Goal: Task Accomplishment & Management: Use online tool/utility

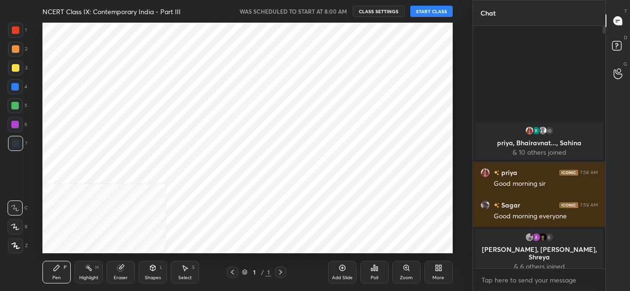
scroll to position [46917, 46695]
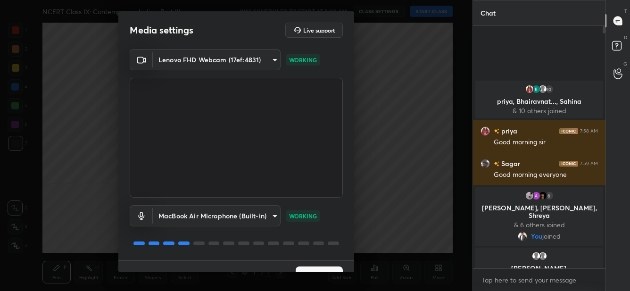
click at [303, 269] on button "Next" at bounding box center [319, 275] width 47 height 19
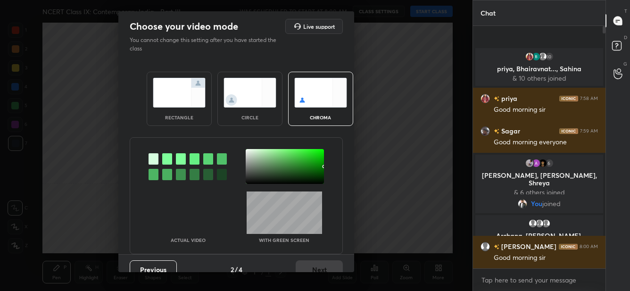
click at [168, 158] on div at bounding box center [167, 158] width 10 height 11
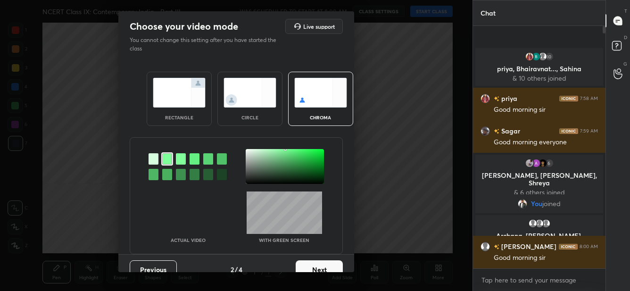
click at [250, 153] on div at bounding box center [285, 166] width 78 height 35
click at [301, 265] on button "Next" at bounding box center [319, 269] width 47 height 19
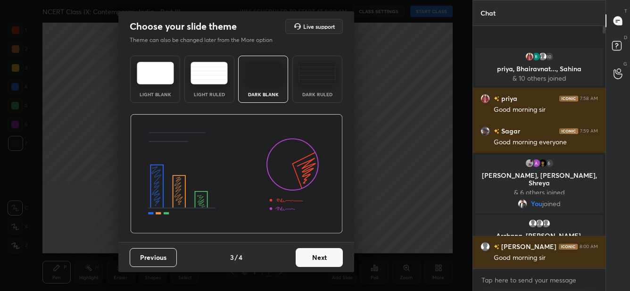
click at [301, 265] on button "Next" at bounding box center [319, 257] width 47 height 19
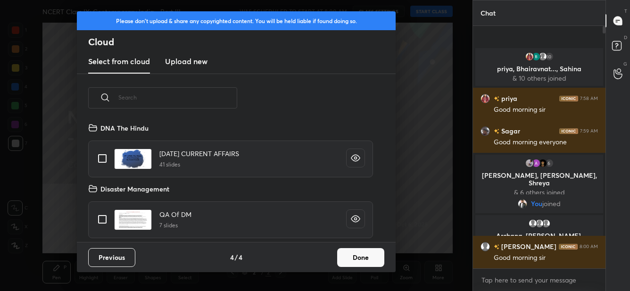
scroll to position [120, 302]
click at [186, 57] on h3 "Upload new" at bounding box center [186, 61] width 42 height 11
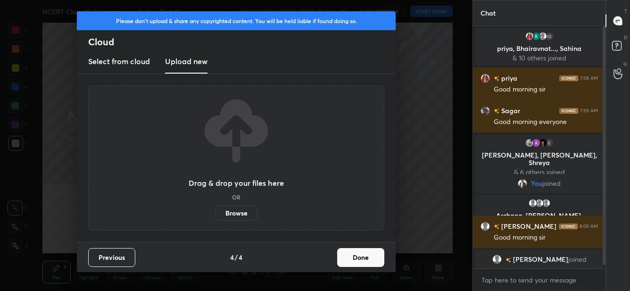
click at [238, 214] on label "Browse" at bounding box center [236, 213] width 42 height 15
click at [215, 214] on input "Browse" at bounding box center [215, 213] width 0 height 15
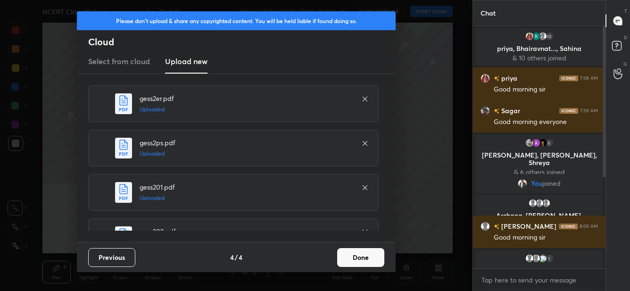
click at [352, 255] on button "Done" at bounding box center [360, 257] width 47 height 19
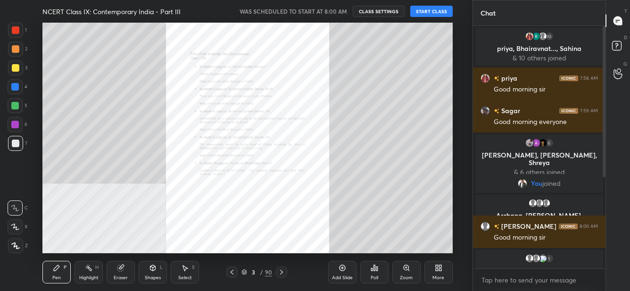
click at [243, 270] on icon at bounding box center [244, 271] width 5 height 2
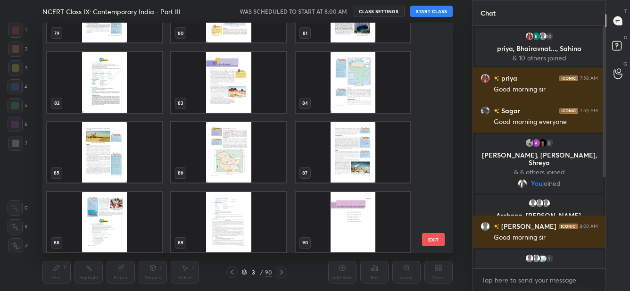
scroll to position [1864, 0]
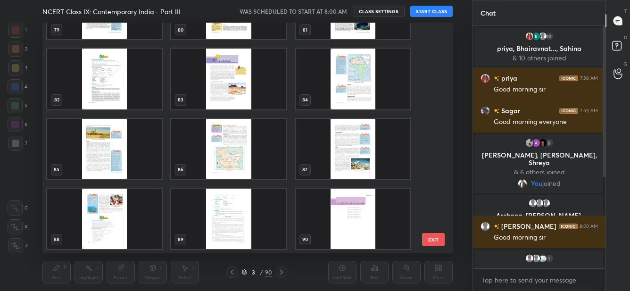
click at [330, 222] on img "grid" at bounding box center [353, 218] width 115 height 60
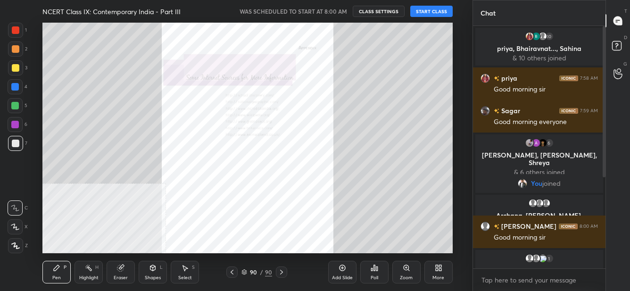
click at [330, 222] on img "grid" at bounding box center [353, 218] width 115 height 60
click at [444, 273] on div "More" at bounding box center [438, 272] width 28 height 23
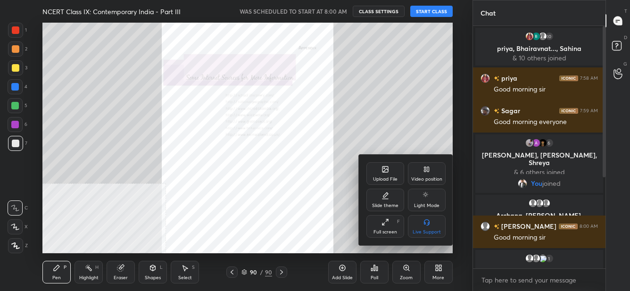
click at [380, 166] on div "Upload File" at bounding box center [385, 173] width 38 height 23
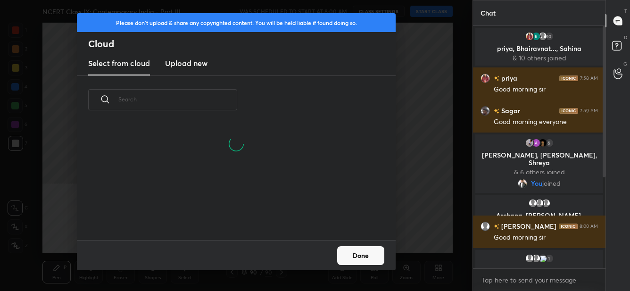
scroll to position [116, 302]
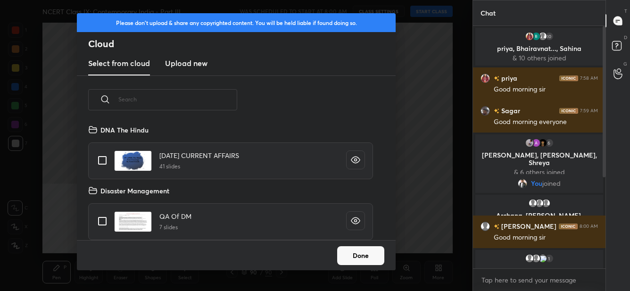
click at [193, 68] on h3 "Upload new" at bounding box center [186, 63] width 42 height 11
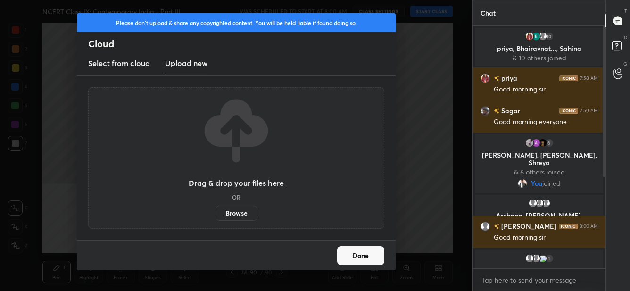
click at [231, 216] on label "Browse" at bounding box center [236, 213] width 42 height 15
click at [215, 216] on input "Browse" at bounding box center [215, 213] width 0 height 15
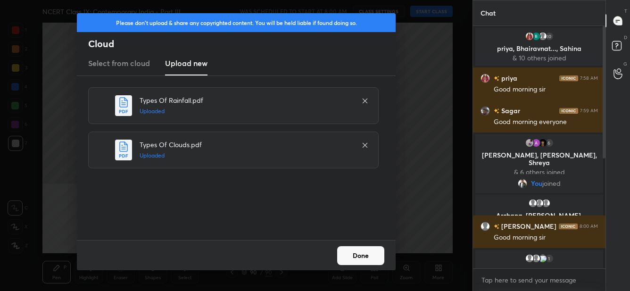
click at [351, 261] on button "Done" at bounding box center [360, 255] width 47 height 19
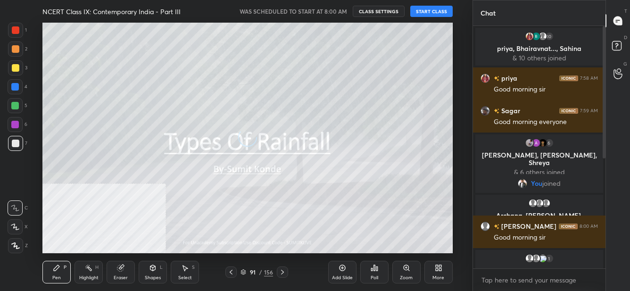
click at [245, 272] on icon at bounding box center [243, 272] width 5 height 1
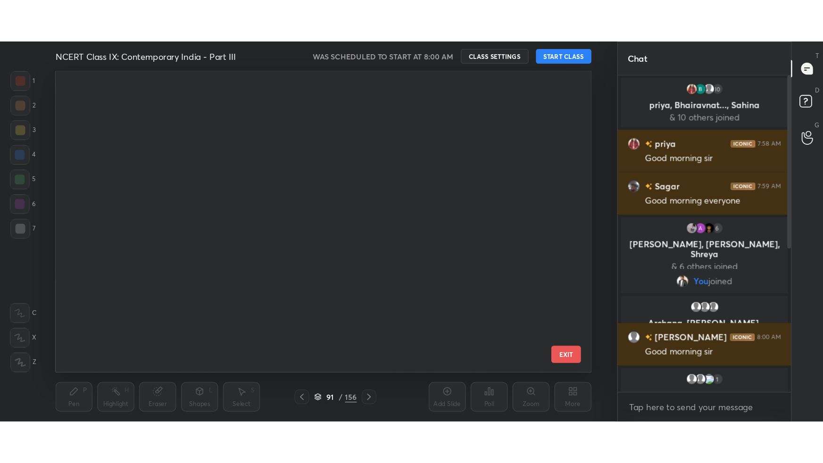
scroll to position [0, 0]
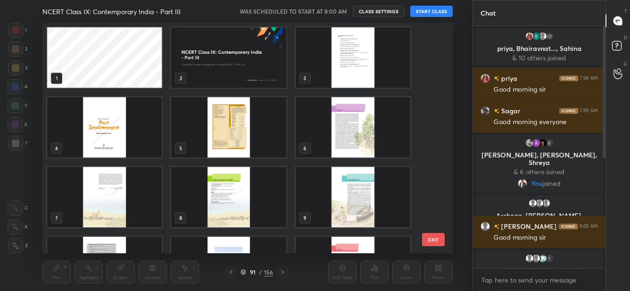
click at [144, 143] on img "grid" at bounding box center [104, 127] width 115 height 60
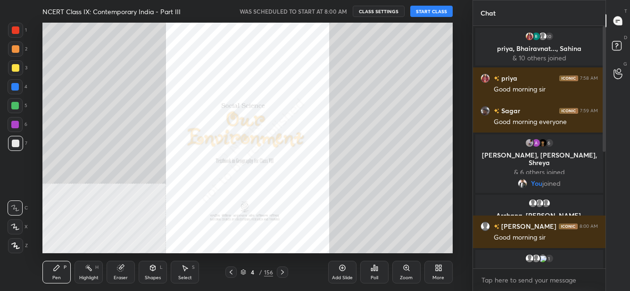
click at [442, 11] on button "START CLASS" at bounding box center [431, 11] width 42 height 11
click at [438, 280] on div "More" at bounding box center [438, 277] width 12 height 5
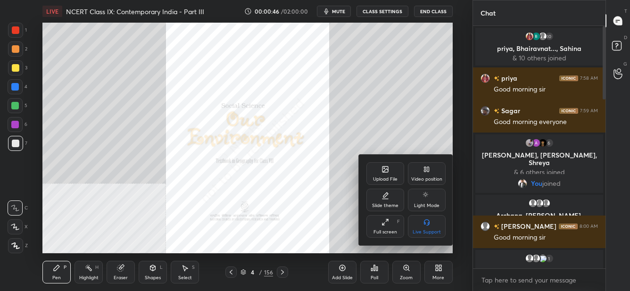
drag, startPoint x: 392, startPoint y: 229, endPoint x: 392, endPoint y: 280, distance: 50.9
click at [392, 230] on div "Full screen" at bounding box center [385, 232] width 24 height 5
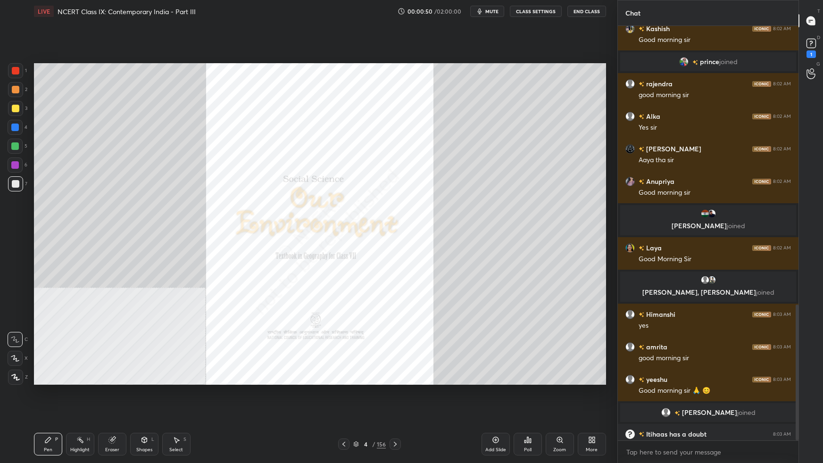
scroll to position [848, 0]
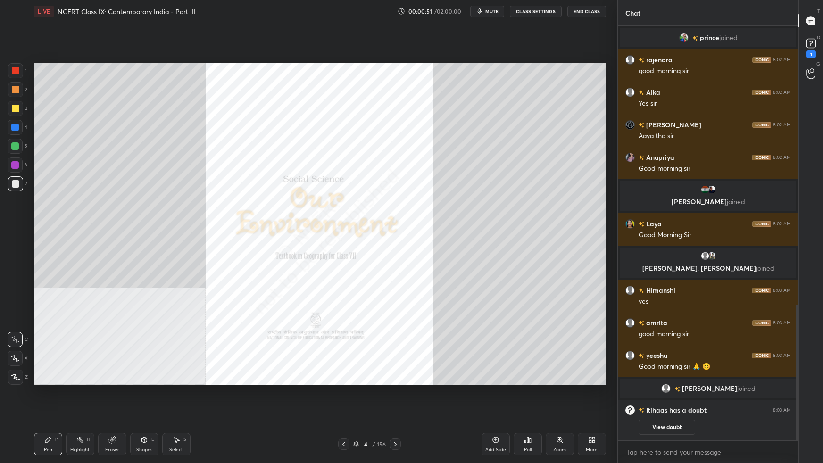
drag, startPoint x: 795, startPoint y: 193, endPoint x: 792, endPoint y: 411, distance: 217.9
click at [629, 290] on div "Himanshi 8:02 AM Good morning sir Kashish 8:02 AM Good morning sir prince joine…" at bounding box center [708, 233] width 181 height 414
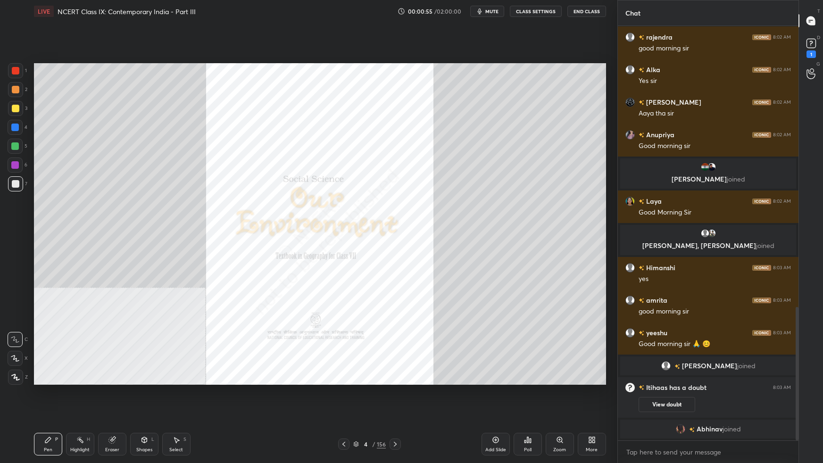
click at [593, 290] on div "More" at bounding box center [592, 449] width 12 height 5
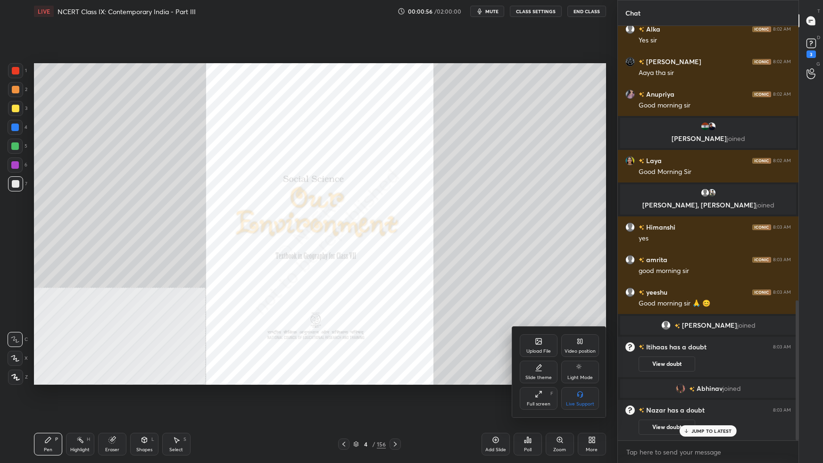
scroll to position [812, 0]
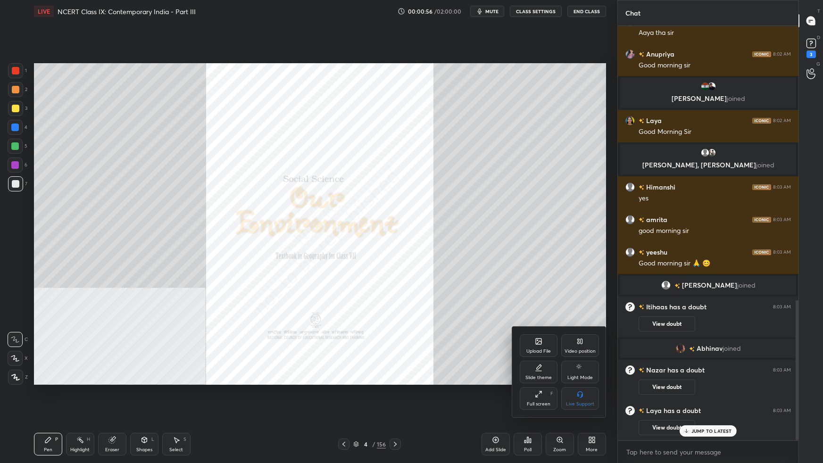
drag, startPoint x: 574, startPoint y: 339, endPoint x: 581, endPoint y: 356, distance: 18.4
click at [576, 290] on div "Video position" at bounding box center [580, 345] width 38 height 23
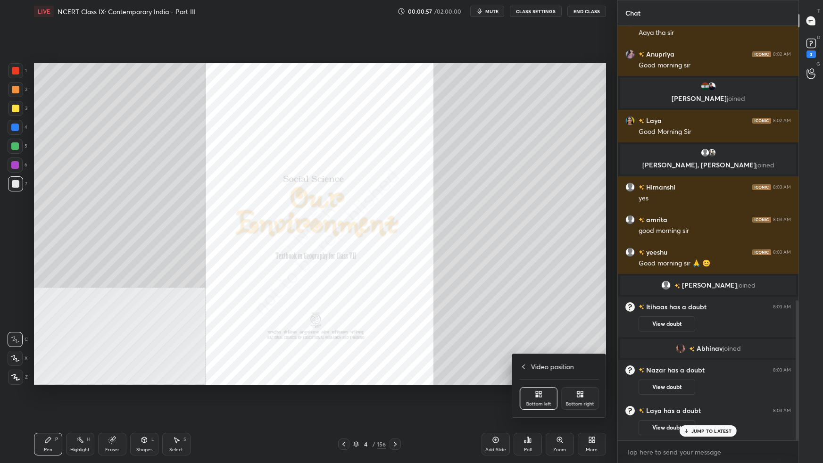
click at [592, 290] on div "Video position Bottom left Bottom right" at bounding box center [559, 385] width 94 height 63
click at [593, 290] on div "Bottom right" at bounding box center [580, 398] width 38 height 23
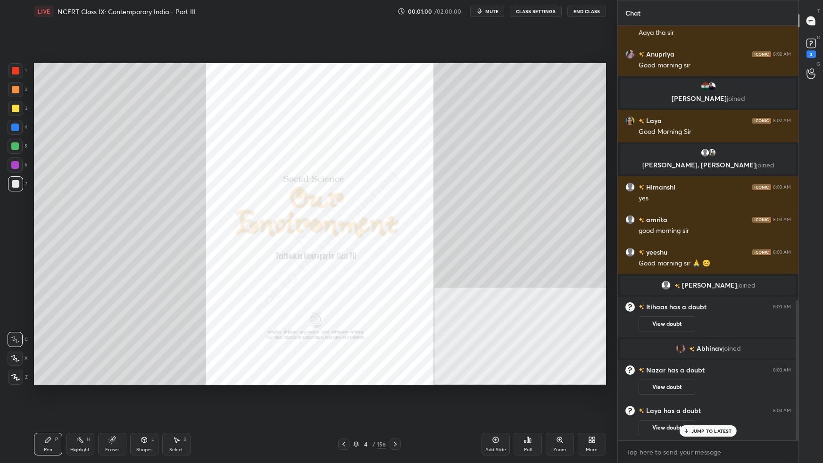
scroll to position [769, 0]
click at [629, 290] on div "ram 8:02 AM Good morning sir Anjali 8:02 AM Good morning sir Ravneet 8:02 AM Go…" at bounding box center [708, 233] width 181 height 414
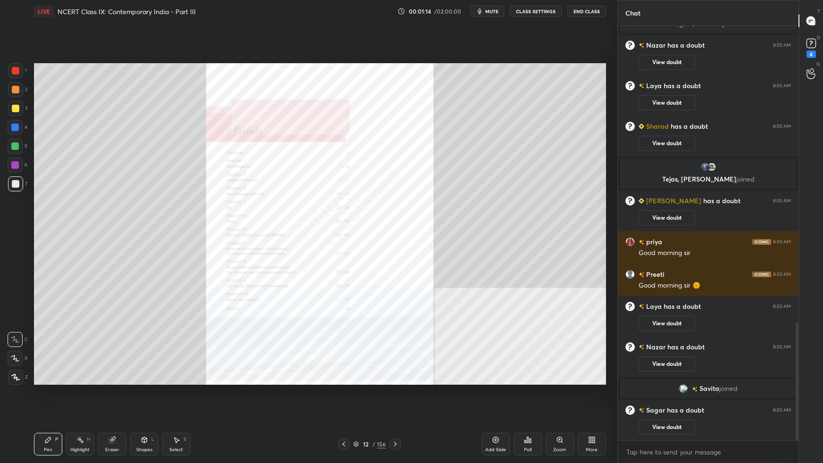
scroll to position [1081, 0]
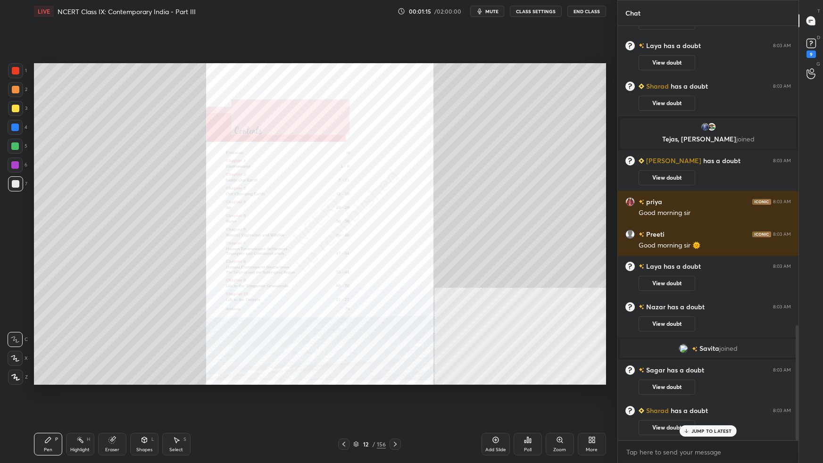
drag, startPoint x: 18, startPoint y: 70, endPoint x: 29, endPoint y: 77, distance: 12.9
click at [18, 70] on div at bounding box center [16, 71] width 8 height 8
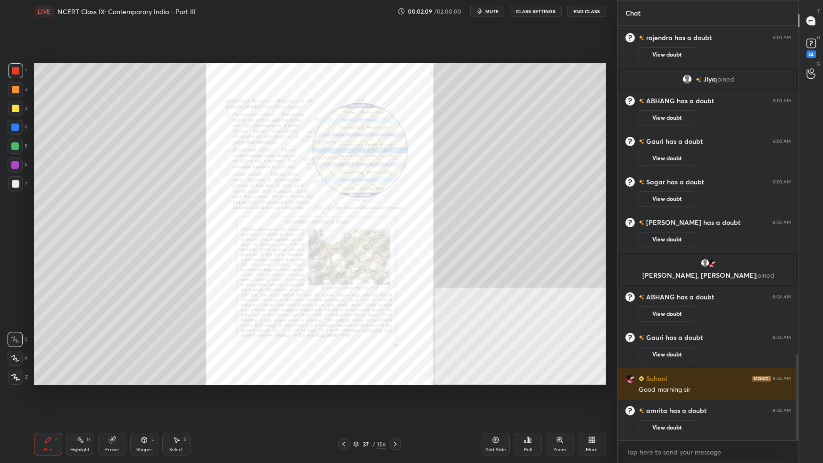
scroll to position [1647, 0]
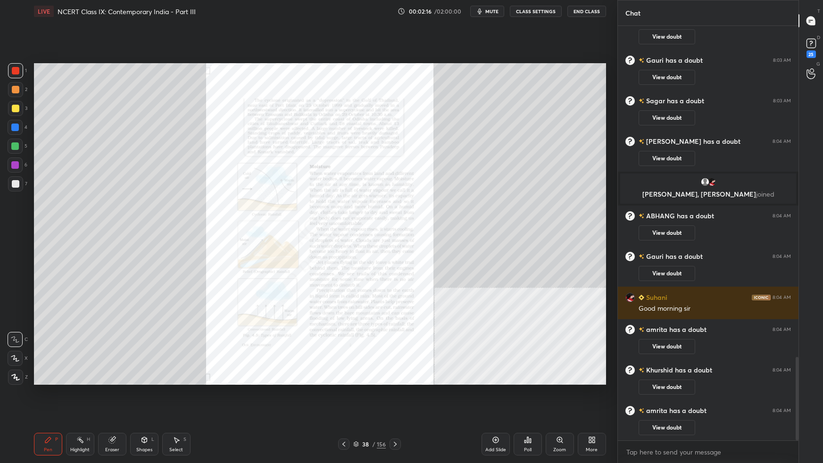
click at [17, 290] on div at bounding box center [15, 358] width 15 height 15
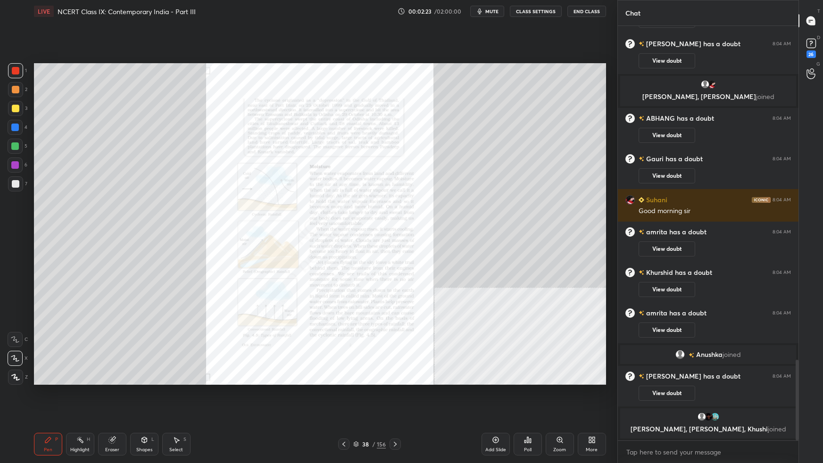
scroll to position [1752, 0]
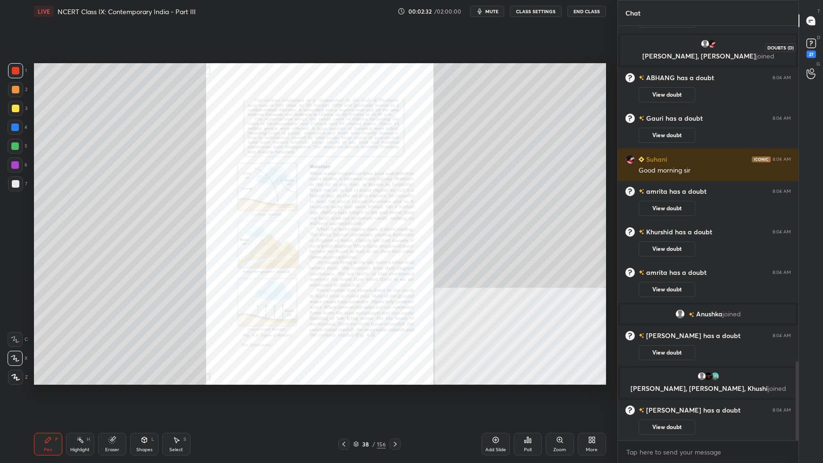
click at [629, 44] on rect at bounding box center [810, 43] width 9 height 9
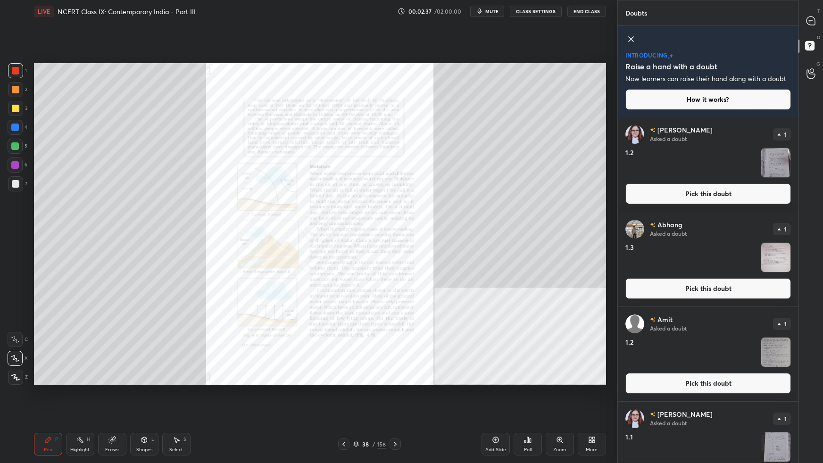
click at [629, 196] on button "Pick this doubt" at bounding box center [707, 193] width 165 height 21
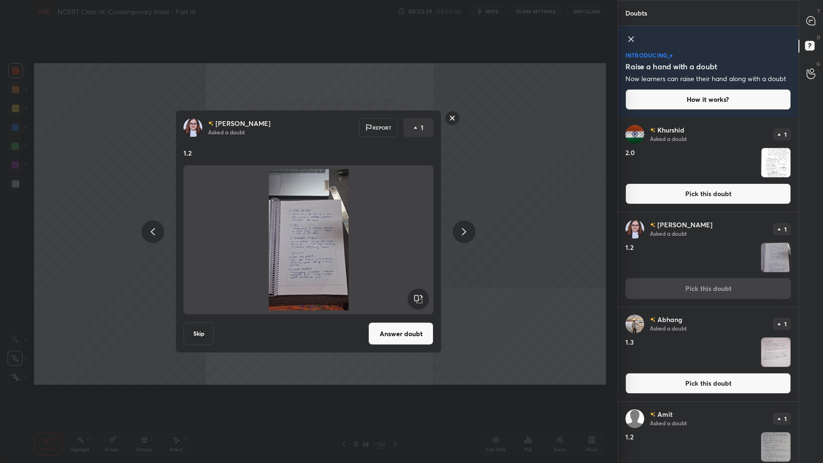
click at [426, 290] on button "Answer doubt" at bounding box center [400, 333] width 65 height 23
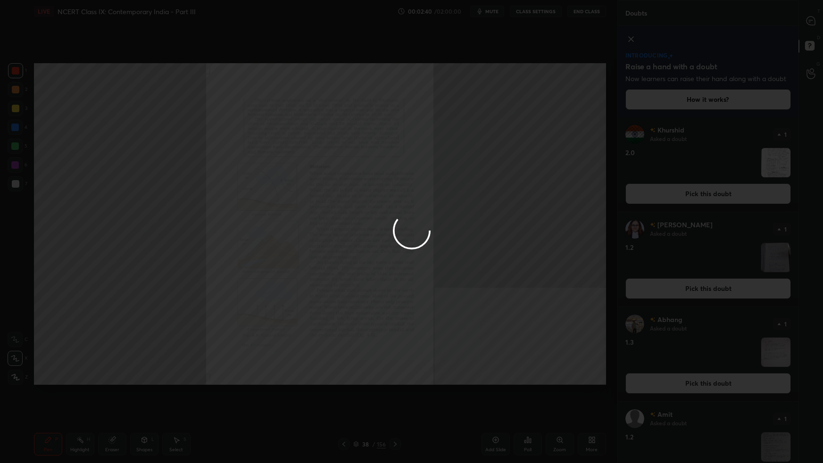
click at [600, 285] on div at bounding box center [411, 231] width 823 height 463
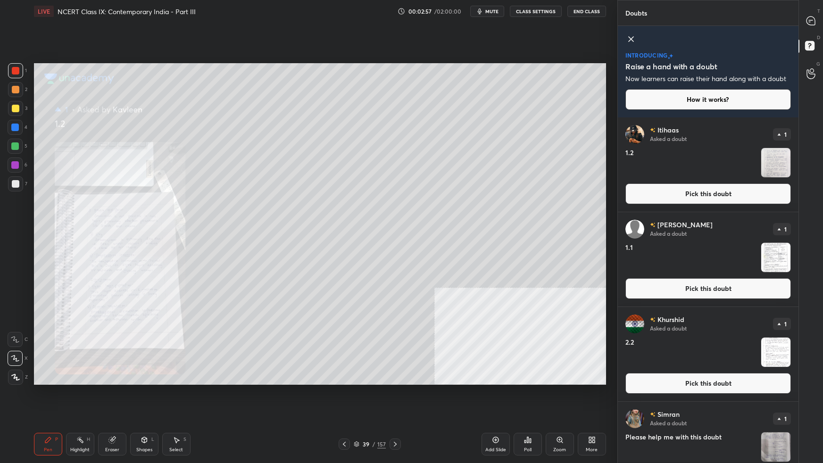
drag, startPoint x: 647, startPoint y: 189, endPoint x: 641, endPoint y: 194, distance: 8.0
click at [629, 190] on button "Pick this doubt" at bounding box center [707, 193] width 165 height 21
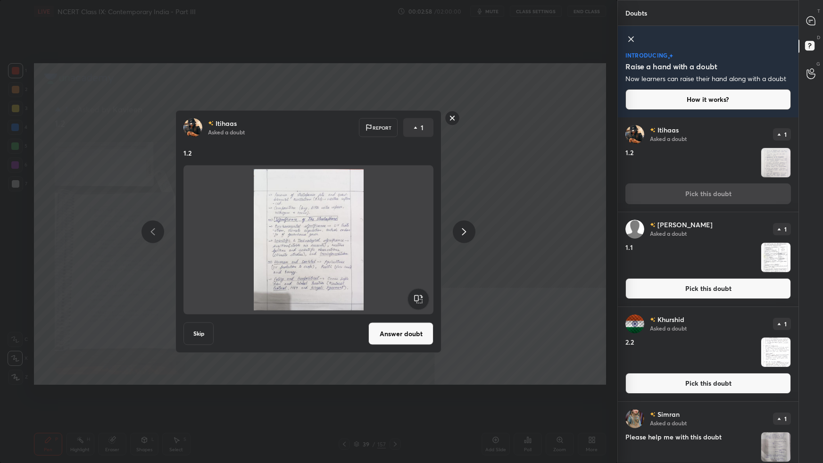
click at [416, 290] on button "Answer doubt" at bounding box center [400, 333] width 65 height 23
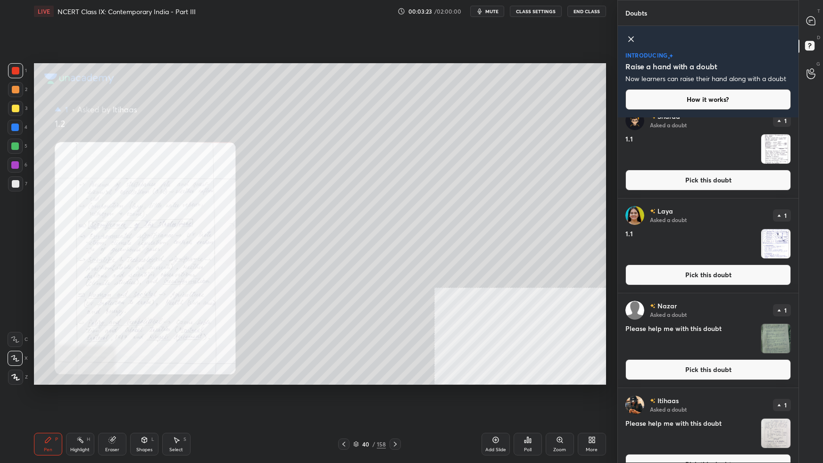
scroll to position [3720, 0]
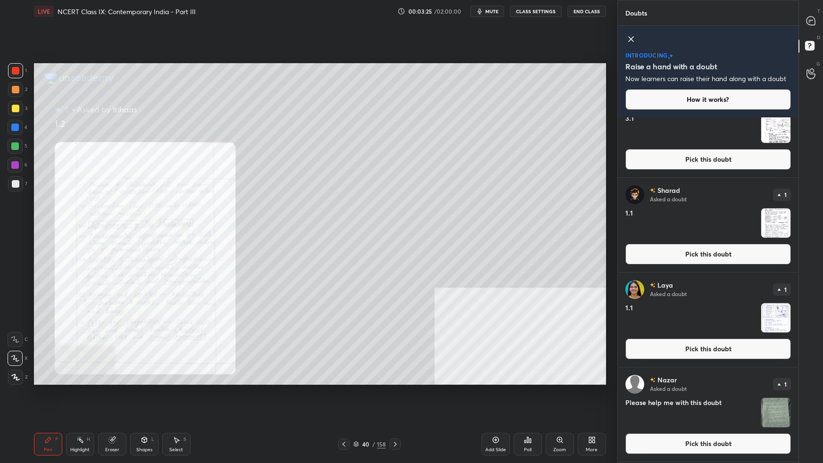
drag, startPoint x: 664, startPoint y: 346, endPoint x: 658, endPoint y: 347, distance: 6.4
click at [629, 290] on button "Pick this doubt" at bounding box center [707, 349] width 165 height 21
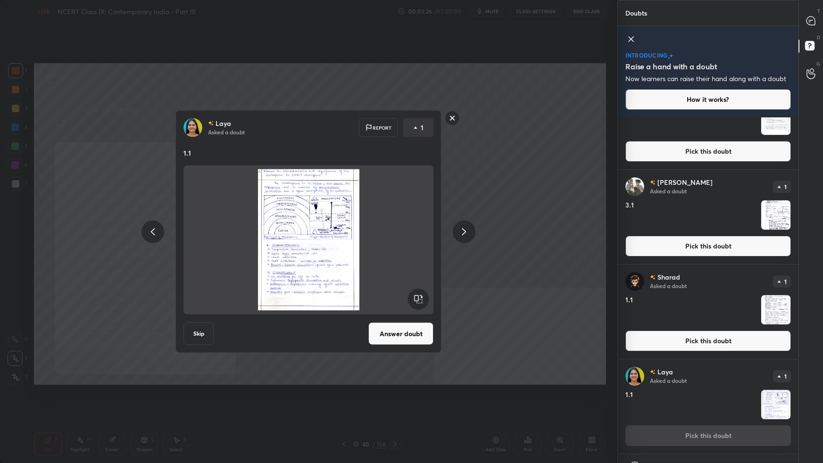
click at [423, 290] on button "Answer doubt" at bounding box center [400, 333] width 65 height 23
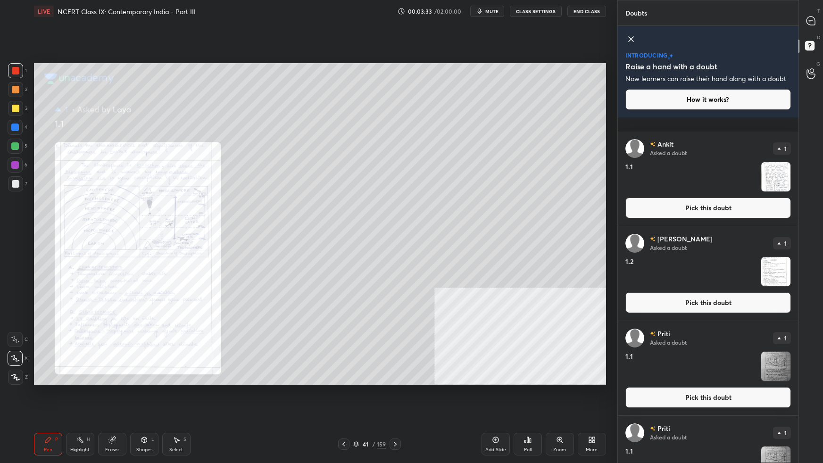
drag, startPoint x: 797, startPoint y: 148, endPoint x: 801, endPoint y: 289, distance: 141.5
click at [629, 289] on div "Doubts Enable hand raising Enable raise hand to speak to learners. Once enabled…" at bounding box center [720, 231] width 206 height 463
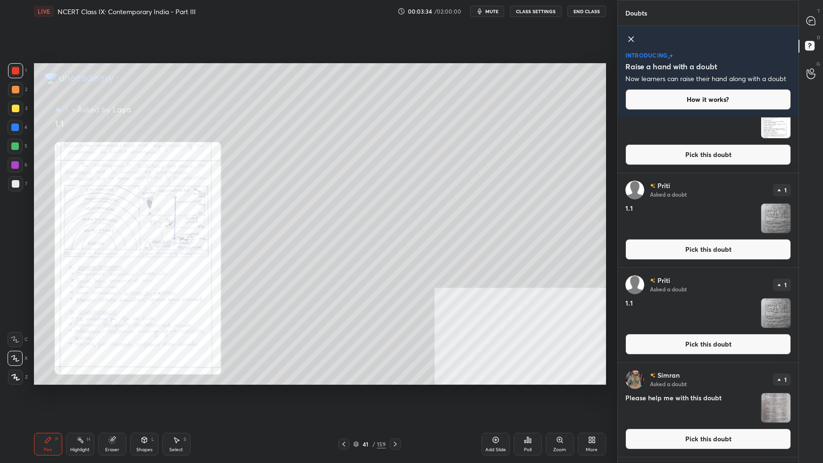
drag, startPoint x: 798, startPoint y: 274, endPoint x: 795, endPoint y: 343, distance: 68.4
click at [629, 290] on div "Doubts Enable hand raising Enable raise hand to speak to learners. Once enabled…" at bounding box center [720, 231] width 206 height 463
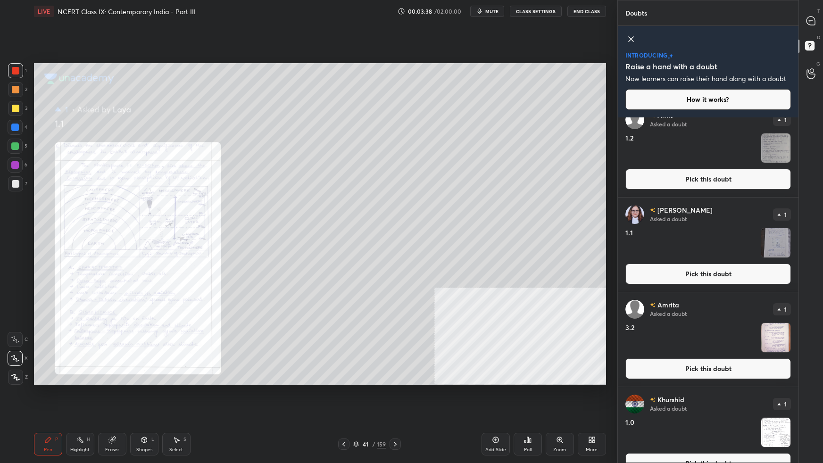
scroll to position [2810, 0]
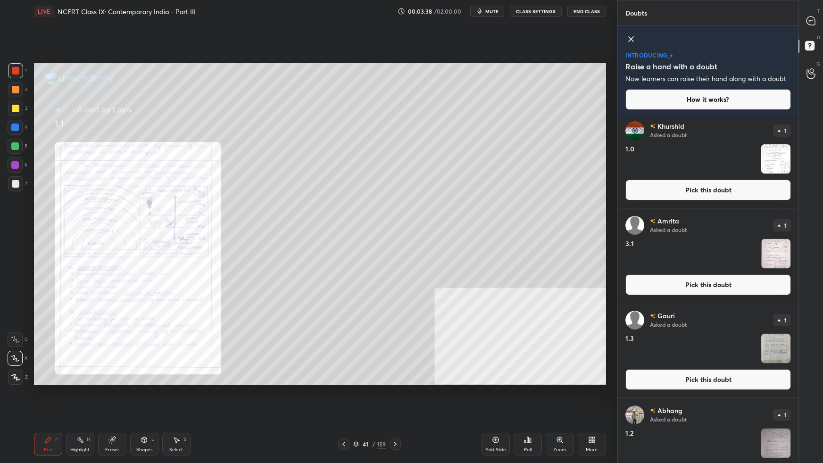
drag, startPoint x: 797, startPoint y: 313, endPoint x: 799, endPoint y: 388, distance: 74.5
click at [629, 290] on div "Doubts Enable hand raising Enable raise hand to speak to learners. Once enabled…" at bounding box center [720, 231] width 206 height 463
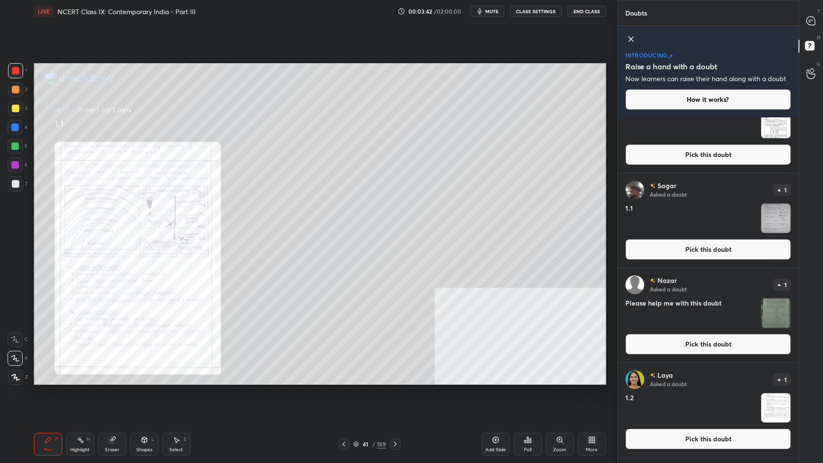
scroll to position [4398, 0]
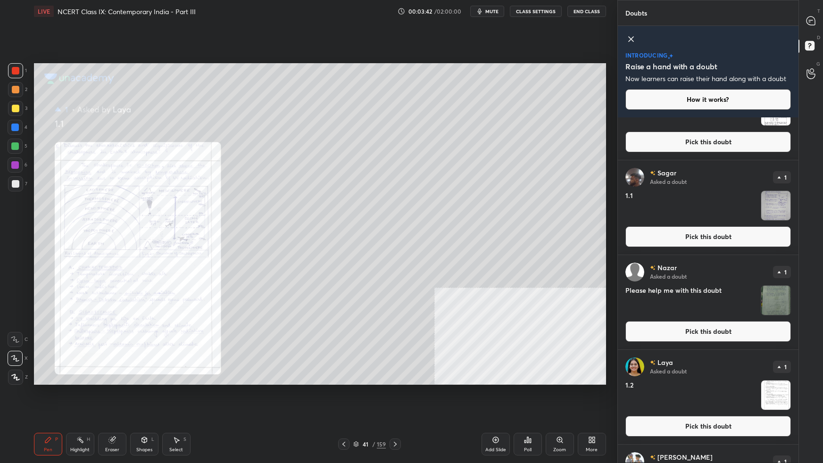
click at [629, 290] on button "Pick this doubt" at bounding box center [707, 426] width 165 height 21
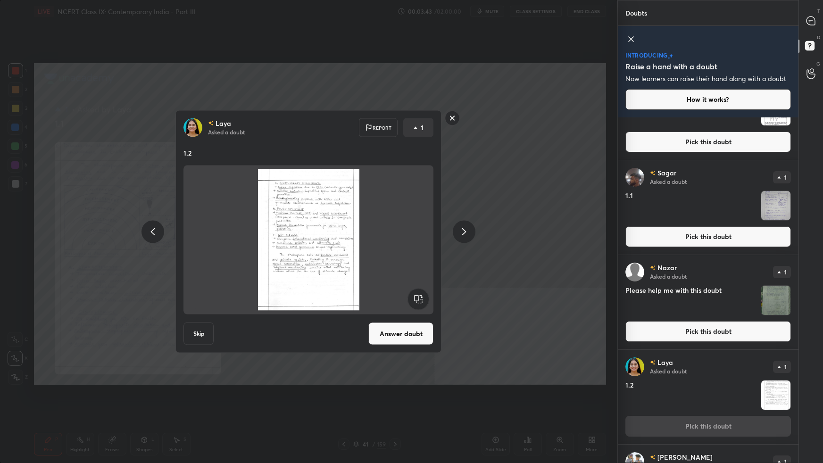
drag, startPoint x: 407, startPoint y: 340, endPoint x: 414, endPoint y: 343, distance: 7.2
click at [408, 290] on button "Answer doubt" at bounding box center [400, 333] width 65 height 23
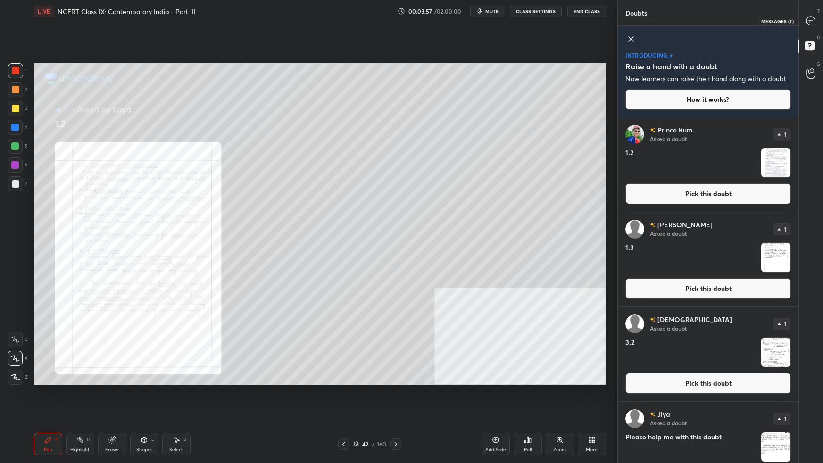
drag, startPoint x: 808, startPoint y: 22, endPoint x: 806, endPoint y: 28, distance: 6.6
click at [629, 24] on icon at bounding box center [811, 21] width 10 height 10
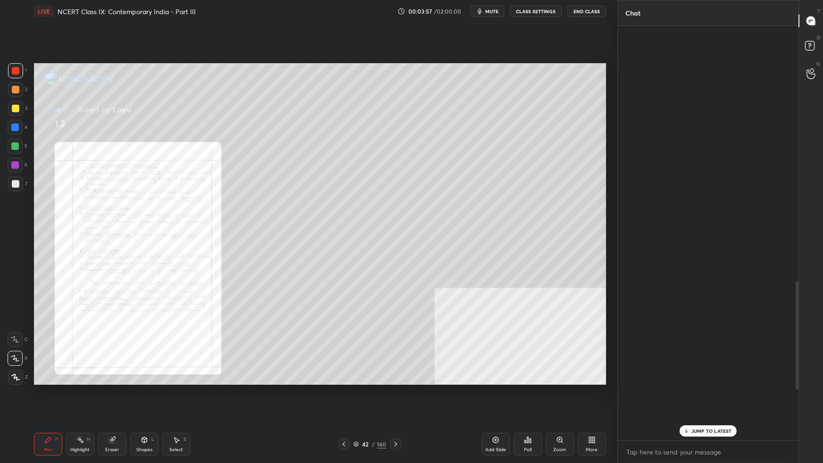
scroll to position [412, 178]
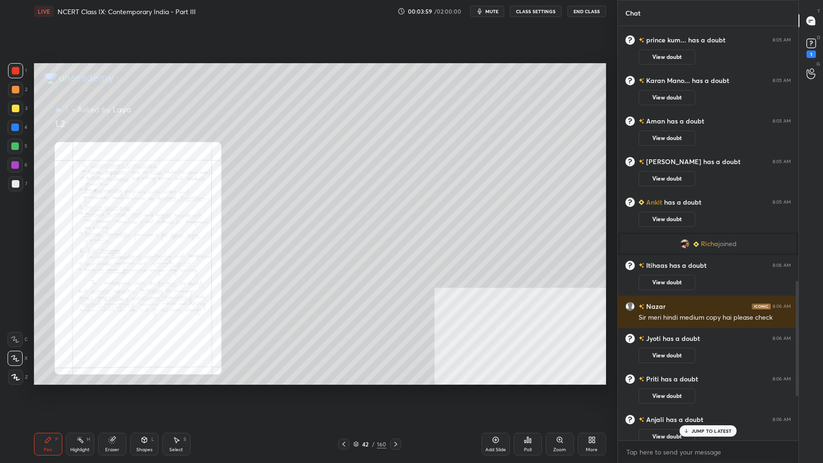
drag, startPoint x: 698, startPoint y: 431, endPoint x: 693, endPoint y: 430, distance: 4.8
click at [629, 290] on p "JUMP TO LATEST" at bounding box center [711, 431] width 41 height 6
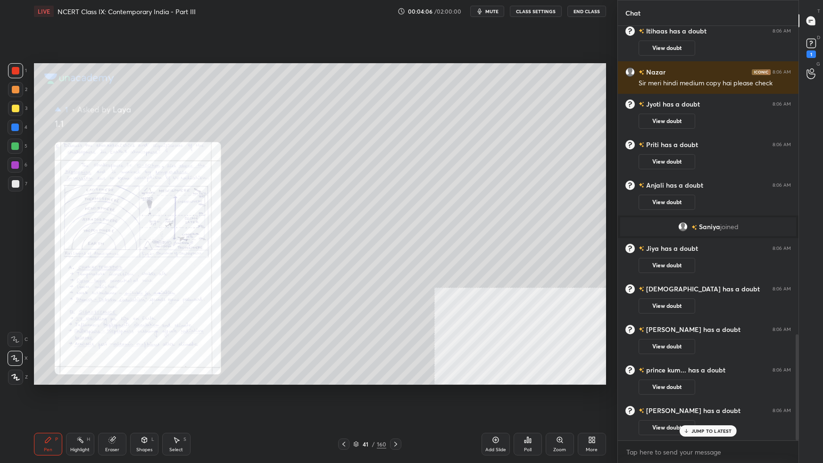
click at [565, 290] on div "Zoom" at bounding box center [560, 444] width 28 height 23
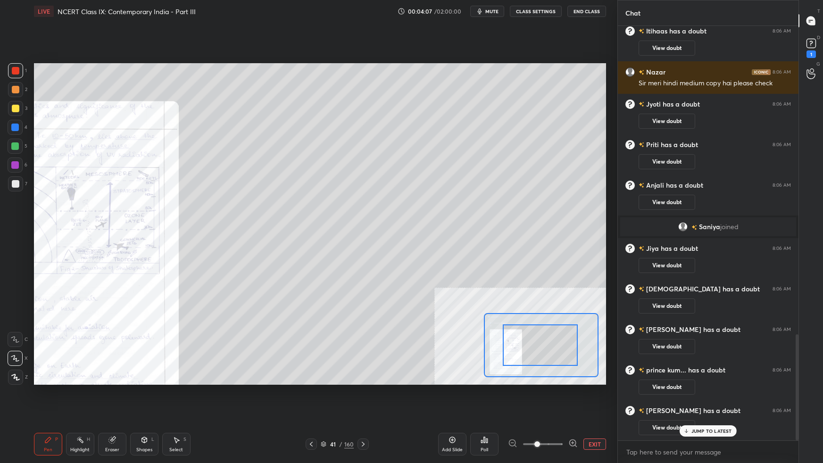
drag, startPoint x: 528, startPoint y: 353, endPoint x: 511, endPoint y: 354, distance: 17.0
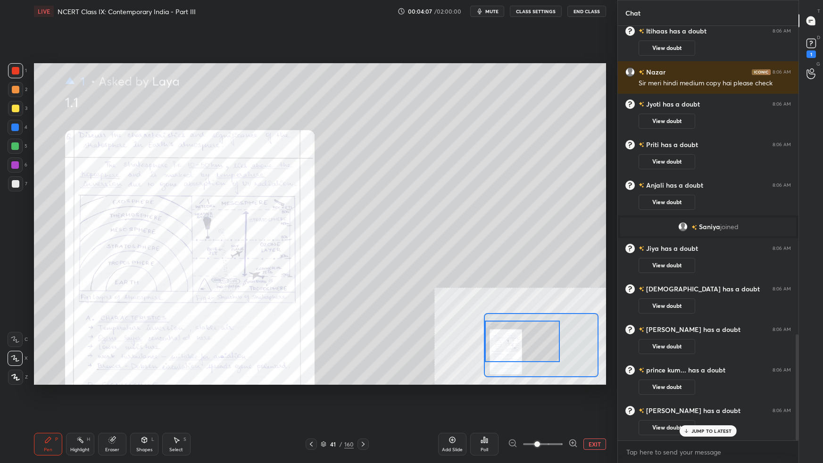
drag, startPoint x: 520, startPoint y: 352, endPoint x: 500, endPoint y: 346, distance: 21.2
click at [500, 290] on div at bounding box center [522, 341] width 75 height 41
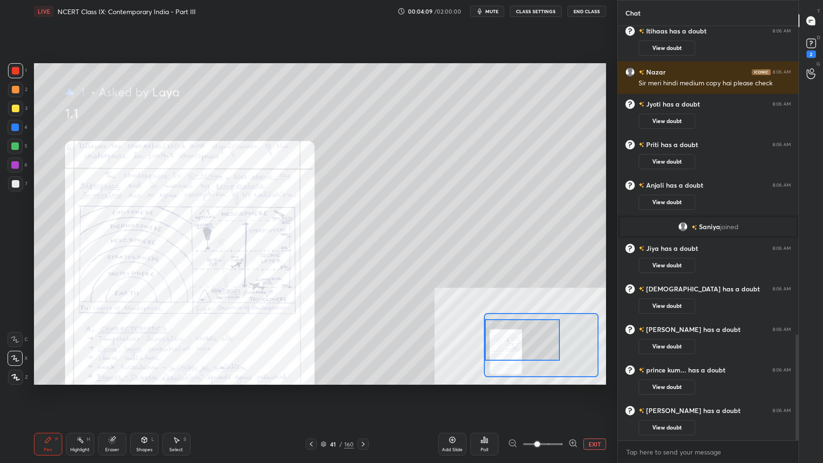
scroll to position [1288, 0]
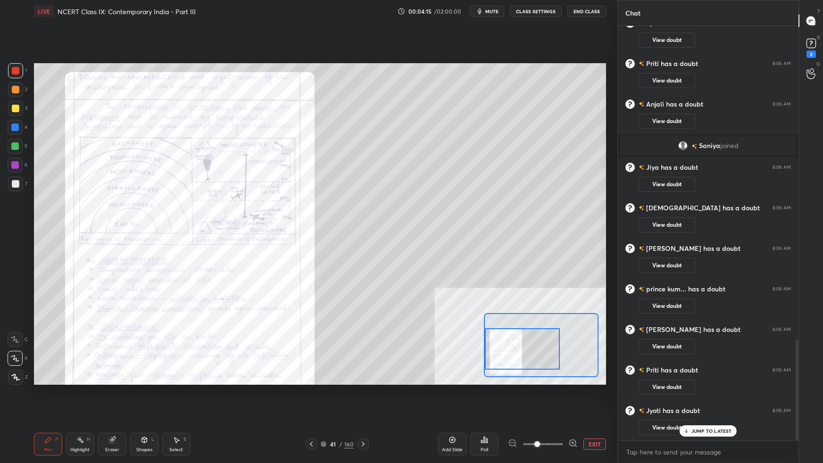
drag, startPoint x: 514, startPoint y: 333, endPoint x: 513, endPoint y: 343, distance: 10.0
click at [513, 290] on div at bounding box center [522, 348] width 75 height 41
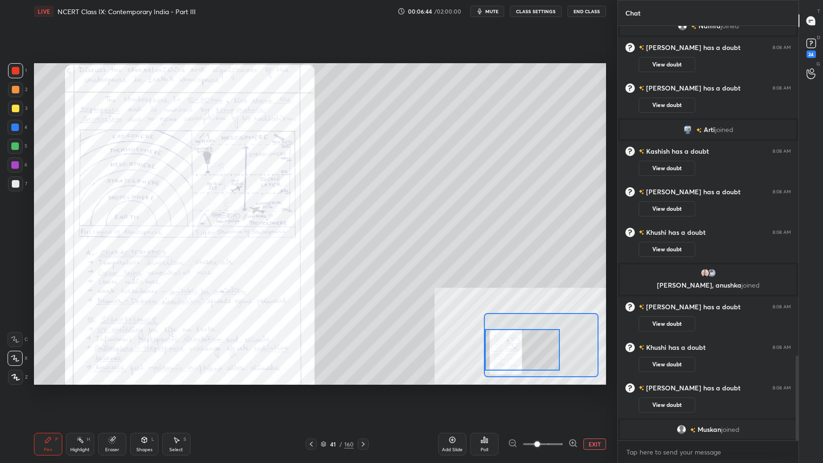
scroll to position [1612, 0]
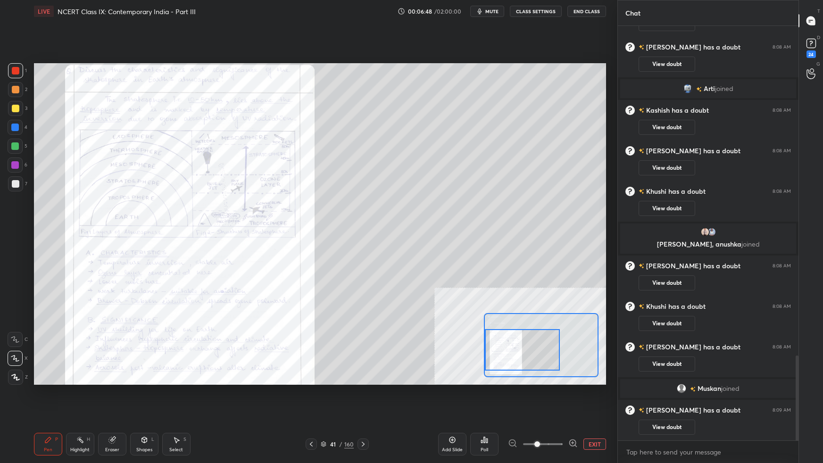
click at [17, 290] on icon at bounding box center [15, 339] width 8 height 7
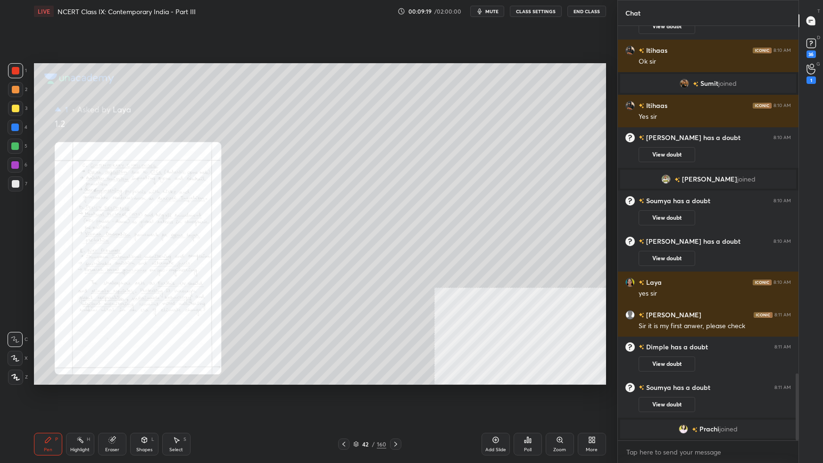
scroll to position [2166, 0]
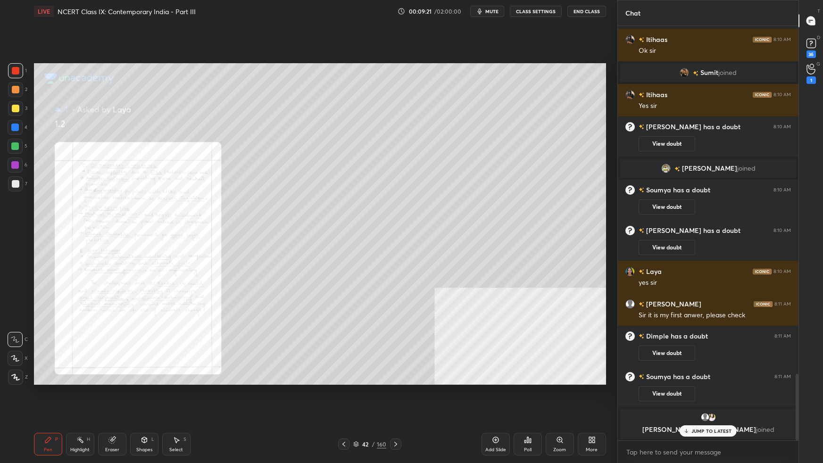
click at [563, 290] on div "Zoom" at bounding box center [560, 444] width 28 height 23
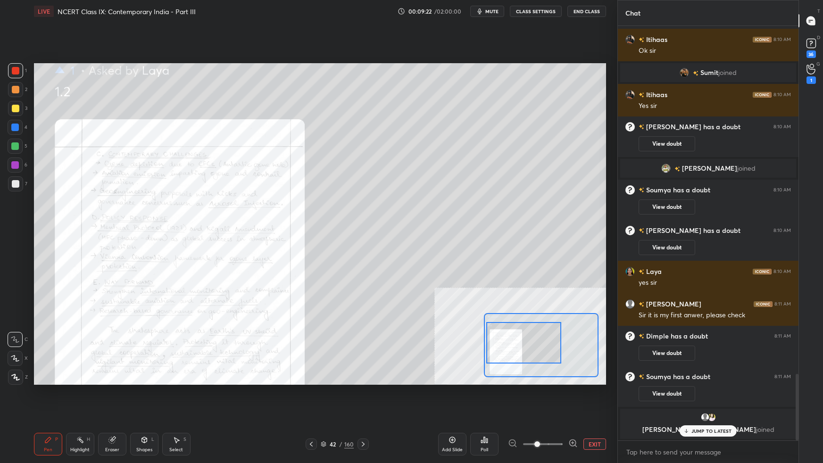
drag, startPoint x: 537, startPoint y: 357, endPoint x: 530, endPoint y: 361, distance: 7.2
click at [530, 290] on div at bounding box center [523, 342] width 75 height 41
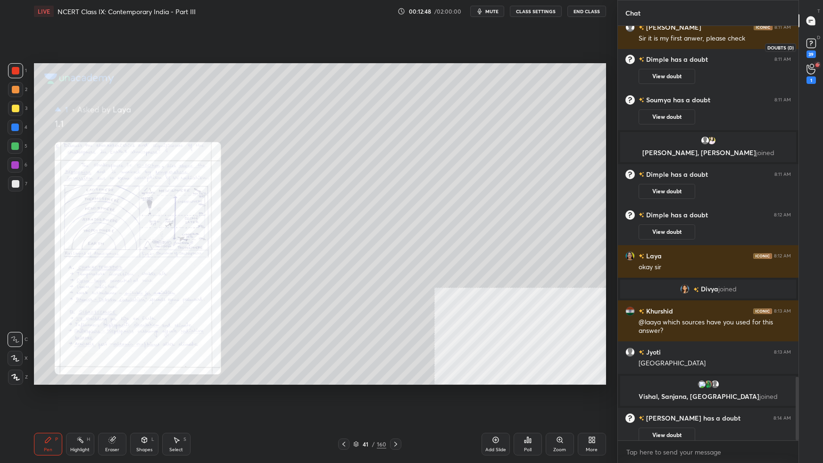
scroll to position [2363, 0]
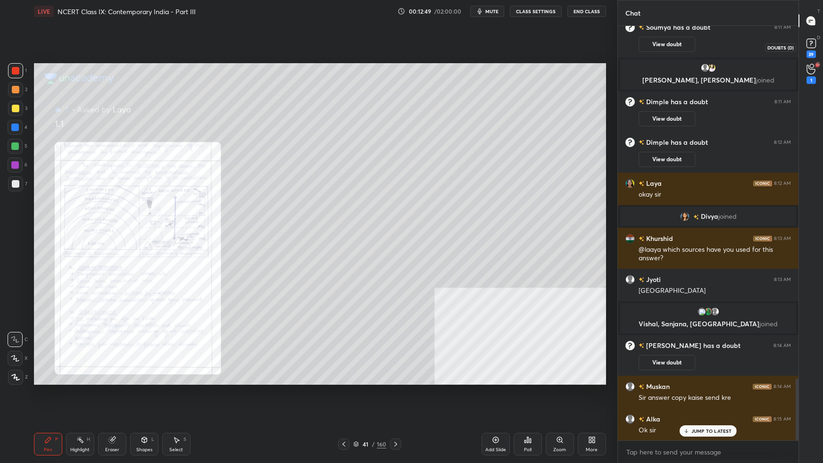
click at [629, 46] on rect at bounding box center [810, 43] width 9 height 9
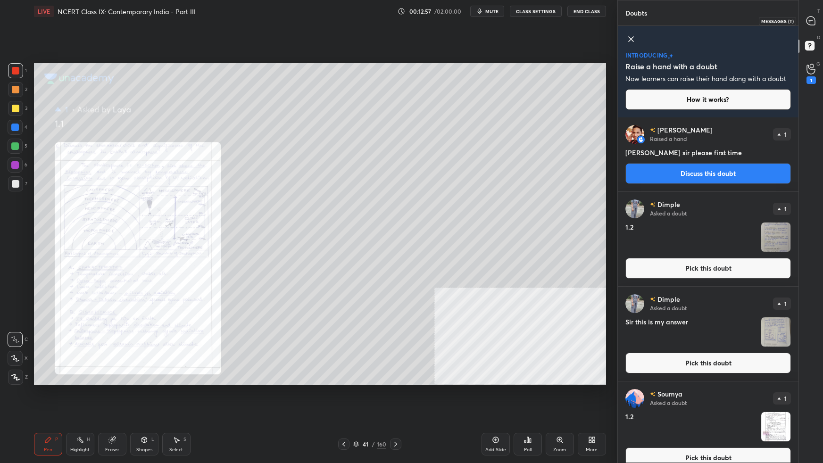
click at [629, 22] on icon at bounding box center [811, 21] width 10 height 10
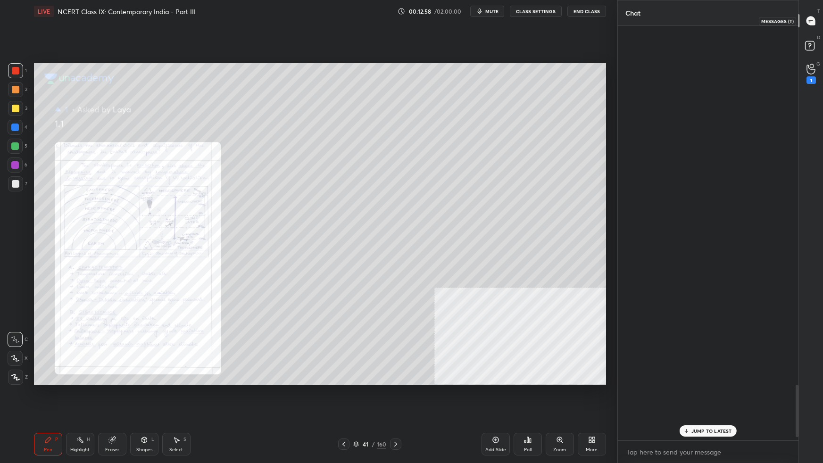
scroll to position [412, 178]
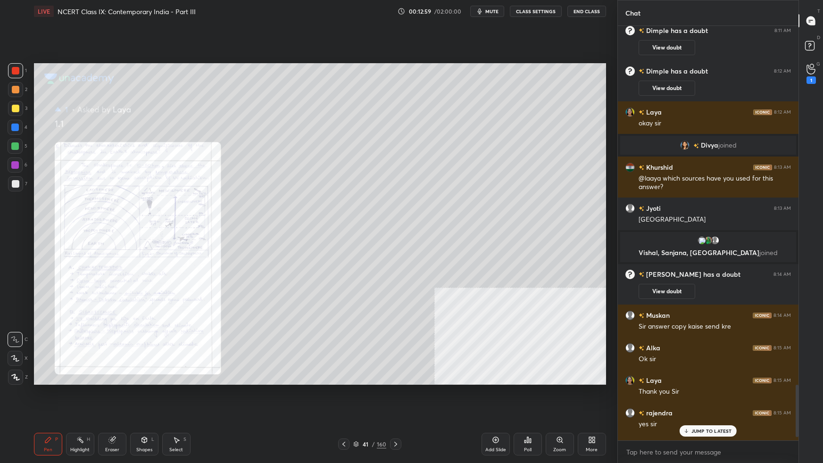
click at [629, 290] on p "JUMP TO LATEST" at bounding box center [711, 431] width 41 height 6
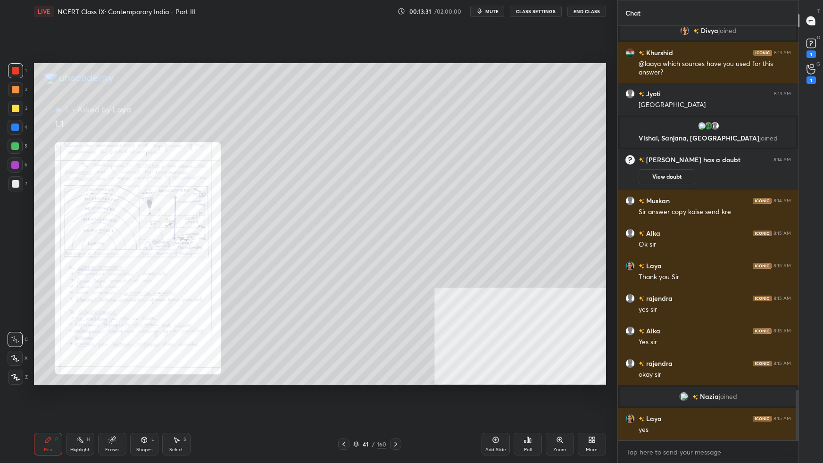
scroll to position [2986, 0]
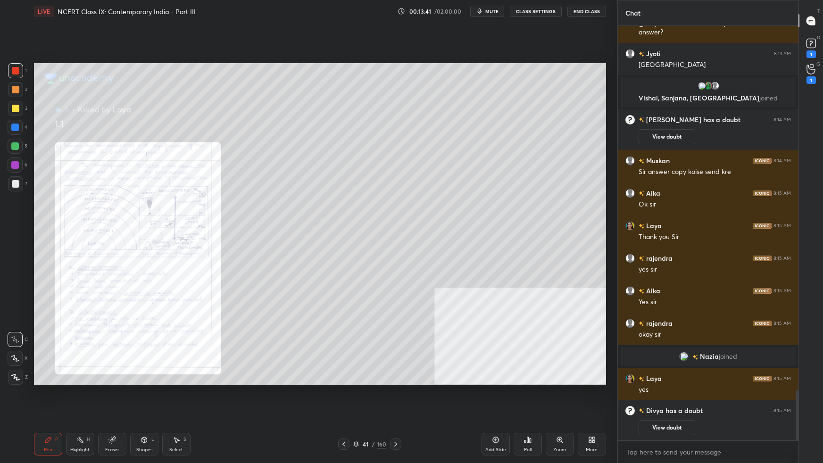
click at [18, 164] on div at bounding box center [15, 165] width 8 height 8
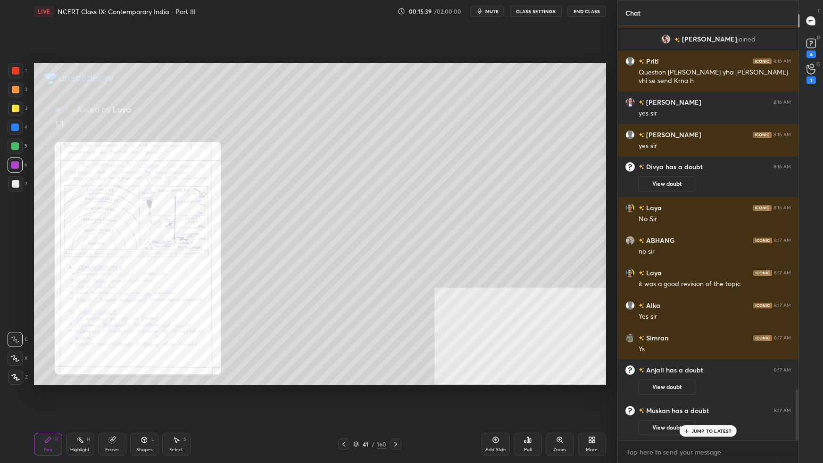
scroll to position [2900, 0]
drag, startPoint x: 17, startPoint y: 357, endPoint x: 23, endPoint y: 354, distance: 7.4
click at [17, 290] on icon at bounding box center [15, 358] width 8 height 7
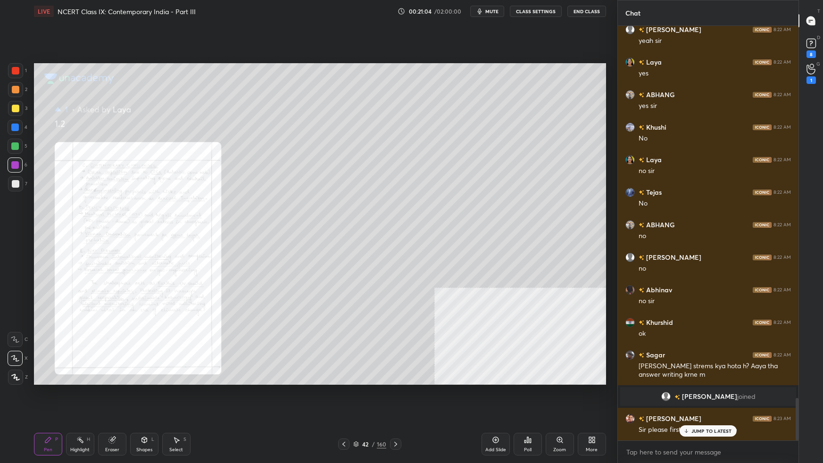
scroll to position [3612, 0]
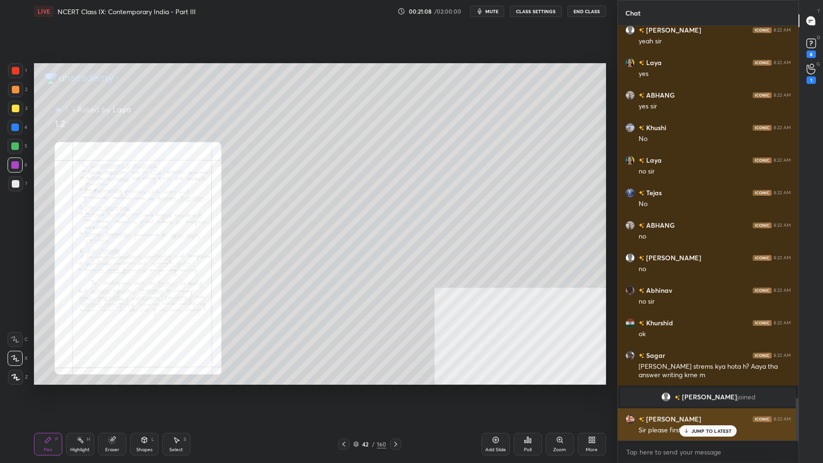
drag, startPoint x: 727, startPoint y: 430, endPoint x: 733, endPoint y: 429, distance: 5.8
click at [629, 290] on p "JUMP TO LATEST" at bounding box center [711, 431] width 41 height 6
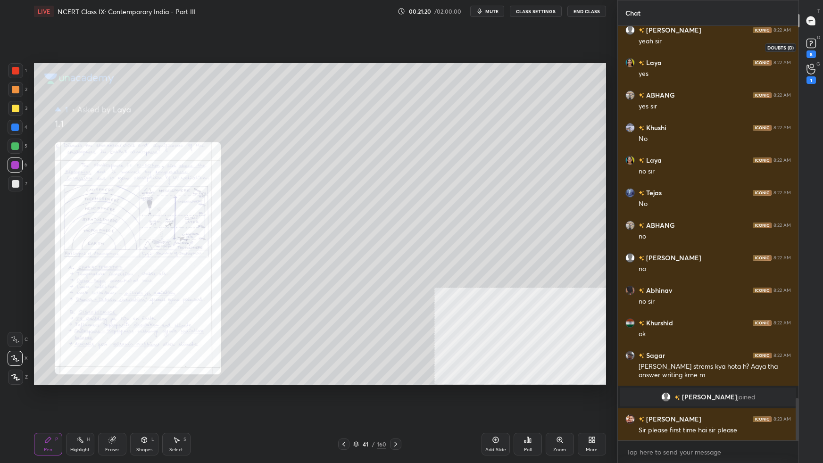
click at [629, 50] on div "8" at bounding box center [811, 47] width 14 height 22
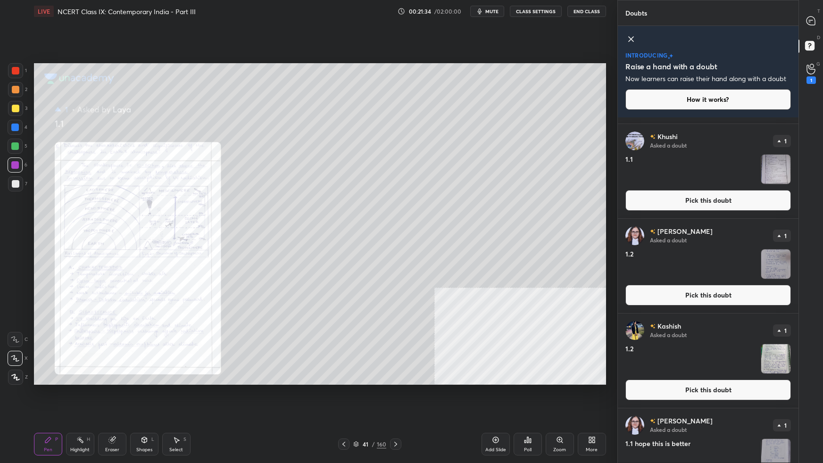
drag, startPoint x: 797, startPoint y: 143, endPoint x: 779, endPoint y: 385, distance: 242.1
click at [629, 290] on div "Kavleen Asked a doubt 1 1.3 Pick this doubt Khushi Asked a doubt 1 1.2 Pick thi…" at bounding box center [708, 289] width 181 height 345
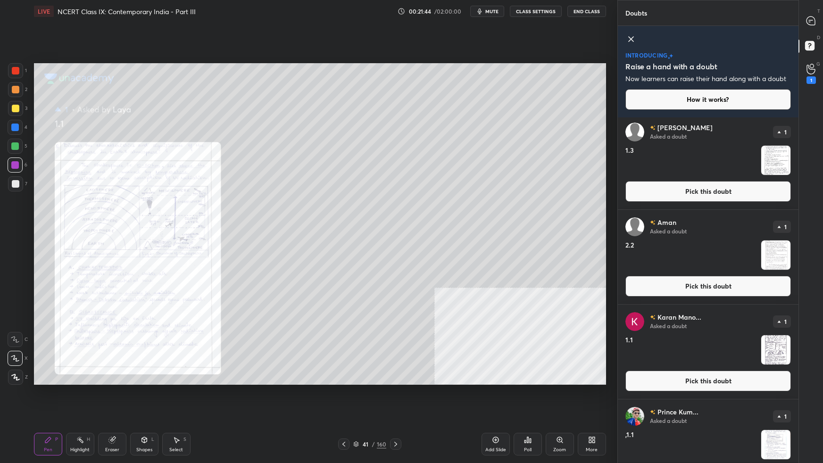
scroll to position [5265, 0]
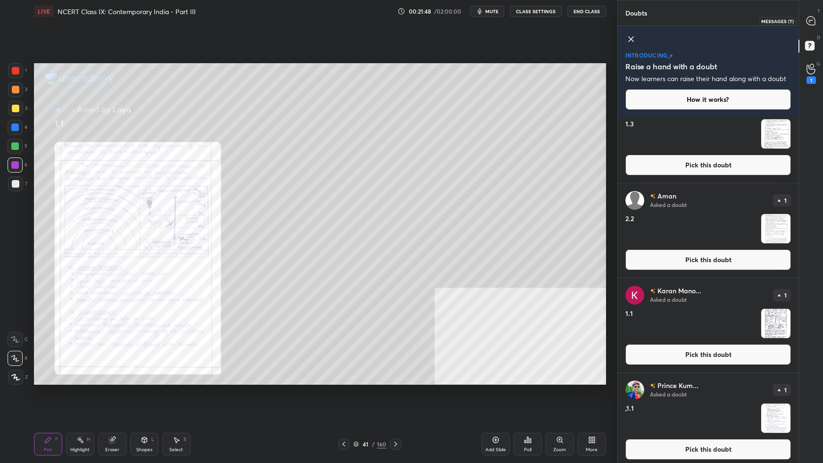
drag, startPoint x: 812, startPoint y: 19, endPoint x: 810, endPoint y: 28, distance: 9.1
click at [629, 20] on icon at bounding box center [811, 20] width 4 height 0
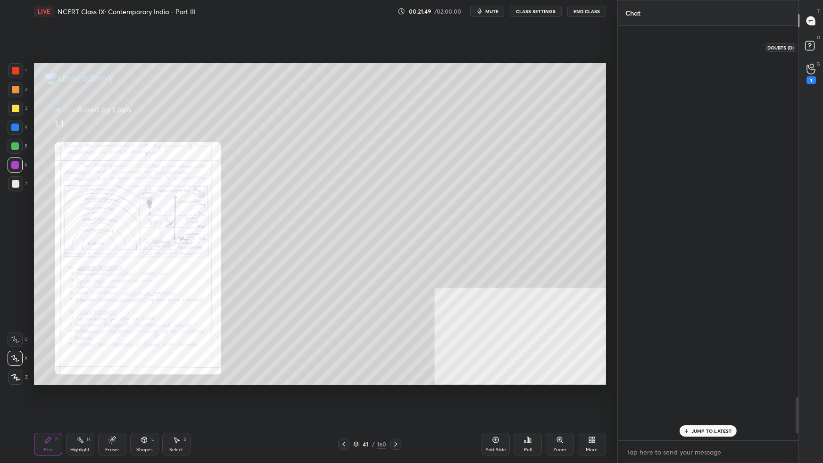
scroll to position [412, 178]
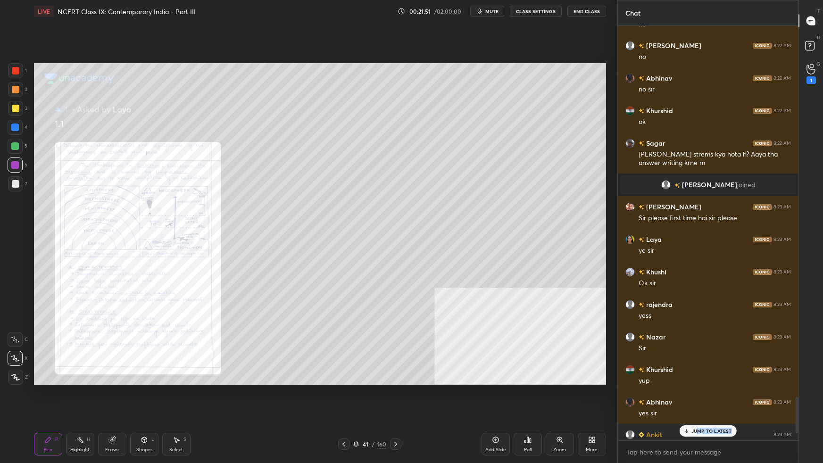
click at [629, 290] on div "JUMP TO LATEST" at bounding box center [707, 430] width 57 height 11
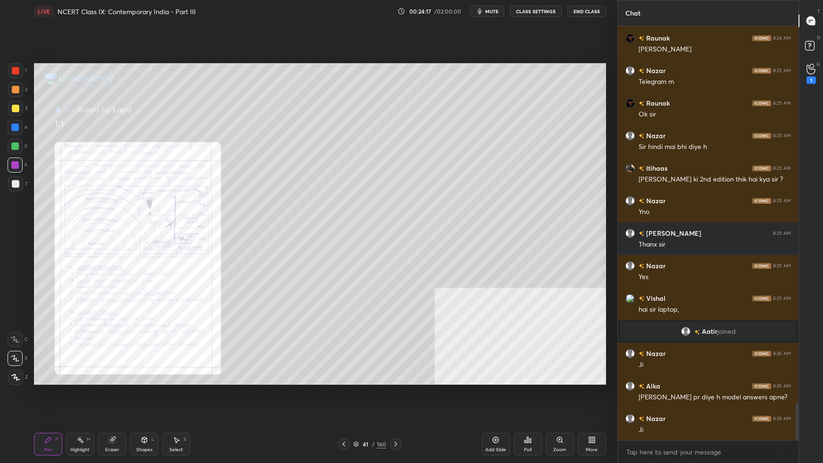
scroll to position [4226, 0]
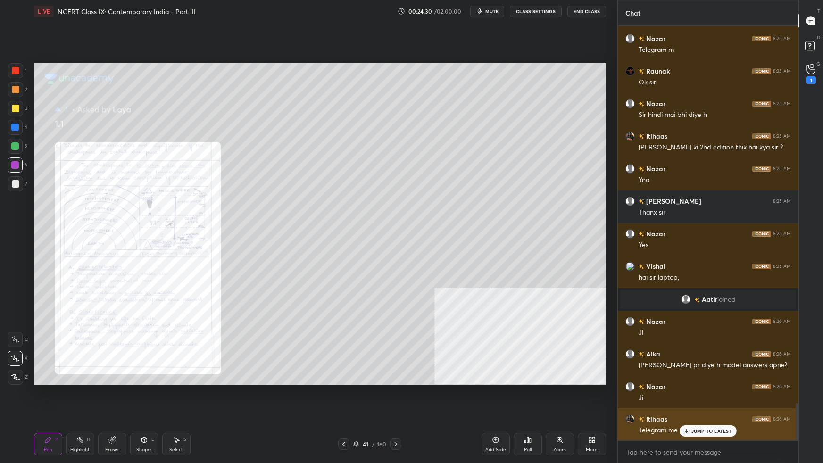
click at [629, 290] on p "JUMP TO LATEST" at bounding box center [711, 431] width 41 height 6
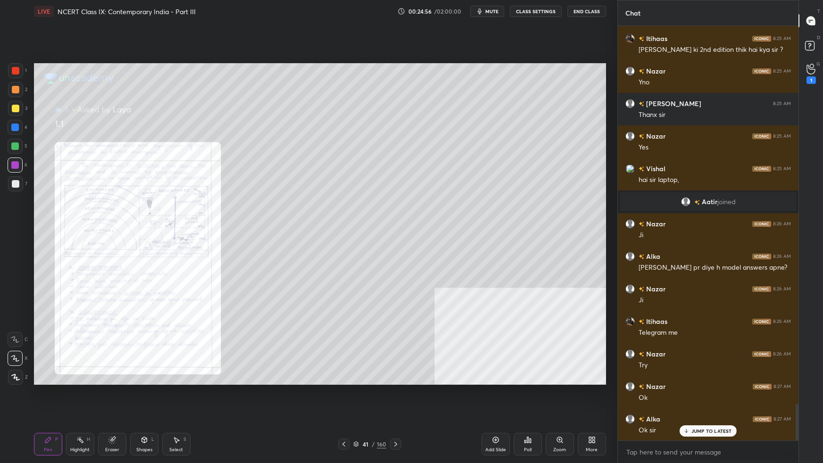
scroll to position [4356, 0]
drag, startPoint x: 798, startPoint y: 416, endPoint x: 797, endPoint y: 434, distance: 17.5
click at [629, 290] on div at bounding box center [796, 422] width 3 height 36
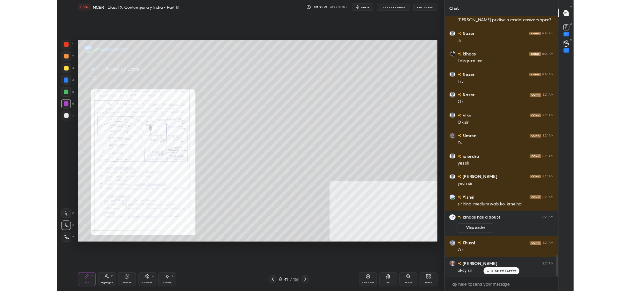
scroll to position [4460, 0]
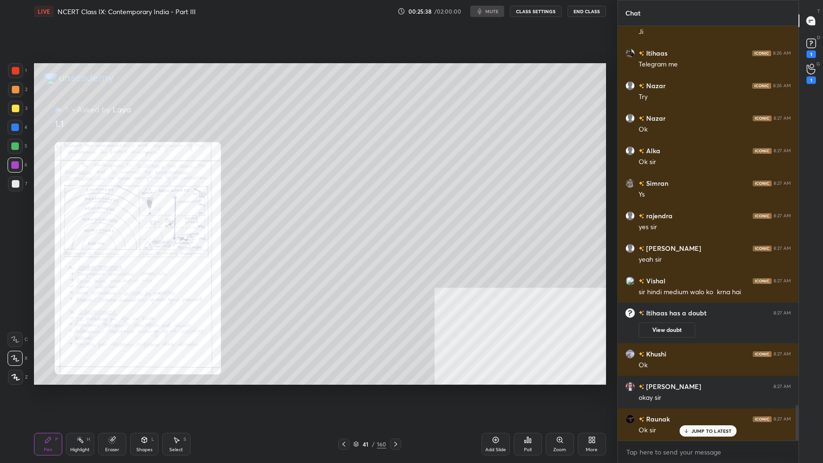
click at [593, 290] on div "More" at bounding box center [592, 449] width 12 height 5
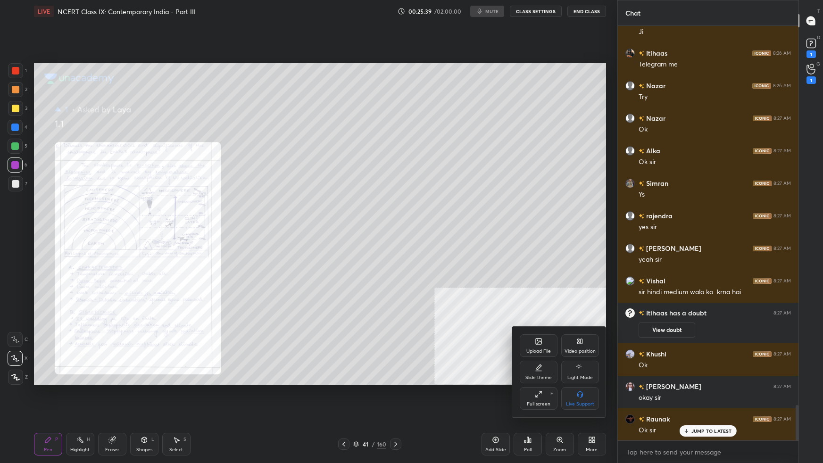
click at [540, 290] on div "Full screen" at bounding box center [539, 404] width 24 height 5
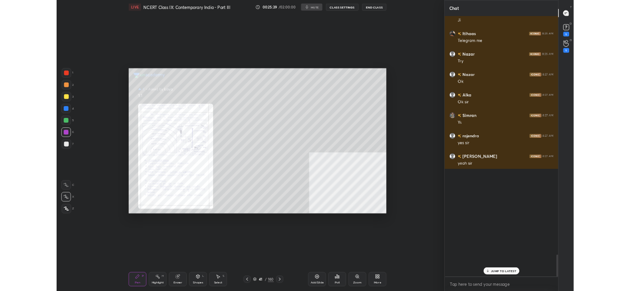
scroll to position [2, 3]
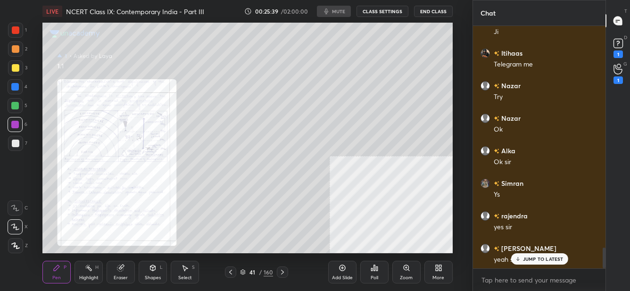
type textarea "x"
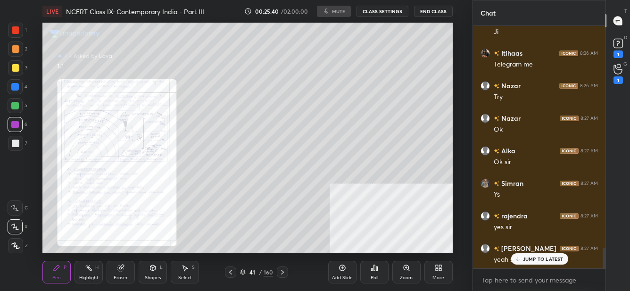
scroll to position [4402, 0]
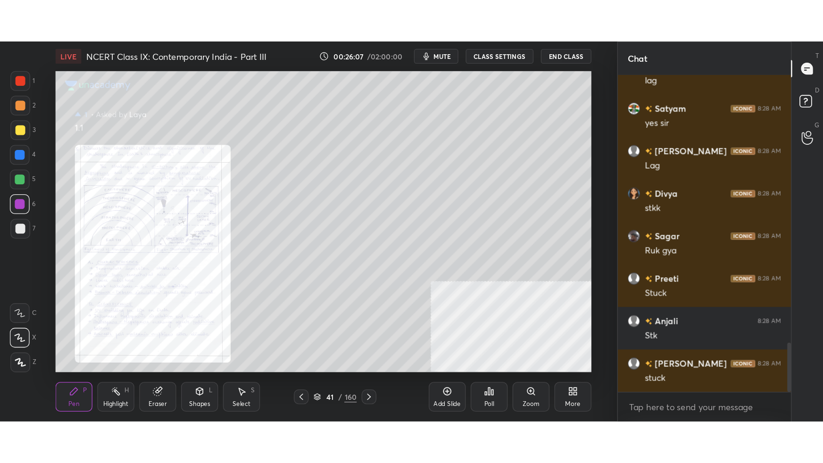
scroll to position [46917, 46713]
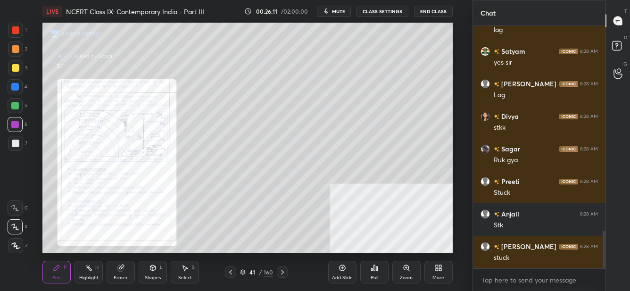
click at [431, 270] on div "More" at bounding box center [438, 272] width 28 height 23
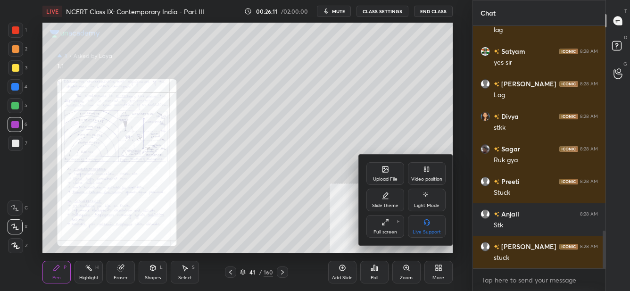
click at [396, 232] on div "Full screen" at bounding box center [385, 232] width 24 height 5
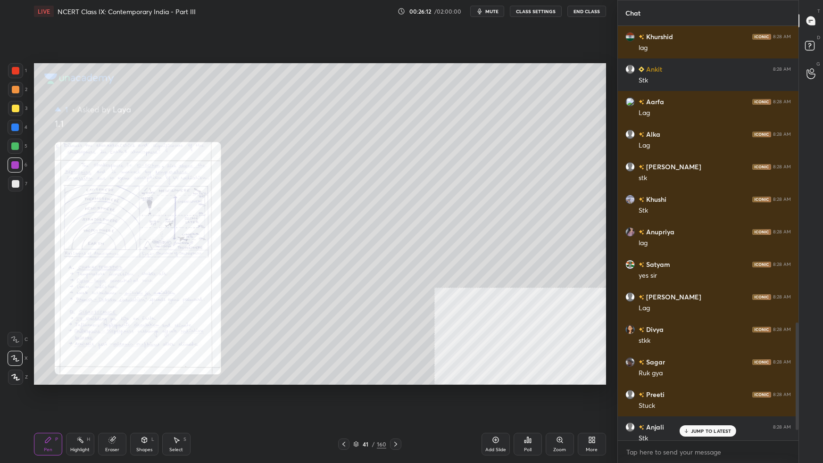
scroll to position [412, 178]
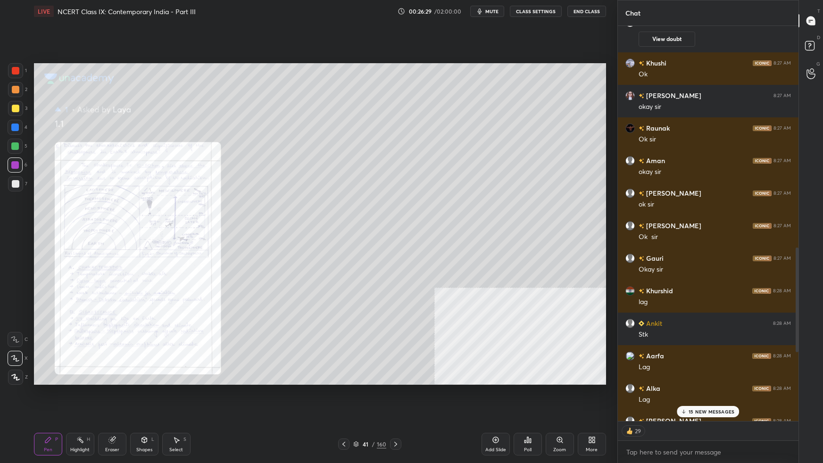
click at [629, 290] on p "15 NEW MESSAGES" at bounding box center [711, 412] width 46 height 6
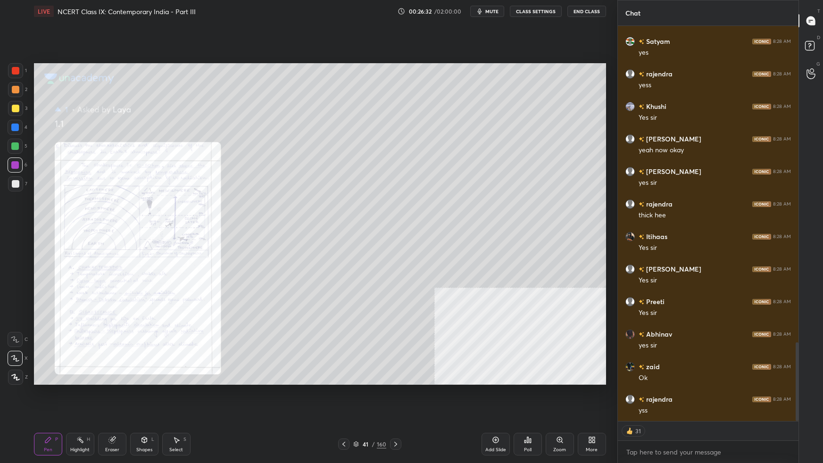
drag, startPoint x: 357, startPoint y: 444, endPoint x: 367, endPoint y: 438, distance: 12.0
click at [359, 290] on div "41 / 160" at bounding box center [369, 444] width 33 height 8
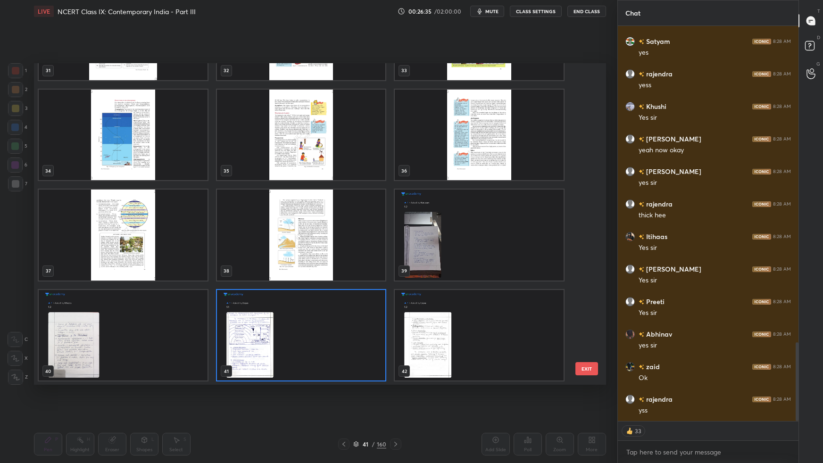
click at [337, 237] on img "grid" at bounding box center [300, 235] width 169 height 91
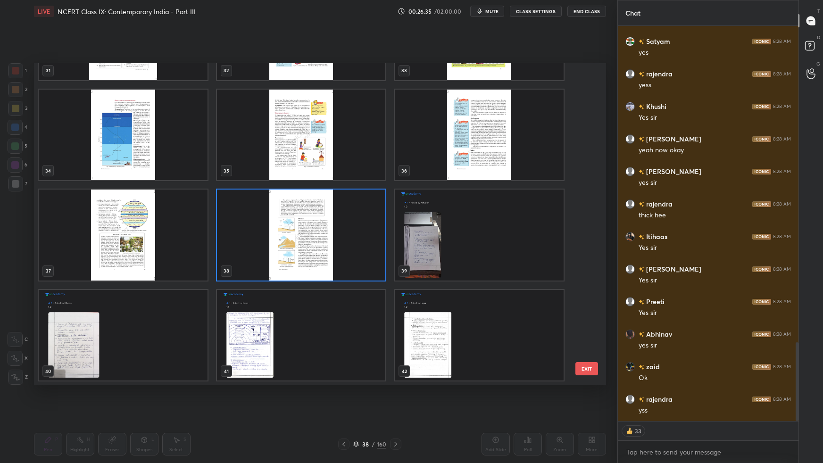
click at [338, 238] on img "grid" at bounding box center [300, 235] width 169 height 91
click at [338, 239] on img "grid" at bounding box center [300, 235] width 169 height 91
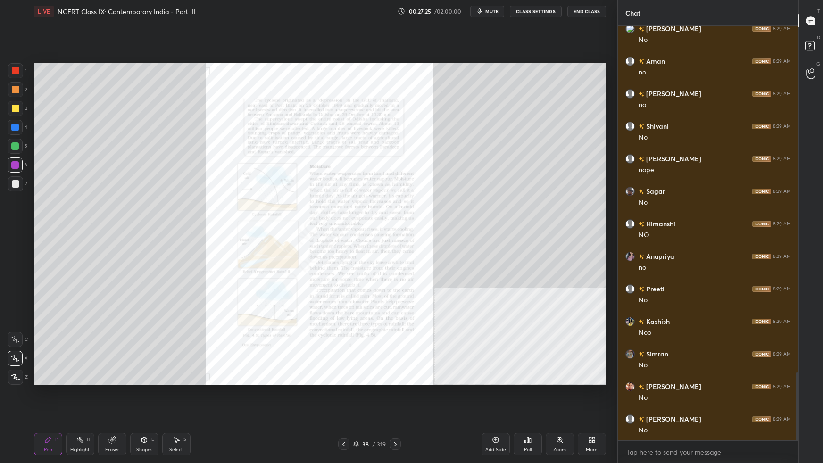
scroll to position [2150, 0]
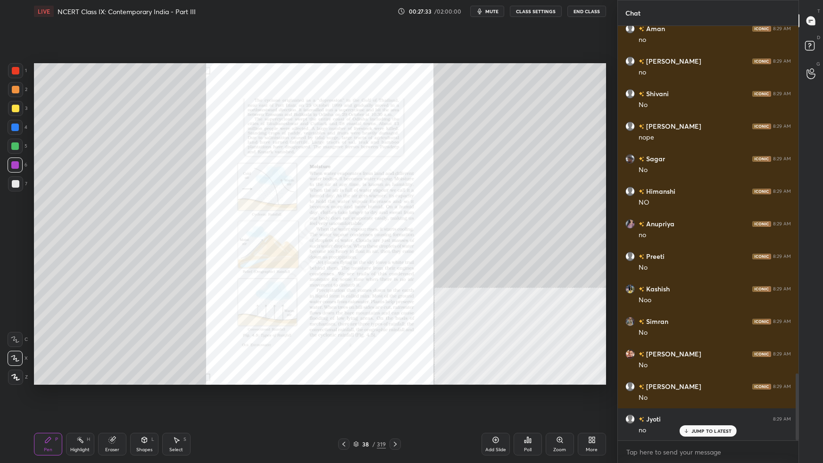
drag, startPoint x: 357, startPoint y: 444, endPoint x: 361, endPoint y: 439, distance: 6.3
click at [359, 290] on div "38 / 319" at bounding box center [369, 444] width 33 height 8
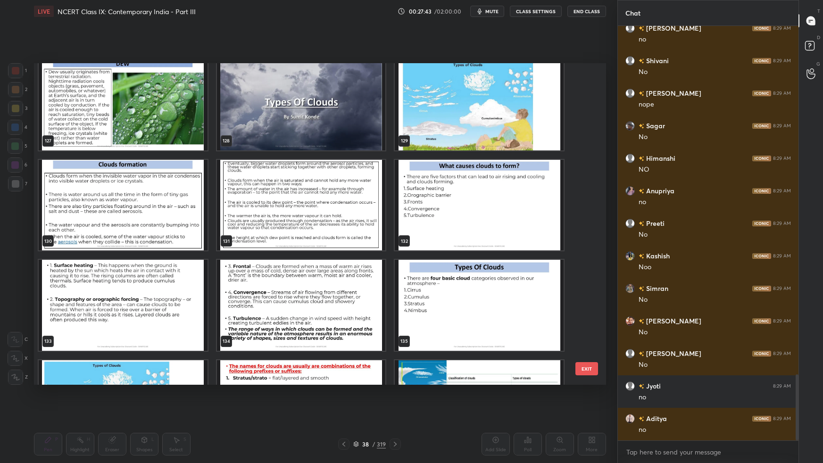
scroll to position [4182, 0]
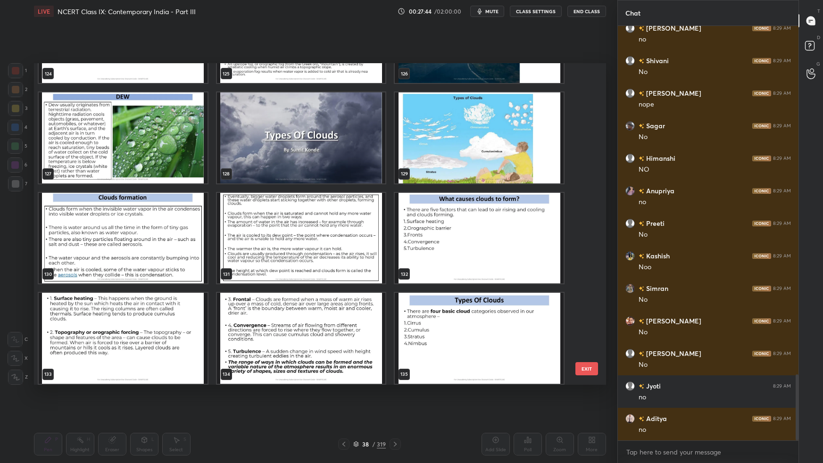
click at [352, 137] on img "grid" at bounding box center [300, 137] width 169 height 91
click at [353, 139] on img "grid" at bounding box center [300, 137] width 169 height 91
click at [354, 140] on img "grid" at bounding box center [300, 137] width 169 height 91
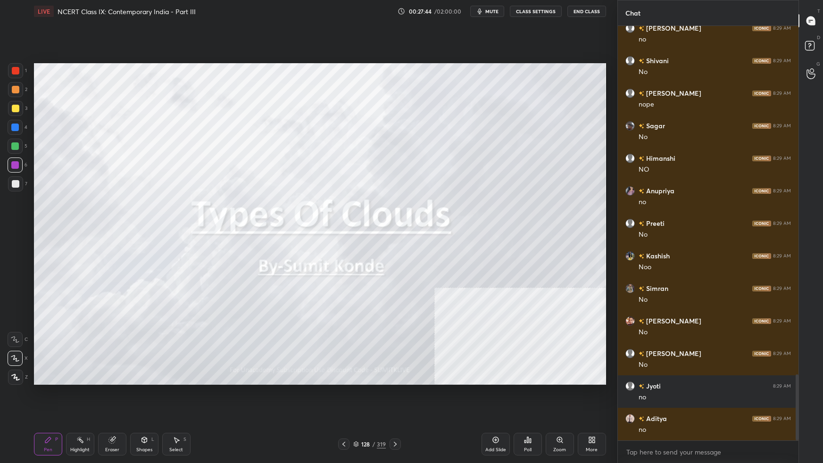
click at [355, 141] on img "grid" at bounding box center [300, 137] width 169 height 91
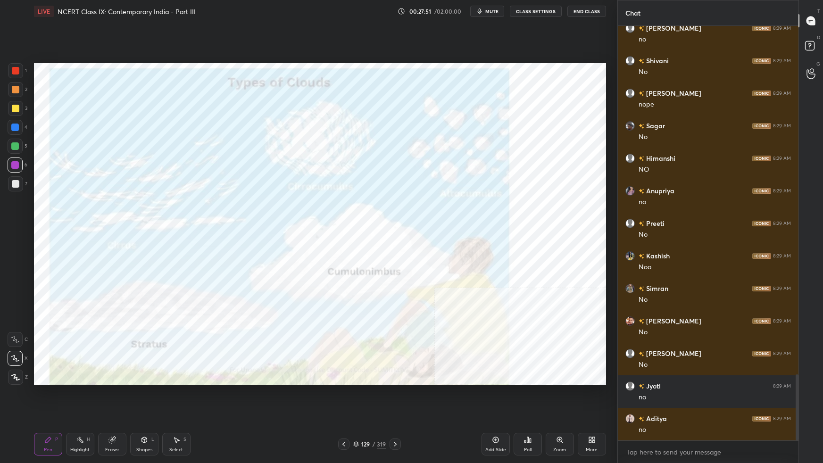
click at [357, 290] on icon at bounding box center [356, 444] width 6 height 6
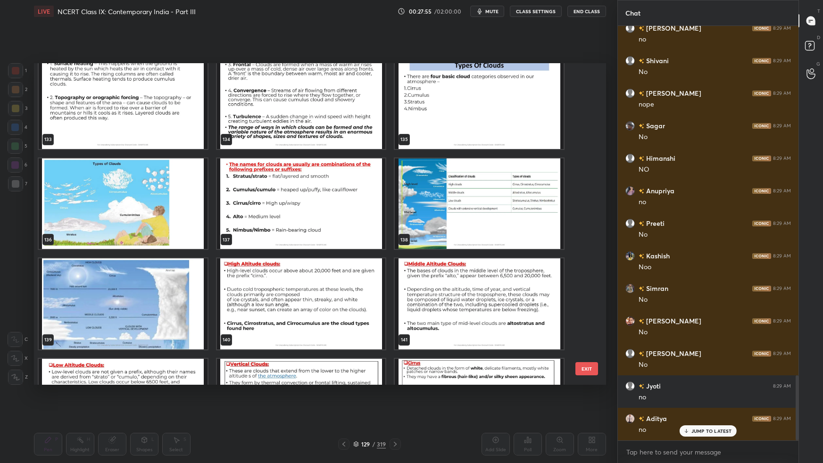
scroll to position [2232, 0]
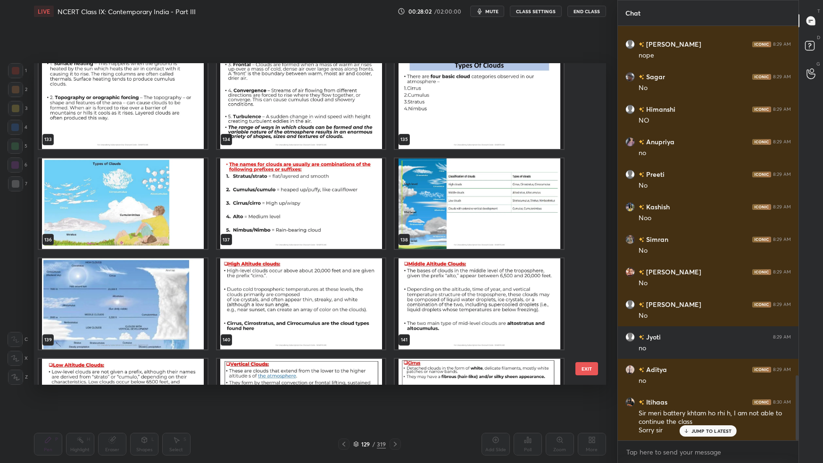
click at [173, 290] on img "grid" at bounding box center [123, 303] width 169 height 91
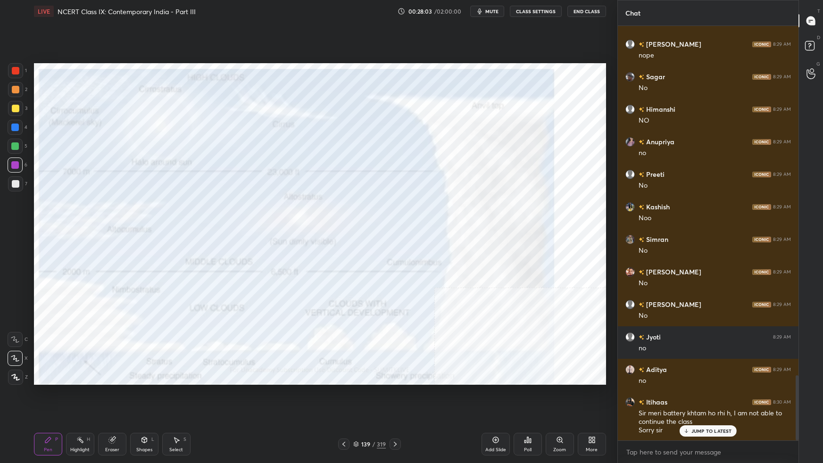
click at [174, 290] on img "grid" at bounding box center [123, 303] width 169 height 91
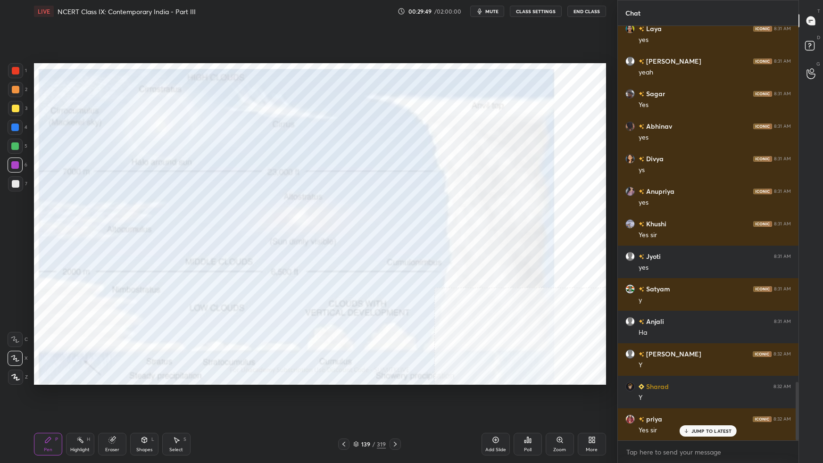
scroll to position [2529, 0]
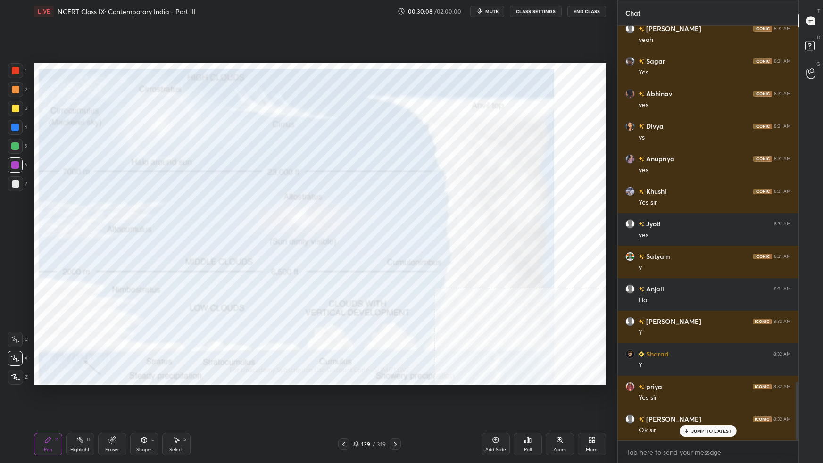
drag, startPoint x: 356, startPoint y: 445, endPoint x: 366, endPoint y: 435, distance: 14.0
click at [357, 290] on icon at bounding box center [356, 444] width 6 height 6
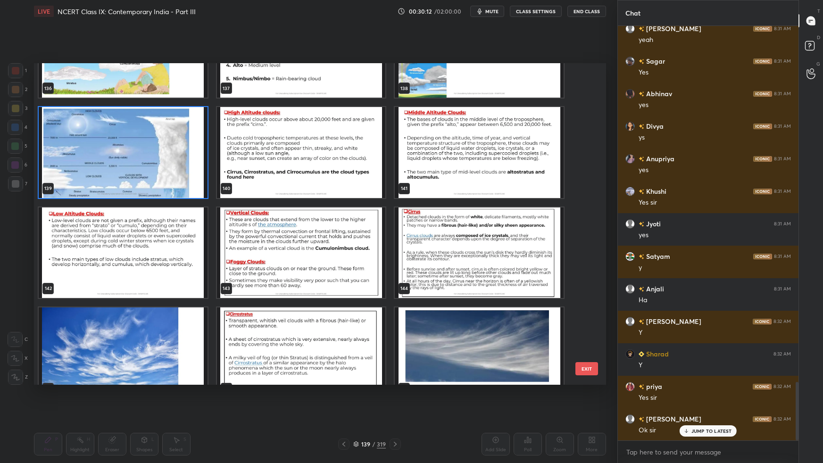
scroll to position [4551, 0]
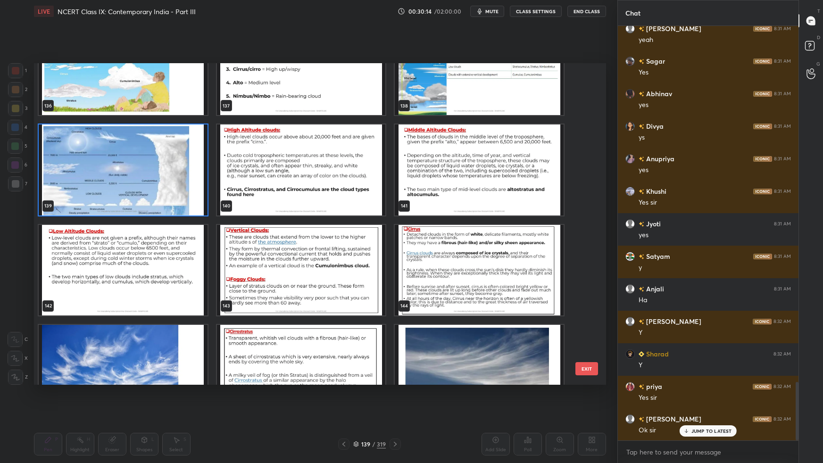
click at [500, 290] on img "grid" at bounding box center [479, 370] width 169 height 91
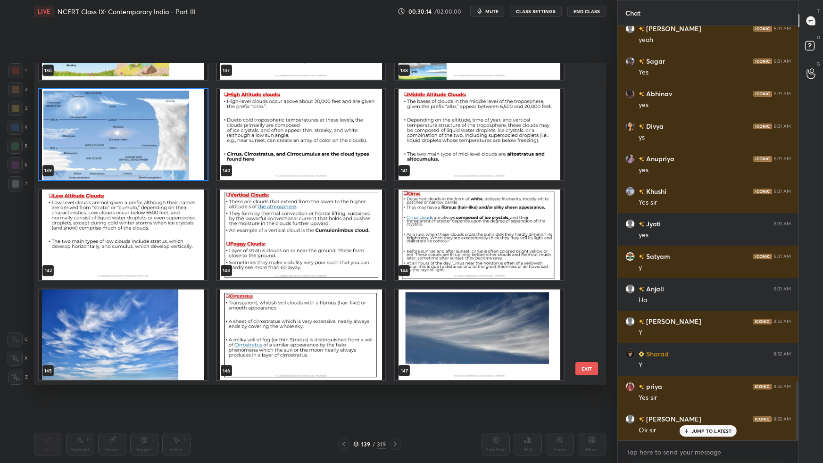
click at [501, 290] on div "133 134 135 136 137 138 139 140 141 142 143 144 145 146 147" at bounding box center [311, 224] width 555 height 322
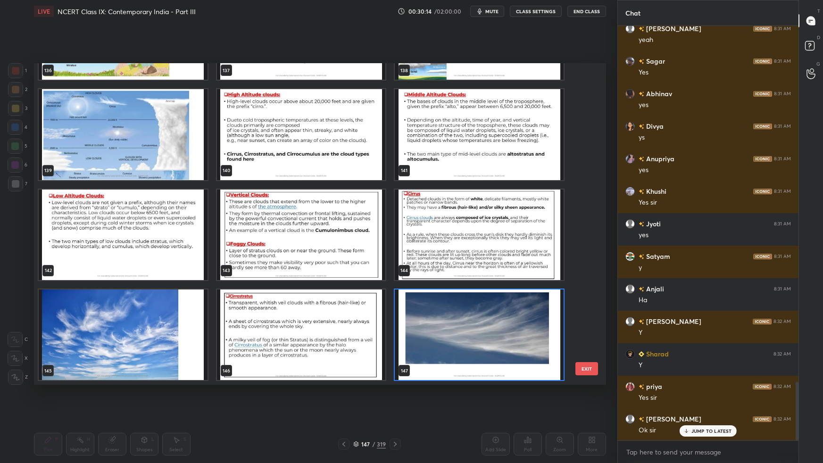
click at [502, 290] on img "grid" at bounding box center [479, 334] width 169 height 91
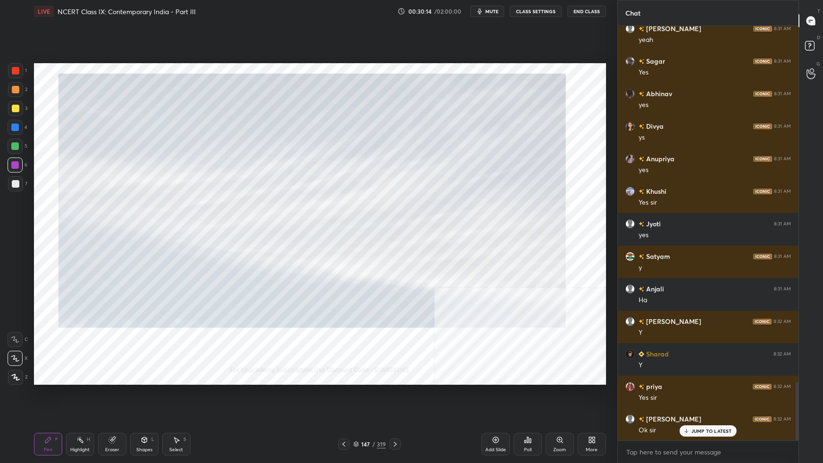
click at [504, 290] on img "grid" at bounding box center [479, 334] width 169 height 91
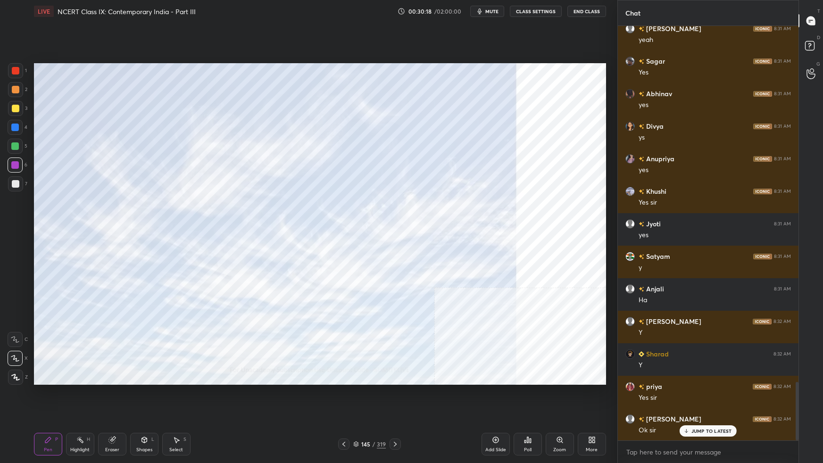
click at [355, 290] on icon at bounding box center [356, 444] width 6 height 6
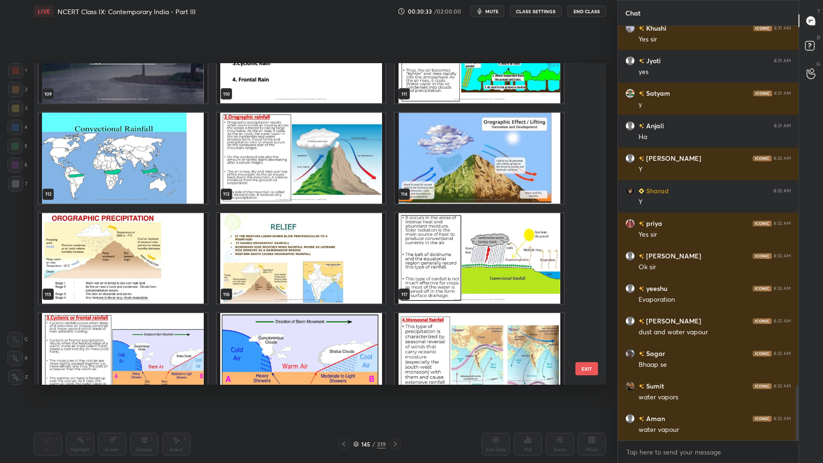
scroll to position [2724, 0]
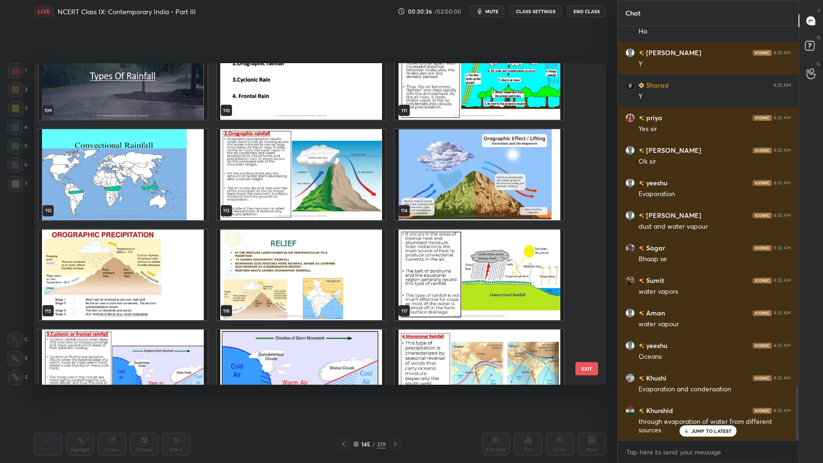
click at [148, 184] on img "grid" at bounding box center [123, 174] width 169 height 91
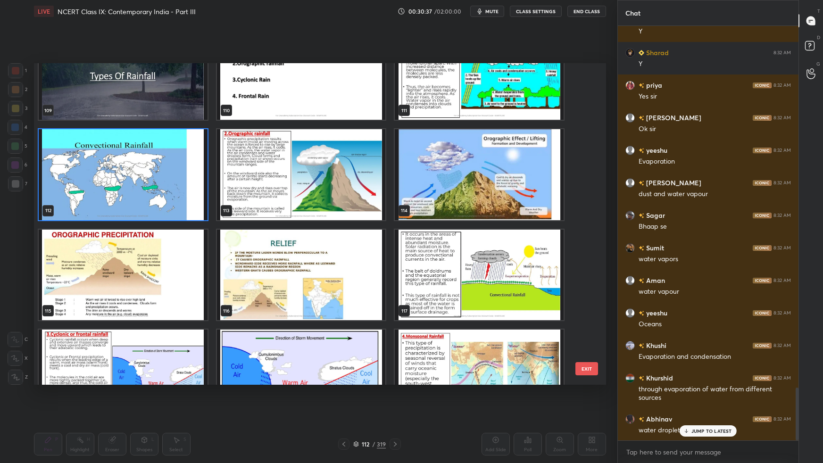
click at [150, 191] on img "grid" at bounding box center [123, 174] width 169 height 91
click at [151, 192] on img "grid" at bounding box center [123, 174] width 169 height 91
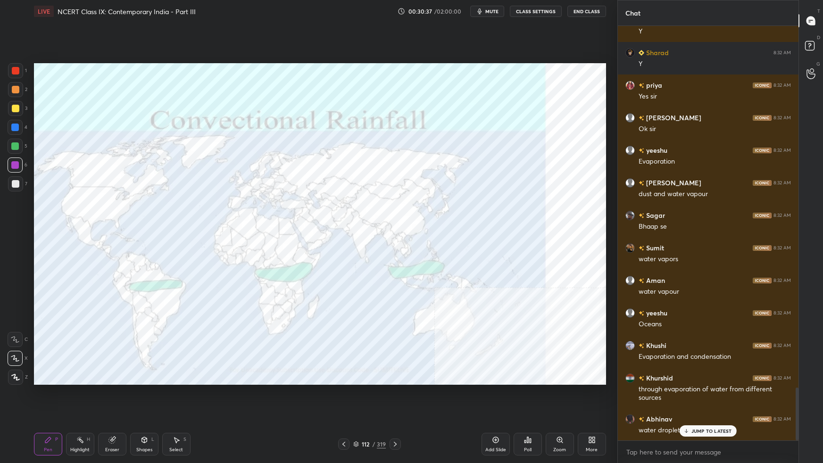
click at [154, 192] on img "grid" at bounding box center [123, 174] width 169 height 91
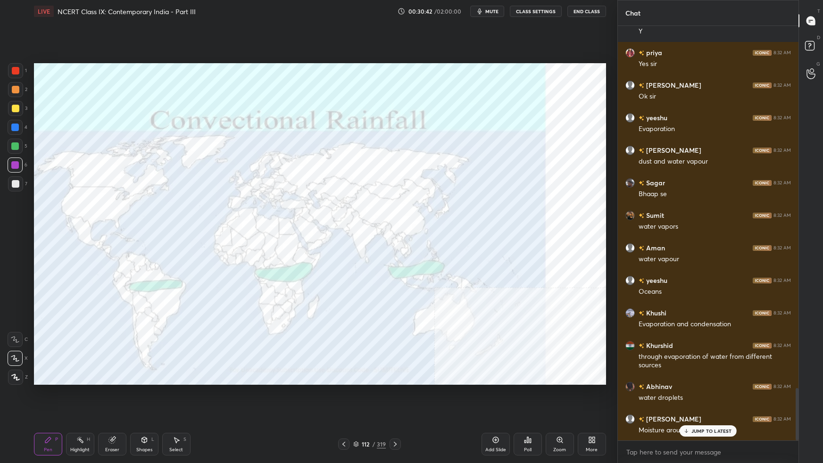
click at [15, 70] on div at bounding box center [16, 71] width 8 height 8
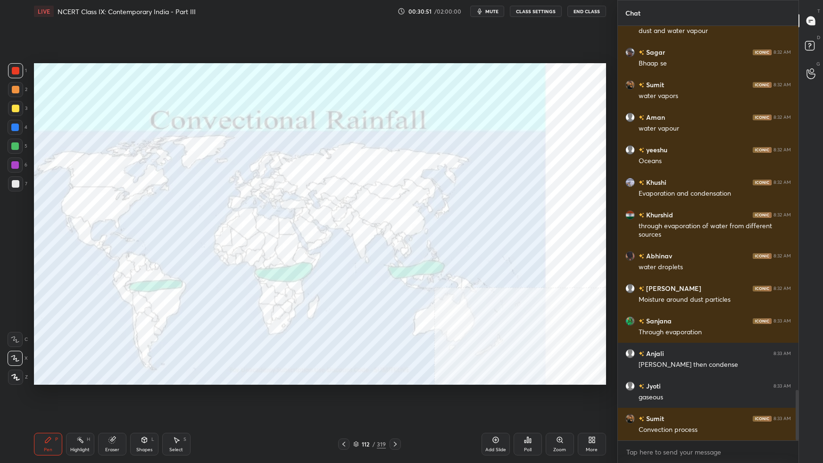
scroll to position [3026, 0]
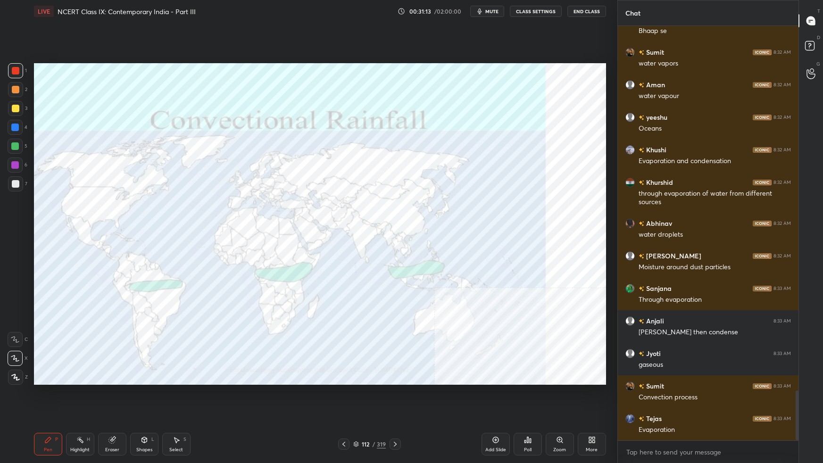
click at [497, 290] on icon at bounding box center [496, 440] width 8 height 8
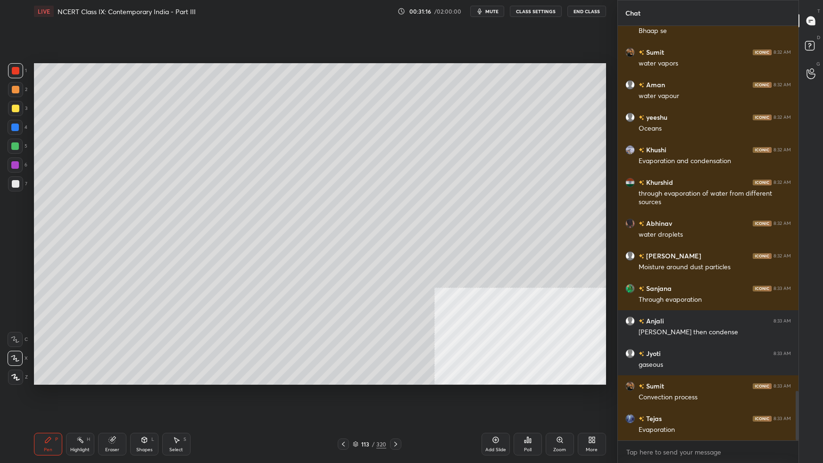
scroll to position [3058, 0]
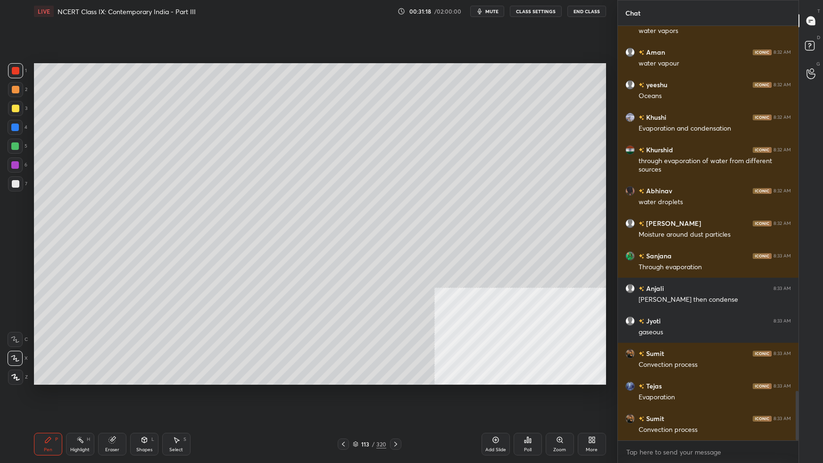
drag, startPoint x: 17, startPoint y: 181, endPoint x: 16, endPoint y: 187, distance: 5.8
click at [14, 183] on div at bounding box center [16, 184] width 8 height 8
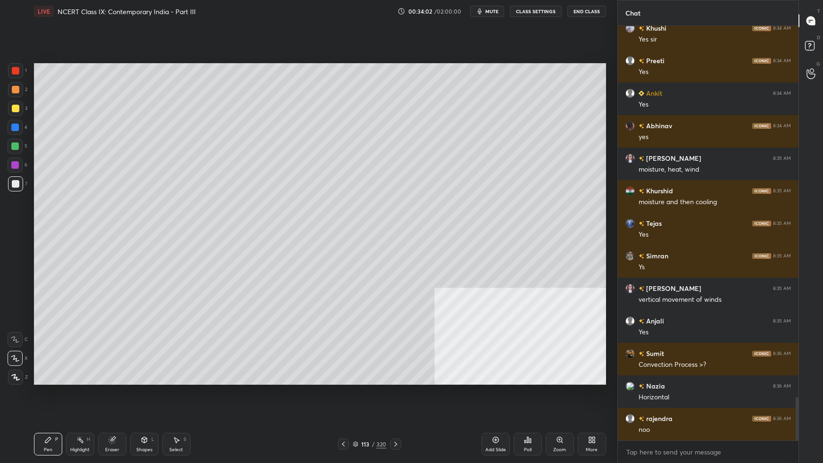
scroll to position [3569, 0]
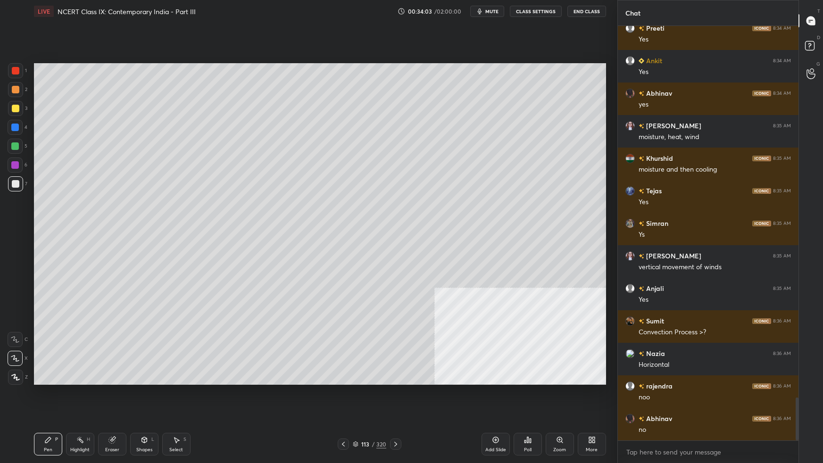
click at [606, 267] on div "Setting up your live class Poll for secs No correct answer Start poll" at bounding box center [319, 224] width 579 height 403
click at [608, 266] on div "Setting up your live class Poll for secs No correct answer Start poll" at bounding box center [319, 224] width 579 height 403
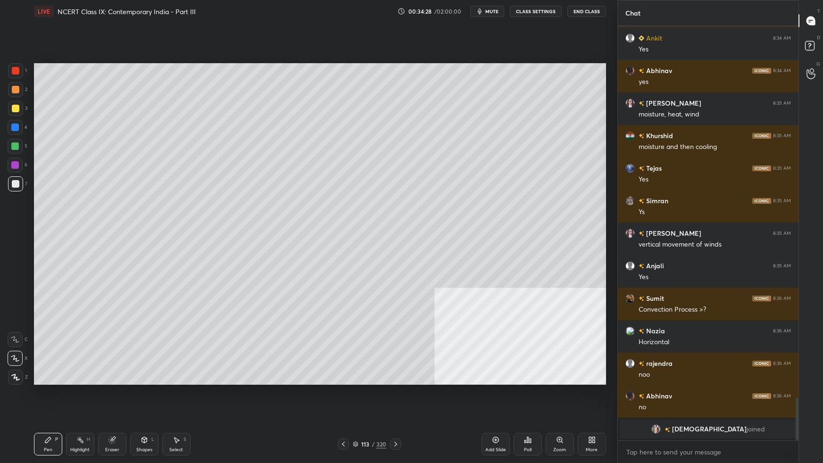
drag, startPoint x: 358, startPoint y: 444, endPoint x: 366, endPoint y: 439, distance: 9.5
click at [358, 290] on icon at bounding box center [356, 444] width 6 height 6
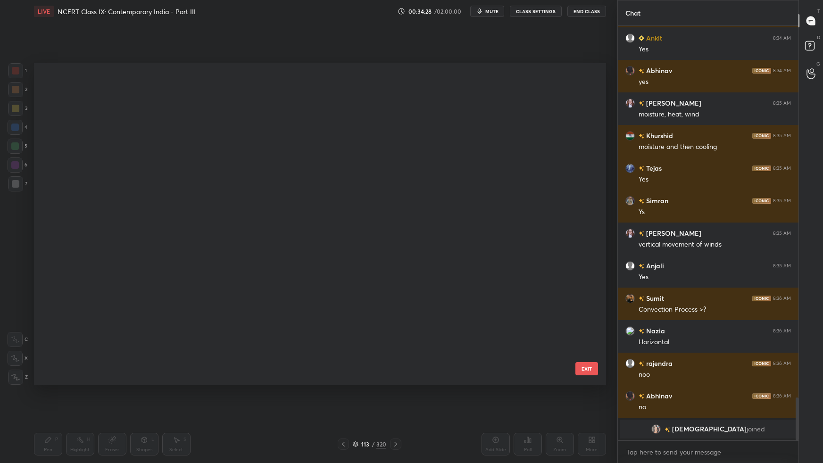
scroll to position [319, 567]
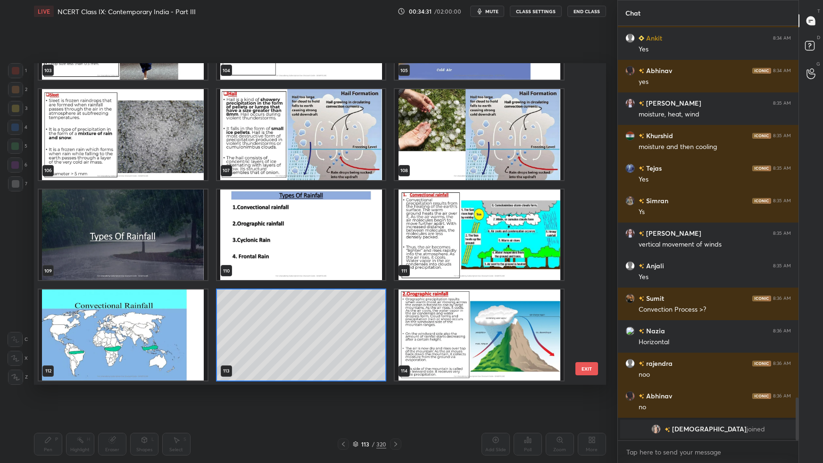
click at [510, 290] on img "grid" at bounding box center [479, 334] width 169 height 91
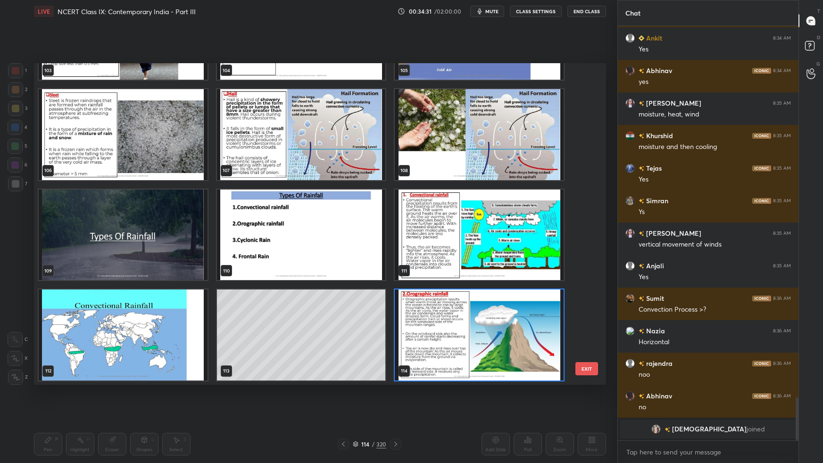
click at [511, 290] on img "grid" at bounding box center [479, 334] width 169 height 91
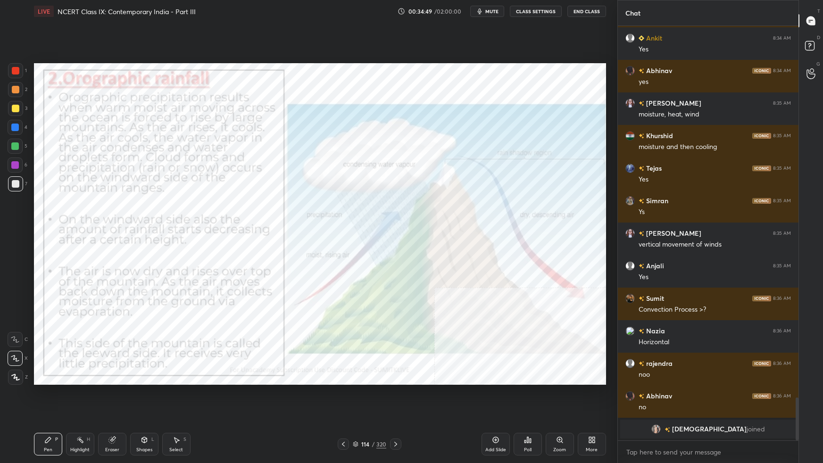
drag, startPoint x: 355, startPoint y: 446, endPoint x: 360, endPoint y: 441, distance: 7.1
click at [355, 290] on icon at bounding box center [356, 444] width 6 height 6
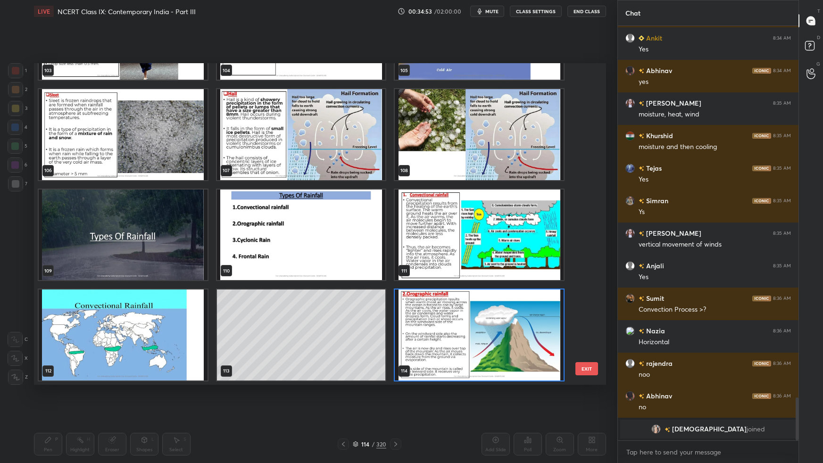
click at [501, 236] on img "grid" at bounding box center [479, 235] width 169 height 91
click at [502, 238] on img "grid" at bounding box center [479, 235] width 169 height 91
click at [502, 239] on img "grid" at bounding box center [479, 235] width 169 height 91
click at [503, 240] on img "grid" at bounding box center [479, 235] width 169 height 91
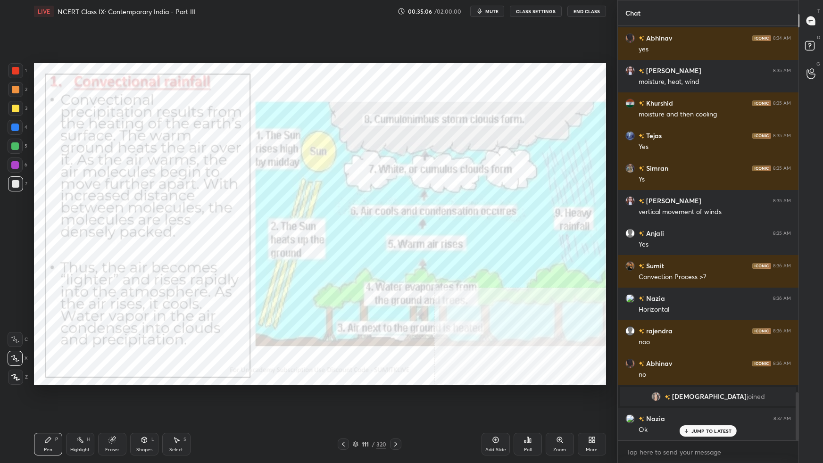
scroll to position [3160, 0]
click at [357, 290] on icon at bounding box center [356, 444] width 6 height 6
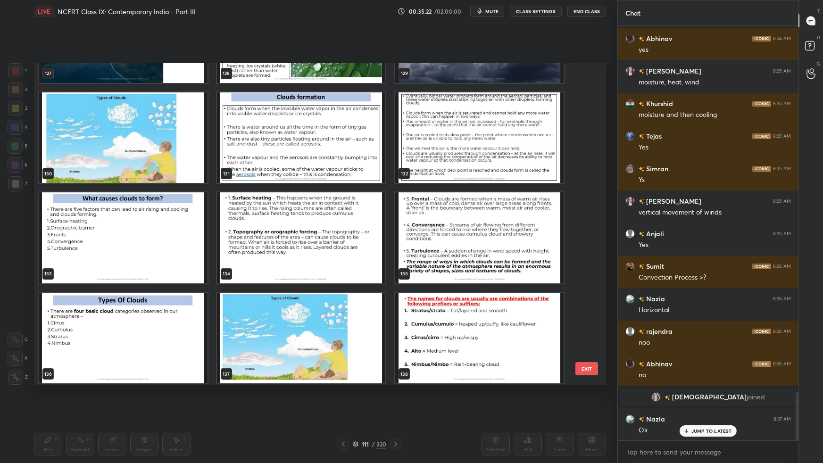
scroll to position [4282, 0]
click at [196, 165] on img "grid" at bounding box center [123, 137] width 169 height 91
click at [198, 166] on img "grid" at bounding box center [123, 137] width 169 height 91
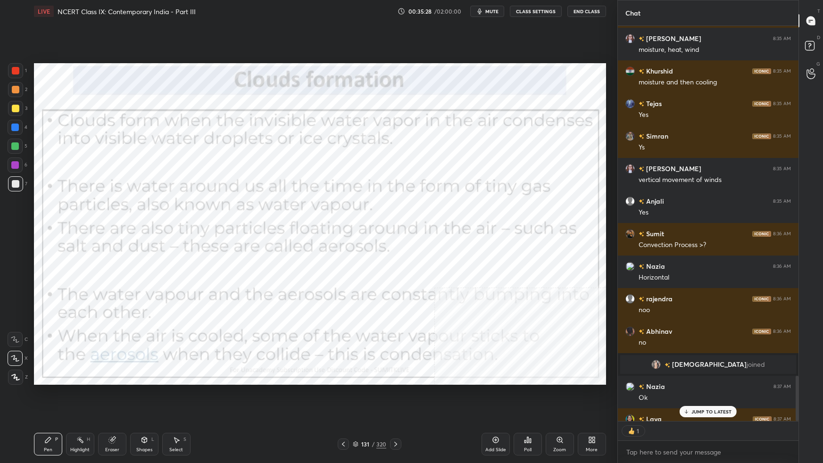
scroll to position [392, 178]
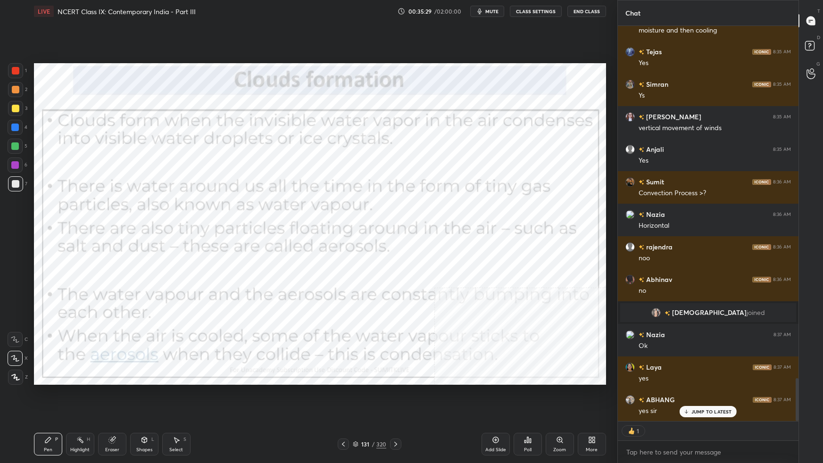
drag, startPoint x: 14, startPoint y: 71, endPoint x: 17, endPoint y: 75, distance: 5.4
click at [14, 73] on div at bounding box center [16, 71] width 8 height 8
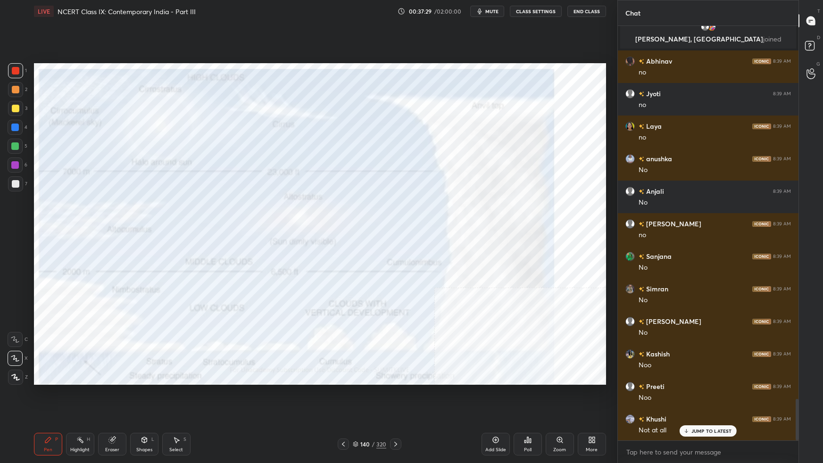
scroll to position [3750, 0]
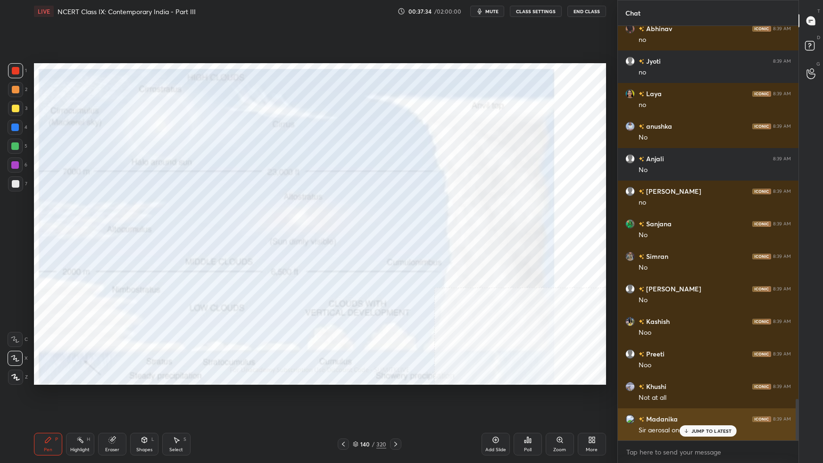
click at [629, 290] on p "JUMP TO LATEST" at bounding box center [711, 431] width 41 height 6
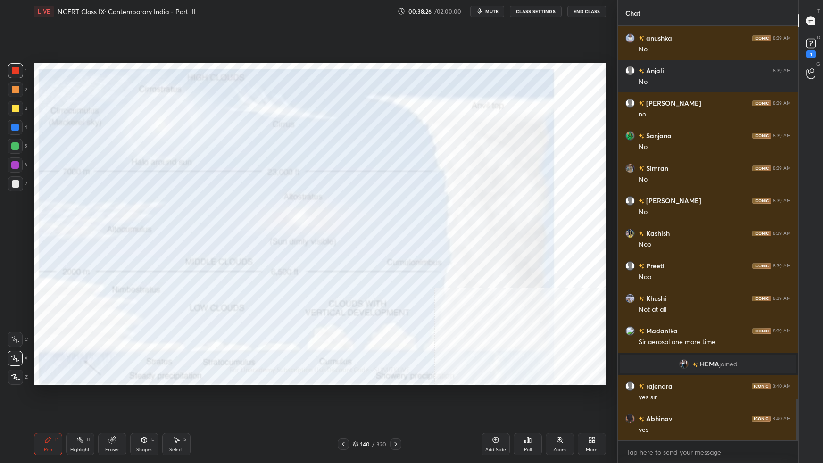
scroll to position [3794, 0]
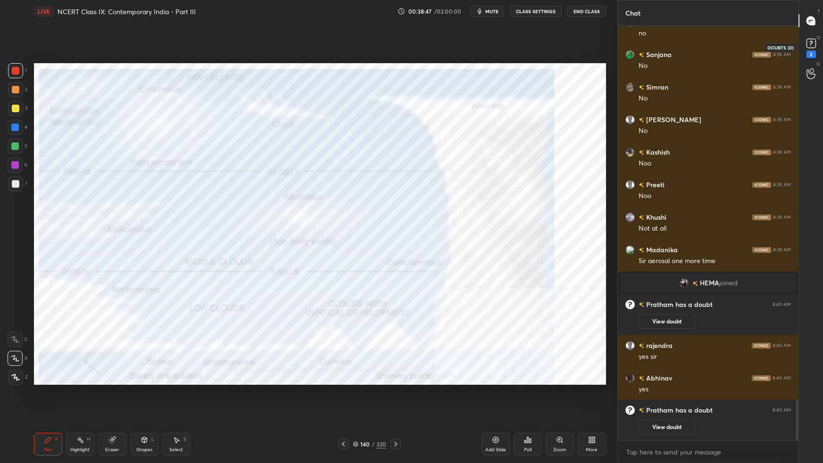
click at [629, 45] on rect at bounding box center [810, 43] width 9 height 9
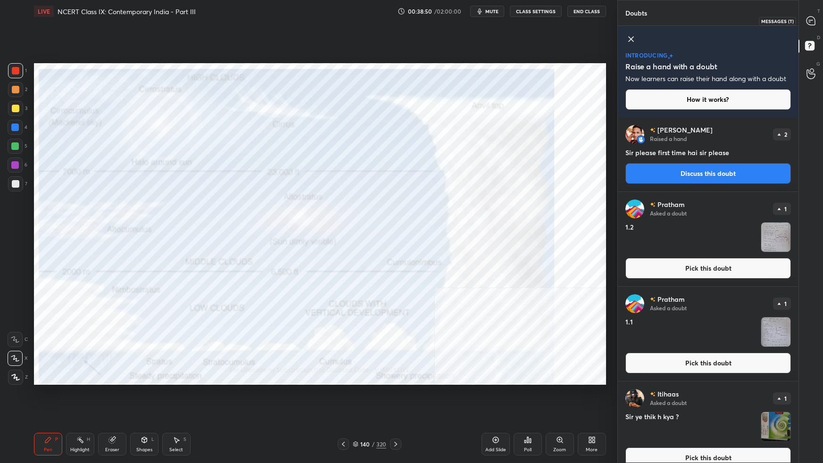
drag, startPoint x: 809, startPoint y: 25, endPoint x: 808, endPoint y: 30, distance: 5.3
click at [629, 25] on icon at bounding box center [811, 21] width 10 height 10
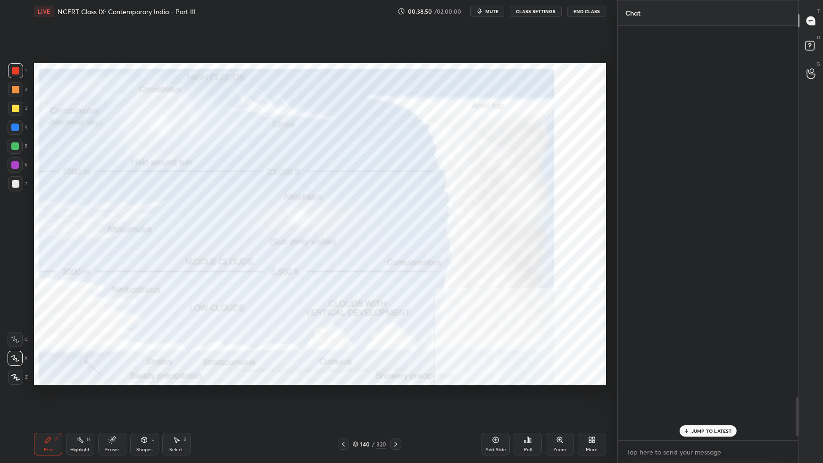
scroll to position [412, 178]
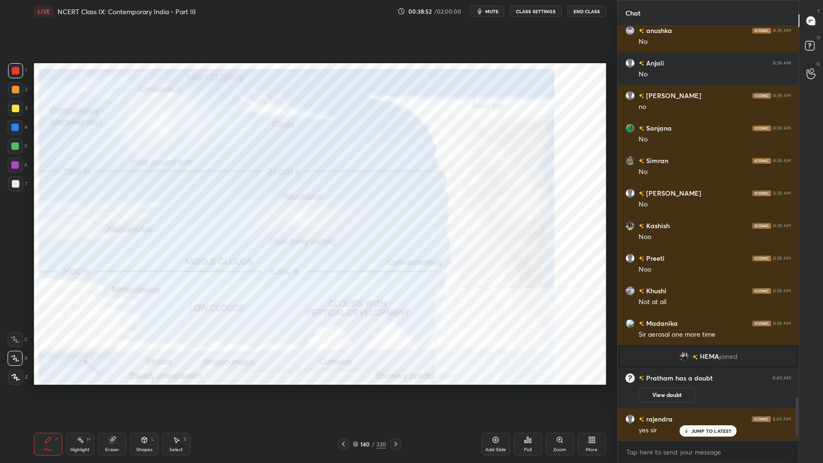
click at [629, 290] on p "JUMP TO LATEST" at bounding box center [711, 431] width 41 height 6
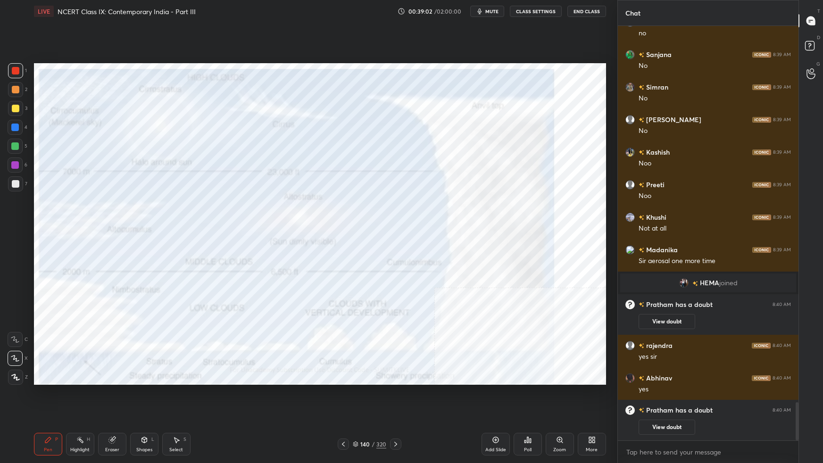
scroll to position [4094, 0]
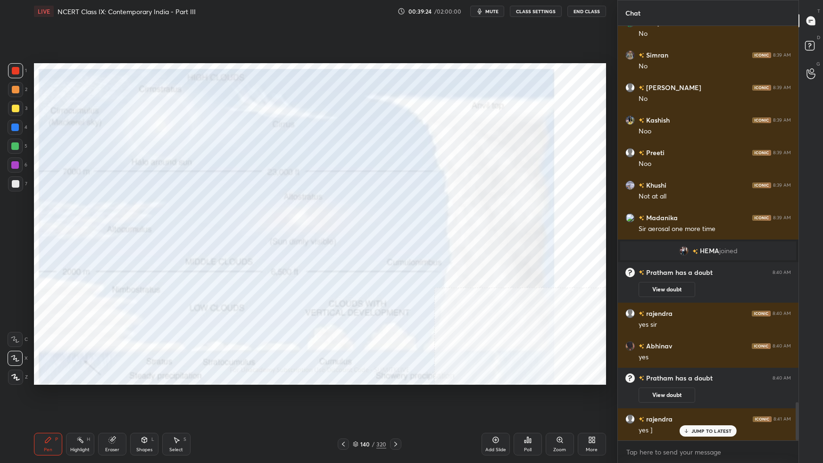
click at [120, 290] on div "Setting up your live class Poll for secs No correct answer Start poll" at bounding box center [319, 224] width 579 height 403
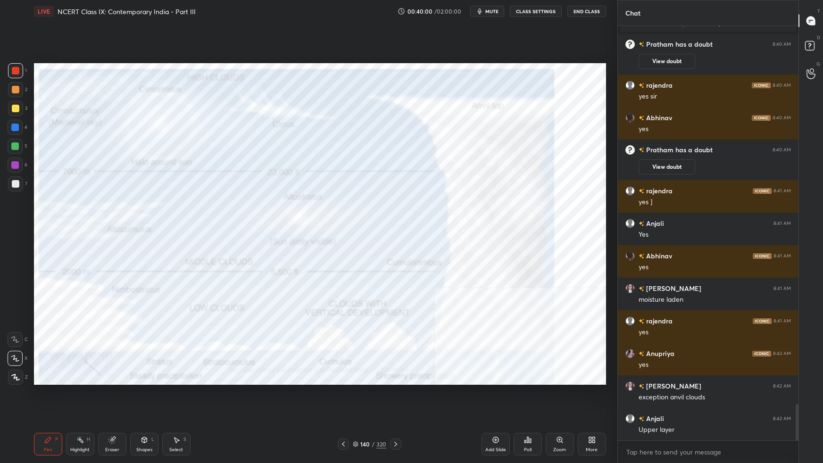
scroll to position [4363, 0]
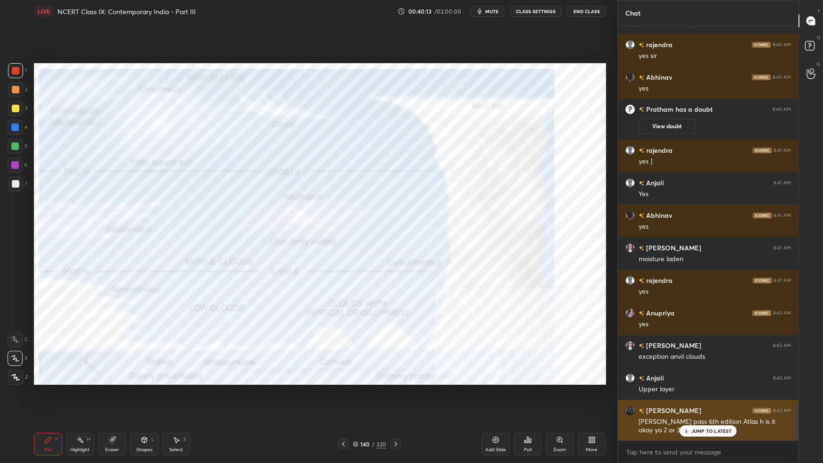
click at [629, 290] on div "[PERSON_NAME] 8:42 AM [PERSON_NAME] pass 6th edition Atlas h is it okay ya 2 or…" at bounding box center [708, 420] width 181 height 41
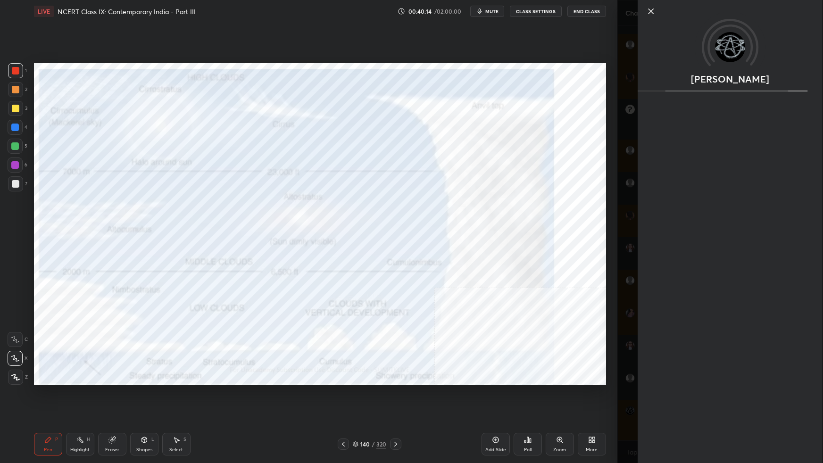
click at [600, 290] on div "Add Slide Poll Zoom More" at bounding box center [543, 444] width 124 height 53
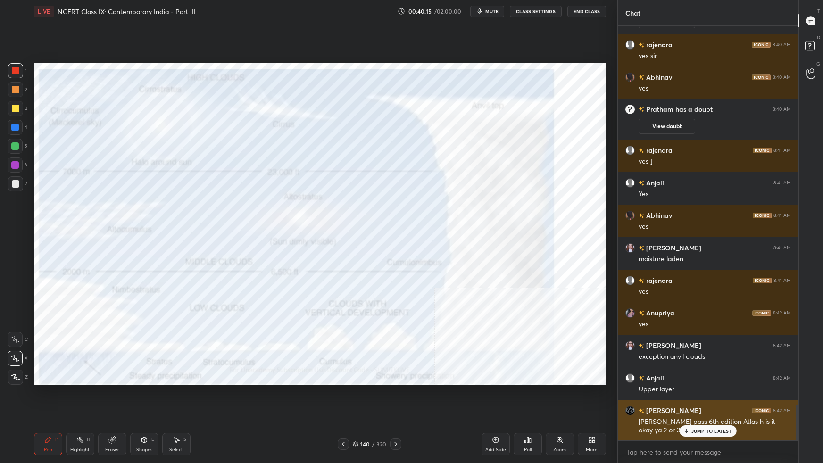
drag, startPoint x: 686, startPoint y: 427, endPoint x: 684, endPoint y: 431, distance: 5.1
click at [629, 290] on div "JUMP TO LATEST" at bounding box center [707, 430] width 57 height 11
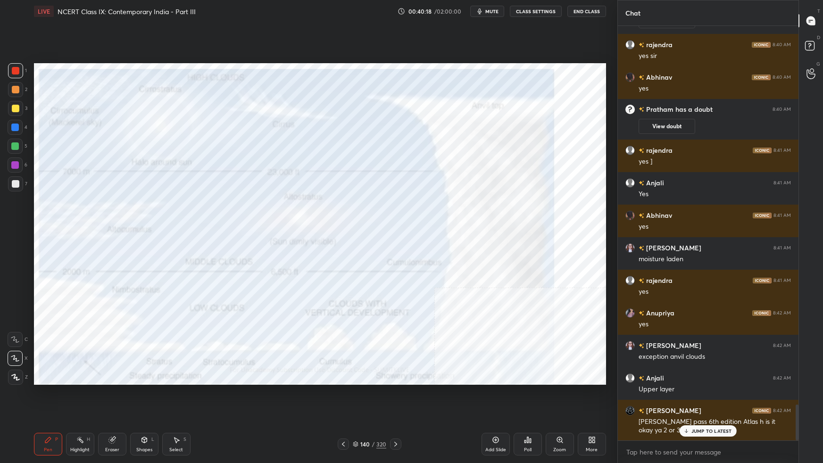
scroll to position [4396, 0]
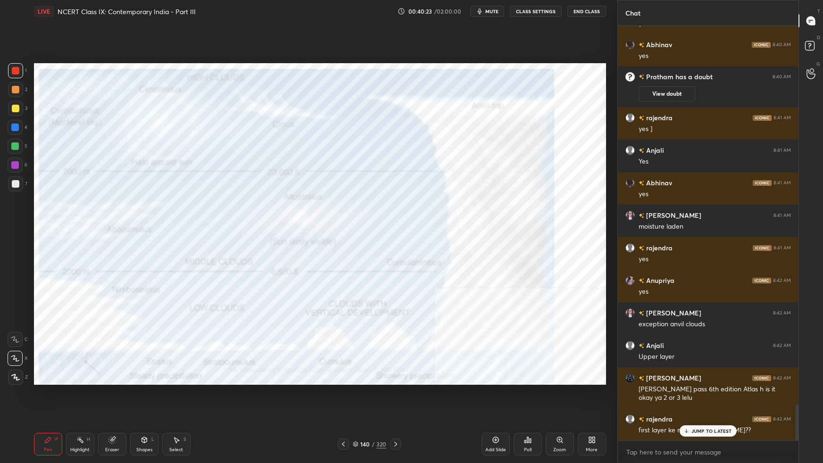
drag, startPoint x: 696, startPoint y: 432, endPoint x: 664, endPoint y: 443, distance: 33.8
click at [629, 290] on p "JUMP TO LATEST" at bounding box center [711, 431] width 41 height 6
click at [357, 290] on icon at bounding box center [356, 444] width 6 height 6
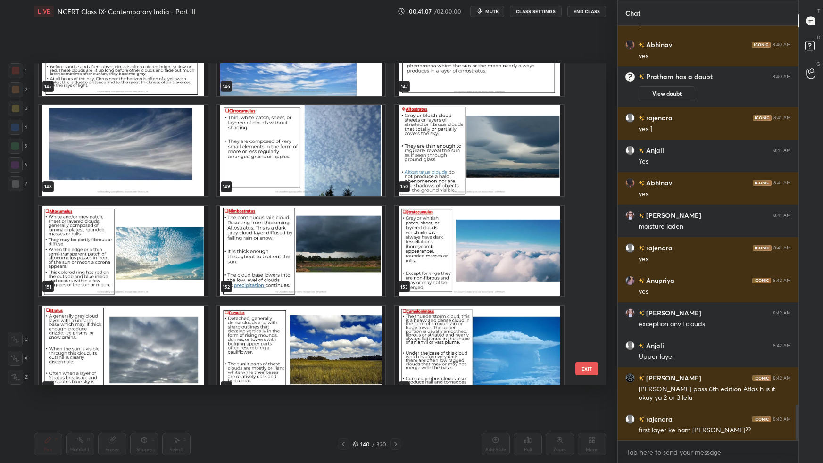
scroll to position [4853, 0]
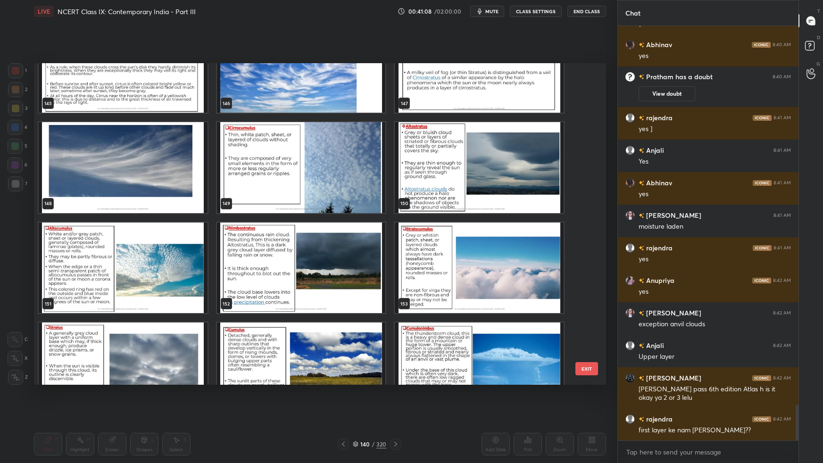
click at [518, 254] on img "grid" at bounding box center [479, 268] width 169 height 91
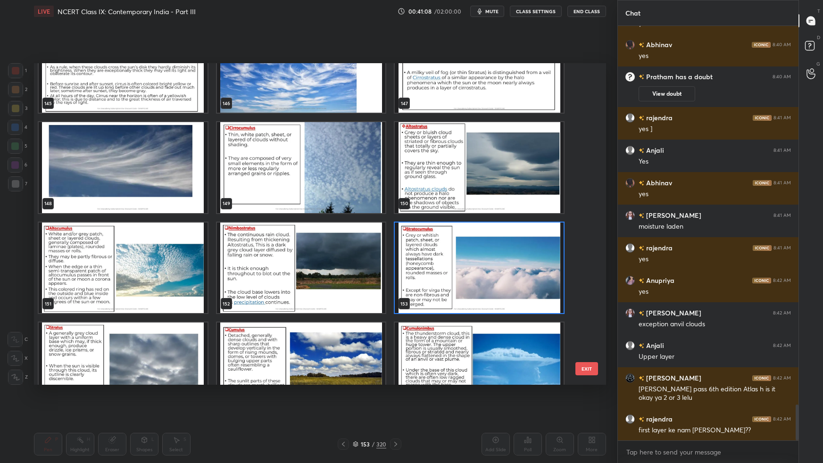
click at [518, 254] on img "grid" at bounding box center [479, 268] width 169 height 91
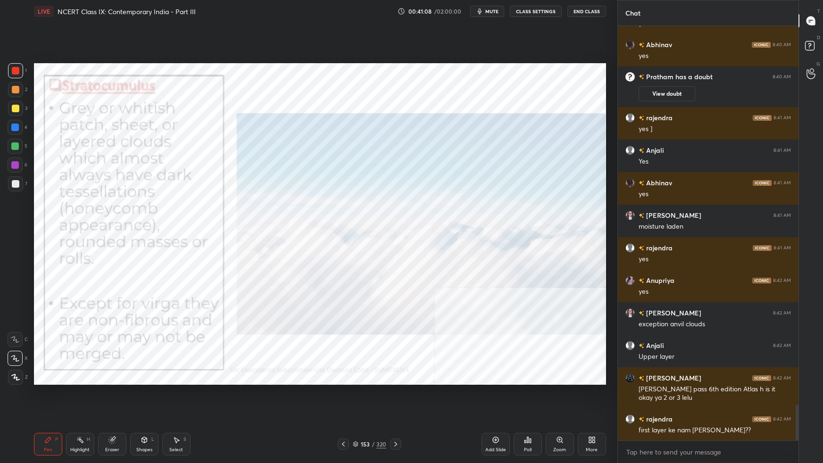
click at [520, 255] on img "grid" at bounding box center [479, 268] width 169 height 91
drag, startPoint x: 355, startPoint y: 443, endPoint x: 366, endPoint y: 436, distance: 13.3
click at [355, 290] on icon at bounding box center [356, 444] width 6 height 6
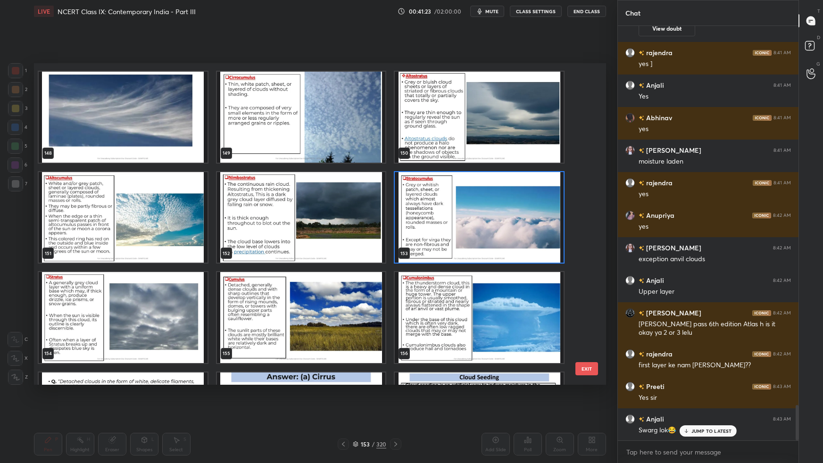
scroll to position [4921, 0]
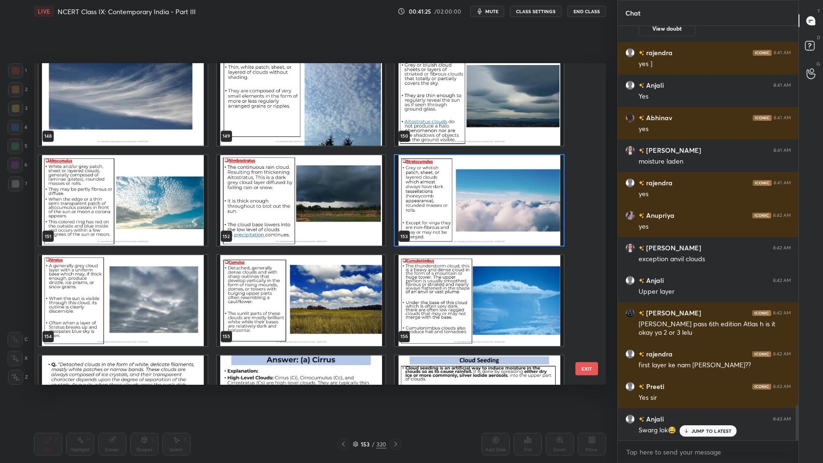
click at [359, 290] on img "grid" at bounding box center [300, 300] width 169 height 91
click at [361, 290] on img "grid" at bounding box center [300, 300] width 169 height 91
click at [362, 290] on img "grid" at bounding box center [300, 300] width 169 height 91
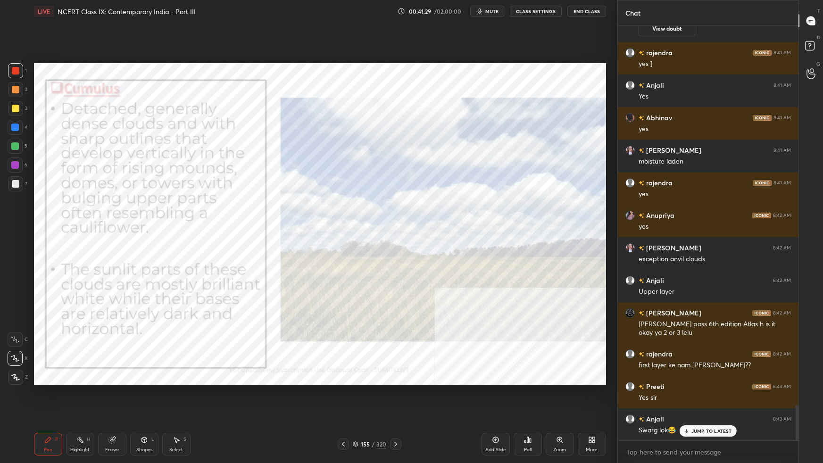
scroll to position [4493, 0]
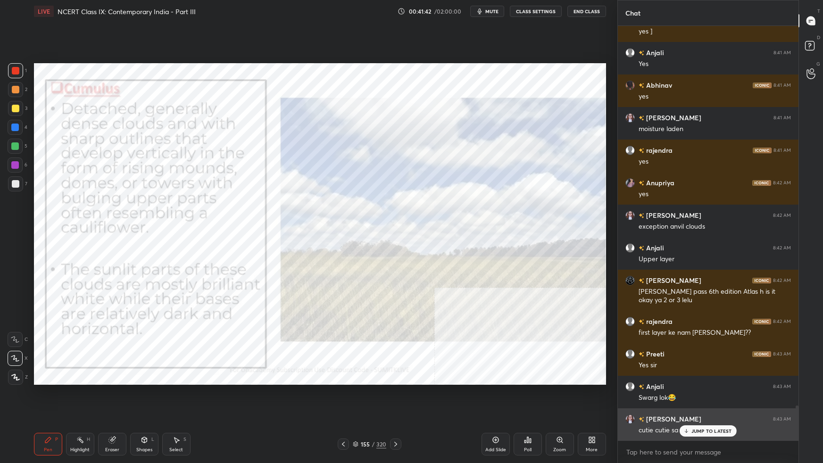
click at [629, 290] on div "[PERSON_NAME] 8:39 AM No [PERSON_NAME] 8:39 AM Noo Preeti 8:39 AM Noo Khushi 8:…" at bounding box center [708, 233] width 181 height 414
click at [629, 290] on p "JUMP TO LATEST" at bounding box center [711, 431] width 41 height 6
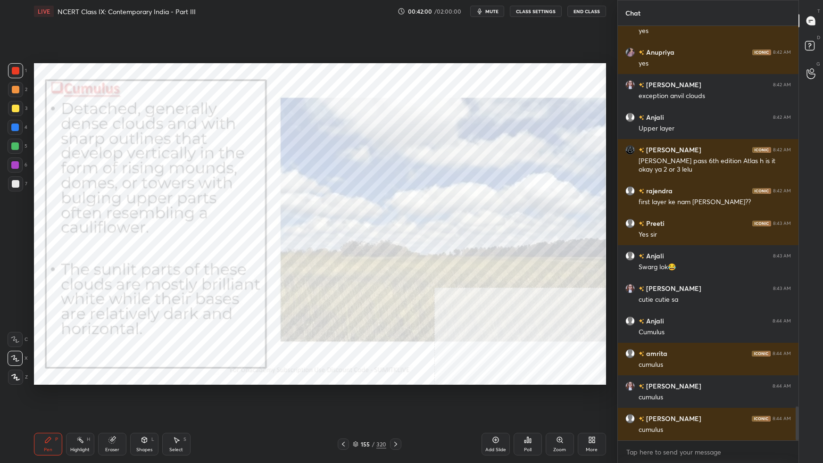
scroll to position [4656, 0]
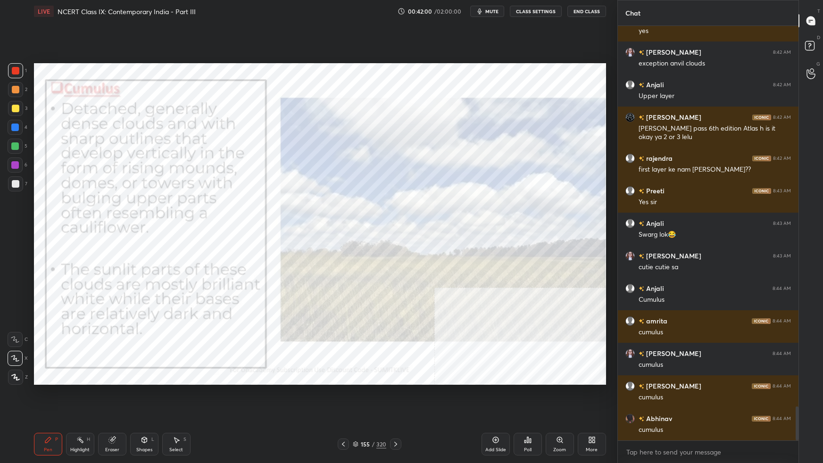
click at [360, 290] on div "155 / 320" at bounding box center [369, 444] width 33 height 8
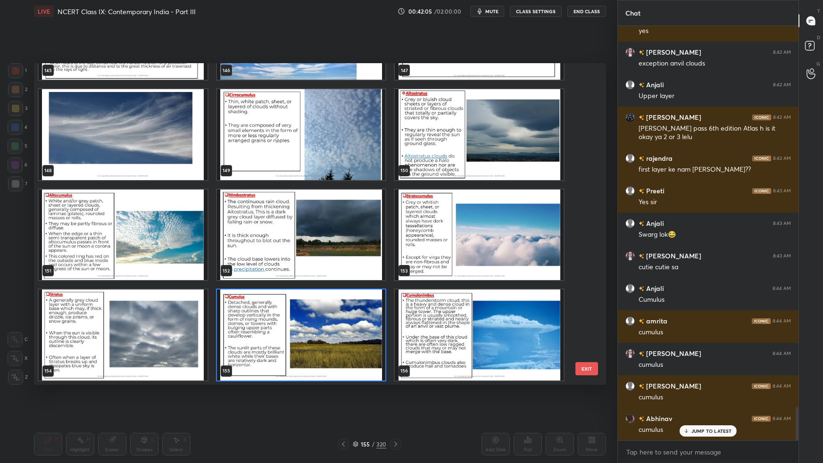
scroll to position [4688, 0]
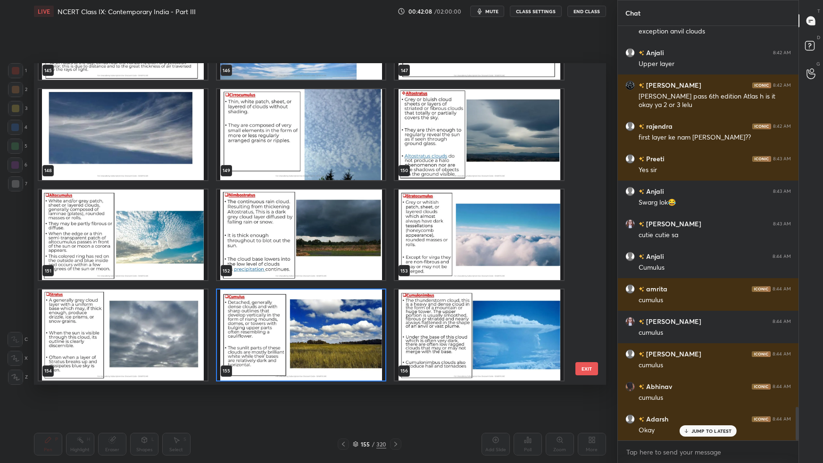
click at [362, 248] on img "grid" at bounding box center [300, 235] width 169 height 91
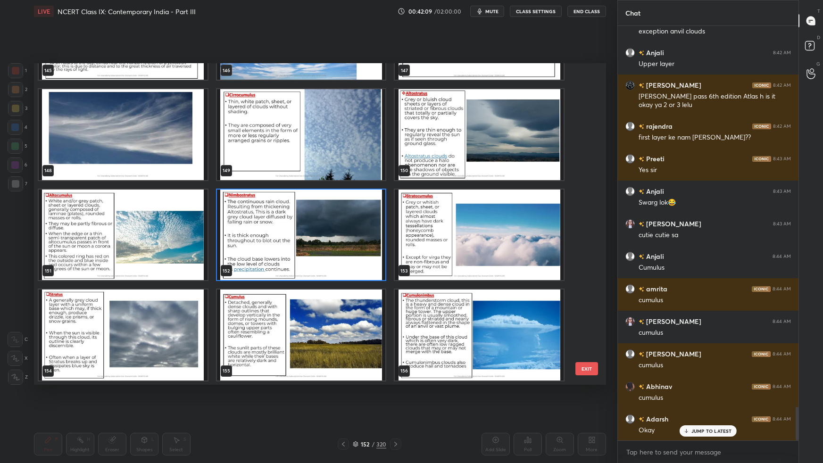
click at [362, 250] on img "grid" at bounding box center [300, 235] width 169 height 91
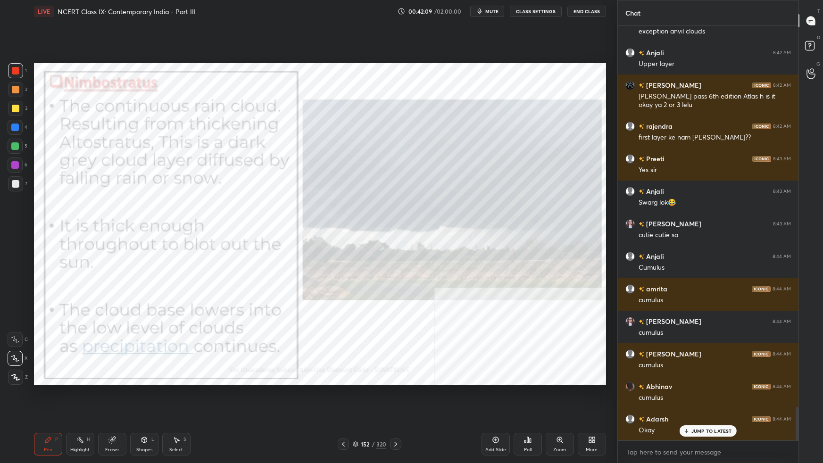
click at [362, 250] on img "grid" at bounding box center [300, 235] width 169 height 91
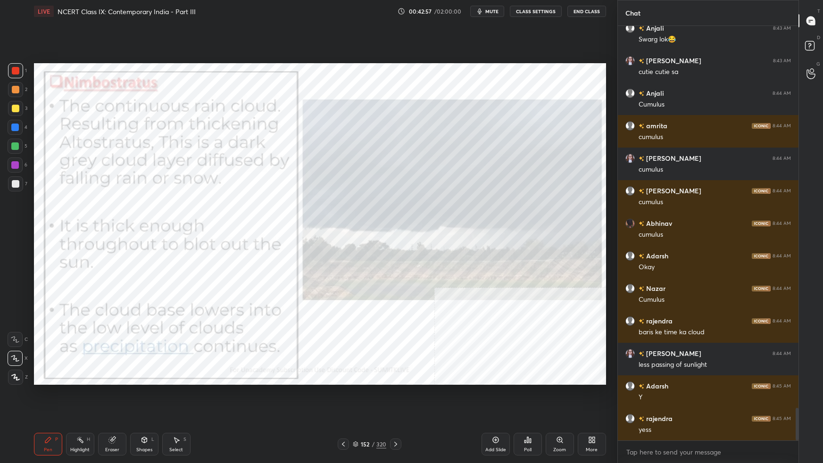
scroll to position [4884, 0]
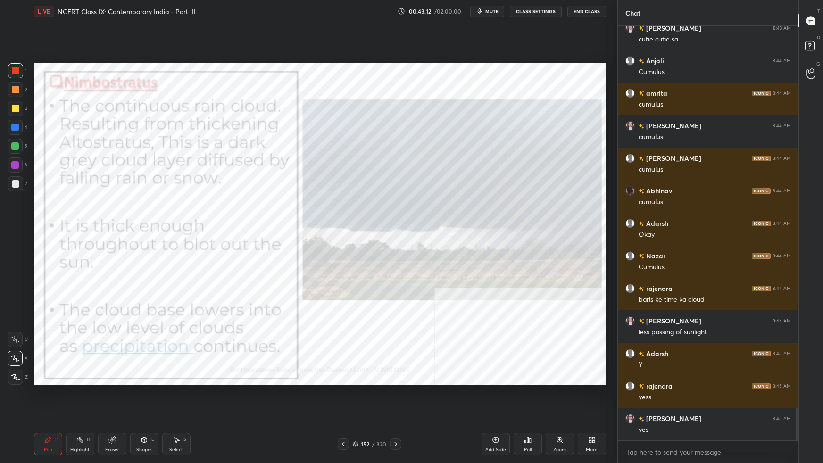
click at [356, 290] on icon at bounding box center [356, 444] width 6 height 6
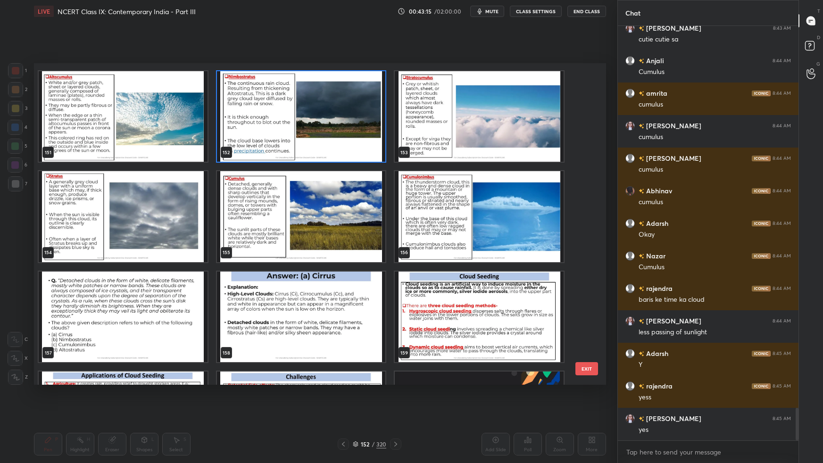
scroll to position [5021, 0]
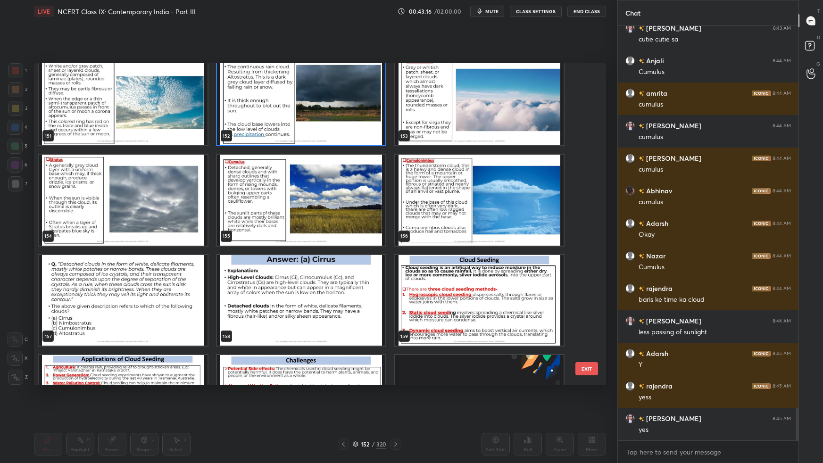
click at [537, 214] on img "grid" at bounding box center [479, 200] width 169 height 91
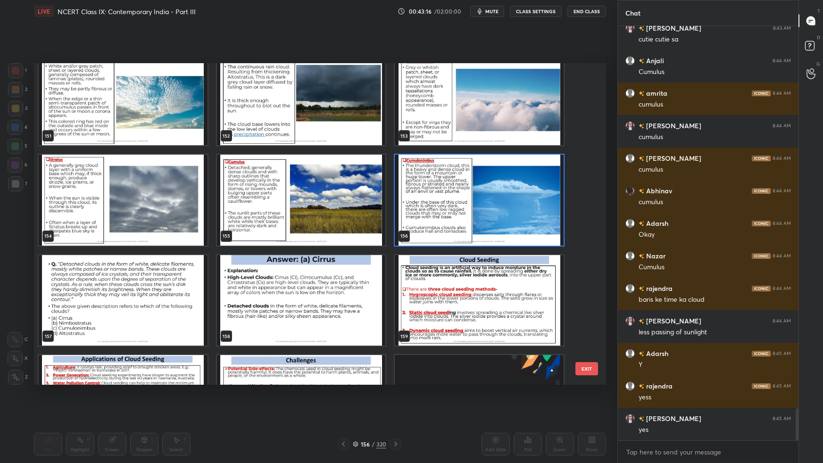
click at [537, 215] on img "grid" at bounding box center [479, 200] width 169 height 91
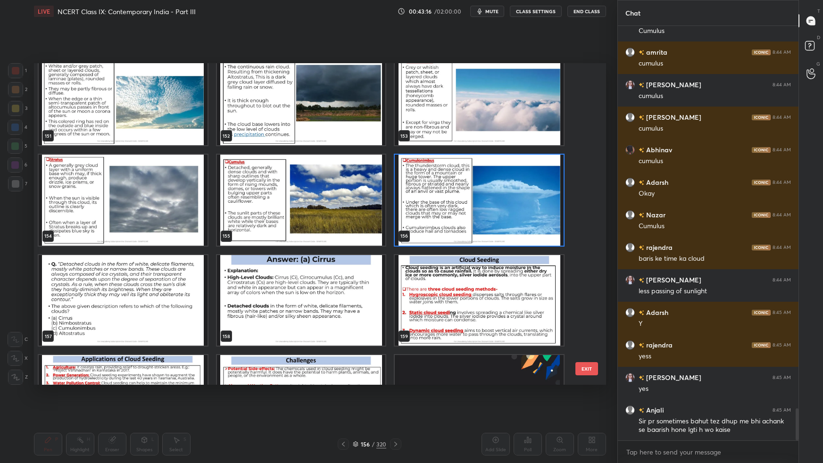
click at [539, 215] on img "grid" at bounding box center [479, 200] width 169 height 91
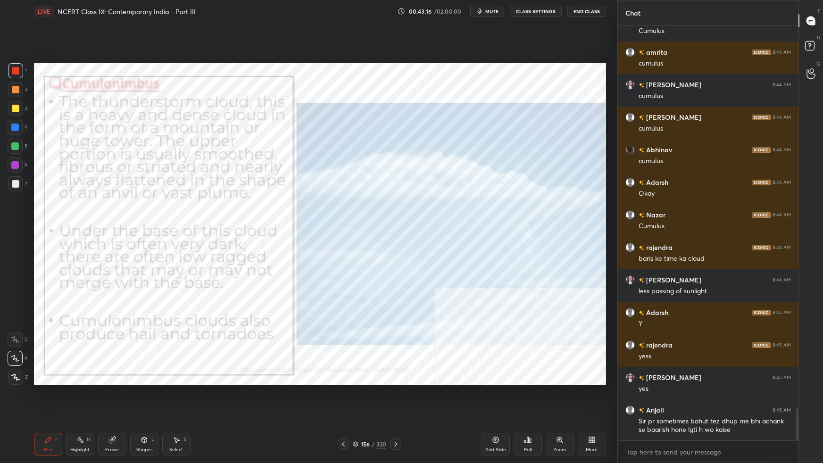
click at [540, 215] on img "grid" at bounding box center [479, 200] width 169 height 91
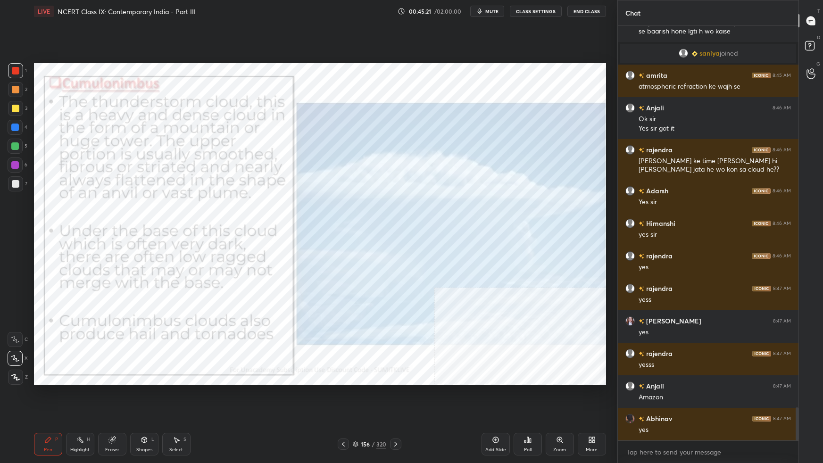
scroll to position [4813, 0]
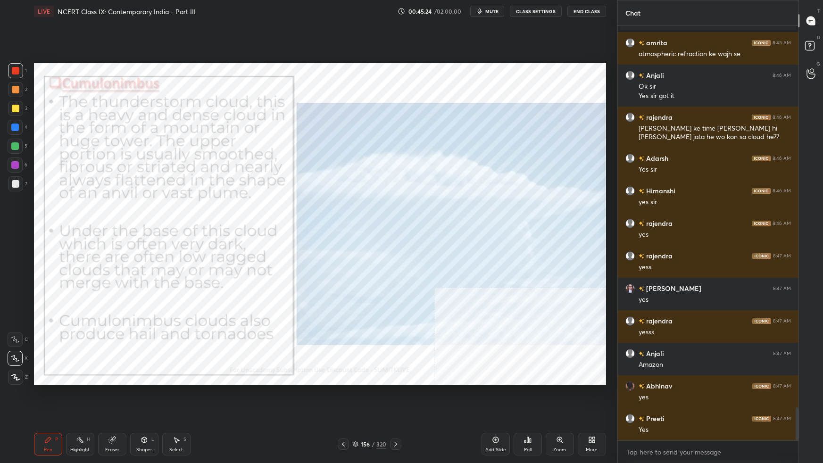
drag, startPoint x: 353, startPoint y: 445, endPoint x: 370, endPoint y: 439, distance: 17.6
click at [355, 290] on icon at bounding box center [356, 444] width 6 height 6
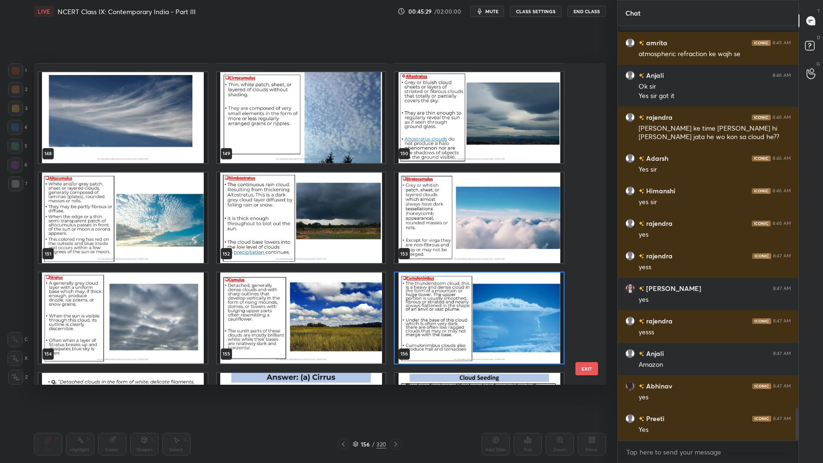
scroll to position [4845, 0]
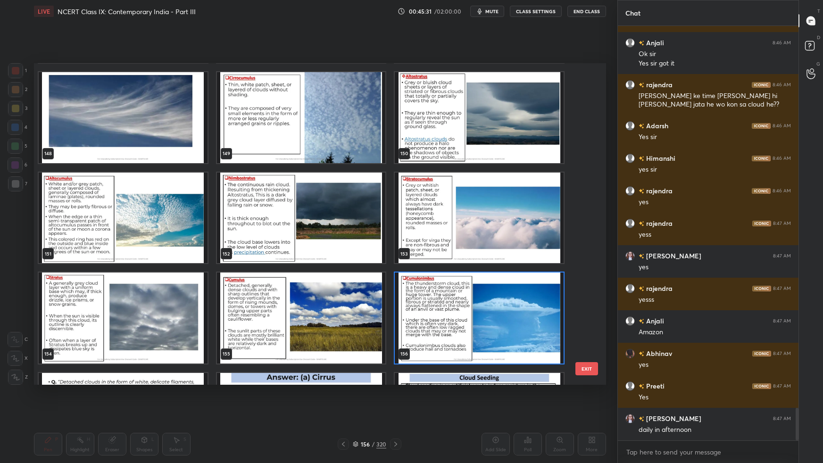
click at [366, 214] on img "grid" at bounding box center [300, 218] width 169 height 91
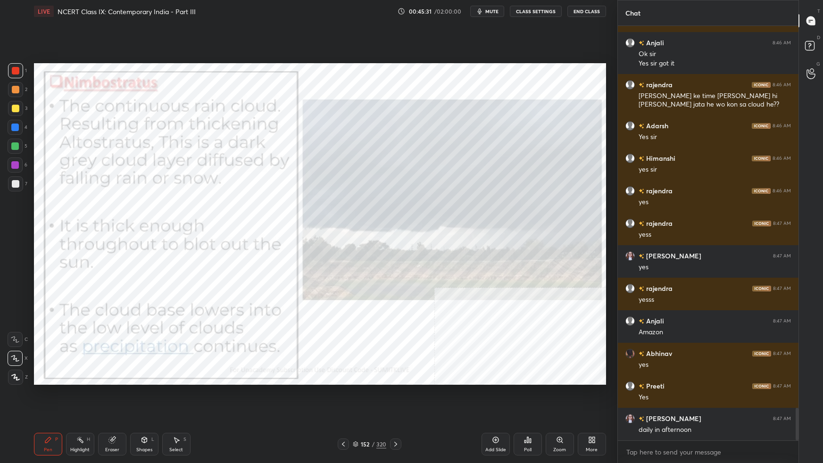
click at [367, 214] on img "grid" at bounding box center [300, 218] width 169 height 91
click at [367, 215] on img "grid" at bounding box center [300, 218] width 169 height 91
drag, startPoint x: 496, startPoint y: 440, endPoint x: 498, endPoint y: 436, distance: 5.3
click at [497, 290] on icon at bounding box center [496, 440] width 8 height 8
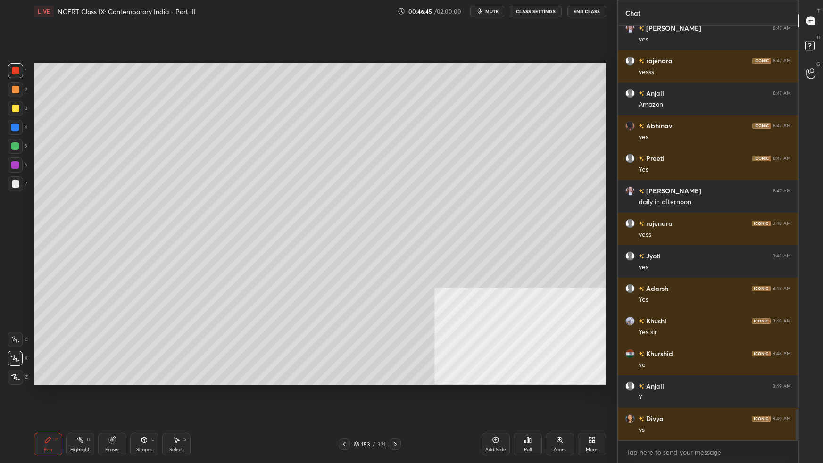
scroll to position [5106, 0]
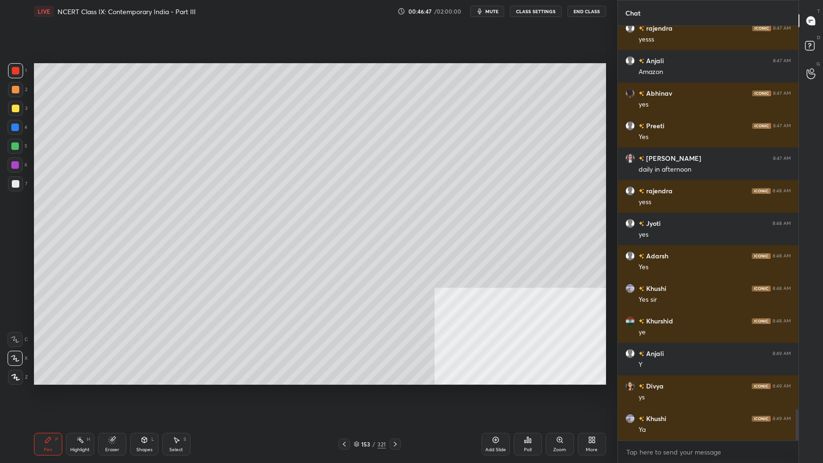
click at [17, 165] on div at bounding box center [15, 165] width 8 height 8
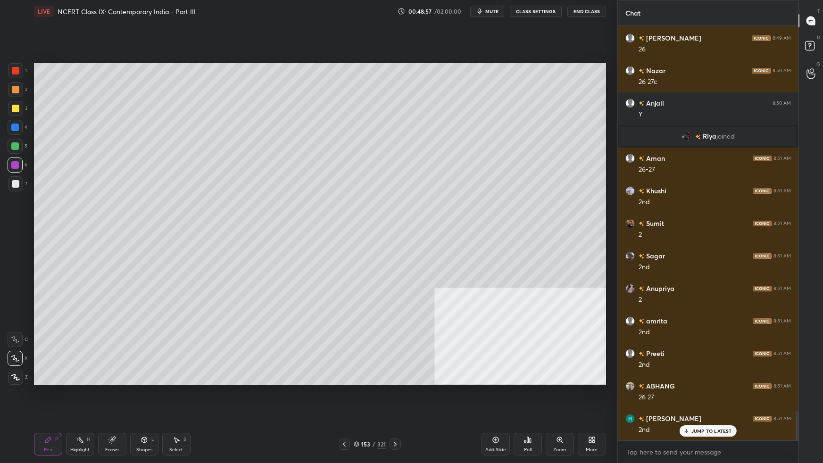
scroll to position [5508, 0]
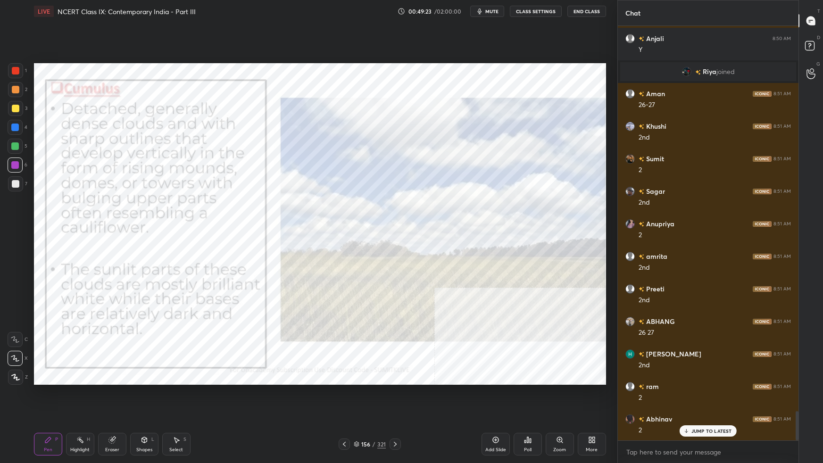
click at [360, 290] on div "156 / 321" at bounding box center [370, 444] width 32 height 8
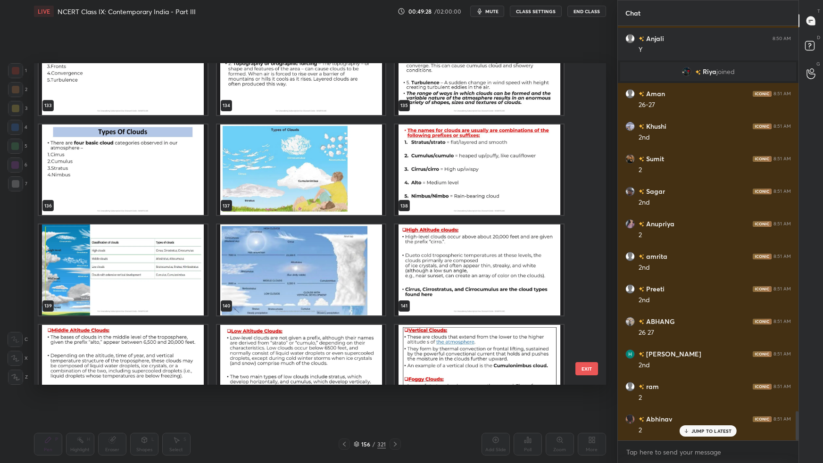
scroll to position [4433, 0]
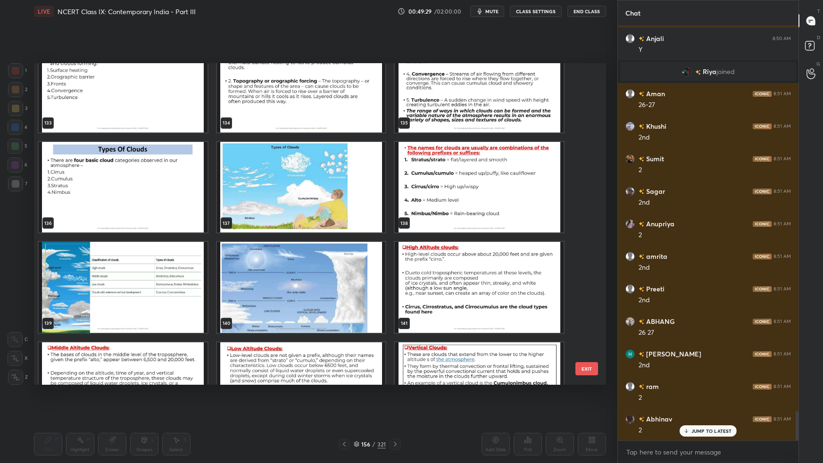
click at [315, 282] on img "grid" at bounding box center [300, 287] width 169 height 91
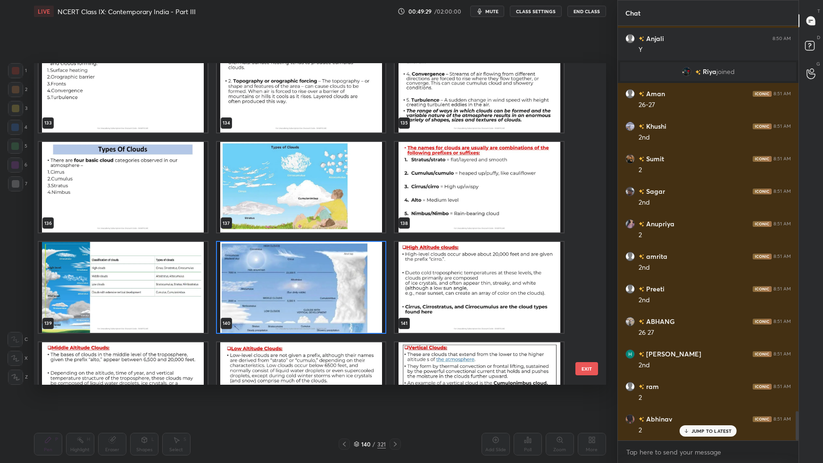
click at [314, 283] on img "grid" at bounding box center [300, 287] width 169 height 91
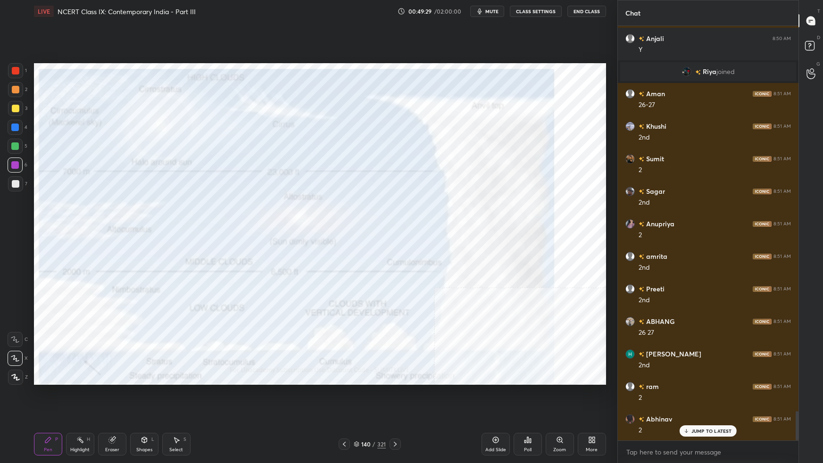
click at [315, 283] on img "grid" at bounding box center [300, 287] width 169 height 91
click at [592, 290] on div "More" at bounding box center [592, 444] width 28 height 23
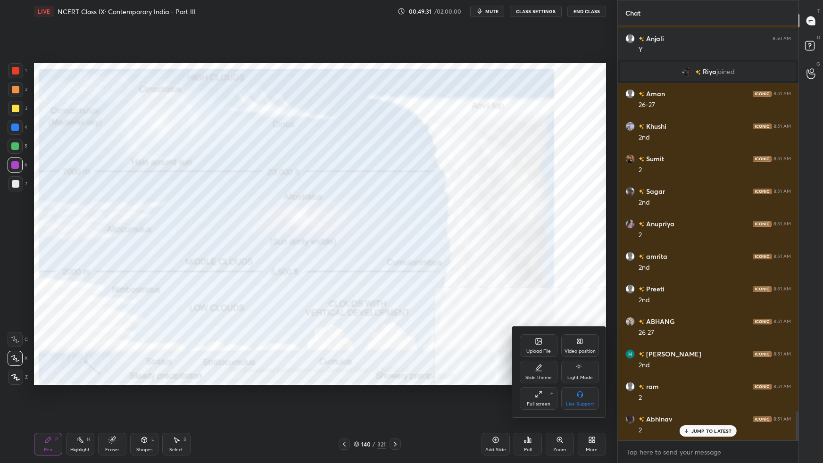
drag, startPoint x: 583, startPoint y: 353, endPoint x: 578, endPoint y: 362, distance: 10.4
click at [580, 290] on div "Upload File Video position Slide theme Light Mode Full screen F Live Support" at bounding box center [559, 371] width 79 height 75
click at [579, 290] on div "Video position" at bounding box center [579, 351] width 31 height 5
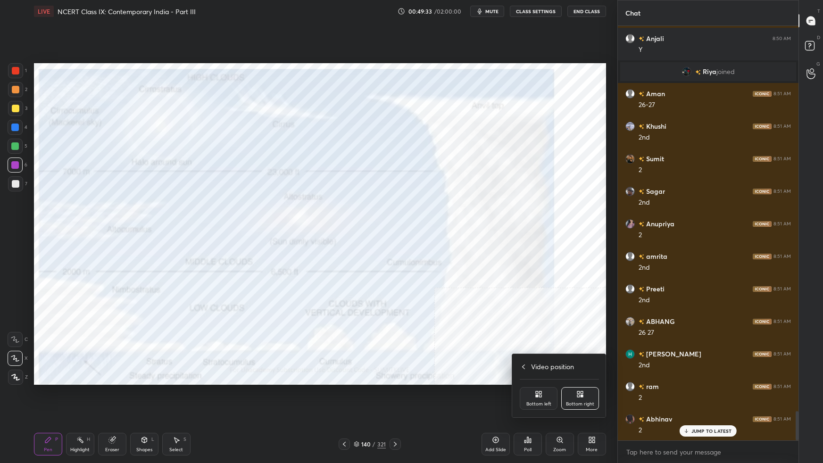
click at [544, 290] on div "Bottom left" at bounding box center [539, 398] width 38 height 23
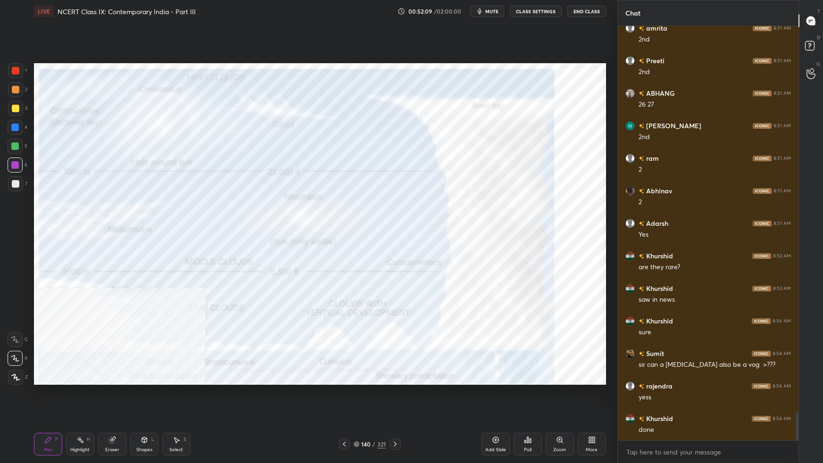
scroll to position [5777, 0]
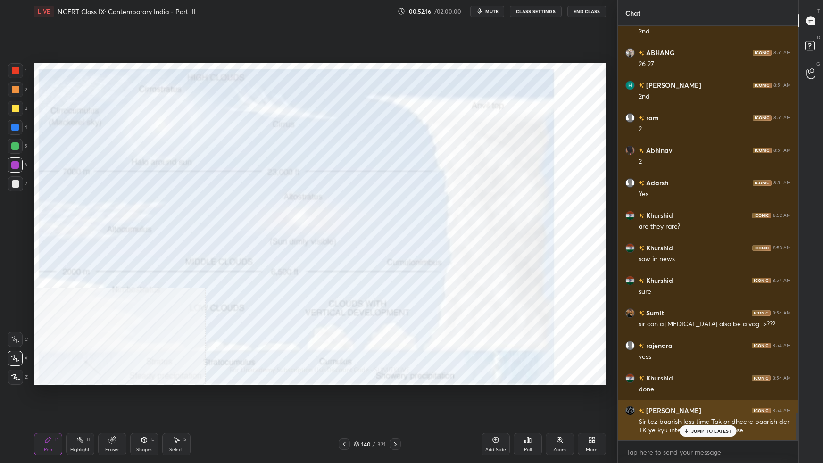
click at [629, 290] on p "JUMP TO LATEST" at bounding box center [711, 431] width 41 height 6
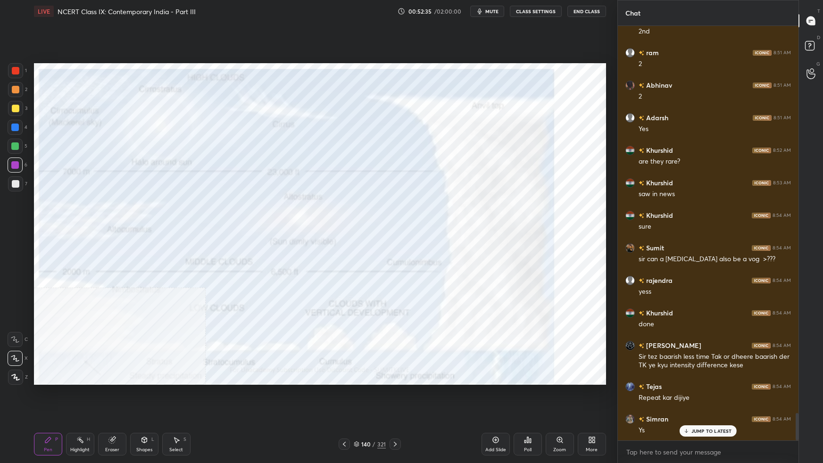
scroll to position [5875, 0]
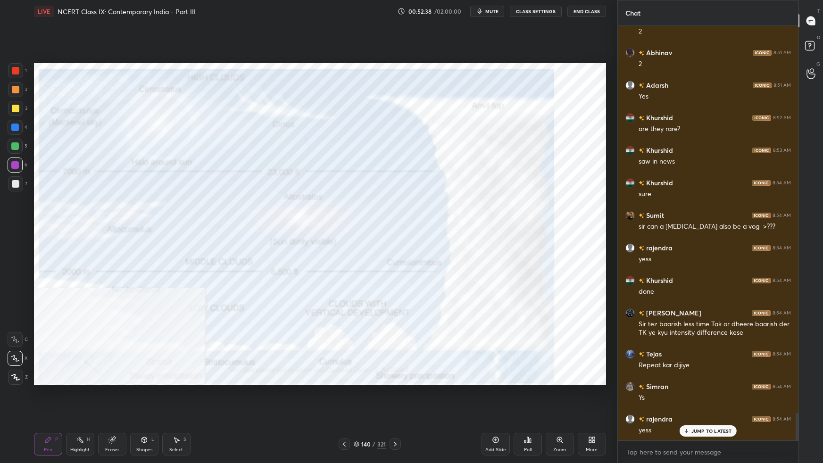
click at [498, 290] on div "Add Slide" at bounding box center [495, 449] width 21 height 5
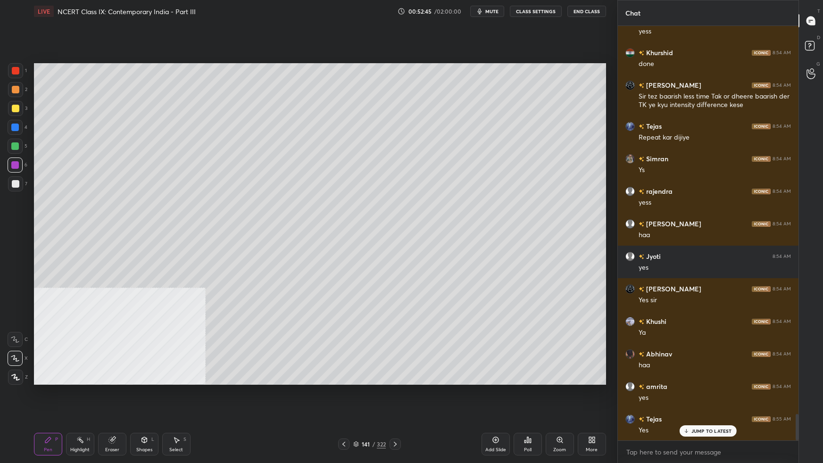
scroll to position [6135, 0]
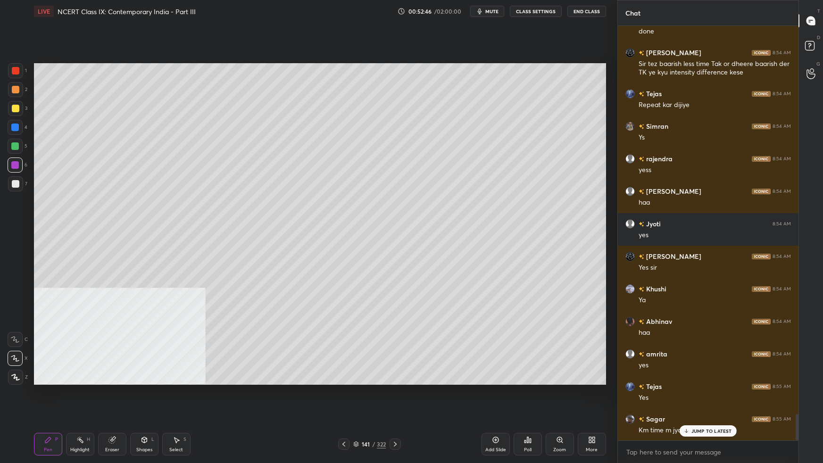
drag, startPoint x: 18, startPoint y: 106, endPoint x: 19, endPoint y: 113, distance: 6.6
click at [18, 107] on div at bounding box center [15, 108] width 15 height 15
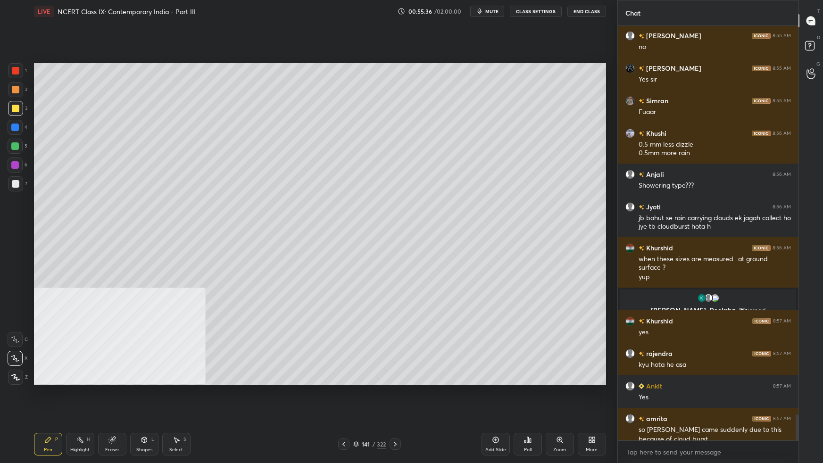
scroll to position [6265, 0]
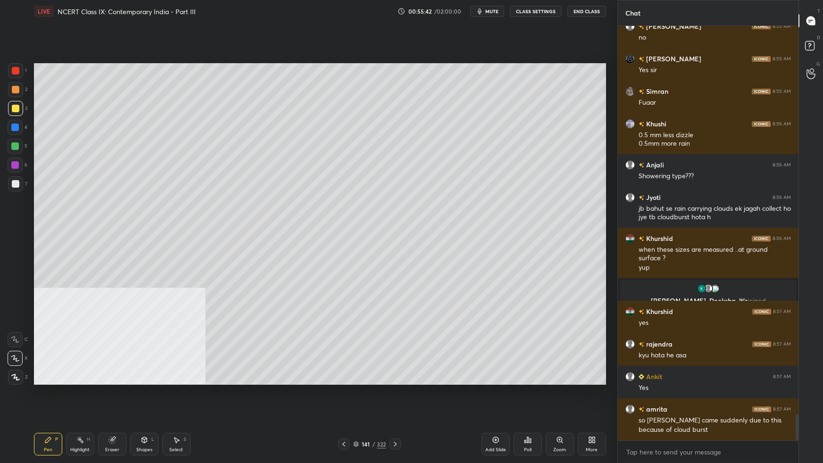
click at [21, 182] on div at bounding box center [15, 183] width 15 height 15
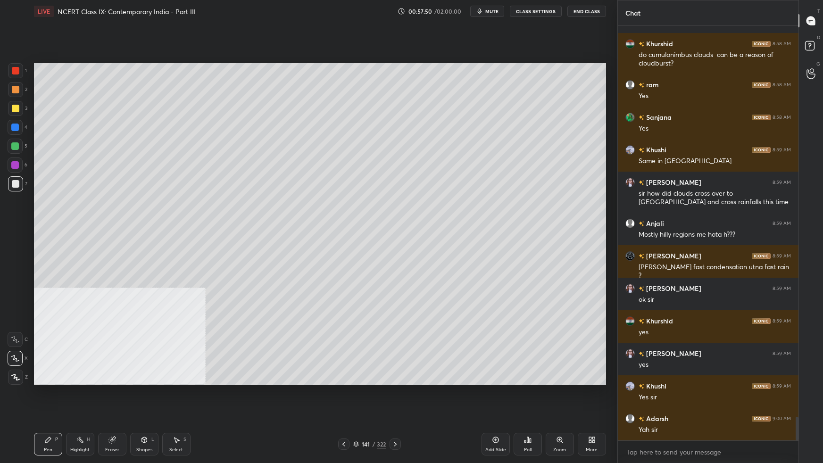
scroll to position [6900, 0]
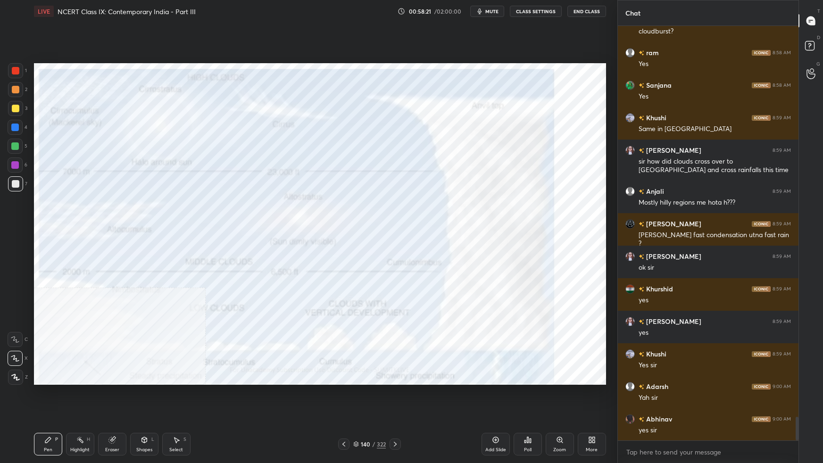
drag, startPoint x: 15, startPoint y: 70, endPoint x: 23, endPoint y: 76, distance: 9.8
click at [17, 69] on div at bounding box center [16, 71] width 8 height 8
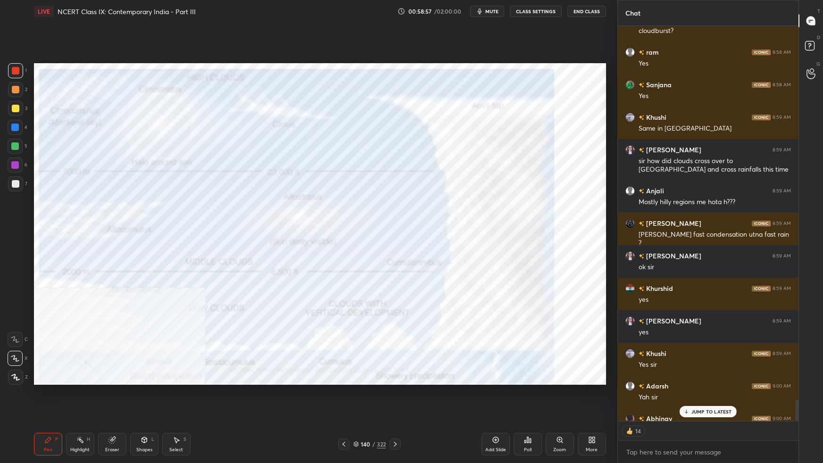
scroll to position [6952, 0]
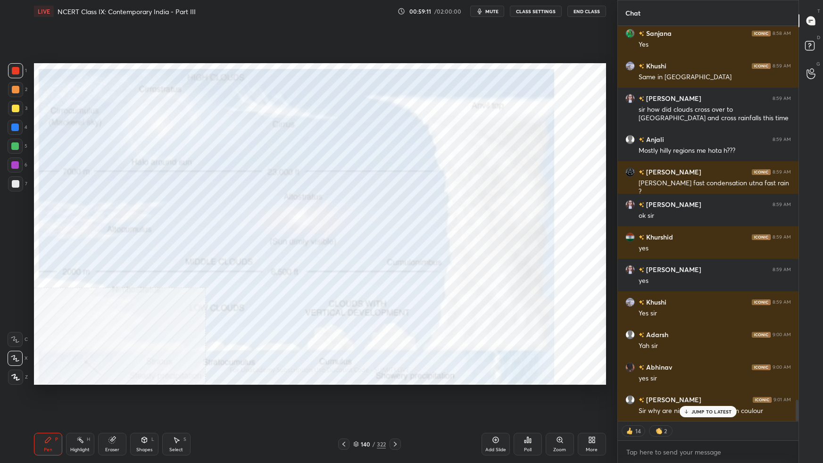
type textarea "x"
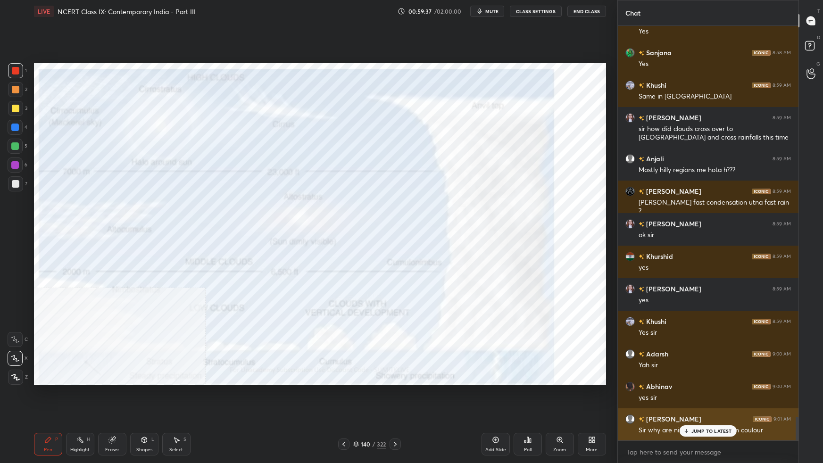
click at [629, 290] on div "JUMP TO LATEST" at bounding box center [707, 430] width 57 height 11
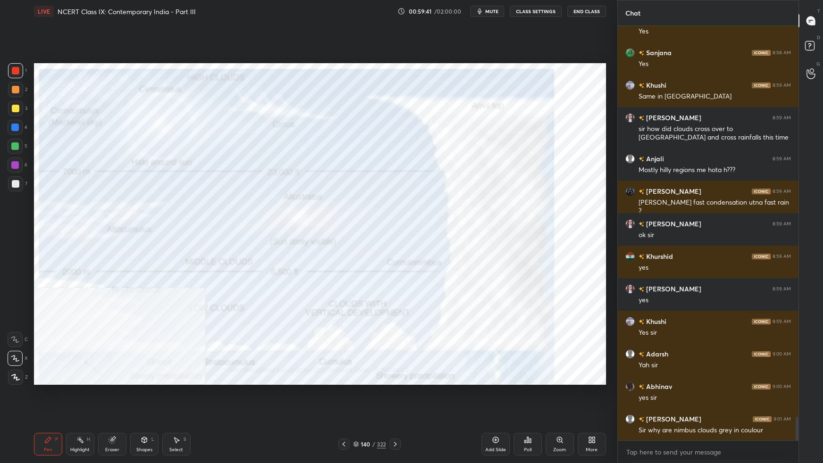
scroll to position [6965, 0]
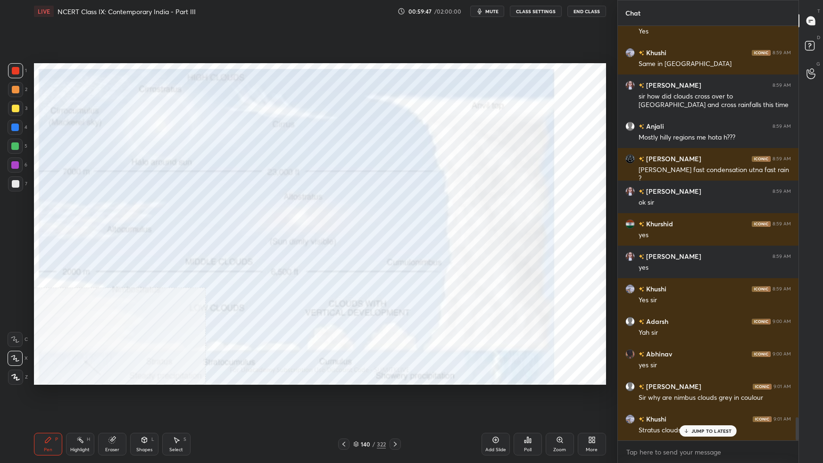
click at [521, 290] on div "Setting up your live class Poll for secs No correct answer Start poll" at bounding box center [319, 224] width 579 height 403
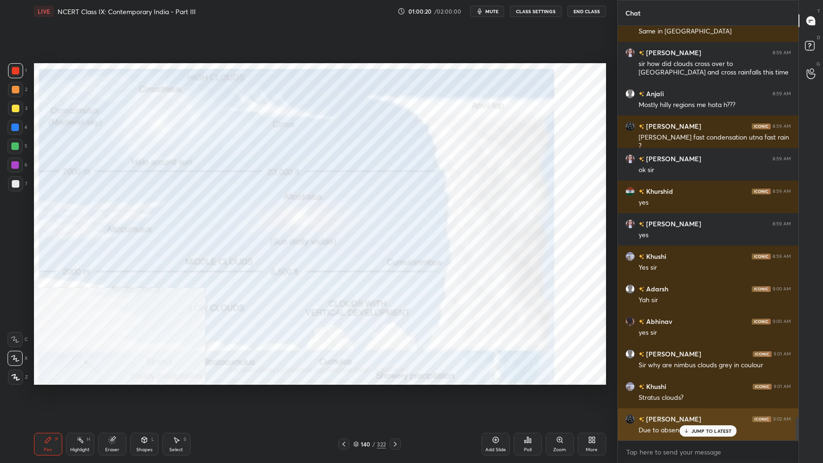
click at [629, 290] on p "JUMP TO LATEST" at bounding box center [711, 431] width 41 height 6
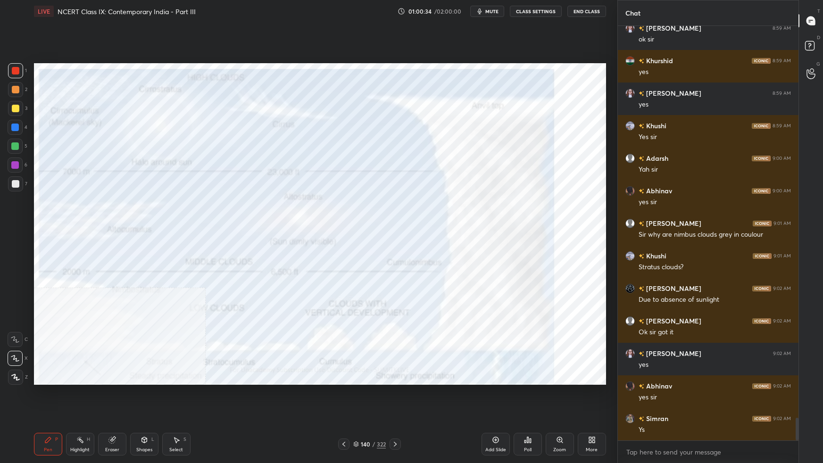
scroll to position [7160, 0]
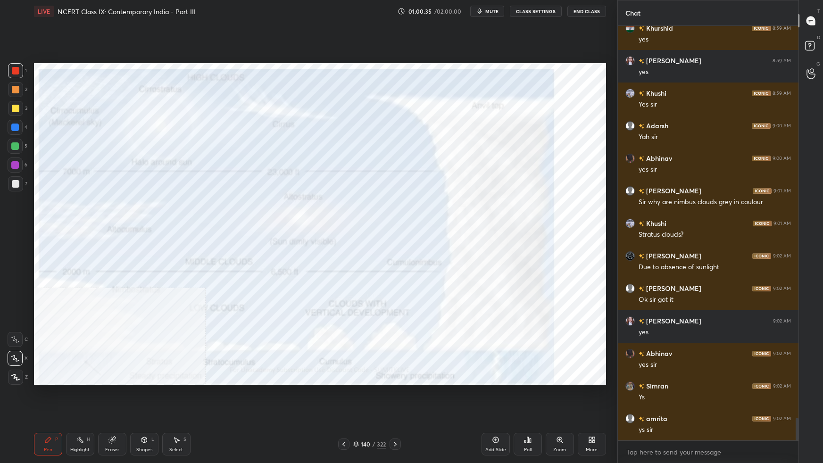
click at [357, 290] on icon at bounding box center [356, 444] width 5 height 1
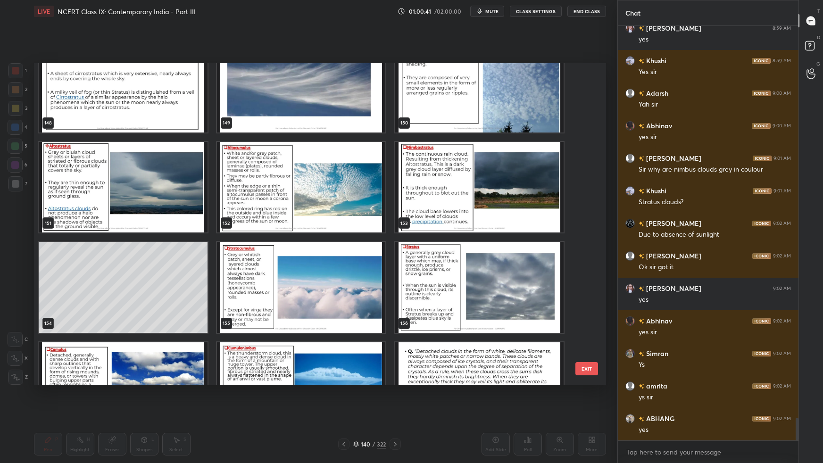
scroll to position [4900, 0]
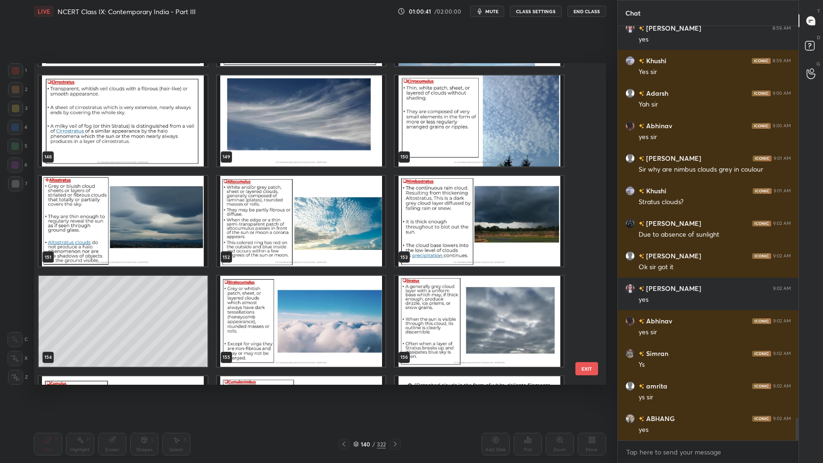
click at [533, 221] on img "grid" at bounding box center [479, 221] width 169 height 91
click at [537, 221] on img "grid" at bounding box center [479, 221] width 169 height 91
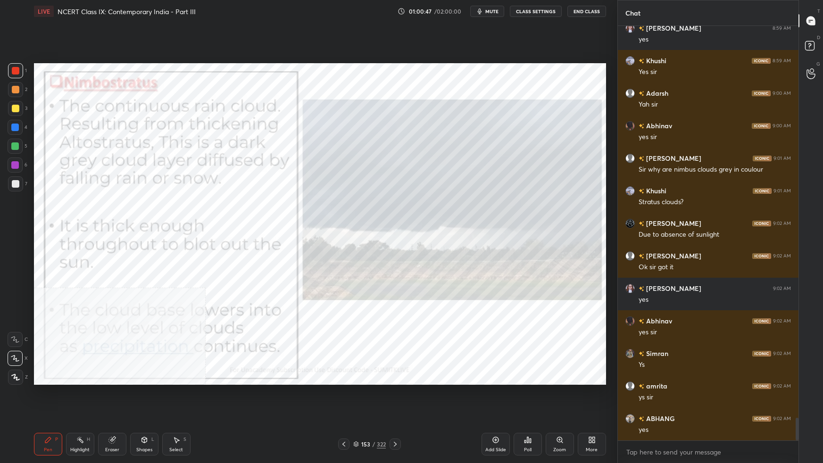
click at [357, 290] on icon at bounding box center [356, 443] width 5 height 2
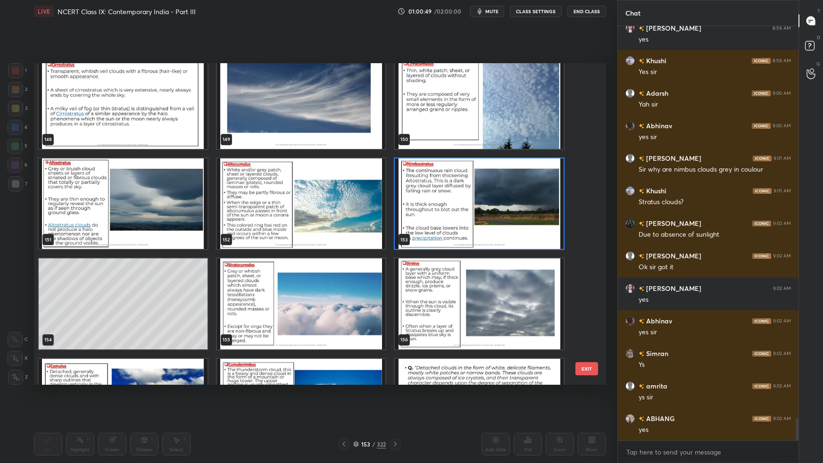
scroll to position [4918, 0]
click at [143, 189] on img "grid" at bounding box center [123, 203] width 169 height 91
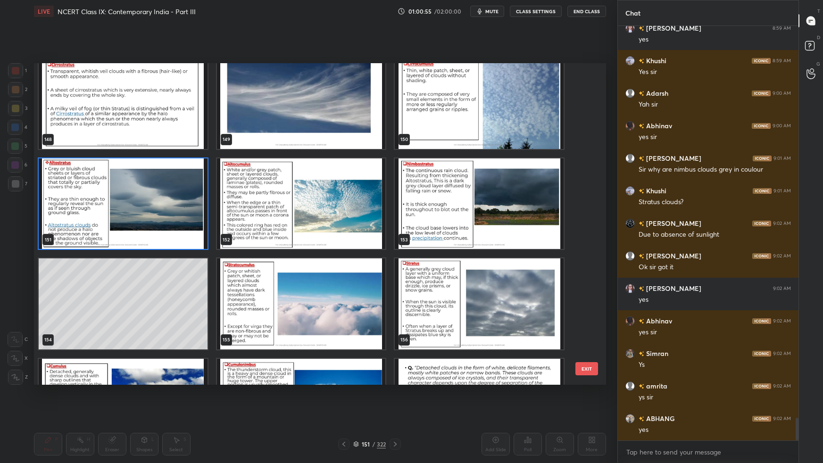
click at [143, 191] on img "grid" at bounding box center [123, 203] width 169 height 91
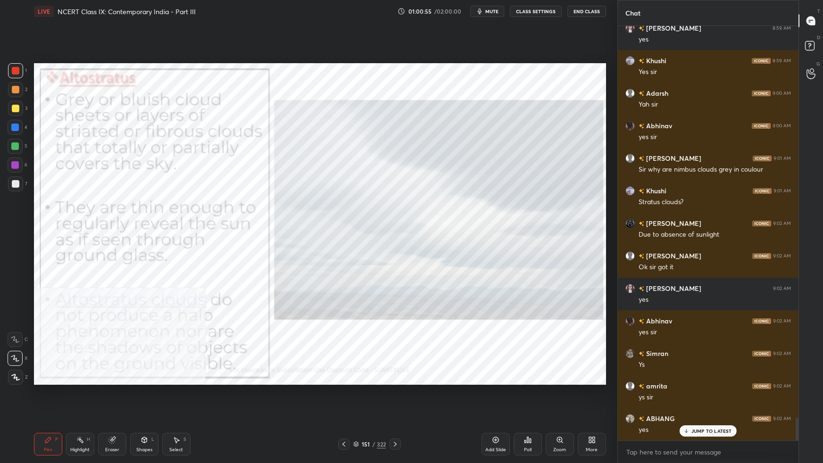
scroll to position [7225, 0]
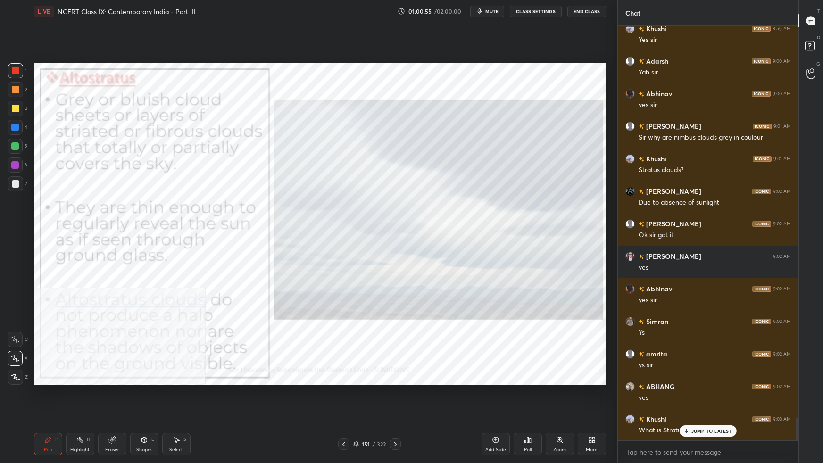
click at [145, 191] on img "grid" at bounding box center [123, 203] width 169 height 91
click at [147, 192] on img "grid" at bounding box center [123, 203] width 169 height 91
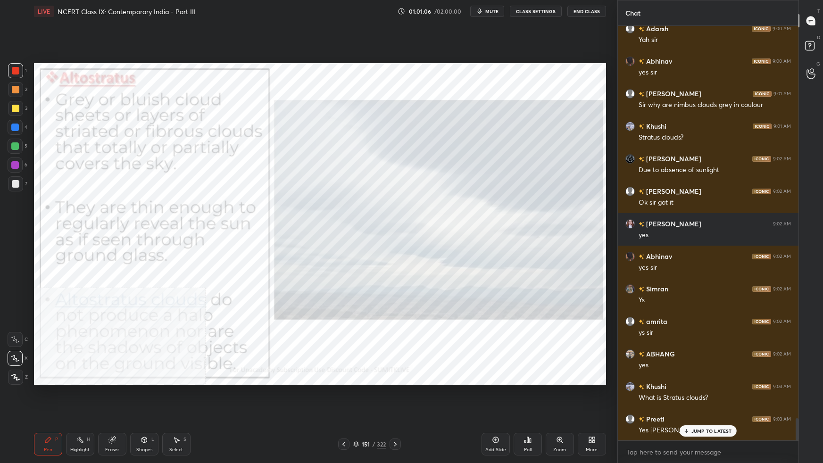
click at [357, 290] on icon at bounding box center [356, 444] width 6 height 6
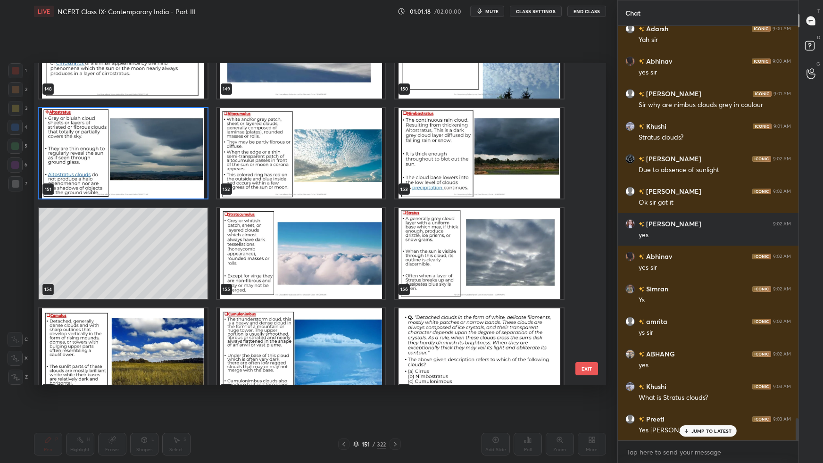
scroll to position [4968, 0]
click at [322, 163] on img "grid" at bounding box center [300, 153] width 169 height 91
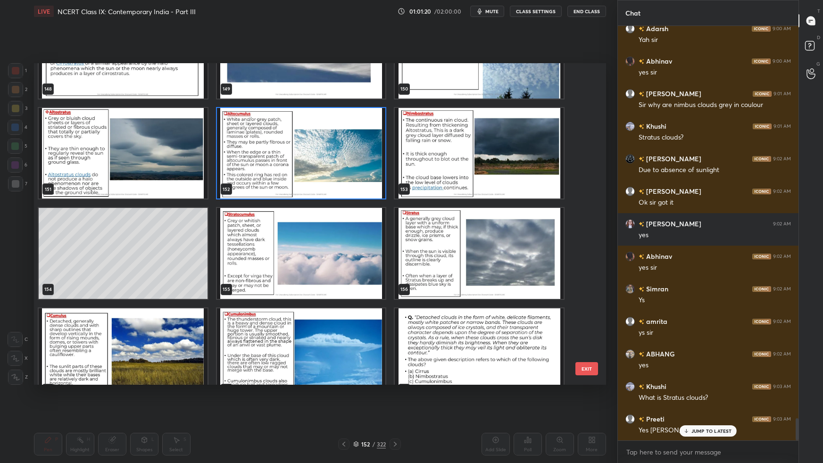
click at [323, 166] on img "grid" at bounding box center [300, 153] width 169 height 91
click at [325, 168] on img "grid" at bounding box center [300, 153] width 169 height 91
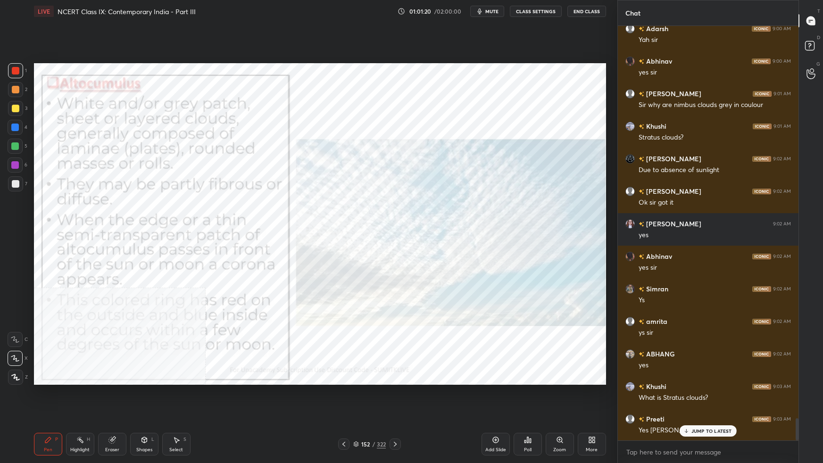
click at [326, 170] on img "grid" at bounding box center [300, 153] width 169 height 91
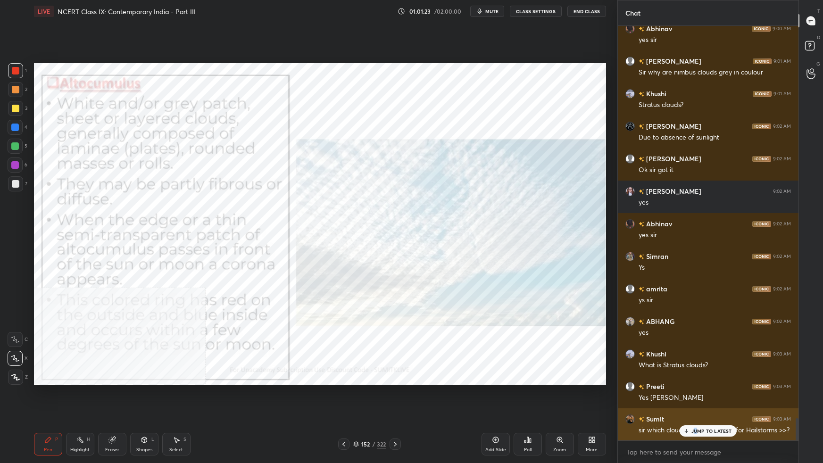
click at [629, 290] on p "JUMP TO LATEST" at bounding box center [711, 431] width 41 height 6
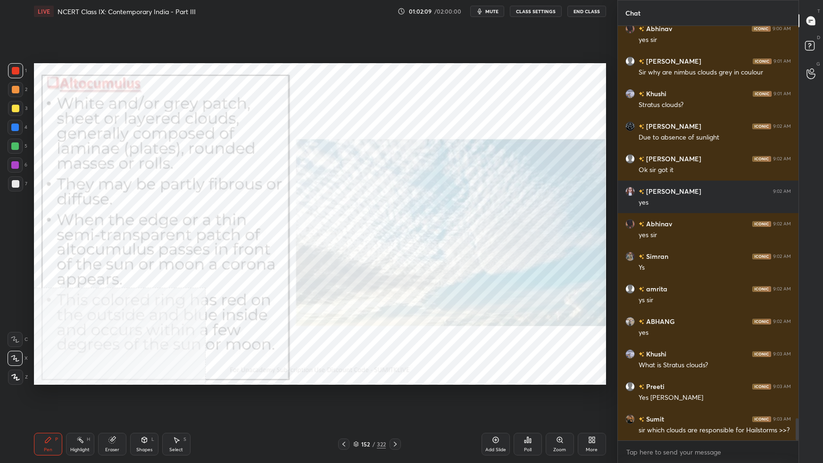
click at [353, 290] on icon at bounding box center [356, 444] width 6 height 6
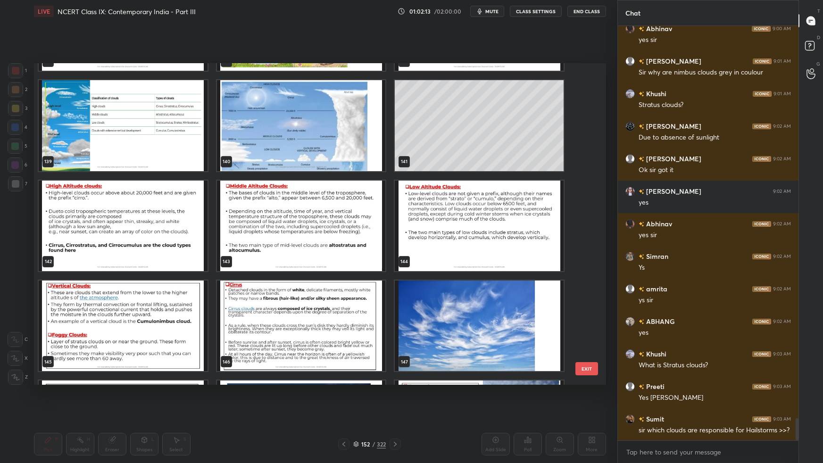
scroll to position [4612, 0]
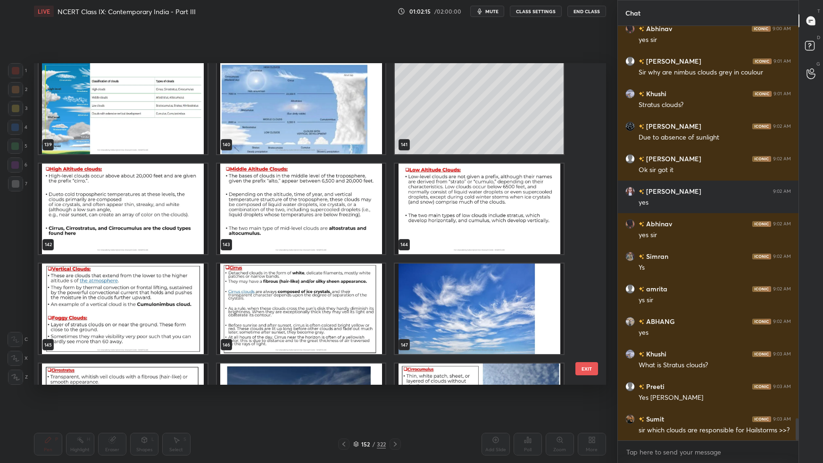
click at [346, 134] on img "grid" at bounding box center [300, 108] width 169 height 91
click at [346, 135] on img "grid" at bounding box center [300, 108] width 169 height 91
click at [347, 136] on img "grid" at bounding box center [300, 108] width 169 height 91
click at [349, 137] on img "grid" at bounding box center [300, 108] width 169 height 91
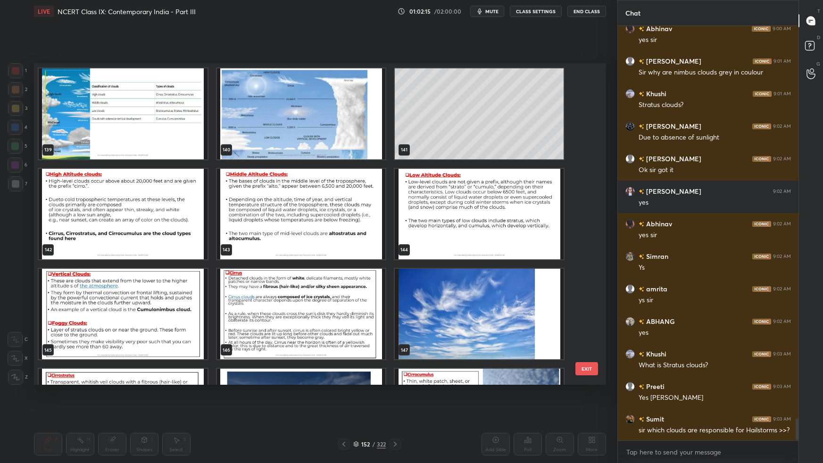
click at [349, 138] on div "139 140 141 142 143 144 145 146 147 148 149 150 151 152 153" at bounding box center [311, 224] width 555 height 322
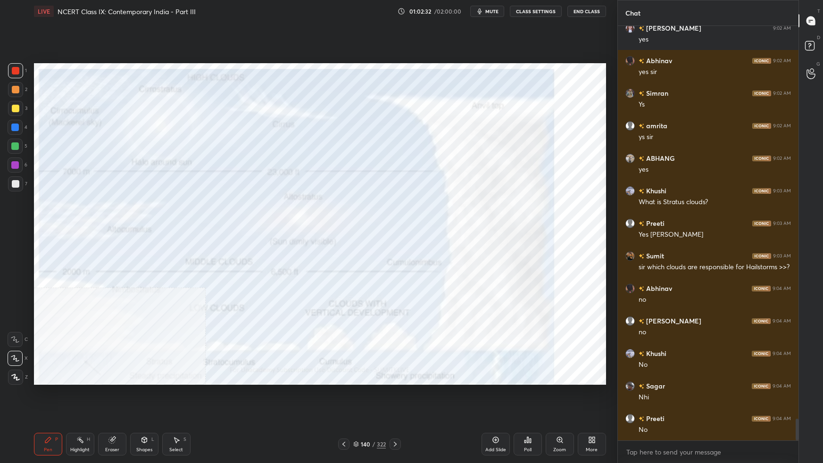
scroll to position [7486, 0]
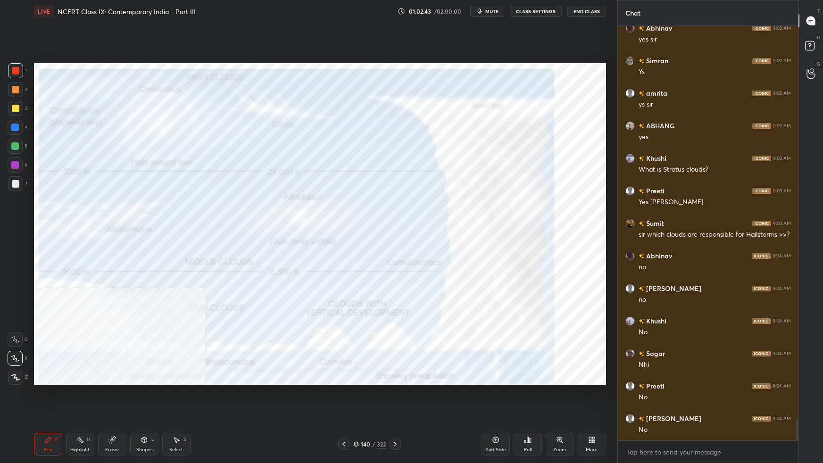
click at [357, 290] on icon at bounding box center [356, 444] width 6 height 6
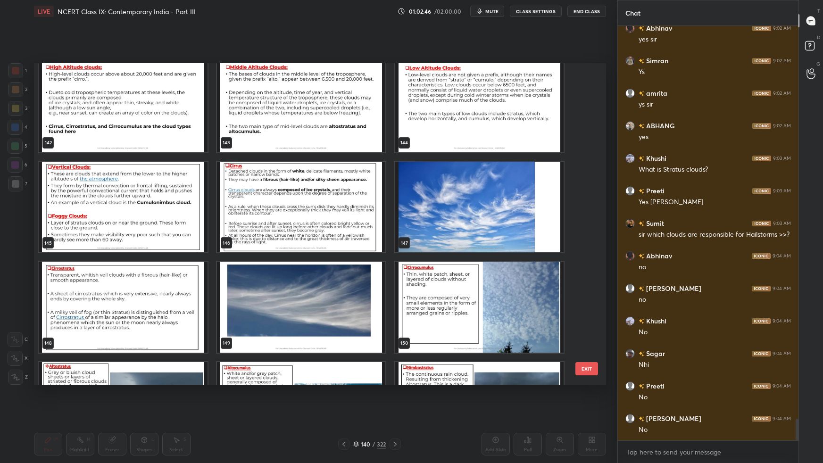
scroll to position [4697, 0]
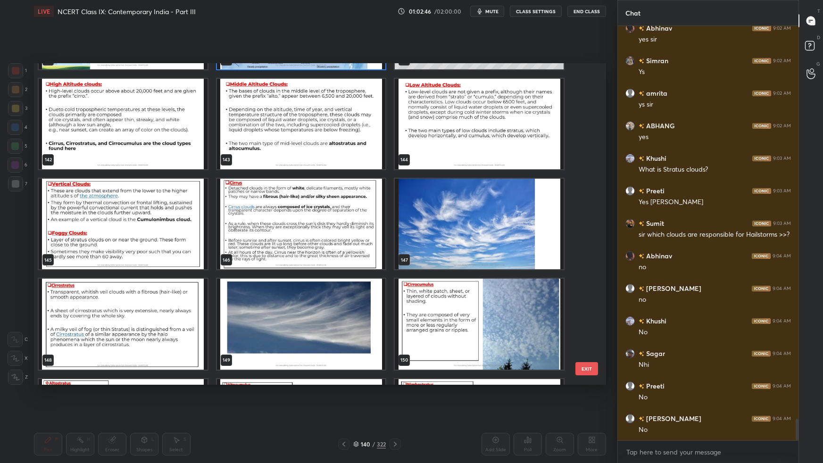
click at [547, 209] on img "grid" at bounding box center [479, 224] width 169 height 91
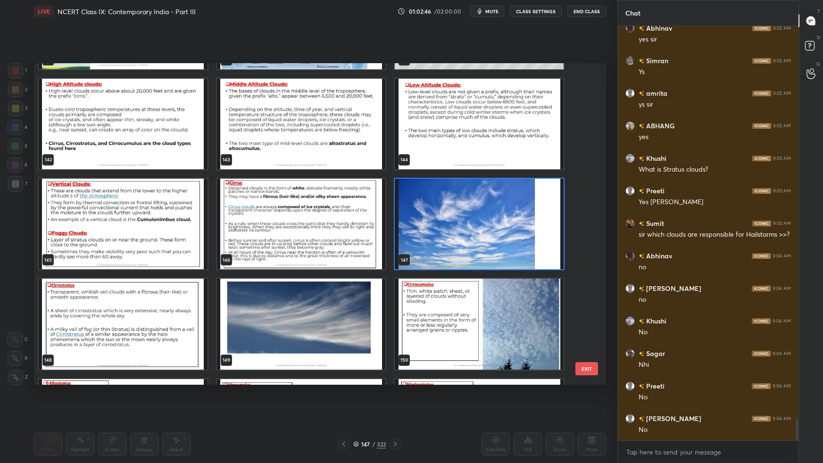
click at [547, 212] on img "grid" at bounding box center [479, 224] width 169 height 91
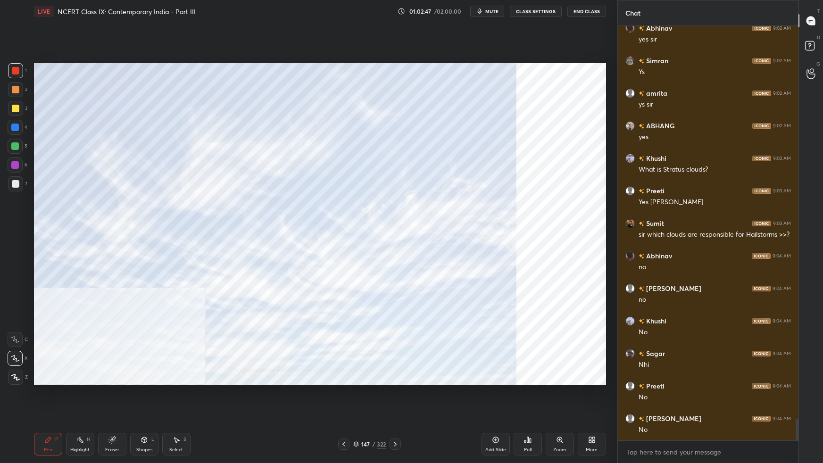
click at [547, 212] on img "grid" at bounding box center [479, 224] width 169 height 91
drag, startPoint x: 359, startPoint y: 442, endPoint x: 363, endPoint y: 434, distance: 9.1
click at [359, 290] on div "147 / 322" at bounding box center [369, 444] width 33 height 8
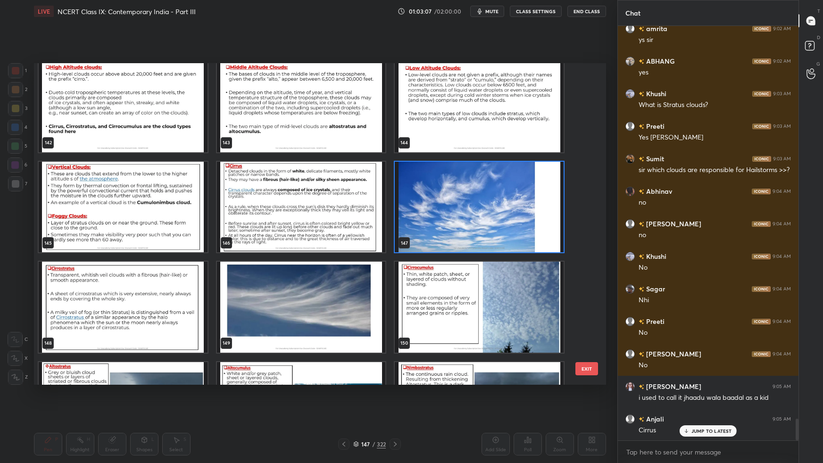
scroll to position [7583, 0]
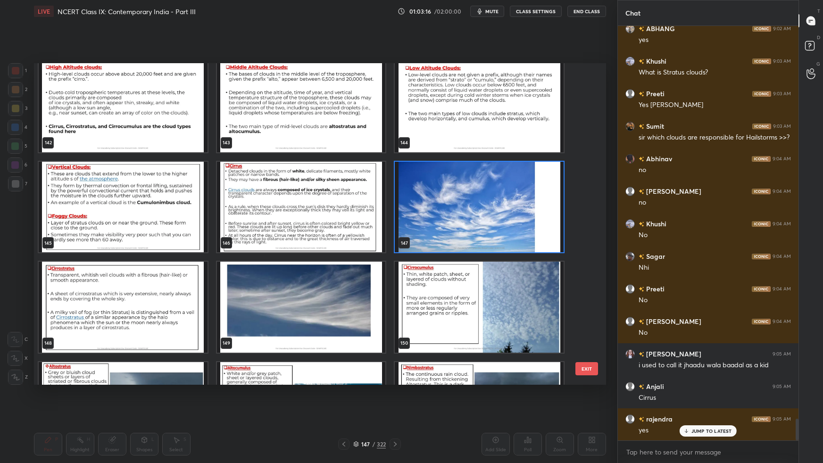
click at [316, 290] on img "grid" at bounding box center [300, 307] width 169 height 91
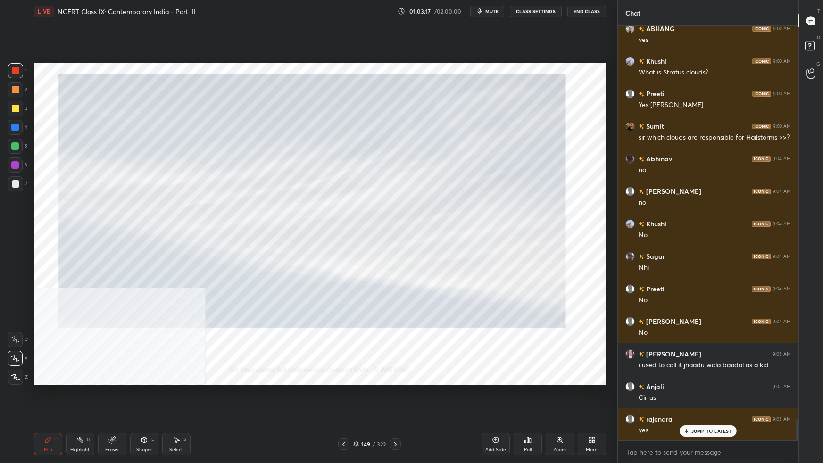
click at [317, 290] on img "grid" at bounding box center [300, 307] width 169 height 91
click at [318, 290] on img "grid" at bounding box center [300, 307] width 169 height 91
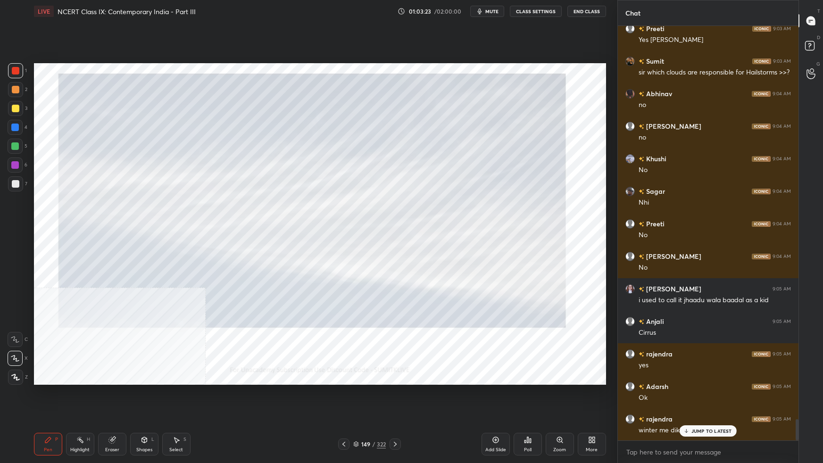
scroll to position [7657, 0]
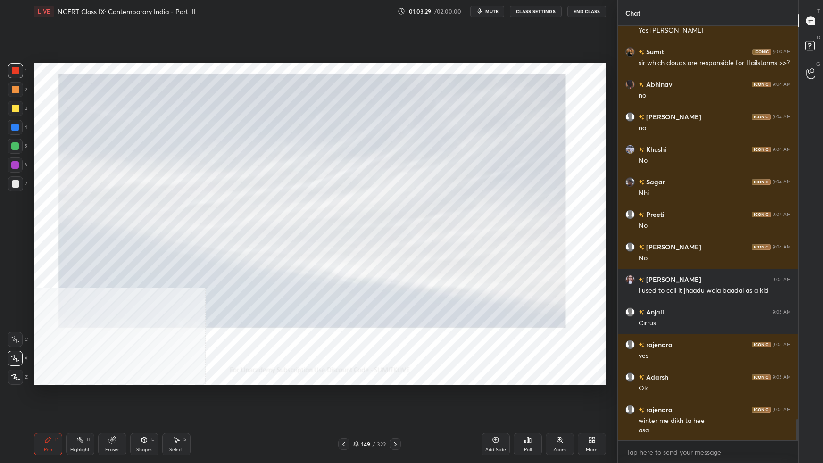
click at [358, 290] on icon at bounding box center [356, 444] width 6 height 6
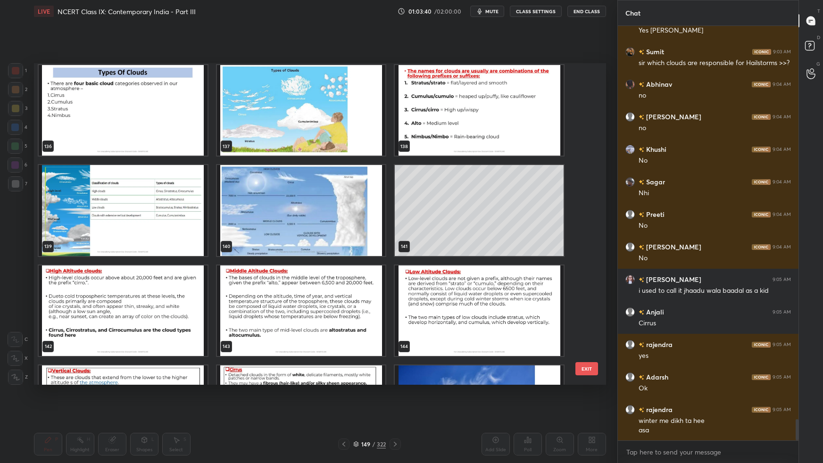
scroll to position [4561, 0]
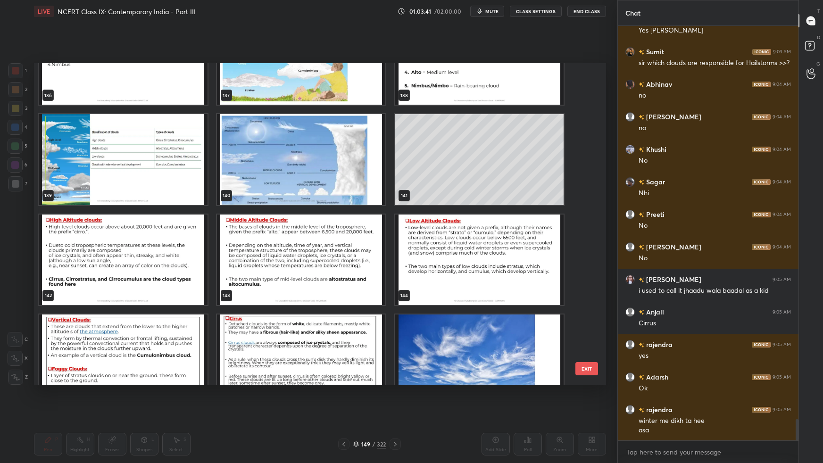
click at [268, 188] on img "grid" at bounding box center [300, 159] width 169 height 91
click at [272, 189] on img "grid" at bounding box center [300, 159] width 169 height 91
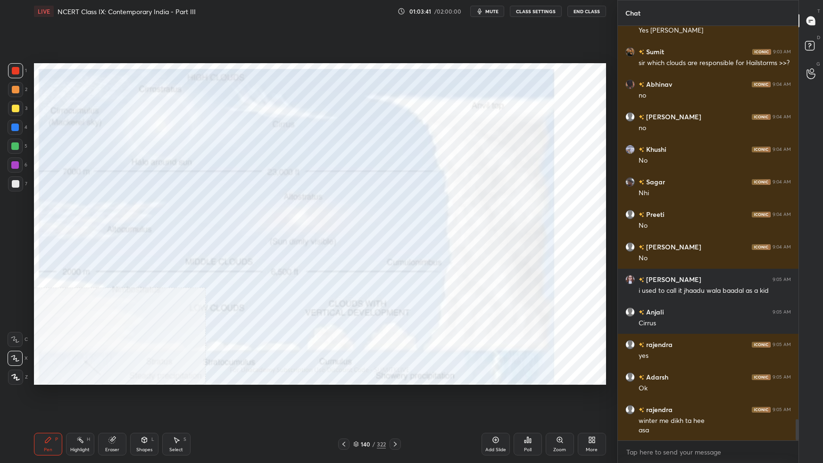
click at [273, 189] on img "grid" at bounding box center [300, 159] width 169 height 91
click at [274, 191] on img "grid" at bounding box center [300, 159] width 169 height 91
click at [595, 290] on icon at bounding box center [593, 441] width 2 height 2
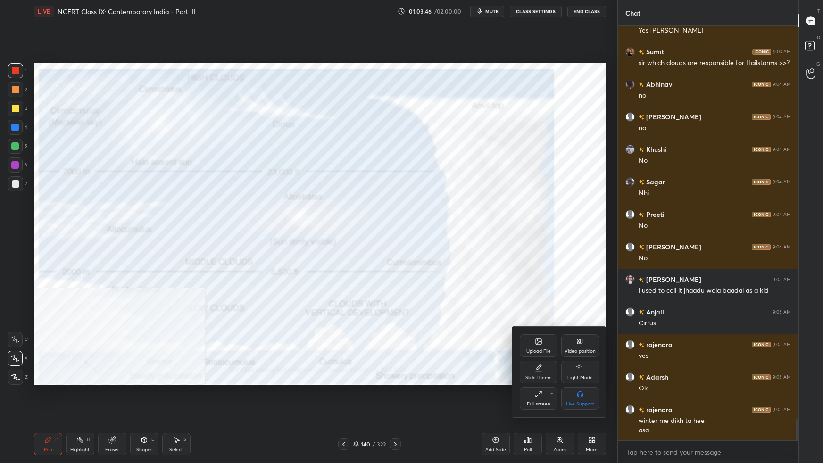
drag, startPoint x: 588, startPoint y: 349, endPoint x: 587, endPoint y: 360, distance: 10.4
click at [587, 290] on div "Video position" at bounding box center [579, 351] width 31 height 5
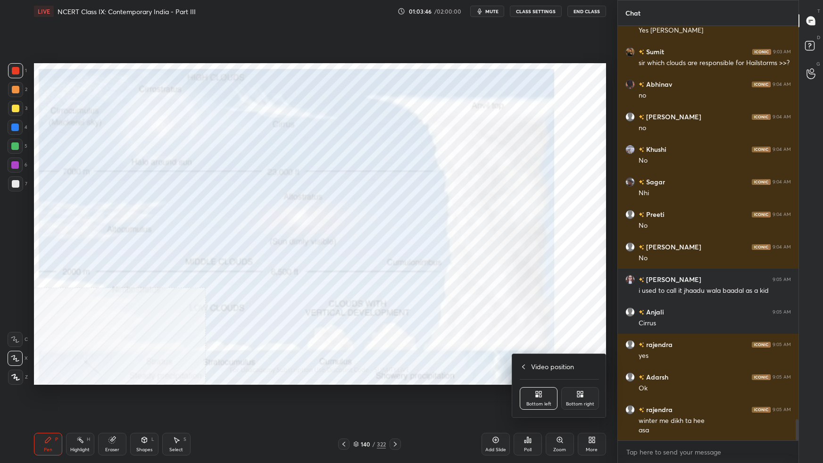
drag, startPoint x: 584, startPoint y: 394, endPoint x: 584, endPoint y: 401, distance: 7.1
click at [584, 290] on div "Bottom right" at bounding box center [580, 398] width 38 height 23
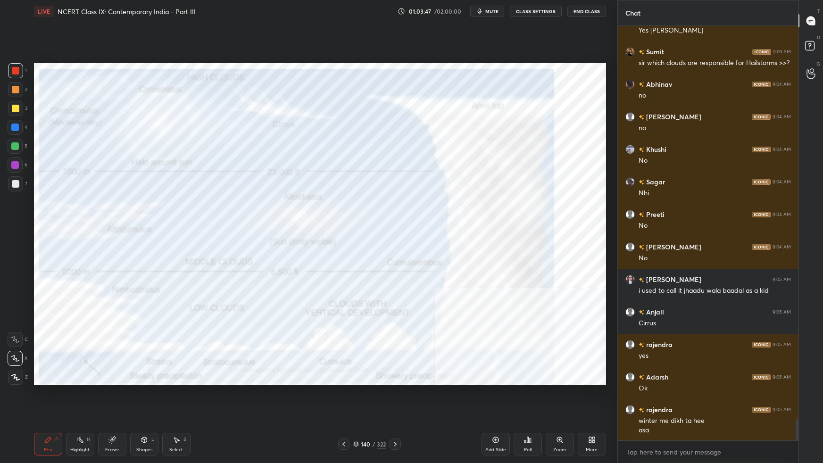
click at [504, 290] on div "Add Slide" at bounding box center [495, 449] width 21 height 5
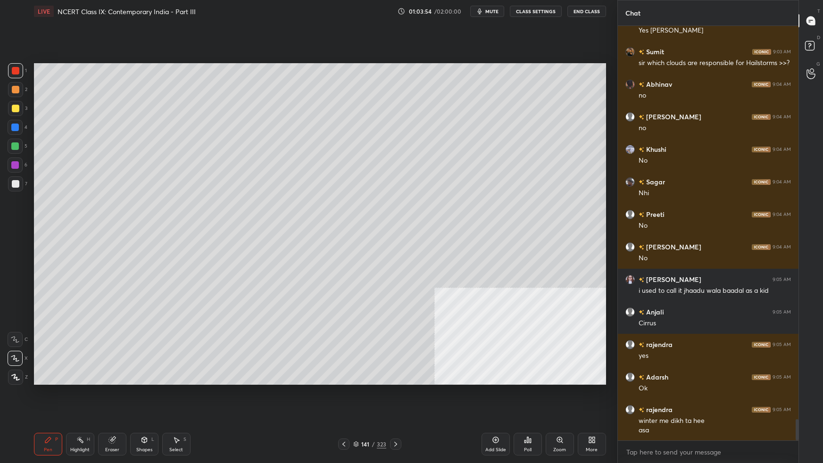
click at [18, 107] on div at bounding box center [16, 109] width 8 height 8
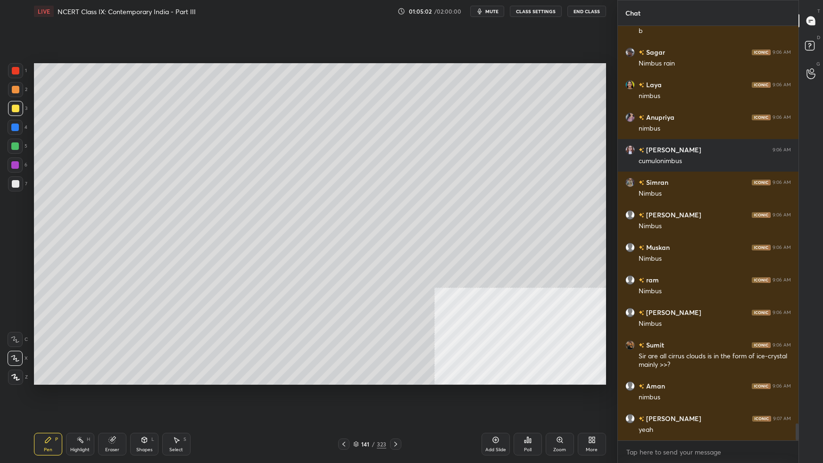
scroll to position [9651, 0]
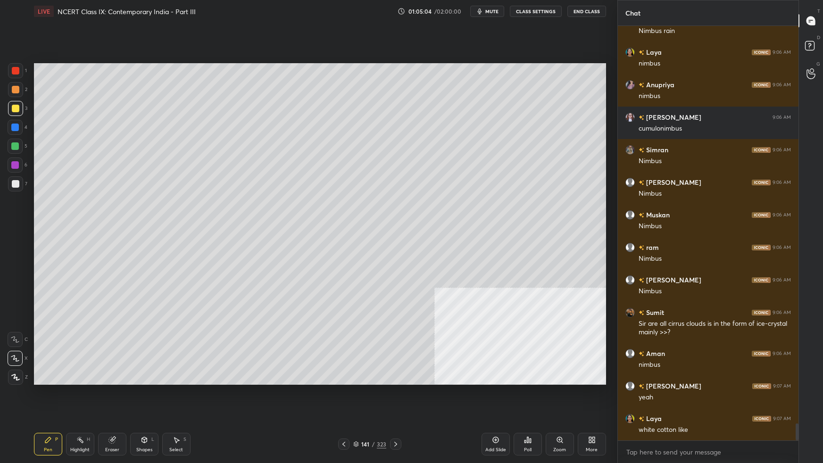
click at [595, 290] on div "More" at bounding box center [592, 449] width 12 height 5
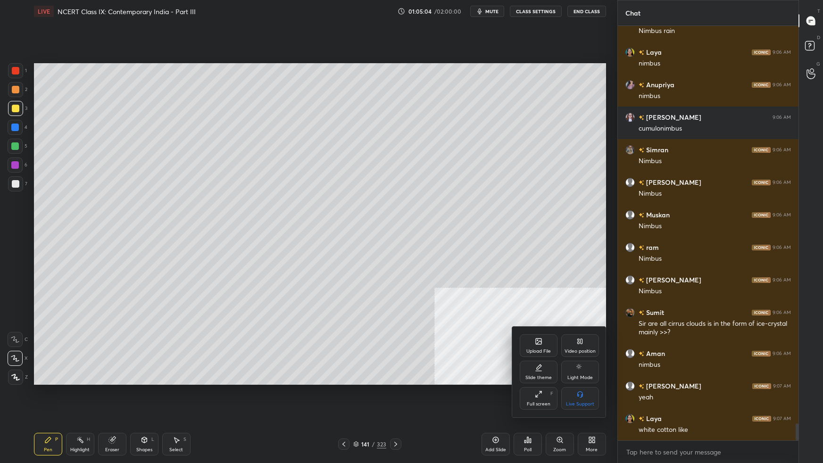
drag, startPoint x: 586, startPoint y: 343, endPoint x: 582, endPoint y: 362, distance: 19.1
click at [585, 290] on div "Video position" at bounding box center [580, 345] width 38 height 23
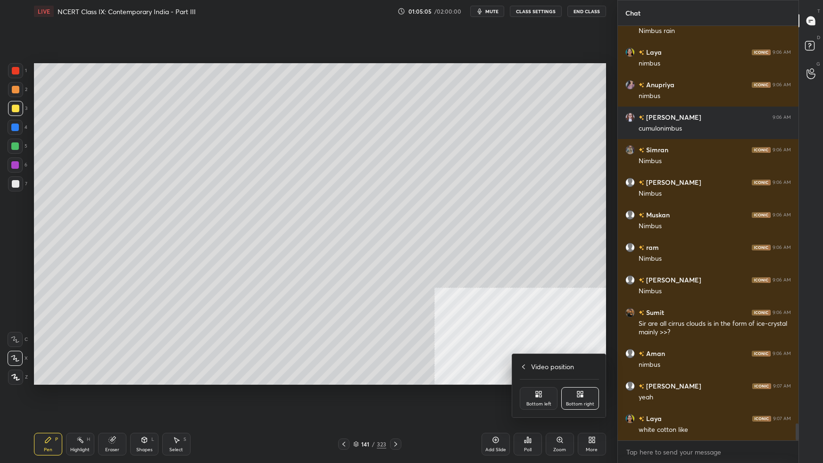
click at [543, 290] on div "Bottom left" at bounding box center [538, 404] width 25 height 5
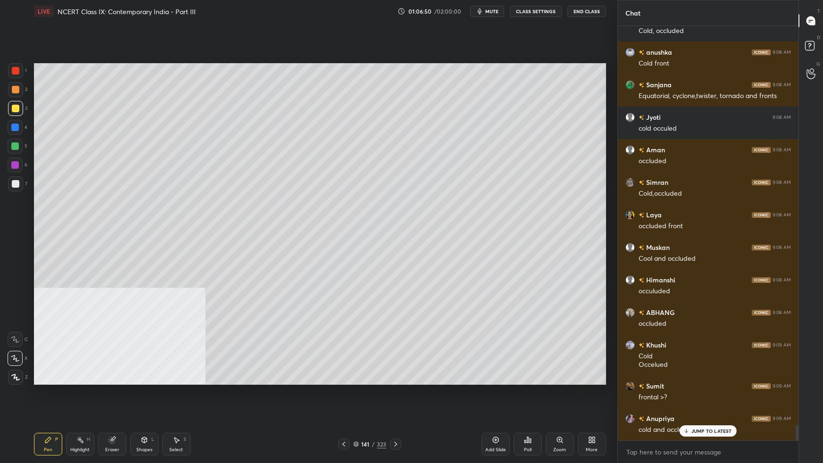
scroll to position [10736, 0]
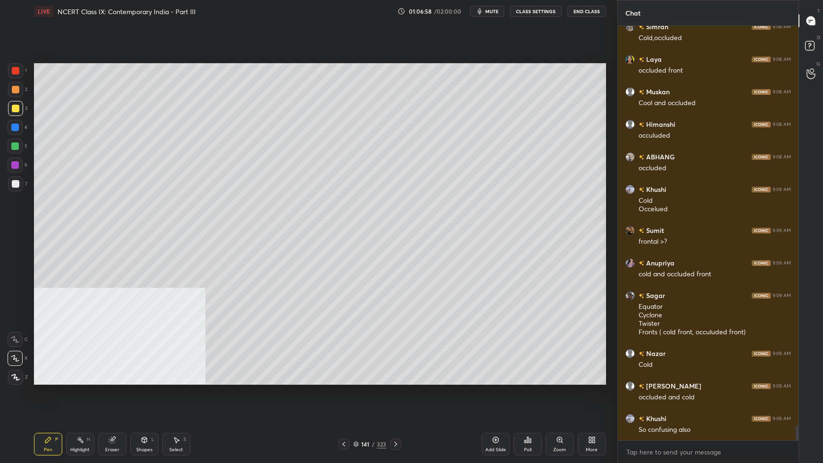
drag, startPoint x: 16, startPoint y: 184, endPoint x: 22, endPoint y: 185, distance: 6.2
click at [17, 183] on div at bounding box center [16, 184] width 8 height 8
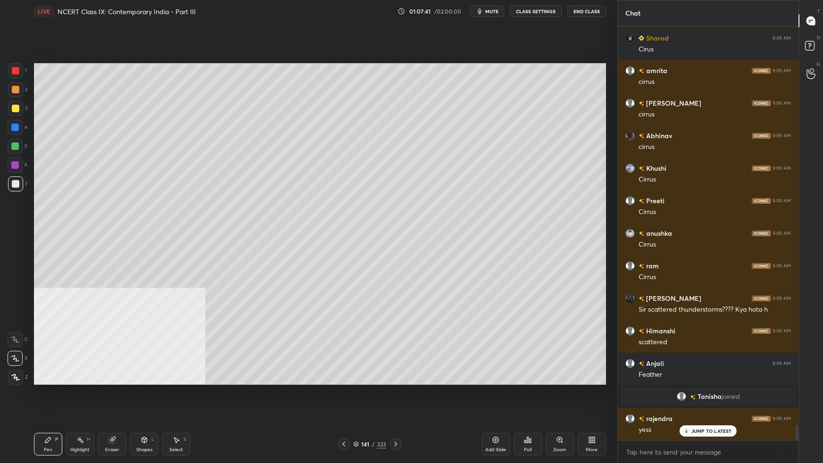
scroll to position [11091, 0]
click at [356, 290] on icon at bounding box center [356, 444] width 6 height 6
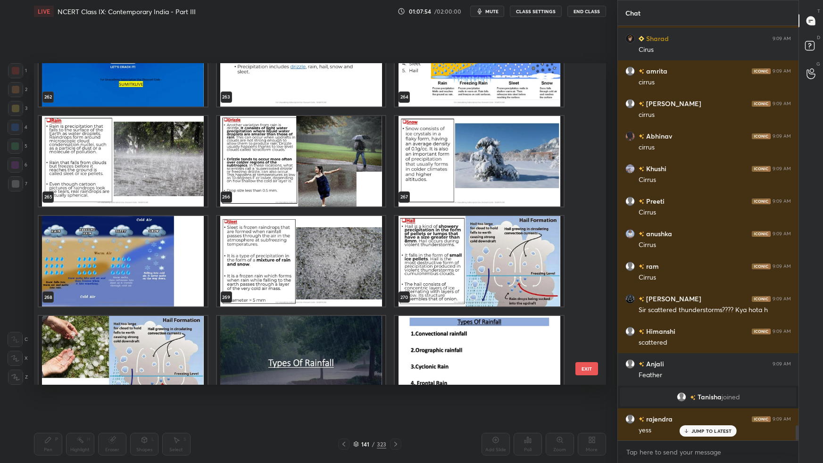
scroll to position [11124, 0]
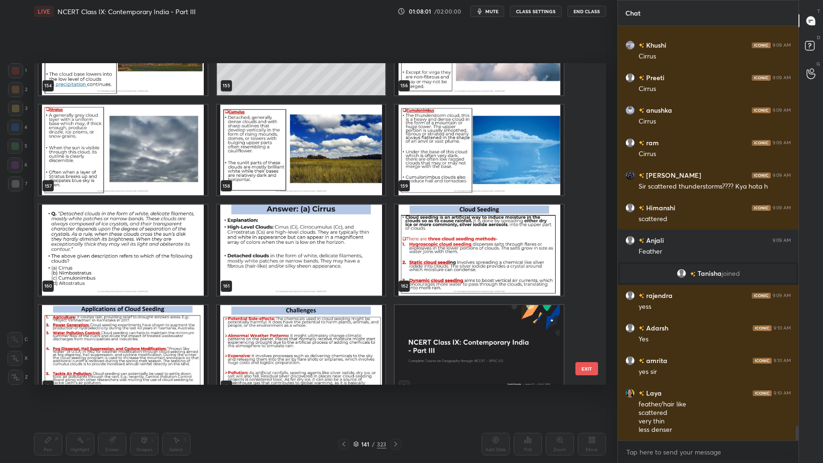
click at [162, 256] on img "grid" at bounding box center [123, 250] width 169 height 91
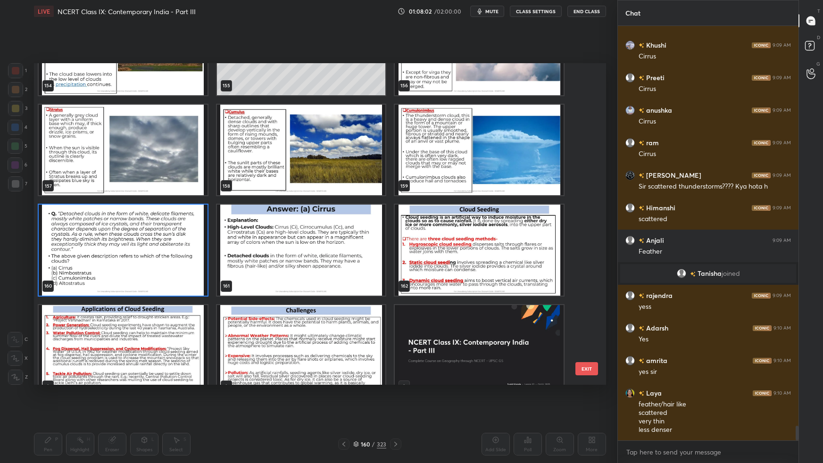
click at [162, 256] on img "grid" at bounding box center [123, 250] width 169 height 91
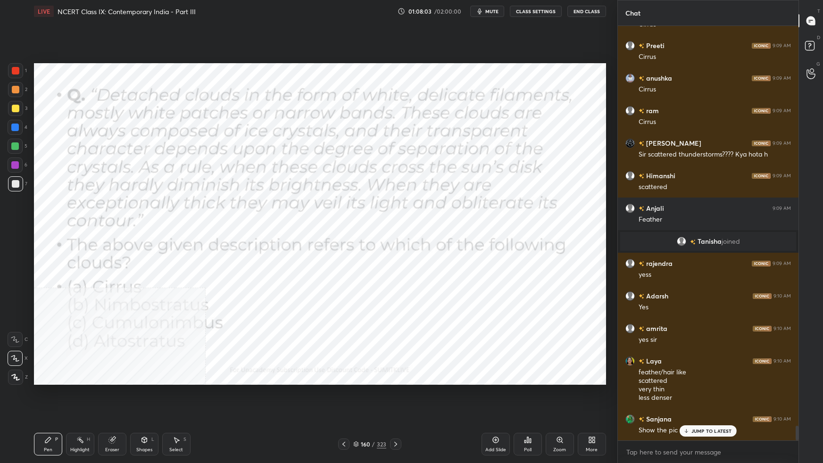
click at [593, 290] on div "More" at bounding box center [592, 444] width 28 height 23
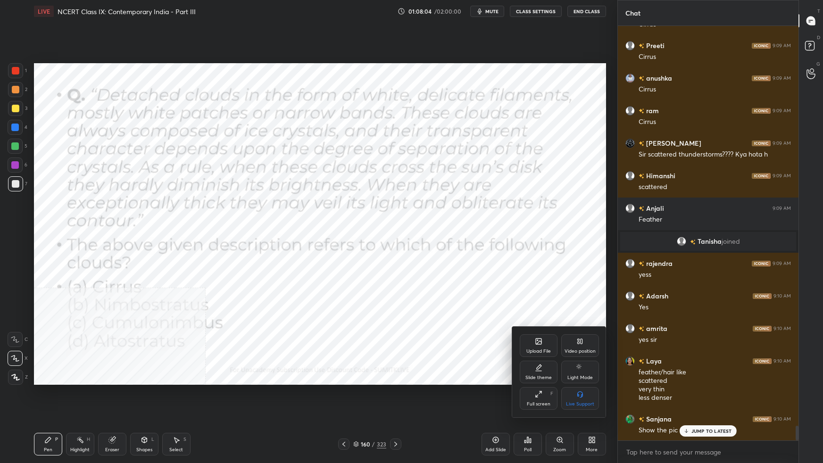
click at [586, 290] on div "Video position" at bounding box center [580, 345] width 38 height 23
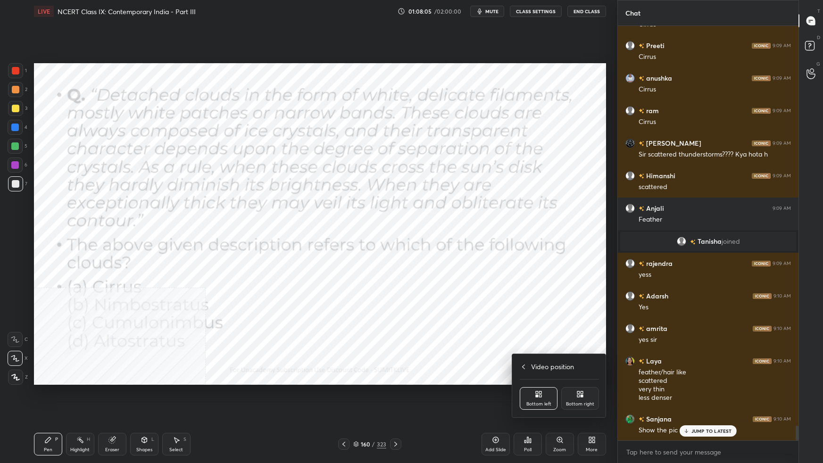
click at [580, 290] on div "Bottom right" at bounding box center [580, 404] width 28 height 5
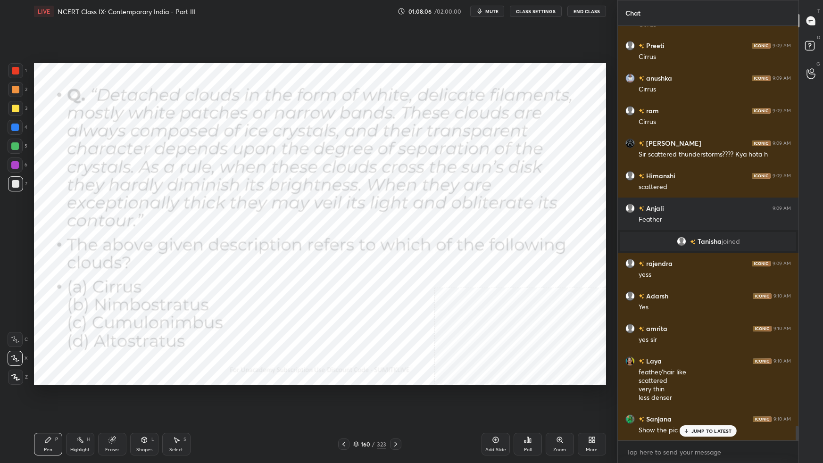
click at [525, 290] on icon at bounding box center [524, 441] width 1 height 2
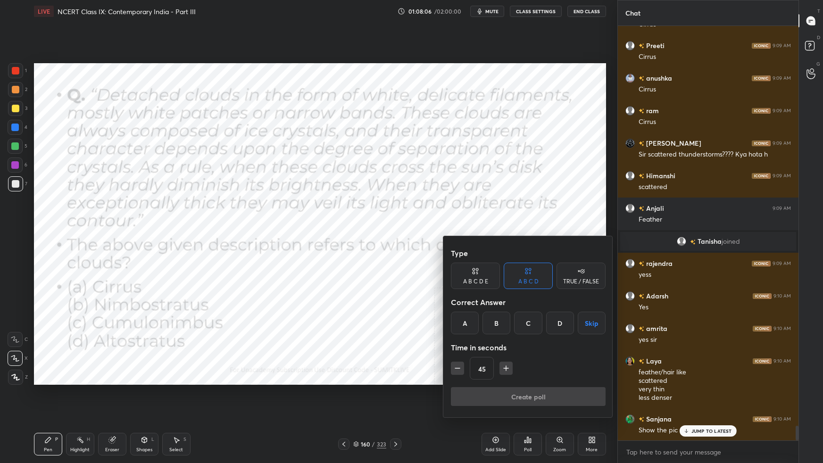
drag, startPoint x: 466, startPoint y: 322, endPoint x: 475, endPoint y: 339, distance: 19.6
click at [466, 290] on div "A" at bounding box center [465, 323] width 28 height 23
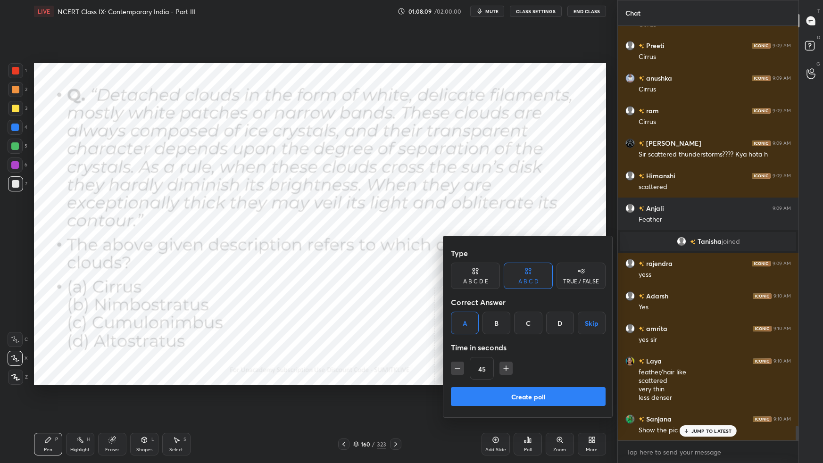
scroll to position [11279, 0]
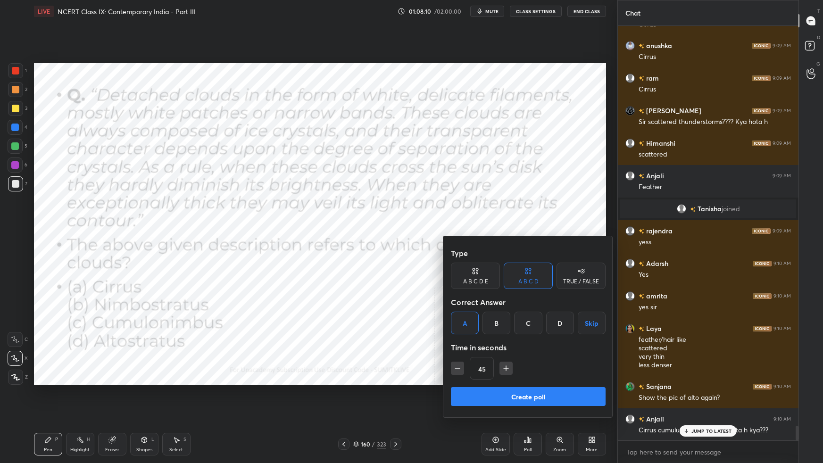
drag, startPoint x: 502, startPoint y: 367, endPoint x: 504, endPoint y: 373, distance: 6.6
click at [503, 290] on icon "button" at bounding box center [505, 368] width 9 height 9
type input "60"
click at [501, 290] on button "Create poll" at bounding box center [528, 396] width 155 height 19
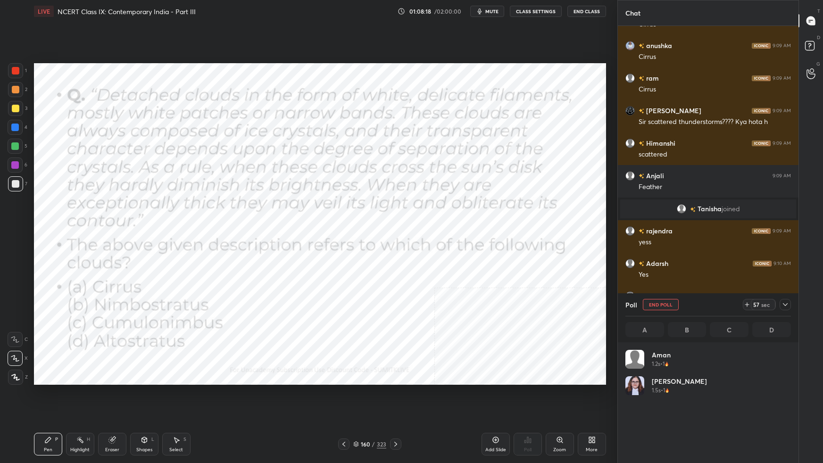
drag, startPoint x: 784, startPoint y: 303, endPoint x: 780, endPoint y: 315, distance: 12.5
click at [629, 290] on icon at bounding box center [785, 305] width 8 height 8
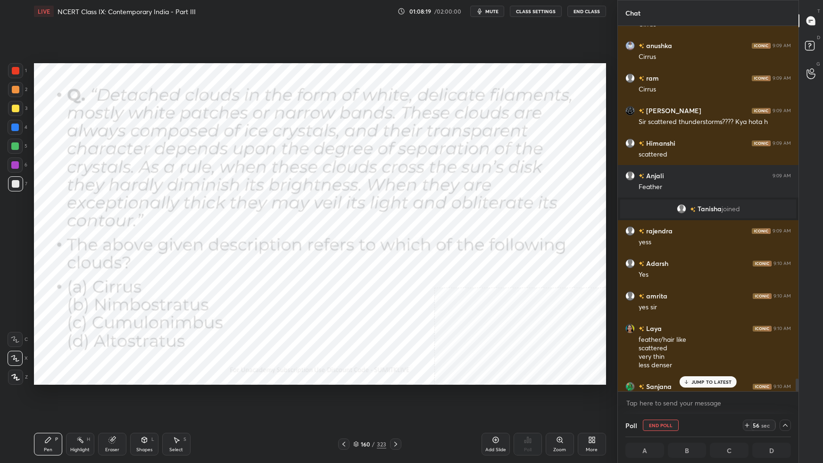
click at [629, 290] on p "JUMP TO LATEST" at bounding box center [711, 382] width 41 height 6
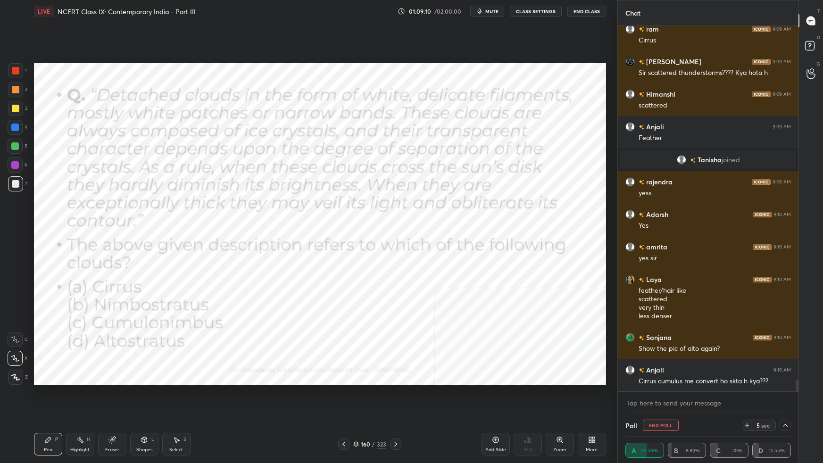
drag, startPoint x: 16, startPoint y: 65, endPoint x: 21, endPoint y: 66, distance: 5.7
click at [18, 66] on div at bounding box center [15, 70] width 15 height 15
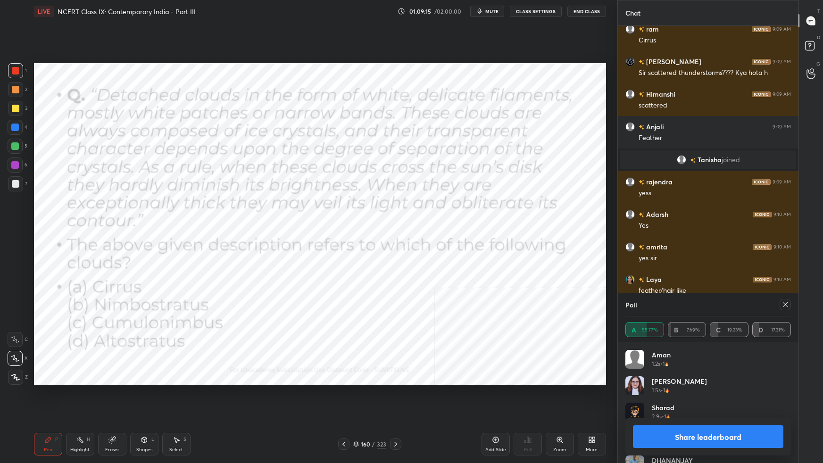
scroll to position [110, 163]
click at [629, 290] on icon at bounding box center [785, 305] width 8 height 8
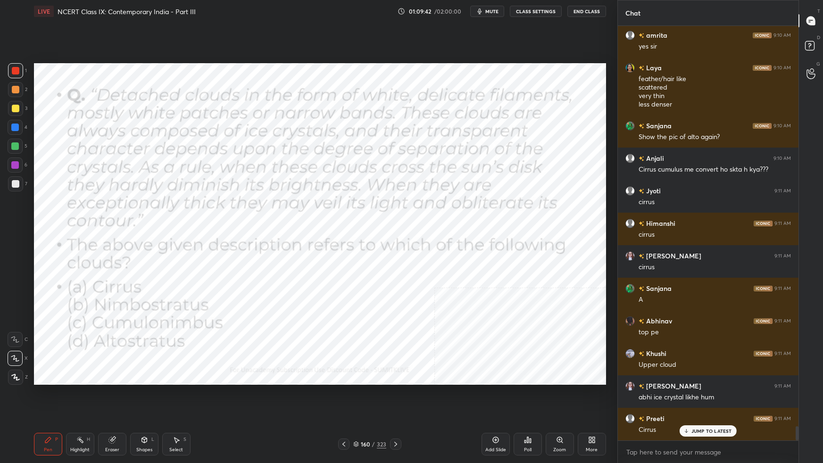
scroll to position [11572, 0]
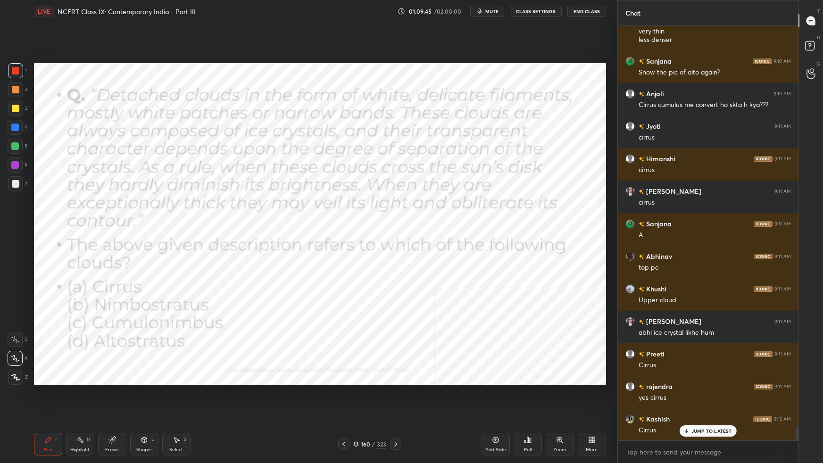
click at [356, 290] on icon at bounding box center [356, 444] width 6 height 6
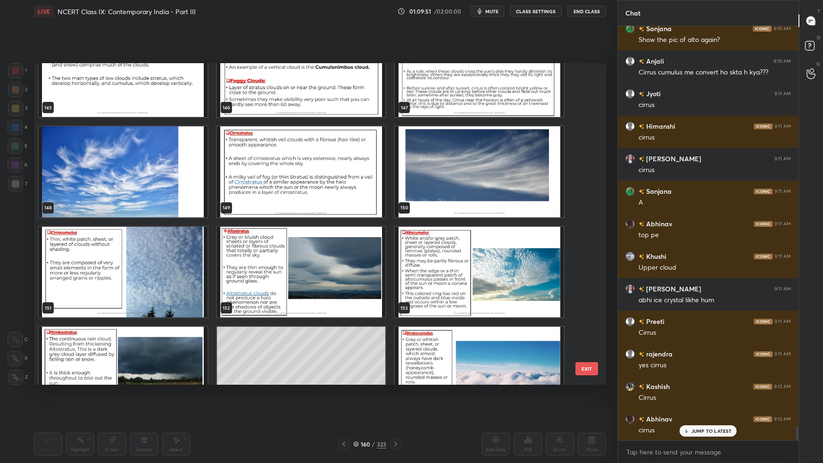
click at [542, 196] on img "grid" at bounding box center [479, 171] width 169 height 91
click at [543, 198] on img "grid" at bounding box center [479, 171] width 169 height 91
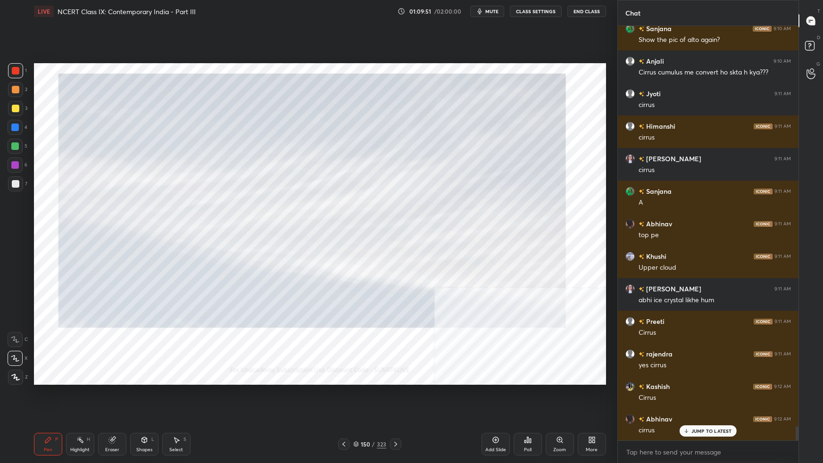
click at [544, 198] on img "grid" at bounding box center [479, 171] width 169 height 91
click at [356, 290] on icon at bounding box center [356, 443] width 5 height 2
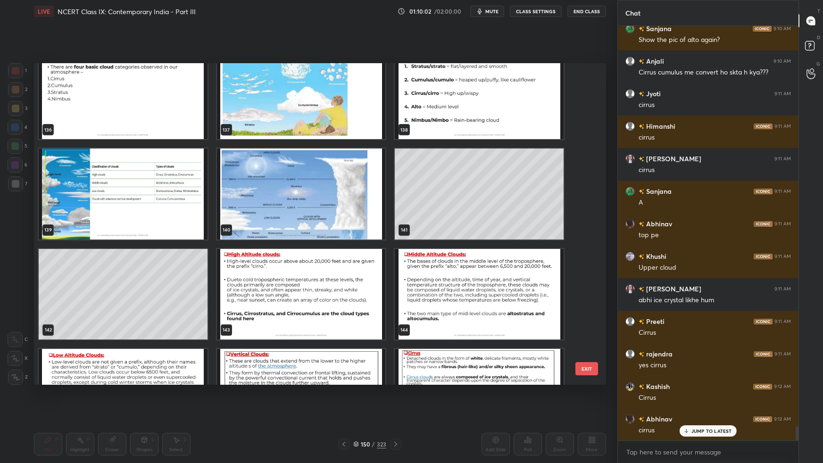
click at [326, 198] on img "grid" at bounding box center [300, 194] width 169 height 91
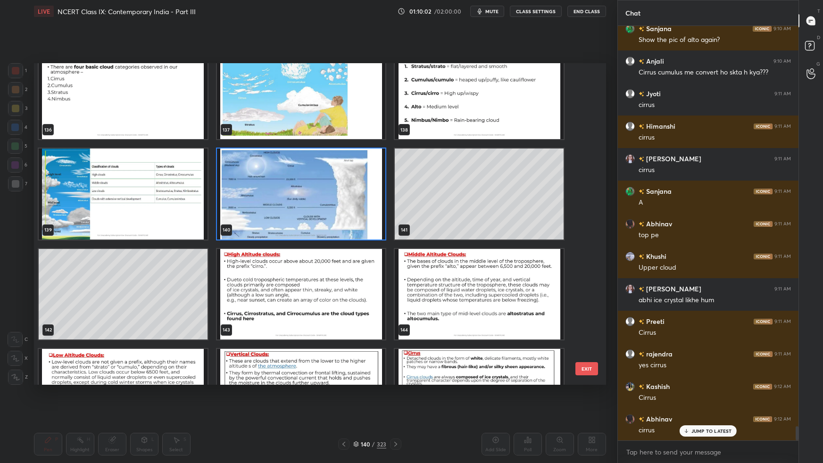
click at [328, 199] on img "grid" at bounding box center [300, 194] width 169 height 91
click at [330, 200] on img "grid" at bounding box center [300, 194] width 169 height 91
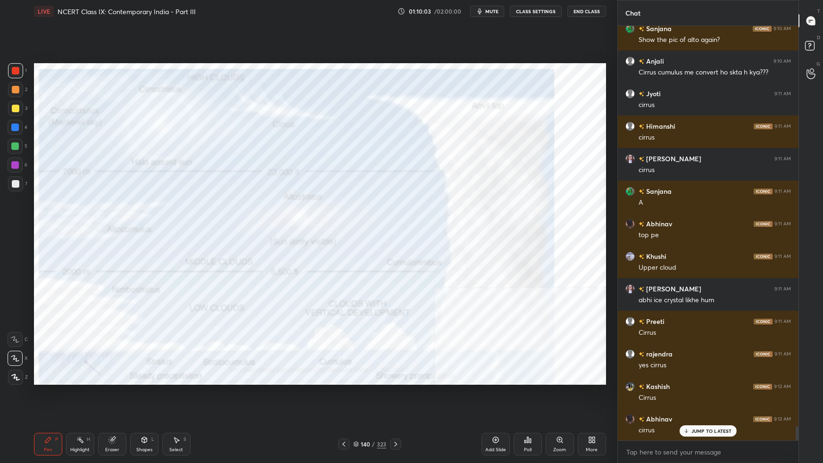
click at [331, 201] on img "grid" at bounding box center [300, 194] width 169 height 91
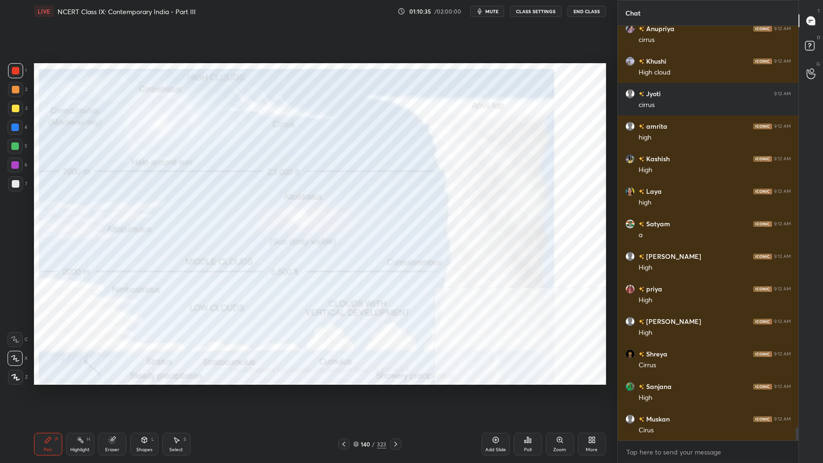
scroll to position [12386, 0]
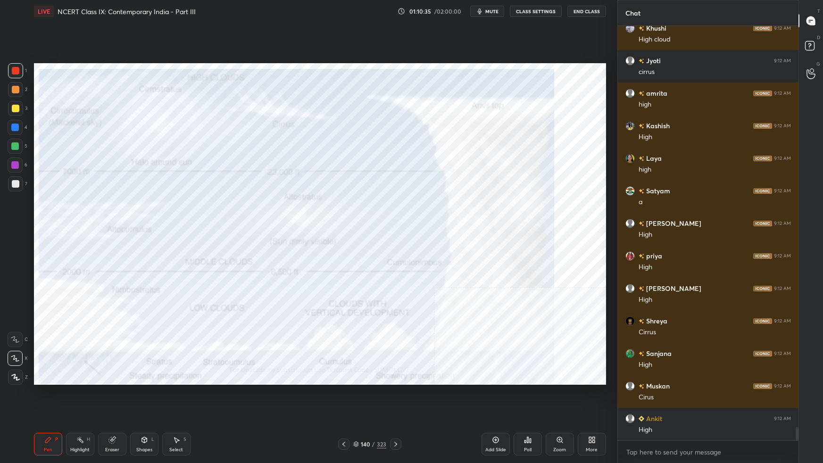
click at [289, 290] on div "Setting up your live class Poll for secs No correct answer Start poll" at bounding box center [319, 224] width 579 height 403
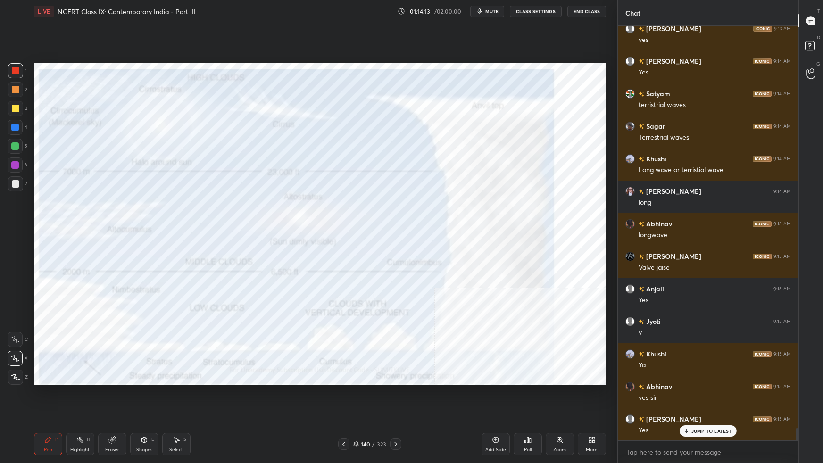
scroll to position [13622, 0]
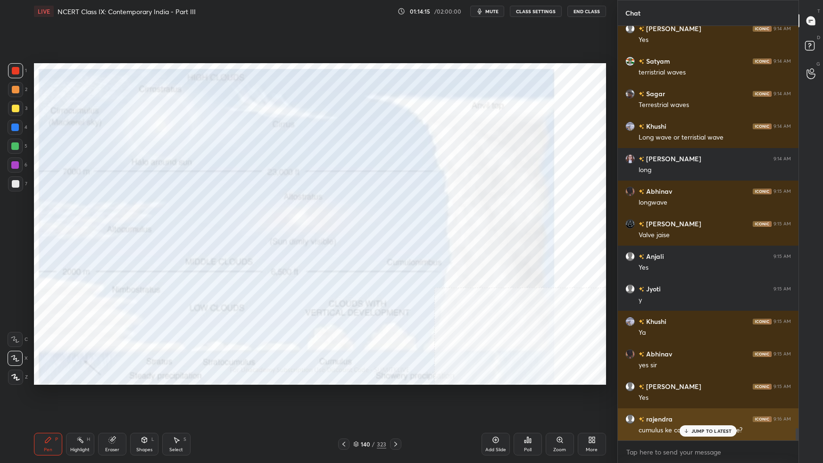
click at [629, 290] on p "JUMP TO LATEST" at bounding box center [711, 431] width 41 height 6
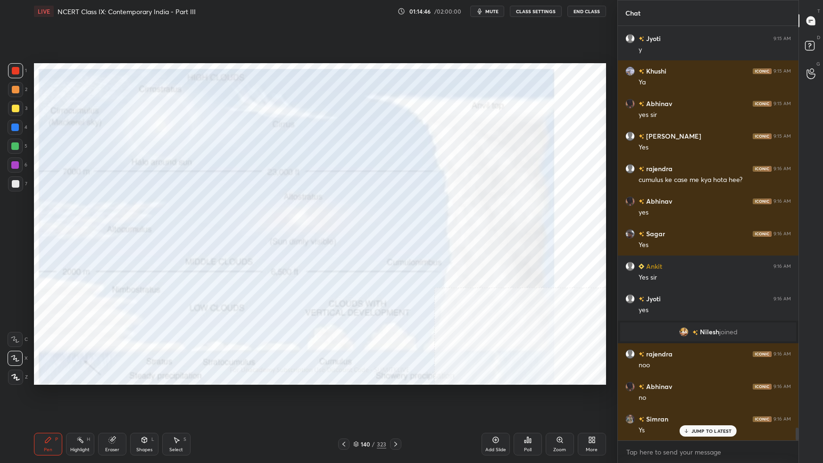
scroll to position [13163, 0]
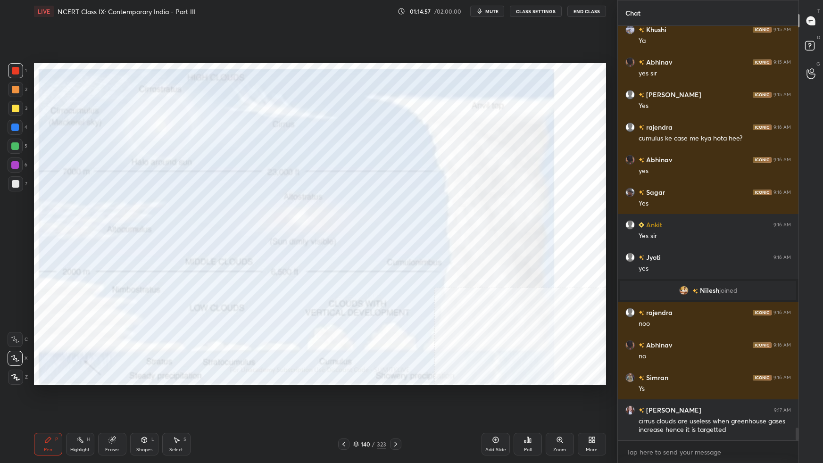
click at [100, 290] on div "Setting up your live class Poll for secs No correct answer Start poll" at bounding box center [319, 224] width 579 height 403
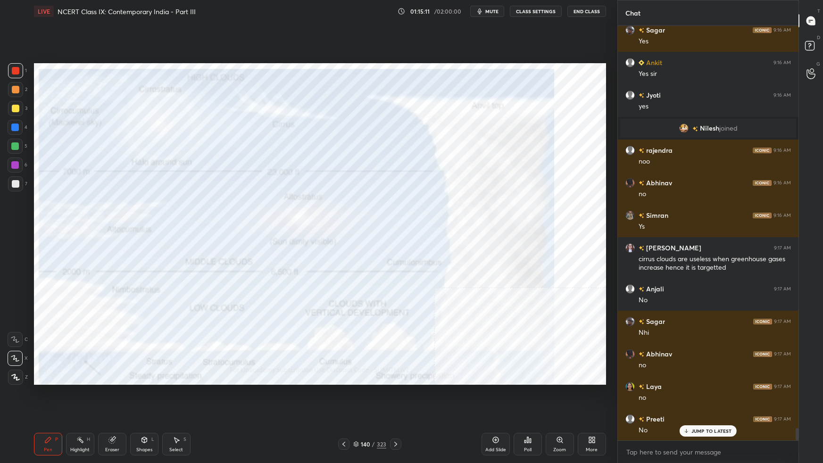
scroll to position [13358, 0]
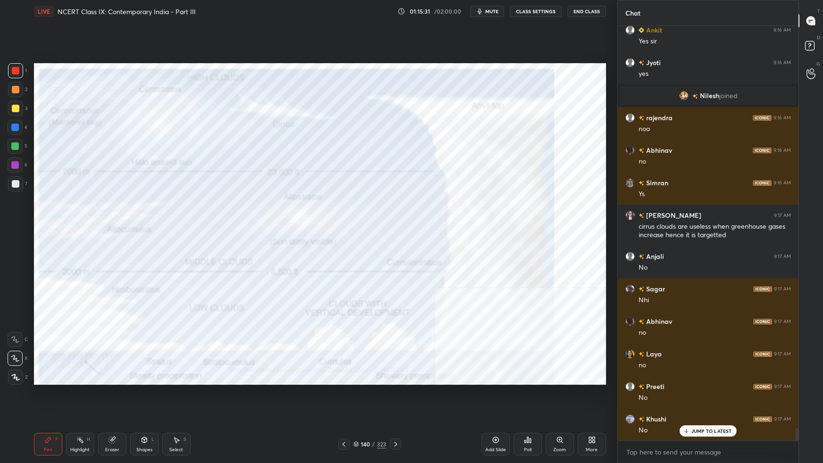
click at [355, 290] on icon at bounding box center [356, 444] width 6 height 6
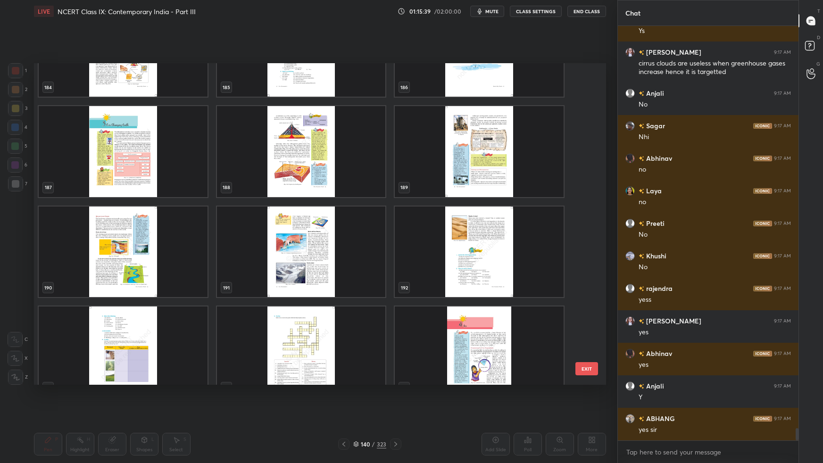
scroll to position [6324, 0]
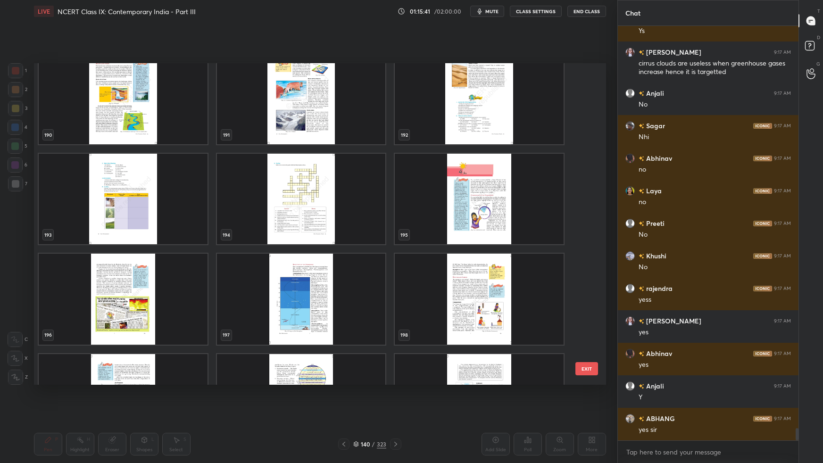
drag, startPoint x: 587, startPoint y: 369, endPoint x: 594, endPoint y: 397, distance: 29.0
click at [588, 290] on button "EXIT" at bounding box center [586, 368] width 23 height 13
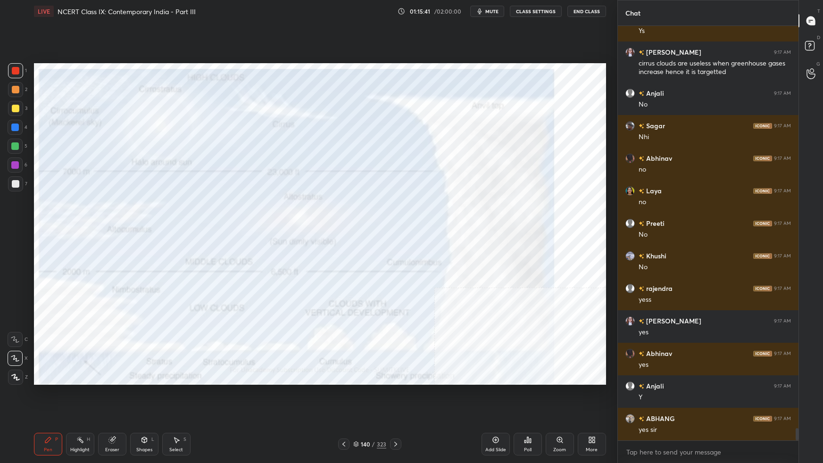
click at [589, 290] on icon at bounding box center [592, 440] width 8 height 8
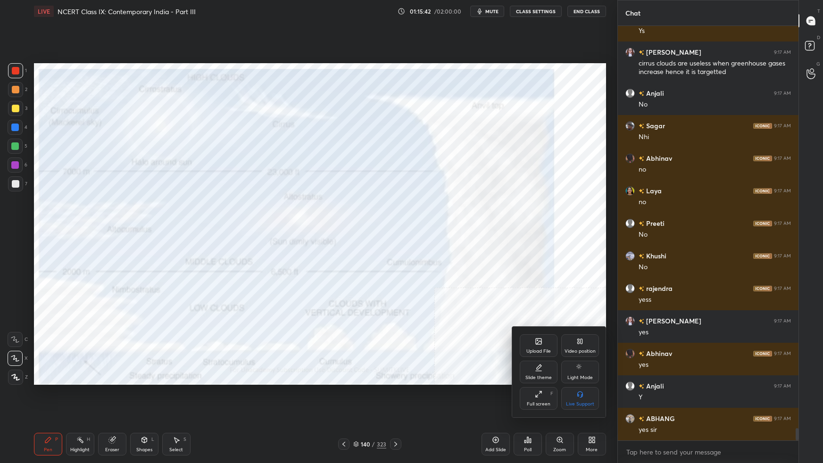
click at [543, 290] on div "Upload File" at bounding box center [539, 345] width 38 height 23
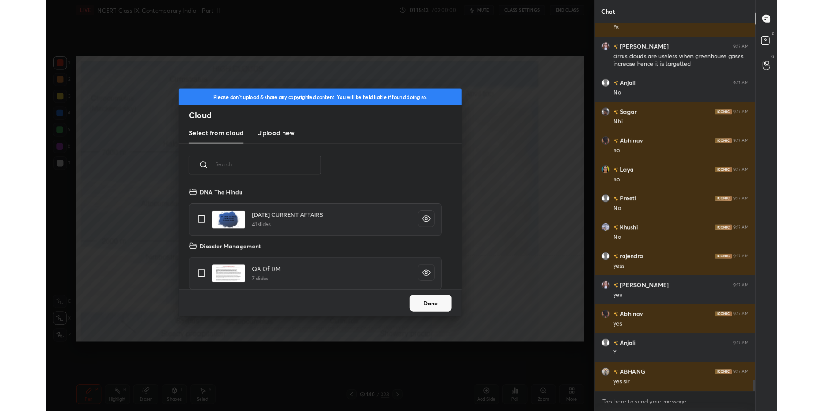
scroll to position [116, 302]
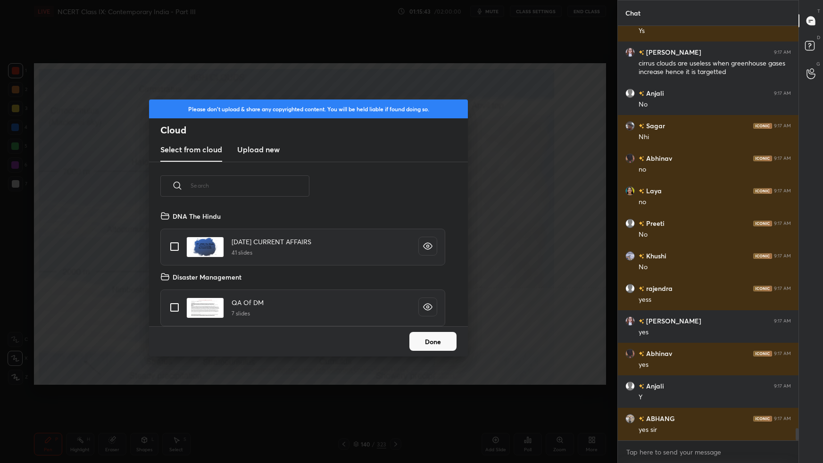
drag, startPoint x: 260, startPoint y: 149, endPoint x: 260, endPoint y: 160, distance: 11.3
click at [259, 149] on h3 "Upload new" at bounding box center [258, 149] width 42 height 11
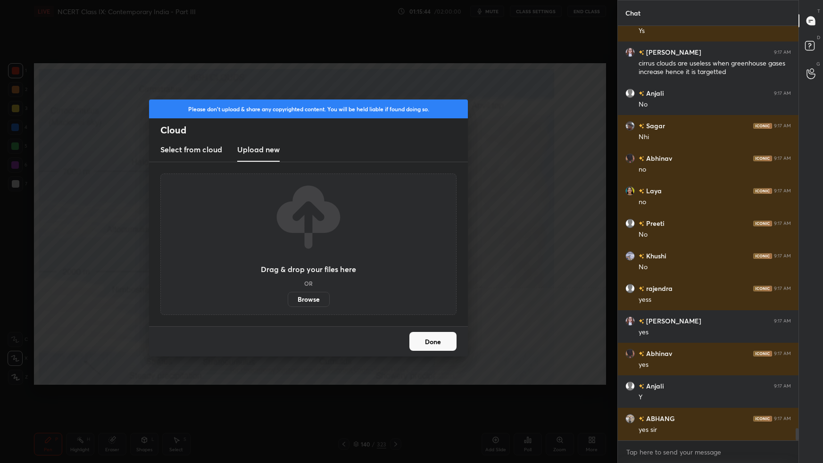
drag, startPoint x: 310, startPoint y: 297, endPoint x: 309, endPoint y: 247, distance: 50.5
click at [310, 290] on label "Browse" at bounding box center [309, 299] width 42 height 15
click at [288, 290] on input "Browse" at bounding box center [288, 299] width 0 height 15
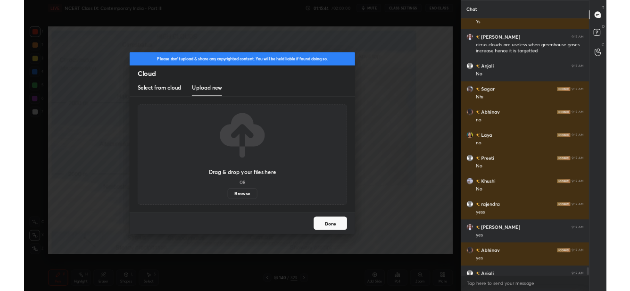
scroll to position [2, 3]
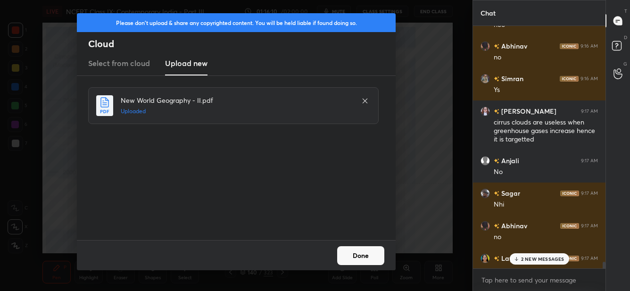
drag, startPoint x: 354, startPoint y: 255, endPoint x: 385, endPoint y: 250, distance: 31.9
click at [354, 255] on button "Done" at bounding box center [360, 255] width 47 height 19
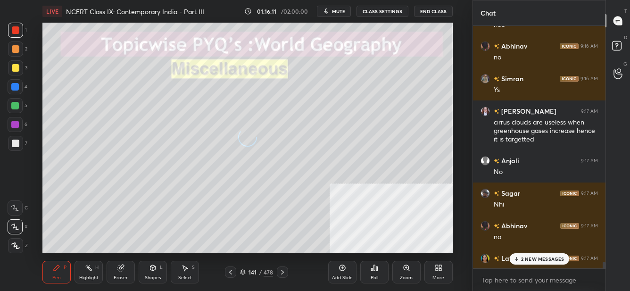
click at [533, 256] on p "2 NEW MESSAGES" at bounding box center [542, 259] width 43 height 6
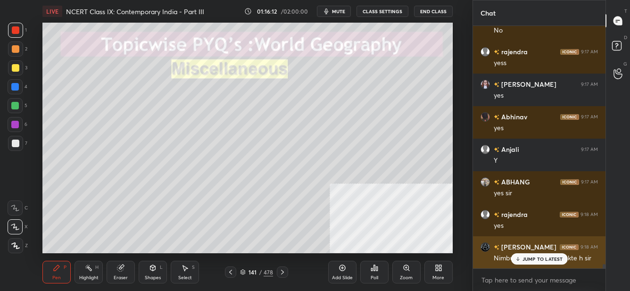
drag, startPoint x: 533, startPoint y: 259, endPoint x: 507, endPoint y: 259, distance: 25.9
click at [531, 258] on p "JUMP TO LATEST" at bounding box center [542, 259] width 41 height 6
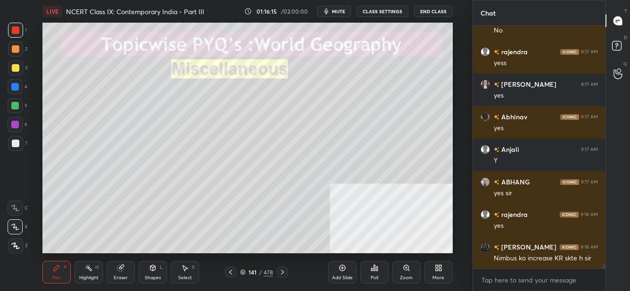
drag, startPoint x: 243, startPoint y: 272, endPoint x: 248, endPoint y: 268, distance: 5.4
click at [245, 270] on icon at bounding box center [243, 272] width 6 height 6
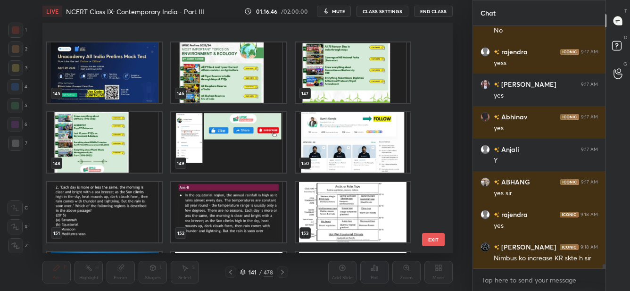
scroll to position [3363, 0]
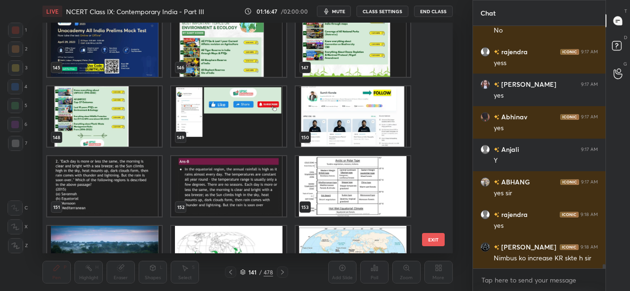
click at [437, 240] on button "EXIT" at bounding box center [433, 239] width 23 height 13
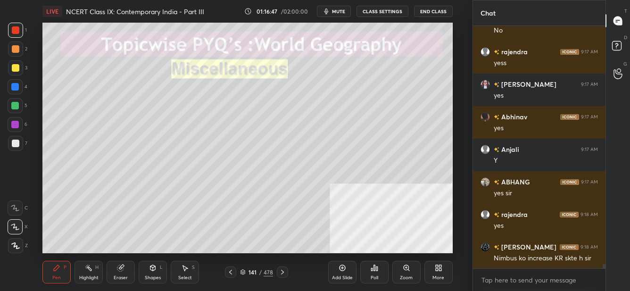
click at [445, 267] on div "More" at bounding box center [438, 272] width 28 height 23
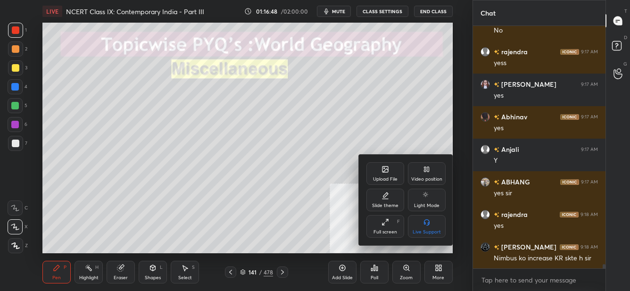
click at [378, 174] on div "Upload File" at bounding box center [385, 173] width 38 height 23
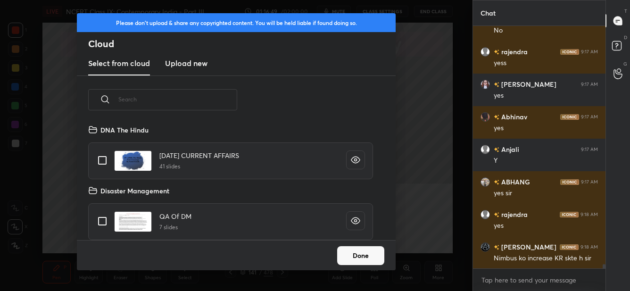
scroll to position [116, 302]
drag, startPoint x: 186, startPoint y: 62, endPoint x: 196, endPoint y: 73, distance: 15.0
click at [187, 62] on h3 "Upload new" at bounding box center [186, 63] width 42 height 11
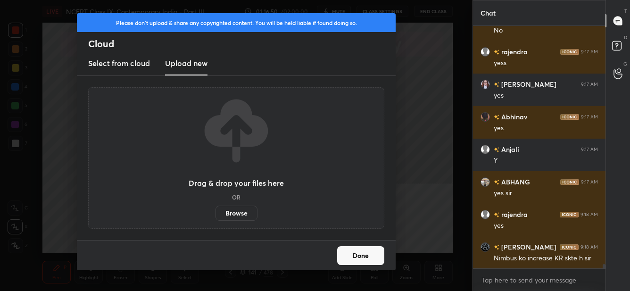
click at [239, 213] on label "Browse" at bounding box center [236, 213] width 42 height 15
click at [215, 213] on input "Browse" at bounding box center [215, 213] width 0 height 15
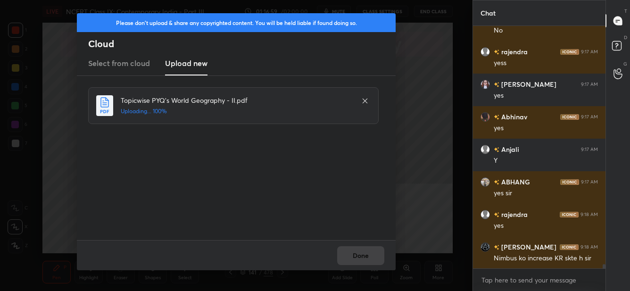
click at [358, 250] on div "Done" at bounding box center [236, 255] width 319 height 30
click at [358, 253] on div "Done" at bounding box center [236, 255] width 319 height 30
click at [358, 257] on button "Done" at bounding box center [360, 255] width 47 height 19
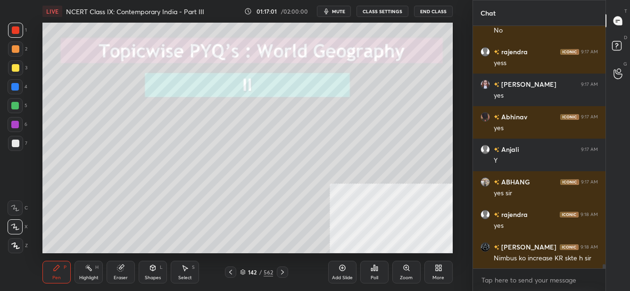
click at [245, 272] on icon at bounding box center [242, 272] width 5 height 1
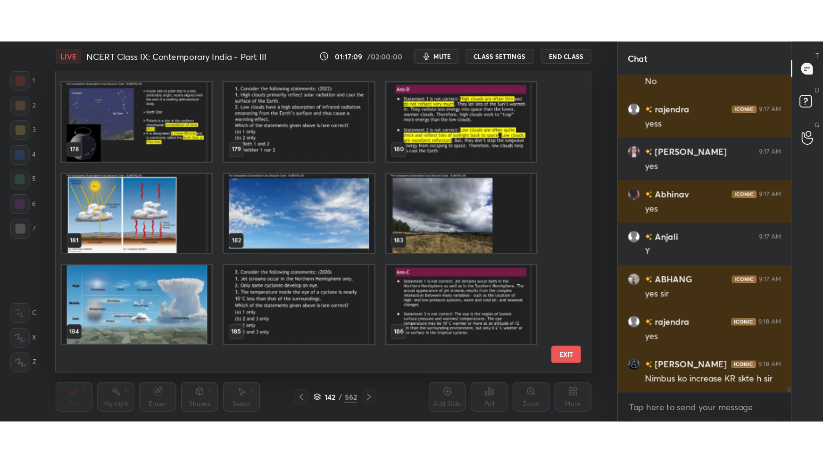
scroll to position [4025, 0]
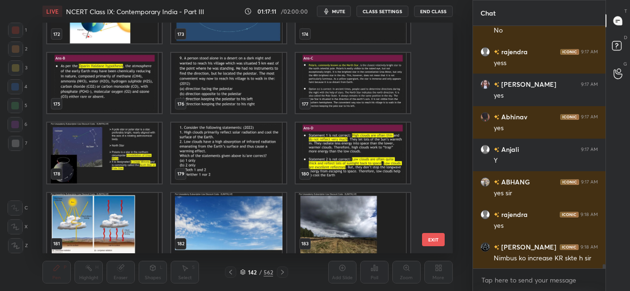
click at [237, 170] on img "grid" at bounding box center [228, 153] width 115 height 60
click at [238, 170] on img "grid" at bounding box center [228, 153] width 115 height 60
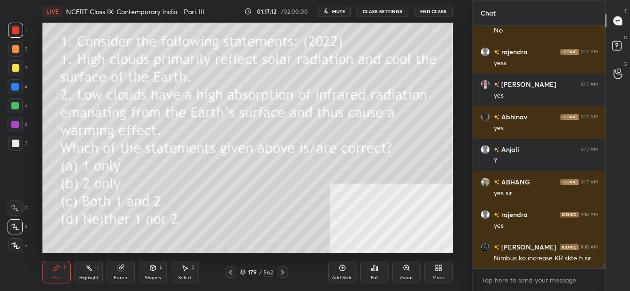
click at [238, 170] on img "grid" at bounding box center [228, 153] width 115 height 60
click at [440, 273] on div "More" at bounding box center [438, 272] width 28 height 23
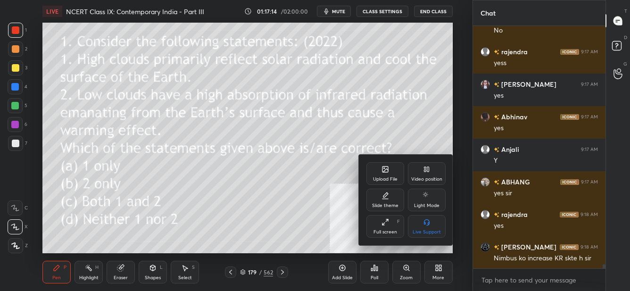
drag, startPoint x: 391, startPoint y: 230, endPoint x: 394, endPoint y: 281, distance: 51.5
click at [392, 230] on div "Full screen" at bounding box center [385, 232] width 24 height 5
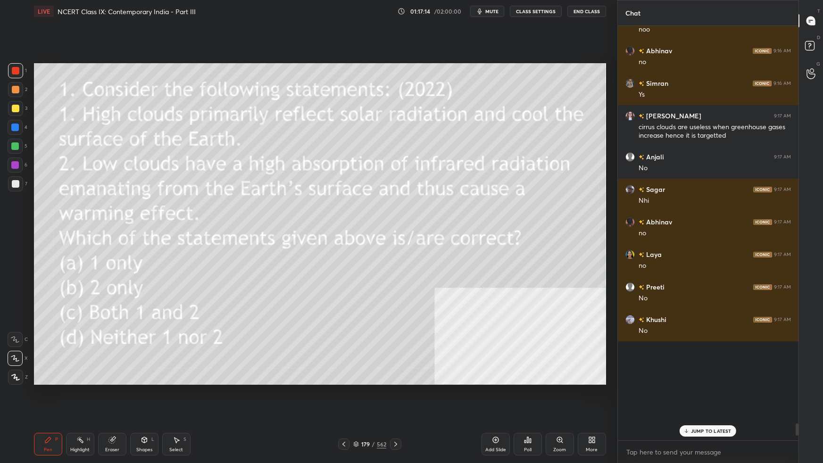
scroll to position [13211, 0]
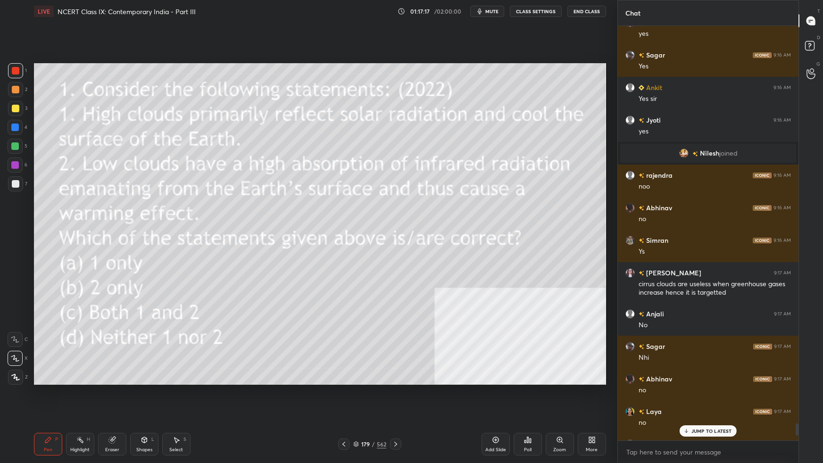
click at [629, 290] on p "JUMP TO LATEST" at bounding box center [711, 431] width 41 height 6
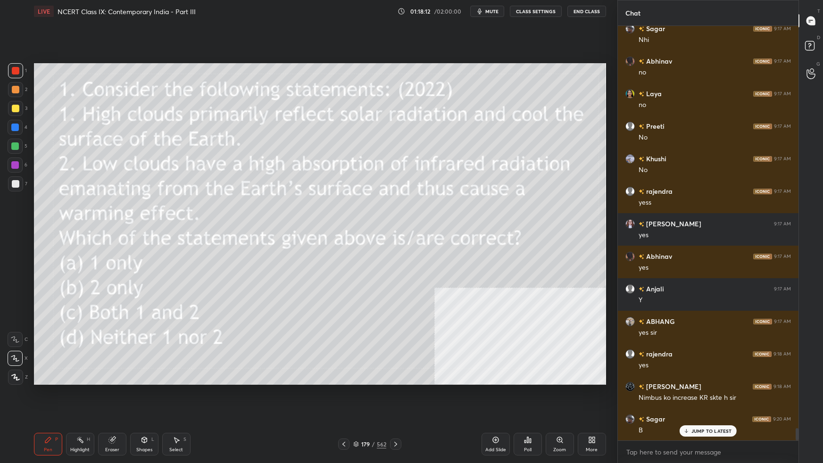
scroll to position [13561, 0]
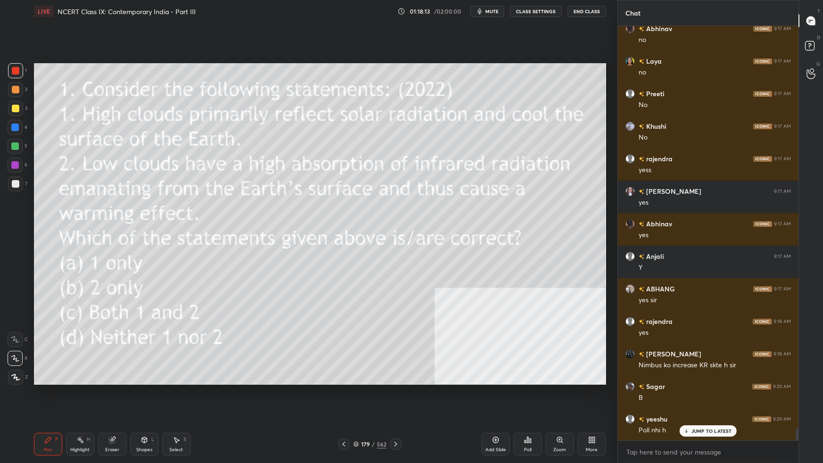
click at [525, 290] on div "Poll" at bounding box center [527, 444] width 28 height 23
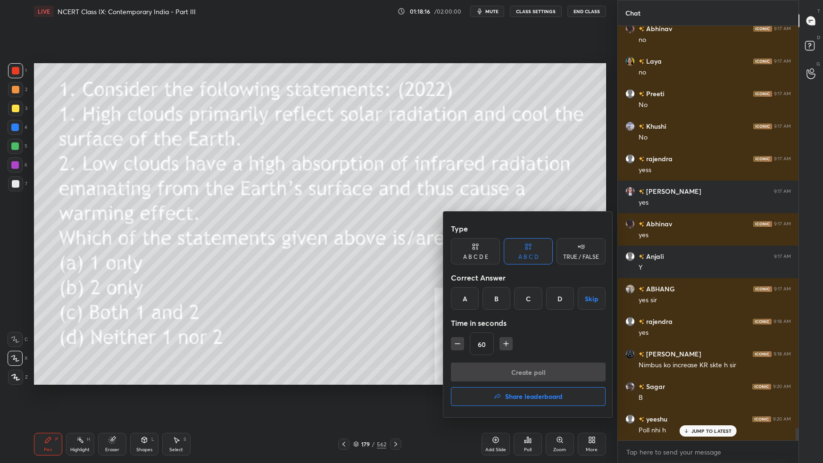
drag, startPoint x: 560, startPoint y: 302, endPoint x: 544, endPoint y: 345, distance: 45.8
click at [559, 290] on div "D" at bounding box center [560, 298] width 28 height 23
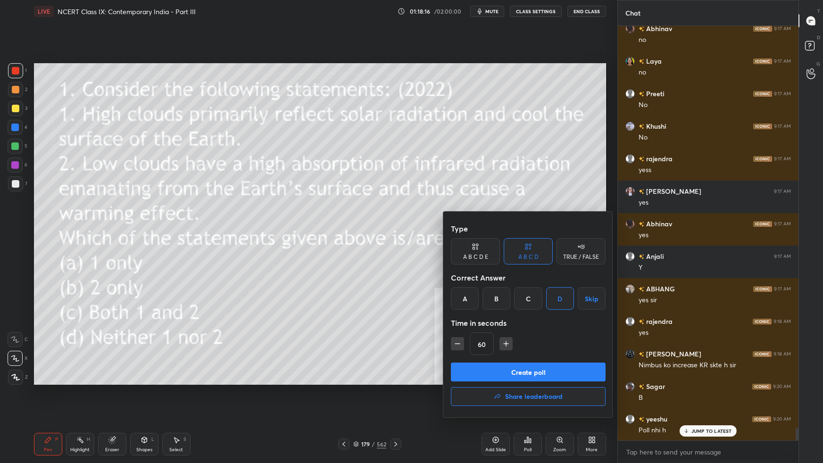
click at [534, 290] on button "Create poll" at bounding box center [528, 372] width 155 height 19
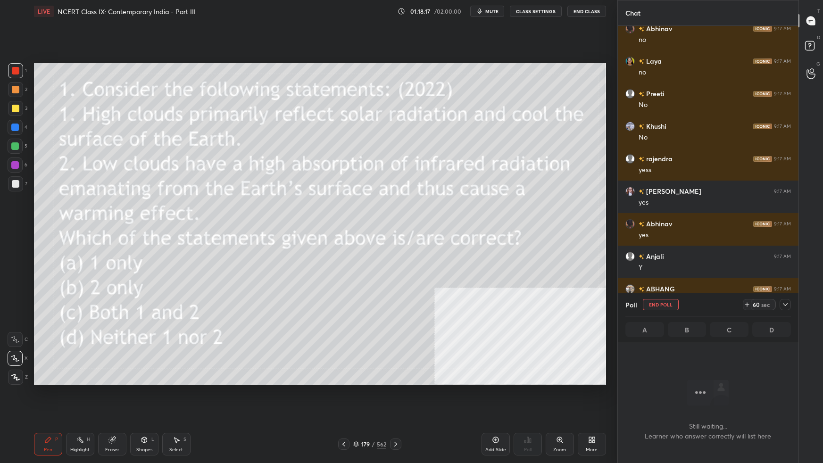
scroll to position [294, 178]
click at [629, 290] on div at bounding box center [784, 304] width 11 height 11
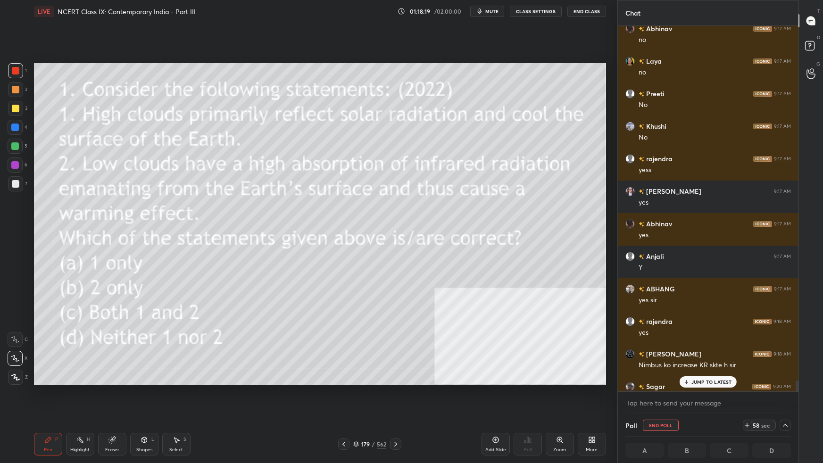
scroll to position [0, 2]
click at [629, 290] on p "JUMP TO LATEST" at bounding box center [711, 382] width 41 height 6
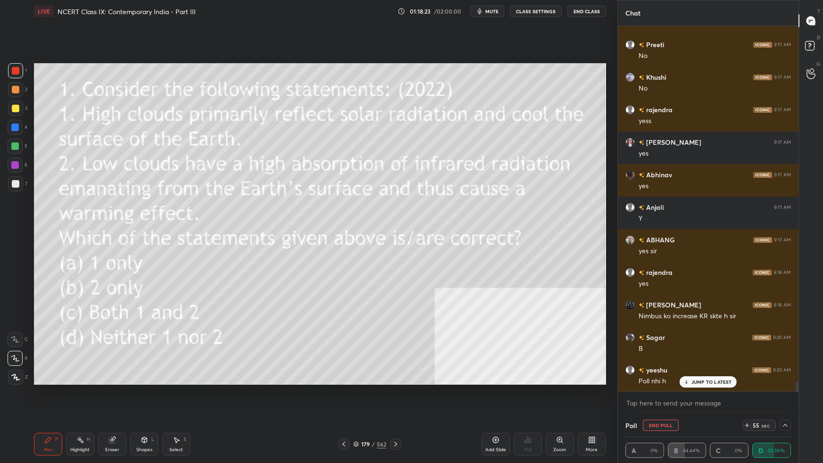
scroll to position [13643, 0]
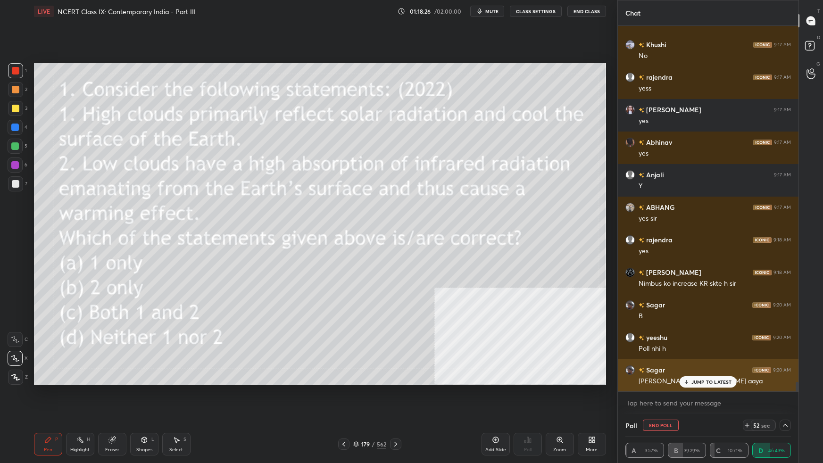
click at [629, 290] on p "JUMP TO LATEST" at bounding box center [711, 382] width 41 height 6
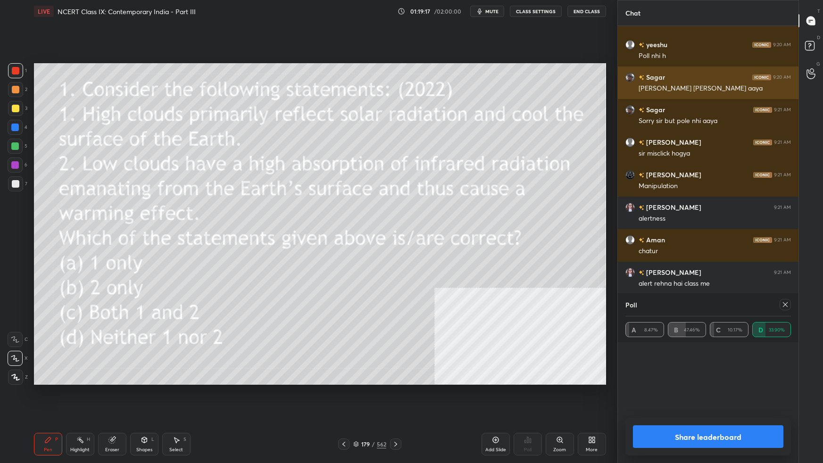
scroll to position [21, 163]
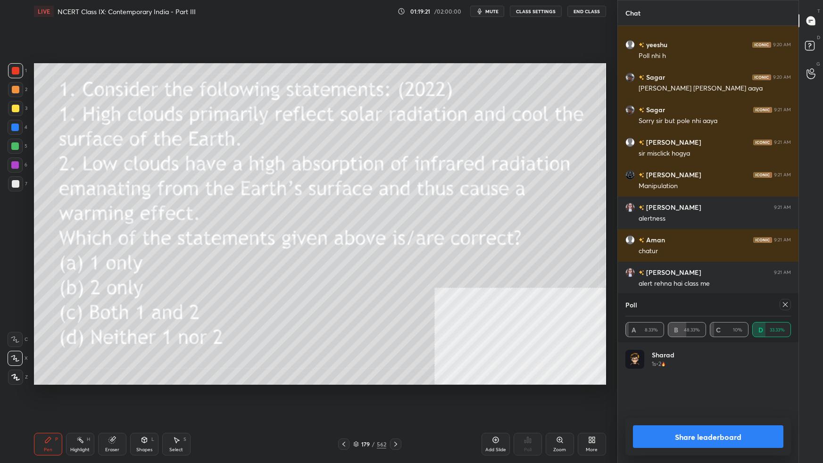
click at [629, 290] on icon at bounding box center [785, 305] width 8 height 8
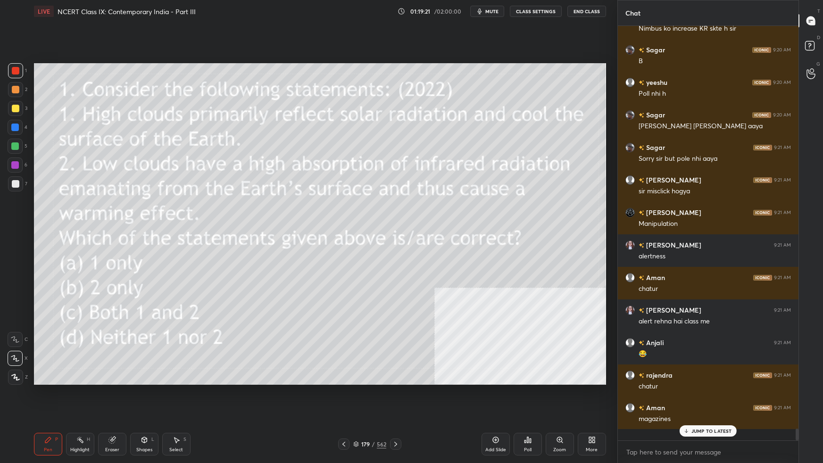
scroll to position [13887, 0]
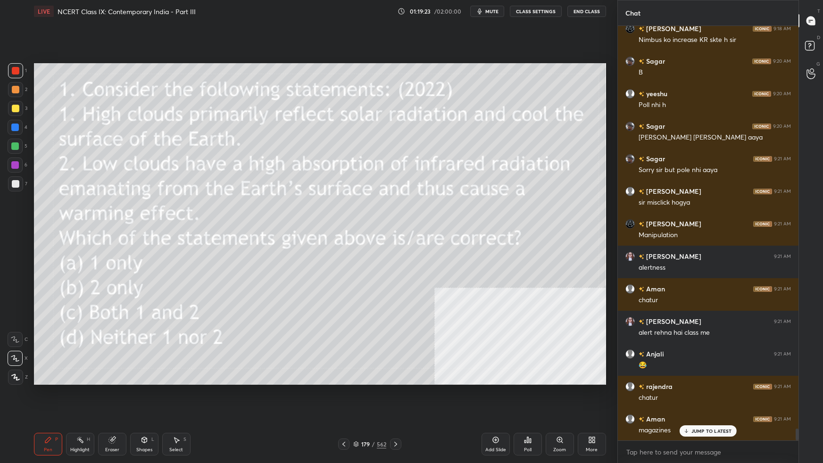
drag, startPoint x: 717, startPoint y: 433, endPoint x: 714, endPoint y: 443, distance: 10.8
click at [629, 290] on div "JUMP TO LATEST" at bounding box center [707, 430] width 57 height 11
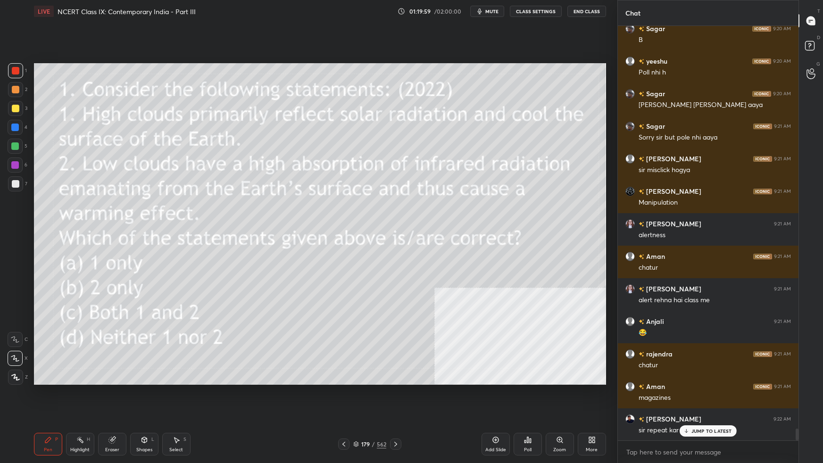
scroll to position [13952, 0]
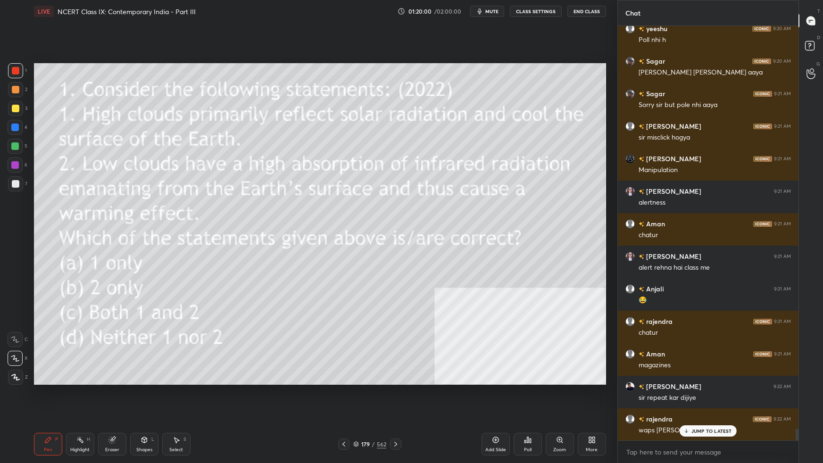
click at [19, 184] on div at bounding box center [15, 183] width 15 height 15
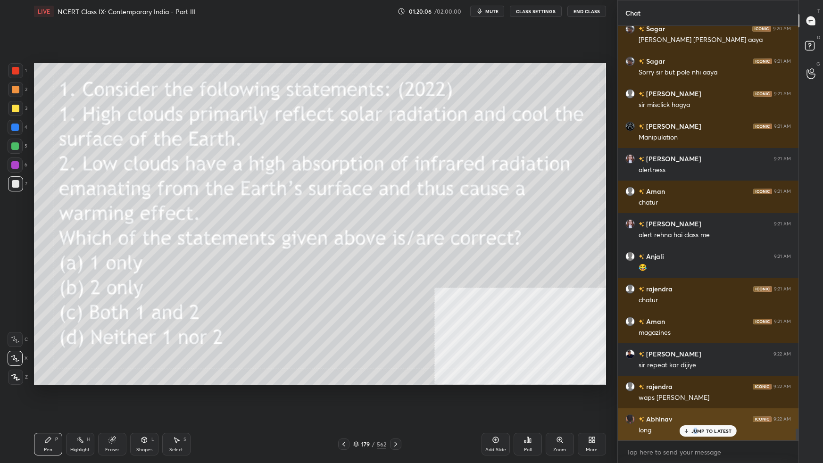
click at [629, 290] on p "JUMP TO LATEST" at bounding box center [711, 431] width 41 height 6
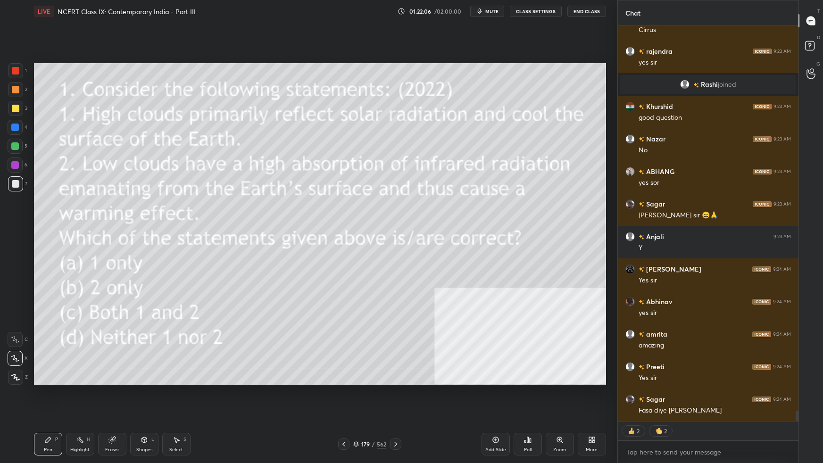
scroll to position [14979, 0]
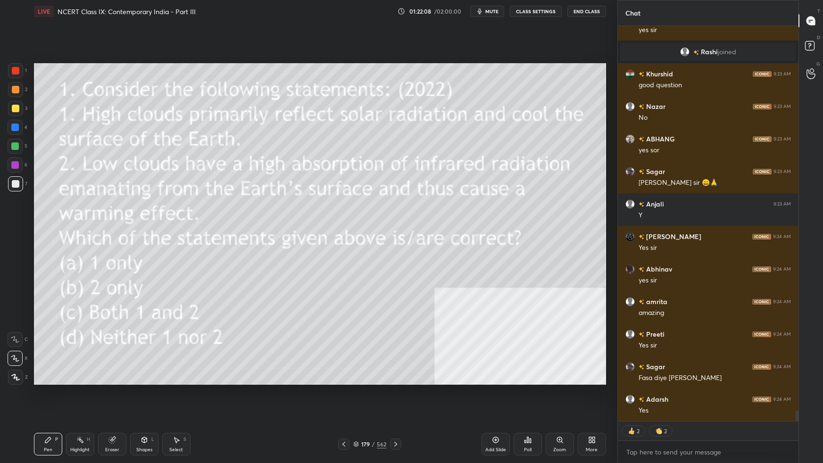
click at [357, 290] on icon at bounding box center [356, 444] width 6 height 6
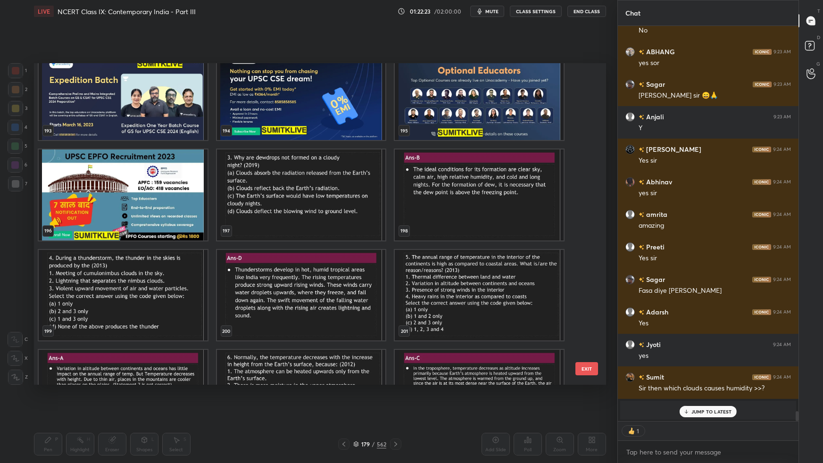
scroll to position [6458, 0]
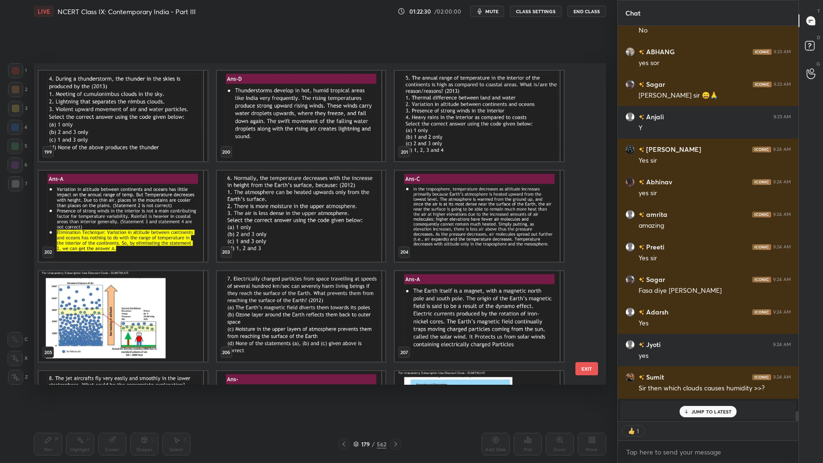
type textarea "x"
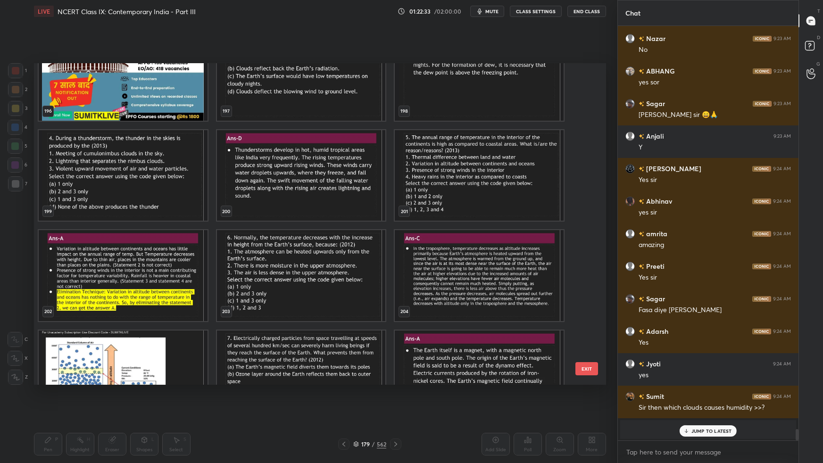
click at [341, 261] on img "grid" at bounding box center [300, 275] width 169 height 91
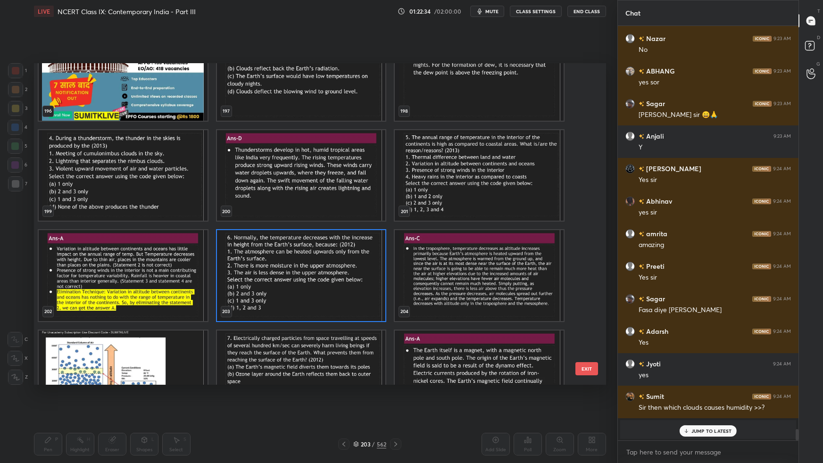
click at [342, 264] on img "grid" at bounding box center [300, 275] width 169 height 91
click at [343, 265] on img "grid" at bounding box center [300, 275] width 169 height 91
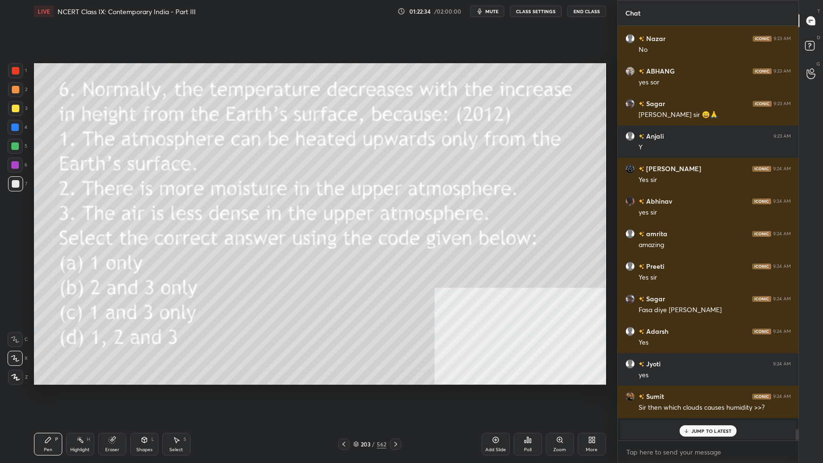
click at [344, 266] on img "grid" at bounding box center [300, 275] width 169 height 91
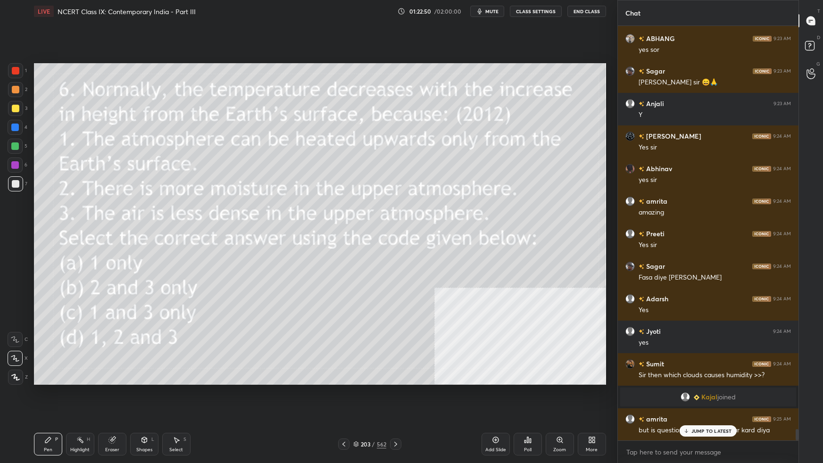
click at [532, 290] on div "Poll" at bounding box center [527, 444] width 28 height 23
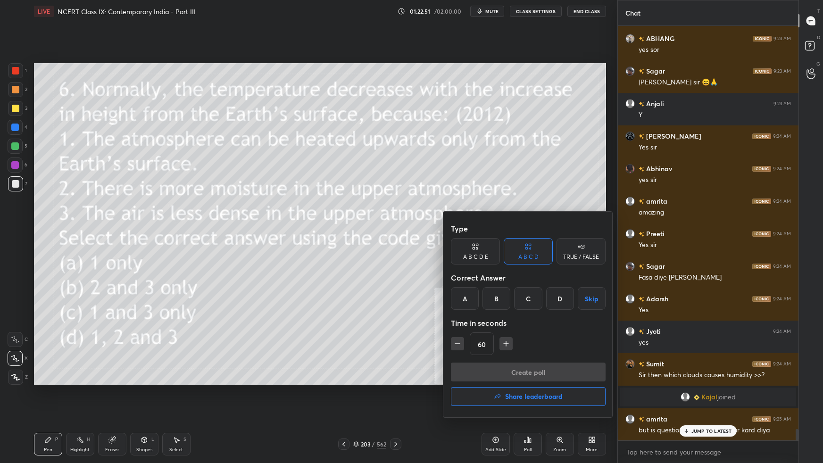
drag, startPoint x: 526, startPoint y: 303, endPoint x: 515, endPoint y: 314, distance: 15.0
click at [524, 290] on div "C" at bounding box center [528, 298] width 28 height 23
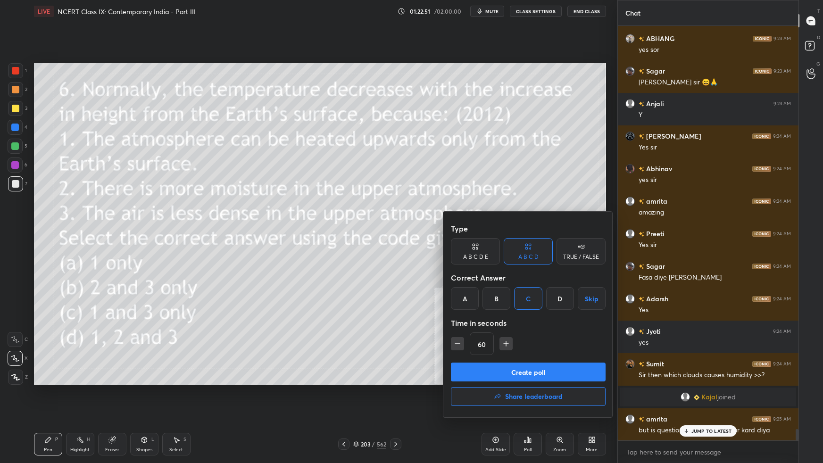
click at [458, 290] on icon "button" at bounding box center [457, 343] width 9 height 9
type input "45"
click at [491, 290] on button "Create poll" at bounding box center [528, 372] width 155 height 19
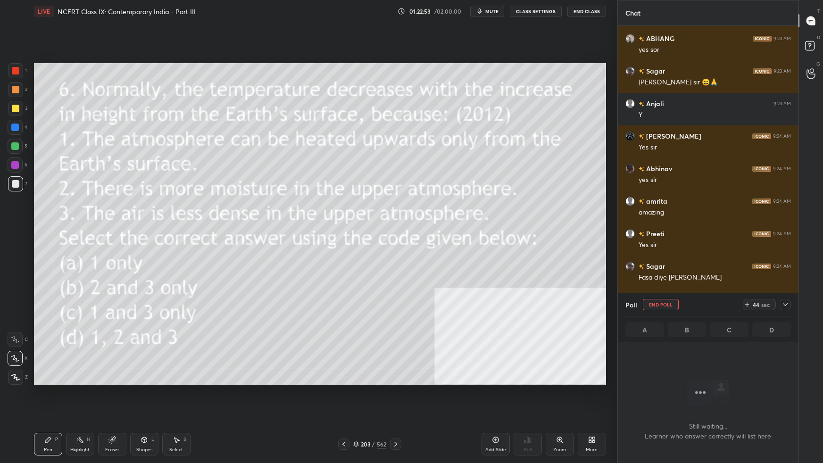
click at [629, 290] on icon at bounding box center [785, 305] width 8 height 8
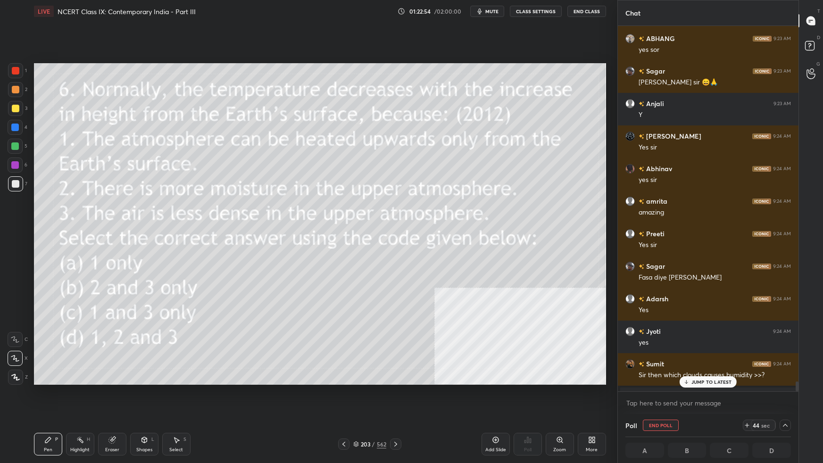
click at [629, 290] on p "JUMP TO LATEST" at bounding box center [711, 382] width 41 height 6
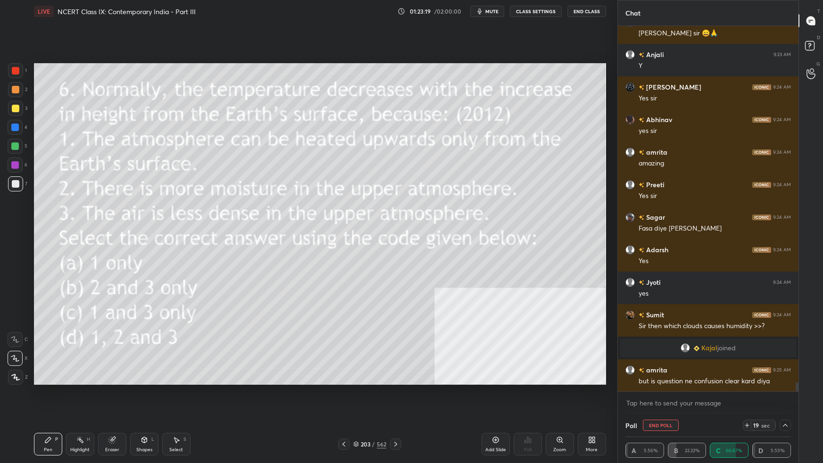
click at [356, 290] on div "203 / 562" at bounding box center [369, 444] width 33 height 8
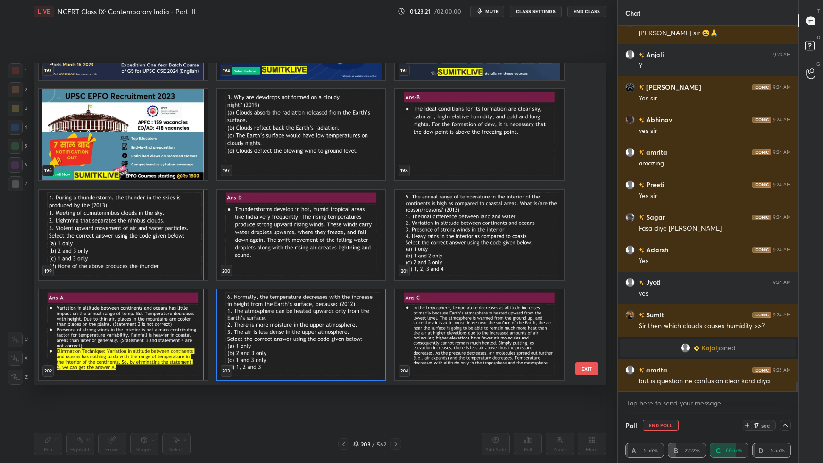
scroll to position [14652, 0]
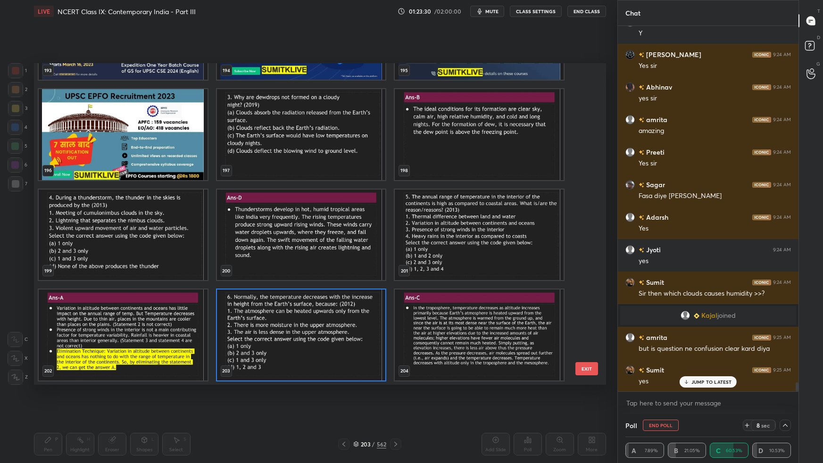
click at [587, 290] on button "EXIT" at bounding box center [586, 368] width 23 height 13
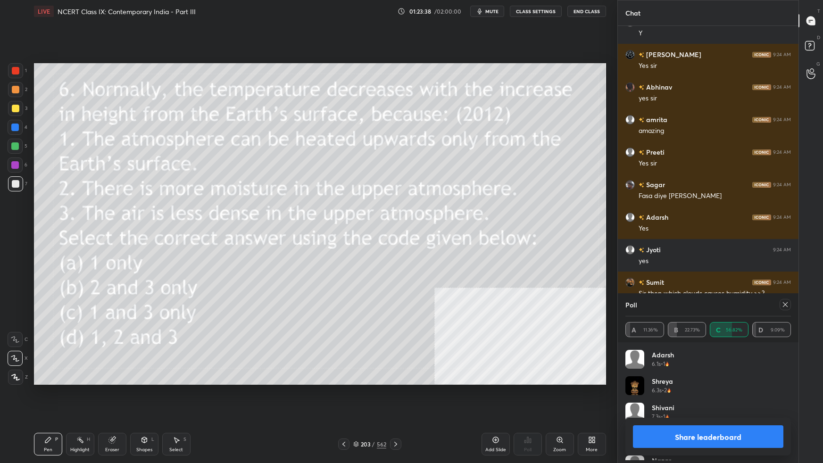
scroll to position [110, 163]
click at [629, 290] on icon at bounding box center [785, 305] width 8 height 8
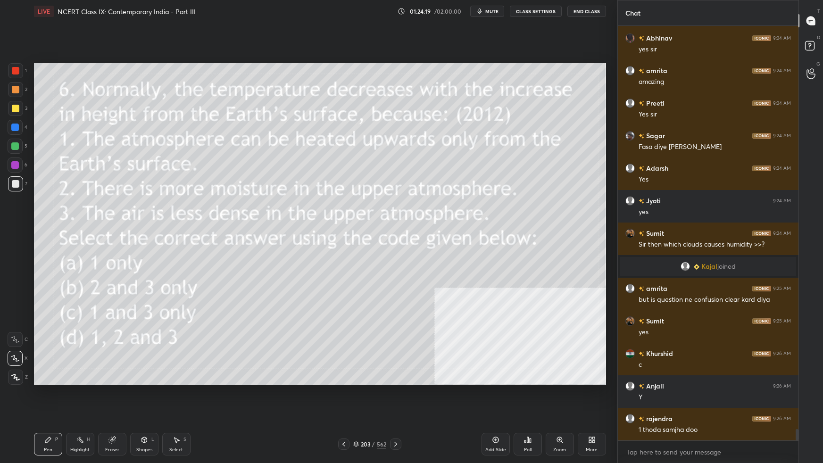
scroll to position [14710, 0]
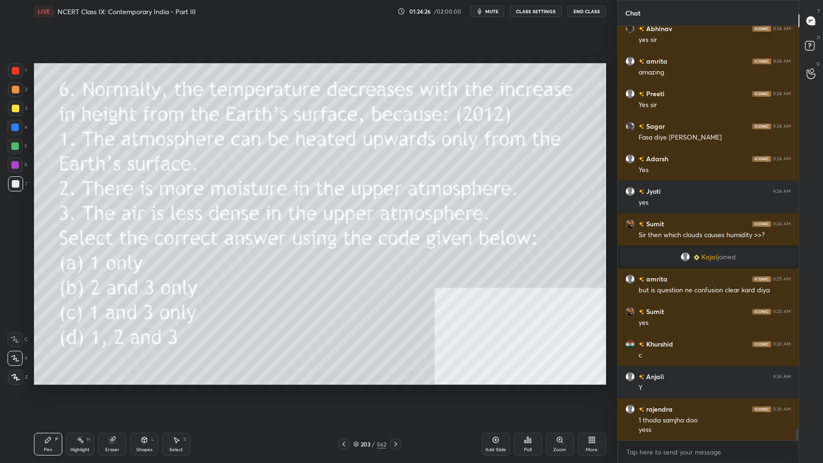
drag, startPoint x: 356, startPoint y: 444, endPoint x: 361, endPoint y: 442, distance: 5.3
click at [358, 290] on icon at bounding box center [356, 444] width 6 height 6
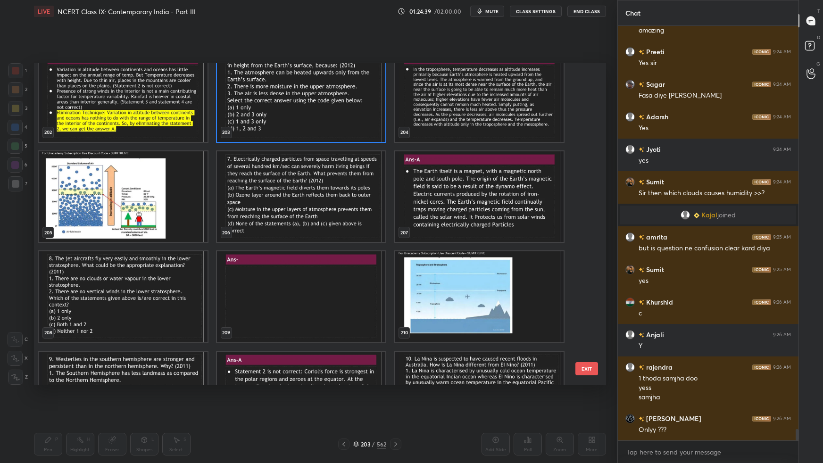
scroll to position [14775, 0]
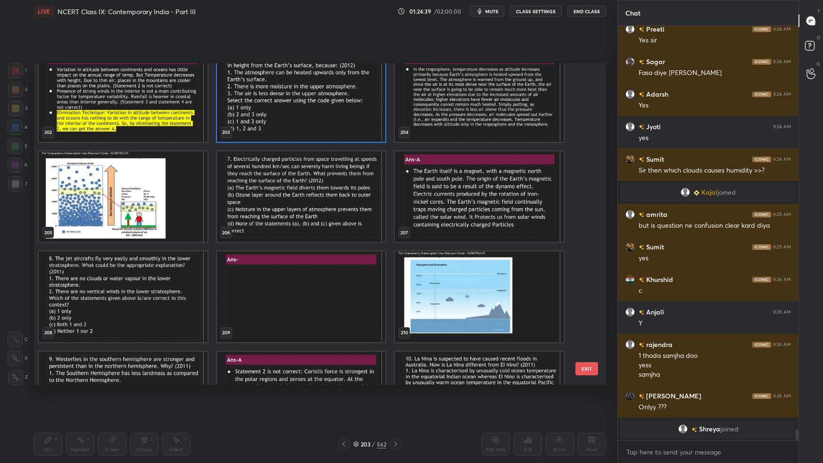
click at [163, 290] on img "grid" at bounding box center [123, 296] width 169 height 91
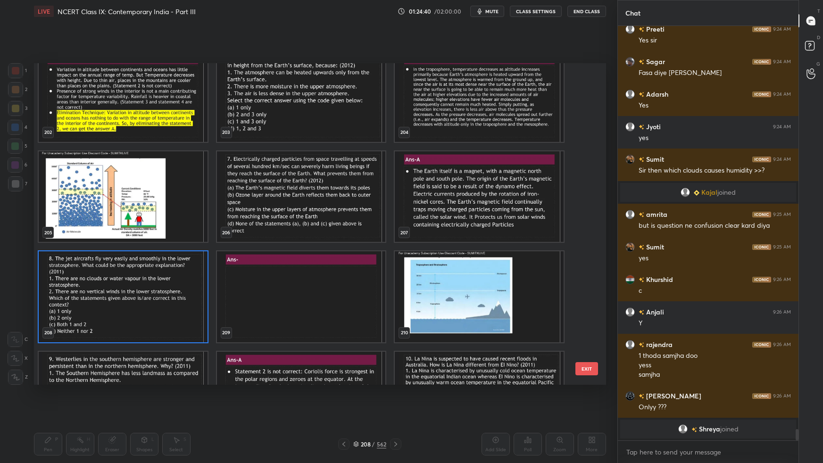
click at [164, 290] on img "grid" at bounding box center [123, 296] width 169 height 91
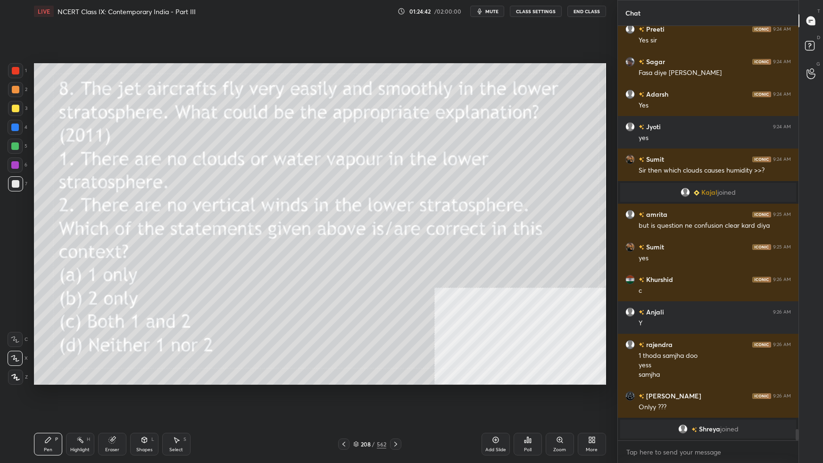
click at [528, 290] on div "Poll" at bounding box center [527, 444] width 28 height 23
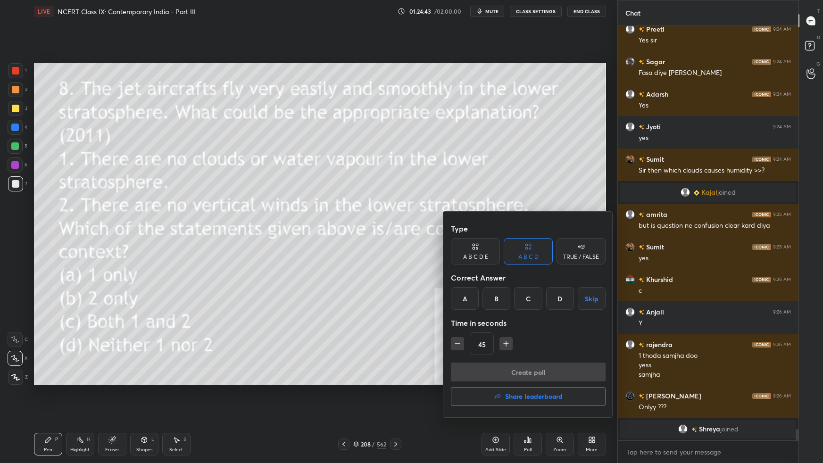
drag, startPoint x: 529, startPoint y: 294, endPoint x: 527, endPoint y: 306, distance: 11.6
click at [529, 290] on div "C" at bounding box center [528, 298] width 28 height 23
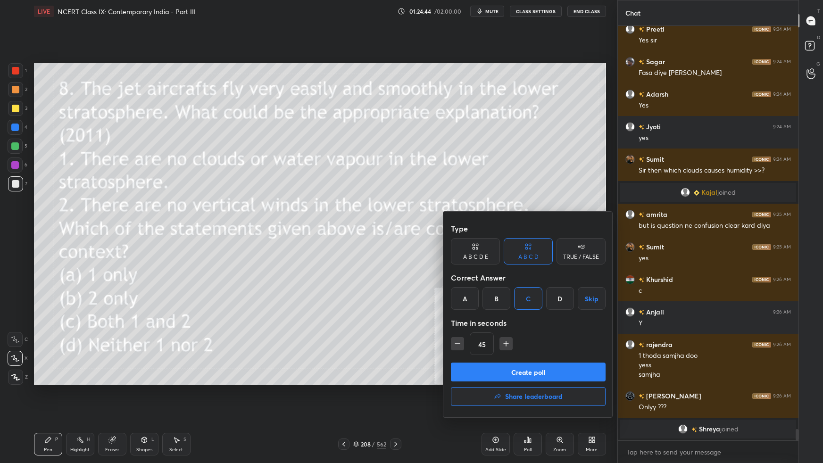
click at [515, 290] on button "Create poll" at bounding box center [528, 372] width 155 height 19
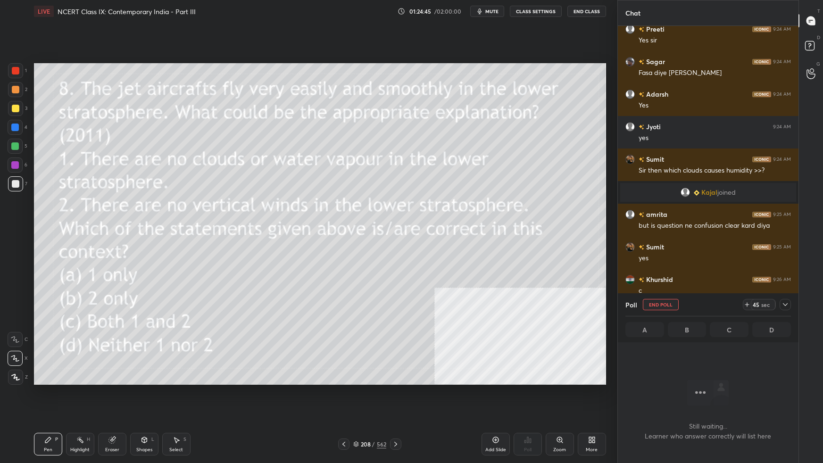
drag, startPoint x: 785, startPoint y: 305, endPoint x: 785, endPoint y: 310, distance: 5.7
click at [629, 290] on icon at bounding box center [785, 304] width 5 height 3
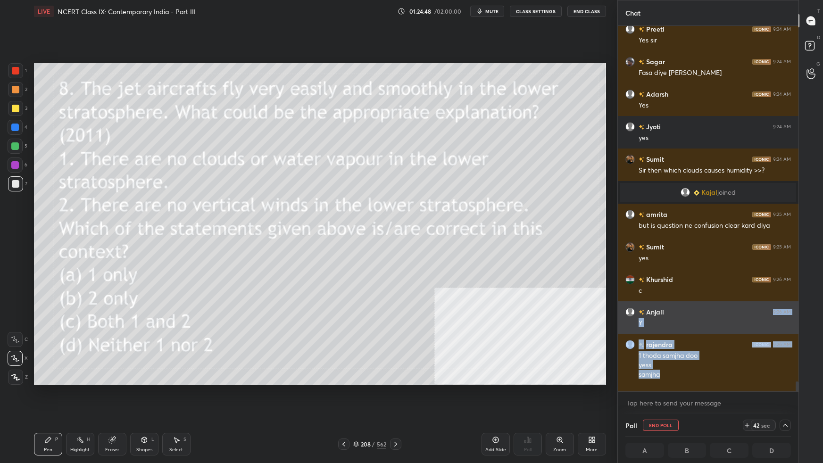
drag, startPoint x: 757, startPoint y: 368, endPoint x: 763, endPoint y: 314, distance: 54.5
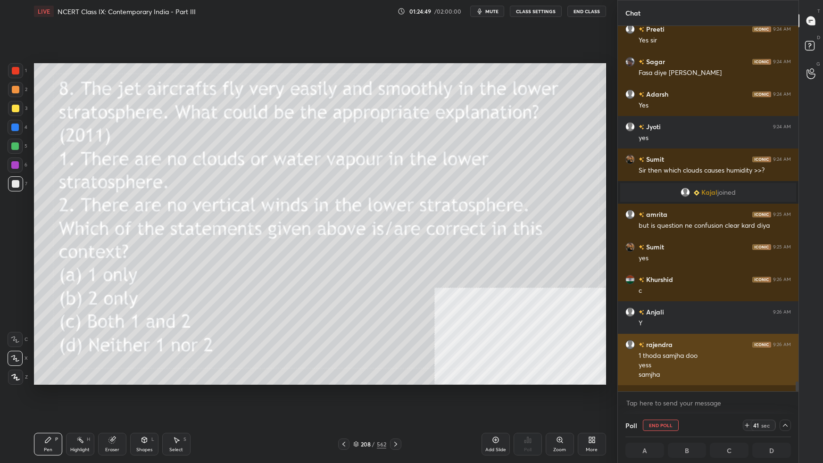
click at [629, 290] on div "rajendra 9:26 AM 1 thoda samjha doo yess samjha" at bounding box center [708, 359] width 181 height 51
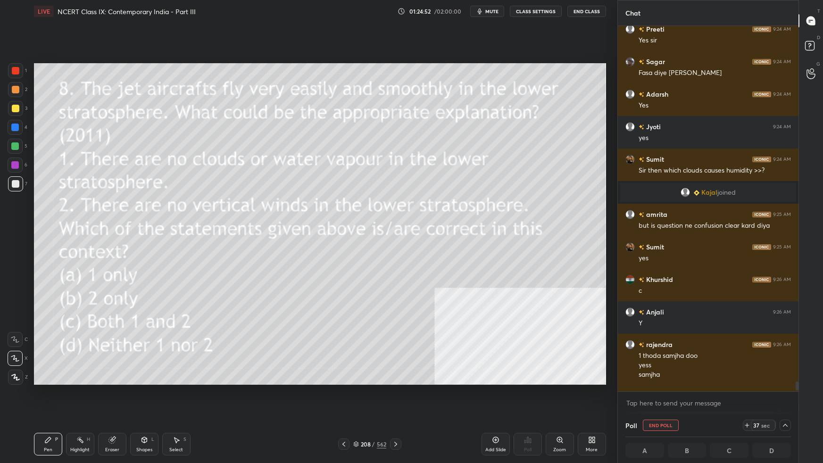
click at [629, 290] on div "Chat amrita 9:24 AM amazing Preeti 9:24 AM Yes [PERSON_NAME] 9:24 AM Fasa diye …" at bounding box center [720, 231] width 206 height 463
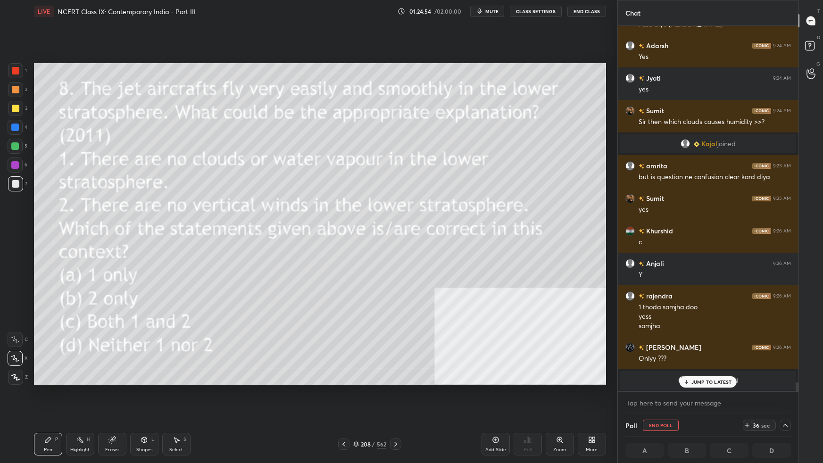
drag, startPoint x: 797, startPoint y: 384, endPoint x: 795, endPoint y: 401, distance: 17.1
click at [629, 290] on div "Preeti 9:24 AM Yes [PERSON_NAME] 9:24 AM Fasa diye sir aapne [PERSON_NAME] 9:24…" at bounding box center [708, 220] width 181 height 388
drag, startPoint x: 708, startPoint y: 381, endPoint x: 712, endPoint y: 387, distance: 6.8
click at [629, 290] on p "JUMP TO LATEST" at bounding box center [711, 382] width 41 height 6
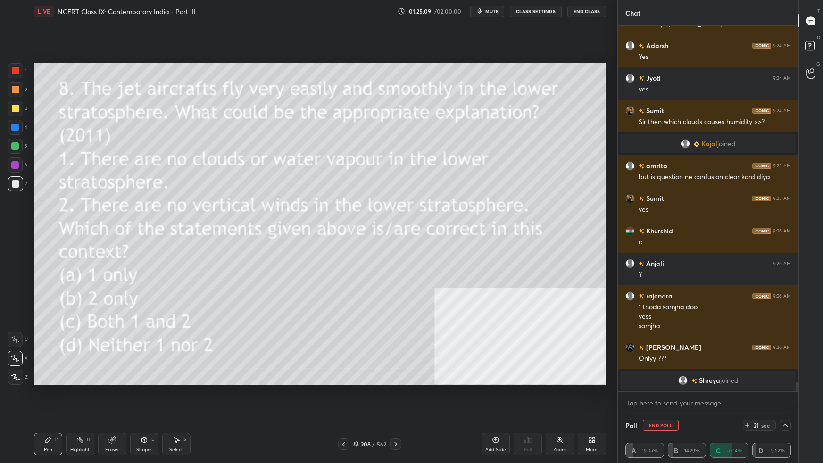
scroll to position [14775, 0]
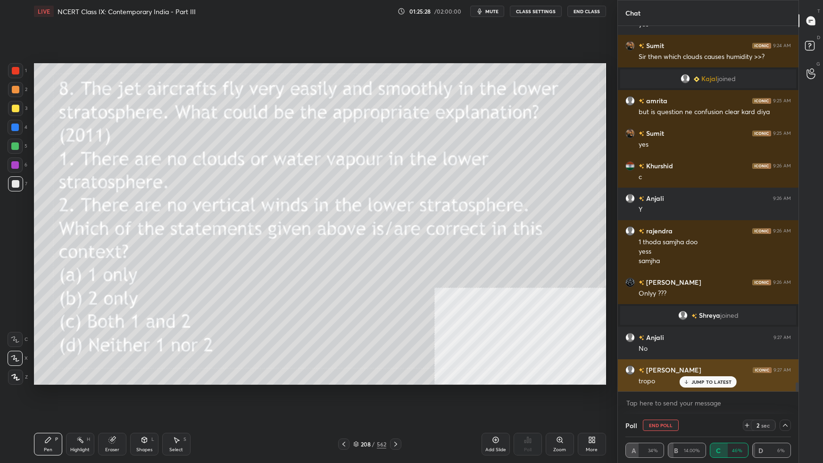
click at [629, 290] on div "JUMP TO LATEST" at bounding box center [707, 381] width 57 height 11
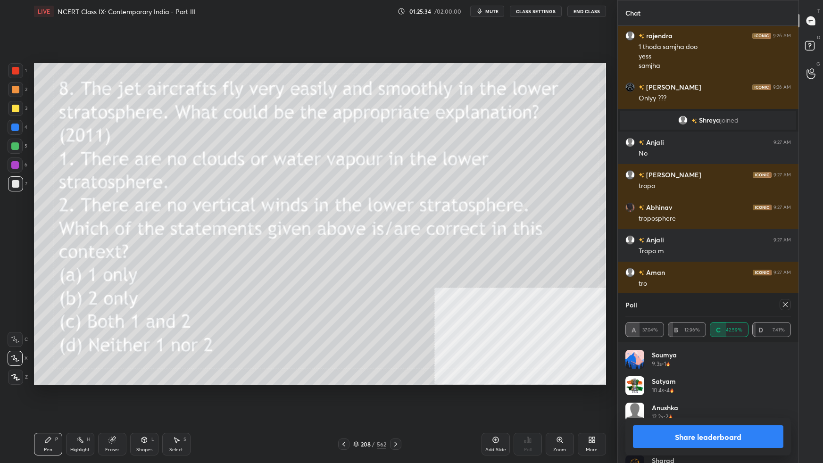
scroll to position [15036, 0]
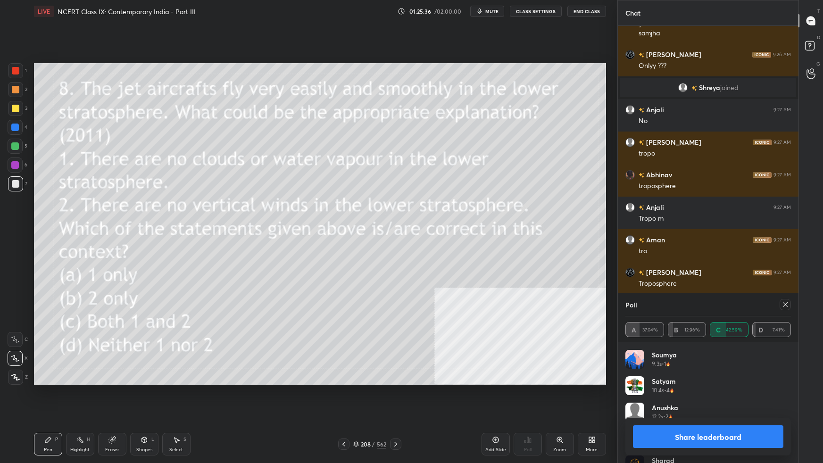
click at [629, 290] on icon at bounding box center [785, 305] width 8 height 8
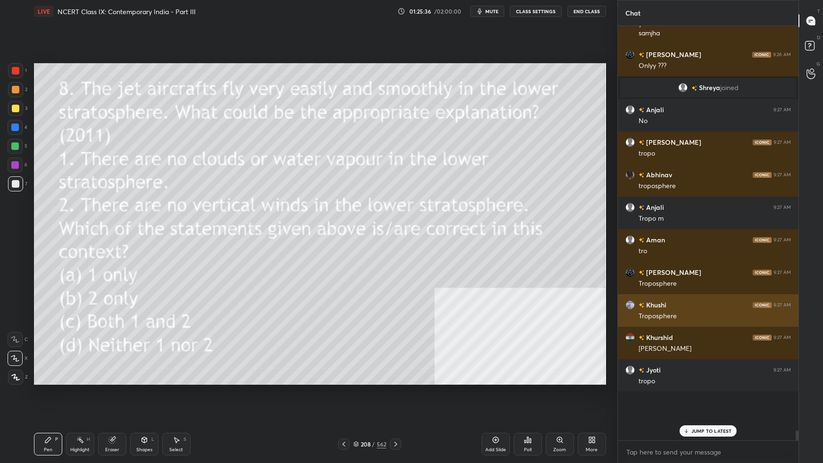
scroll to position [15023, 0]
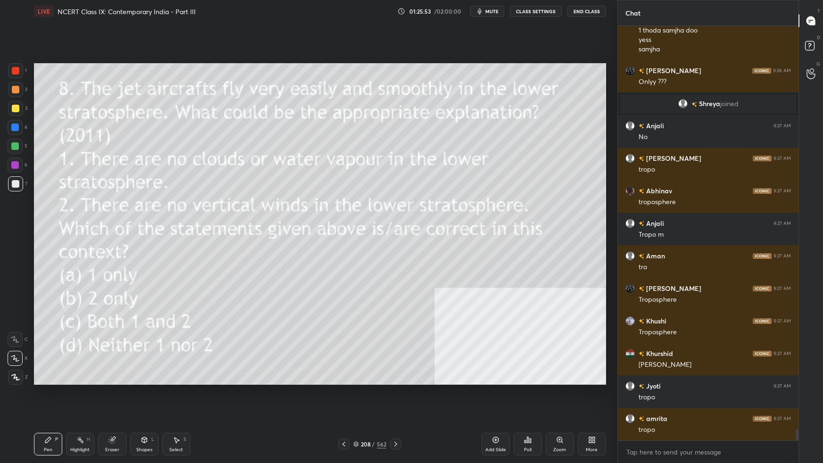
drag, startPoint x: 355, startPoint y: 443, endPoint x: 376, endPoint y: 436, distance: 21.9
click at [360, 290] on div "208 / 562" at bounding box center [369, 444] width 33 height 8
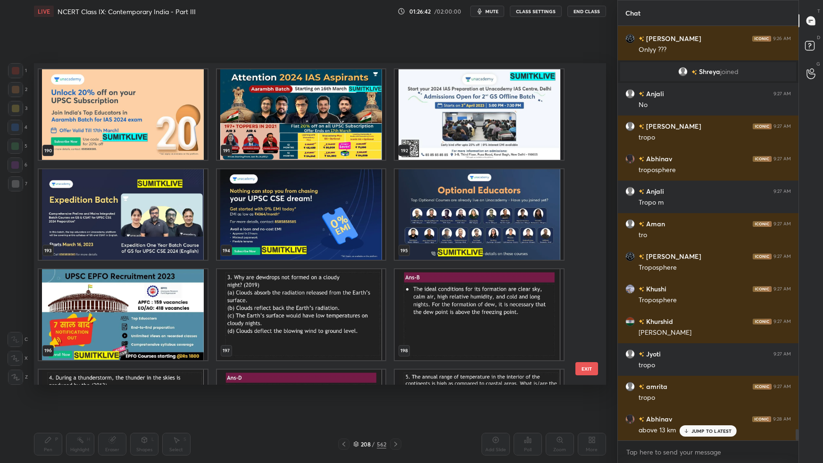
scroll to position [6339, 0]
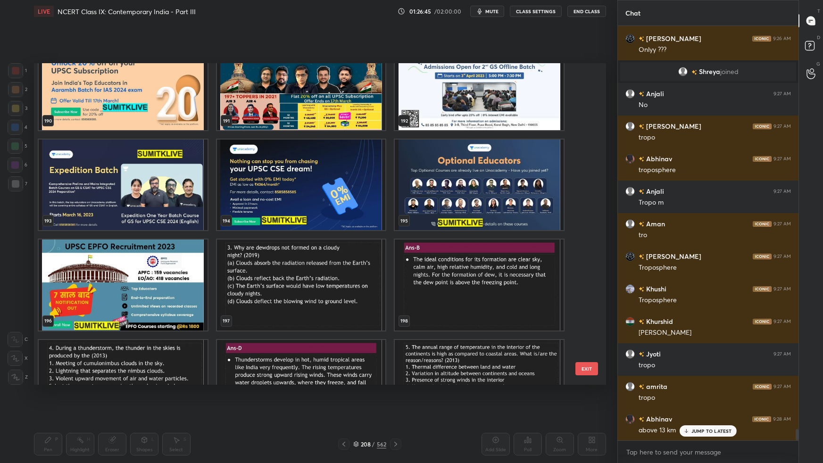
click at [352, 269] on img "grid" at bounding box center [300, 285] width 169 height 91
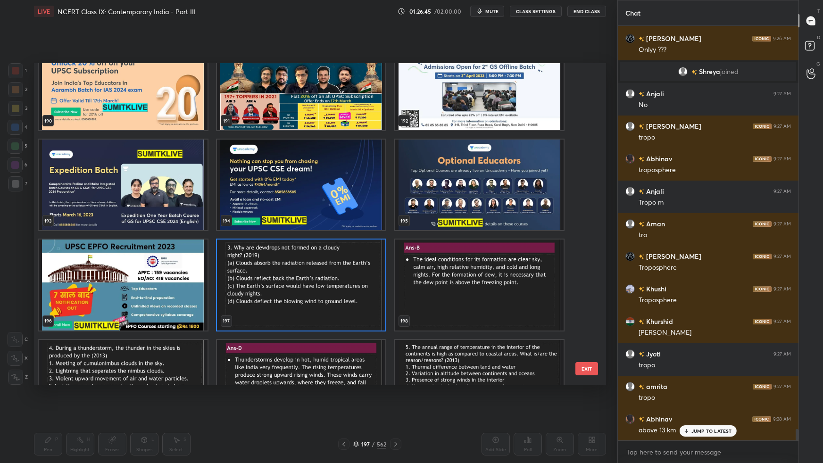
click at [352, 269] on img "grid" at bounding box center [300, 285] width 169 height 91
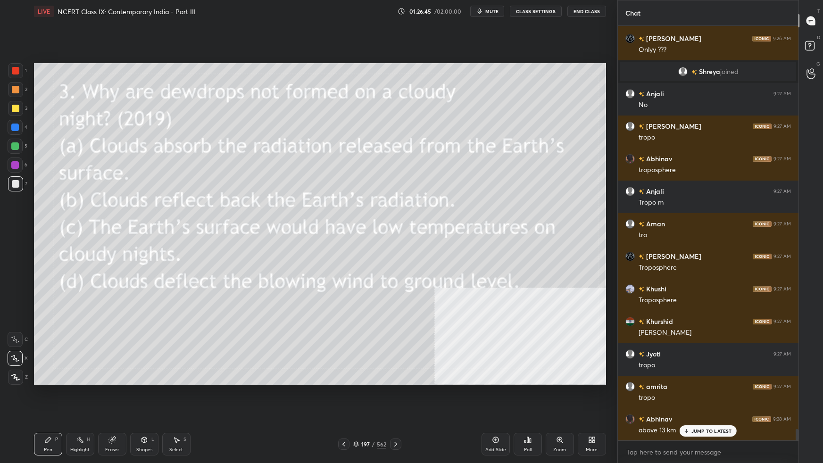
click at [352, 270] on img "grid" at bounding box center [300, 285] width 169 height 91
click at [353, 272] on img "grid" at bounding box center [300, 285] width 169 height 91
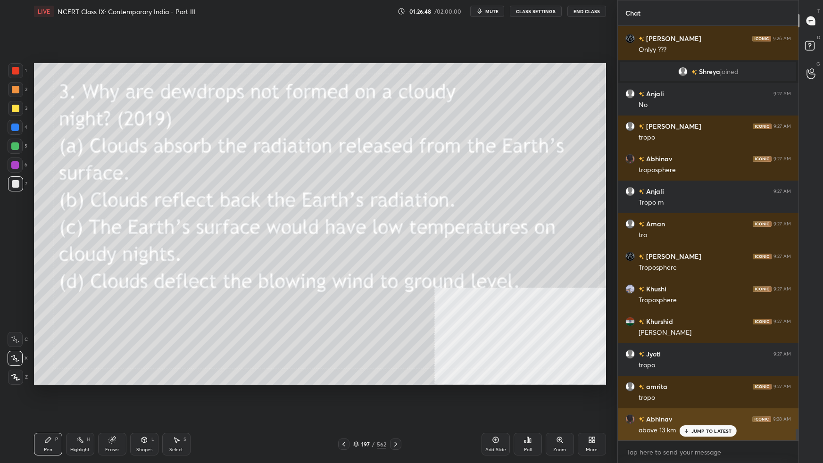
click at [629, 290] on p "JUMP TO LATEST" at bounding box center [711, 431] width 41 height 6
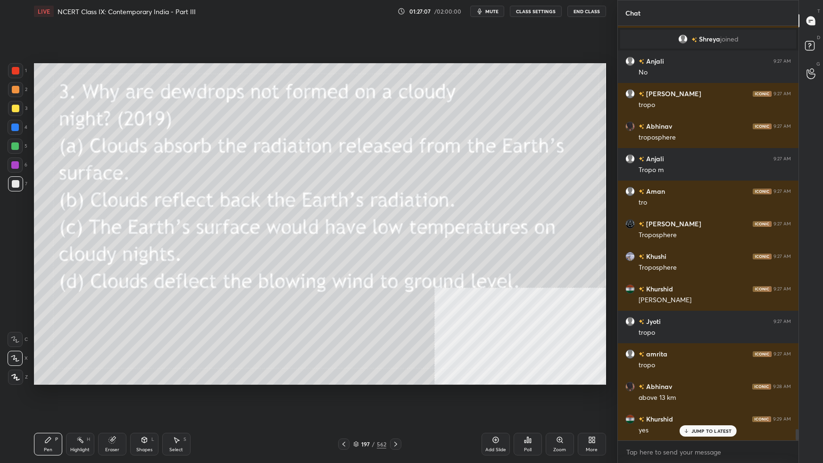
scroll to position [15117, 0]
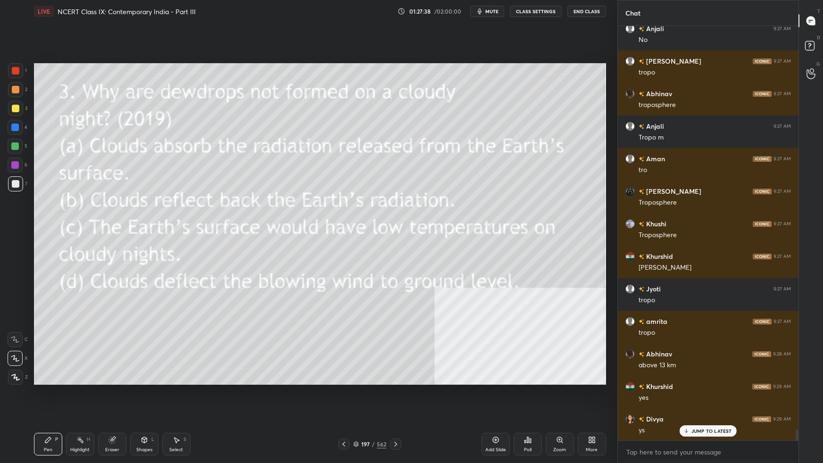
click at [355, 290] on icon at bounding box center [356, 444] width 6 height 6
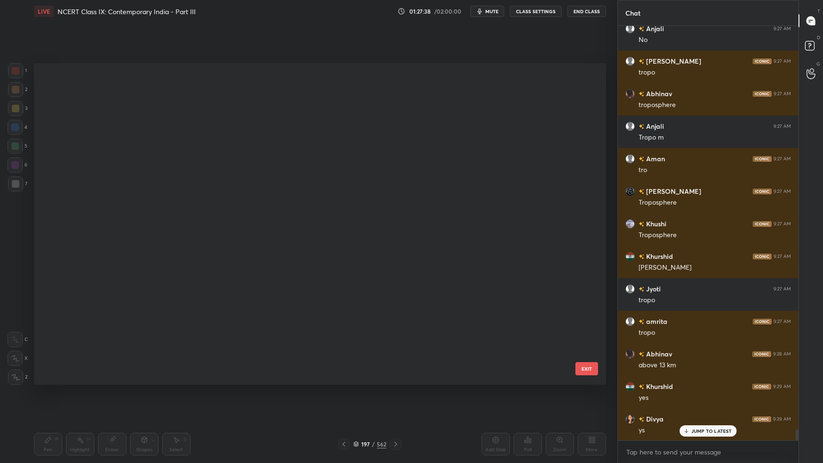
scroll to position [319, 567]
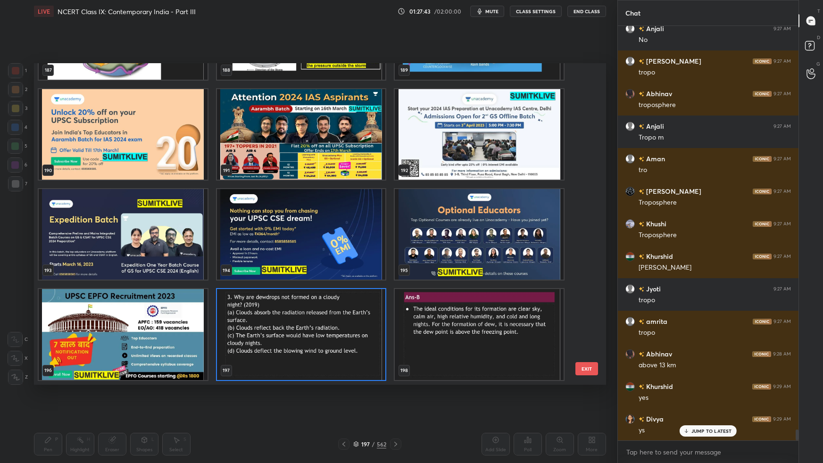
click at [593, 290] on button "EXIT" at bounding box center [586, 368] width 23 height 13
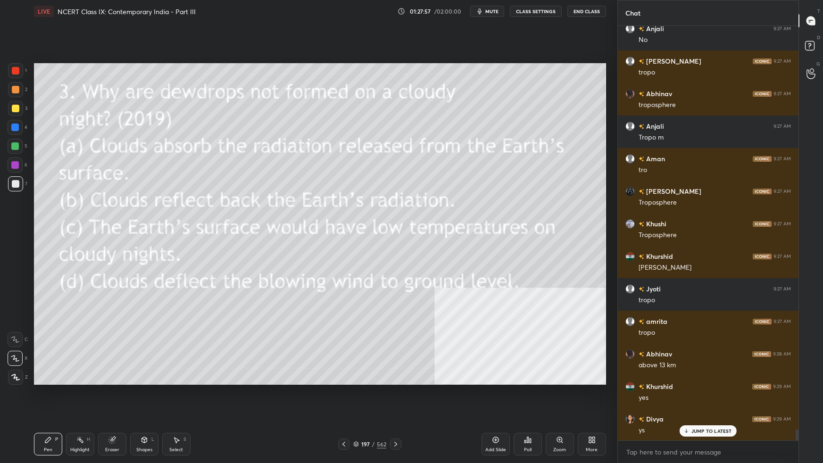
click at [532, 290] on div "Poll" at bounding box center [527, 444] width 28 height 23
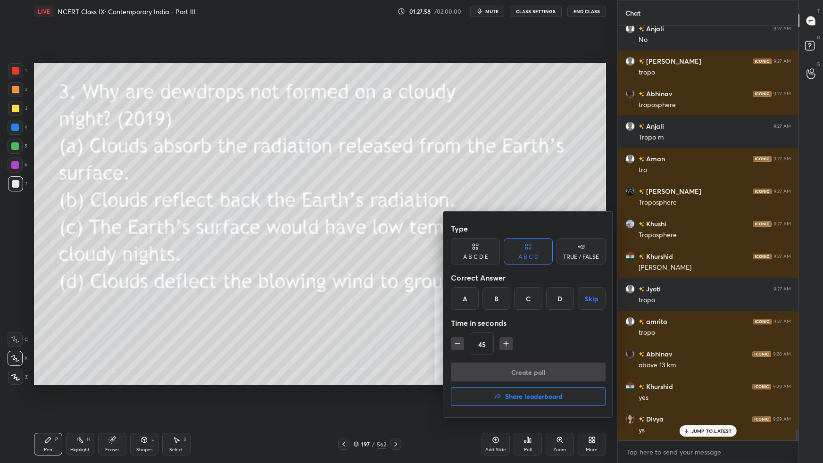
click at [496, 290] on div "B" at bounding box center [496, 298] width 28 height 23
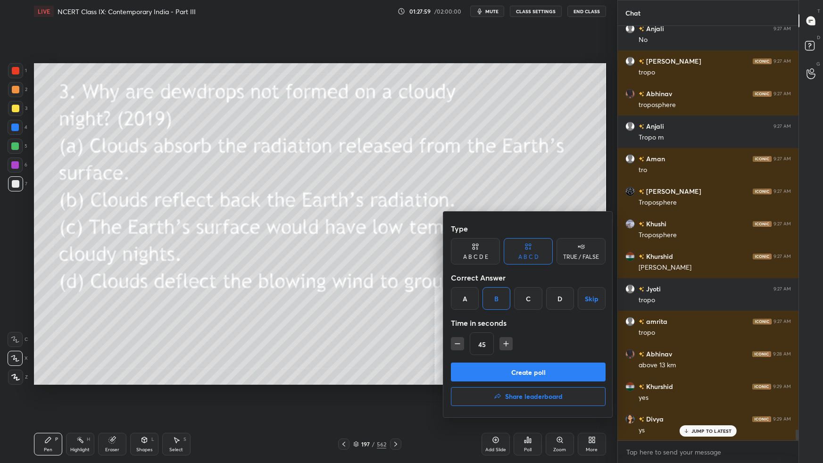
click at [488, 290] on button "Create poll" at bounding box center [528, 372] width 155 height 19
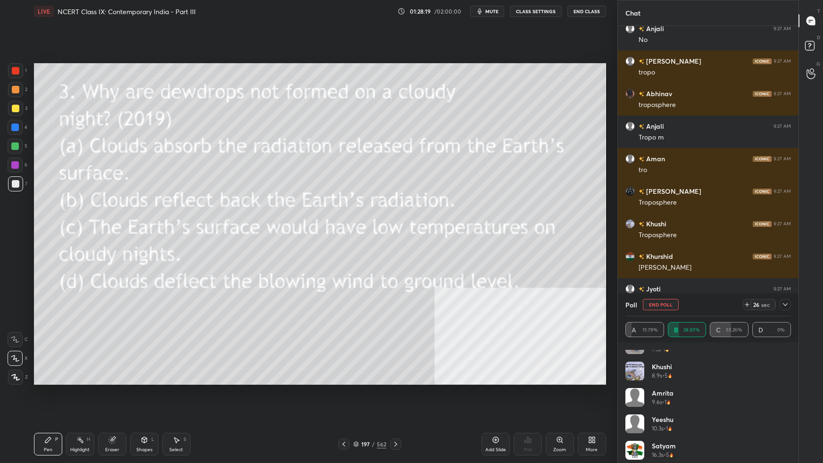
scroll to position [177, 0]
drag, startPoint x: 789, startPoint y: 386, endPoint x: 772, endPoint y: 462, distance: 77.2
click at [629, 290] on div "ABHANG 4.4s • 1 [PERSON_NAME] 7.3s • 1 Khushi 8.9s • 5 amrita 9.6s • 1 [PERSON_…" at bounding box center [707, 406] width 165 height 113
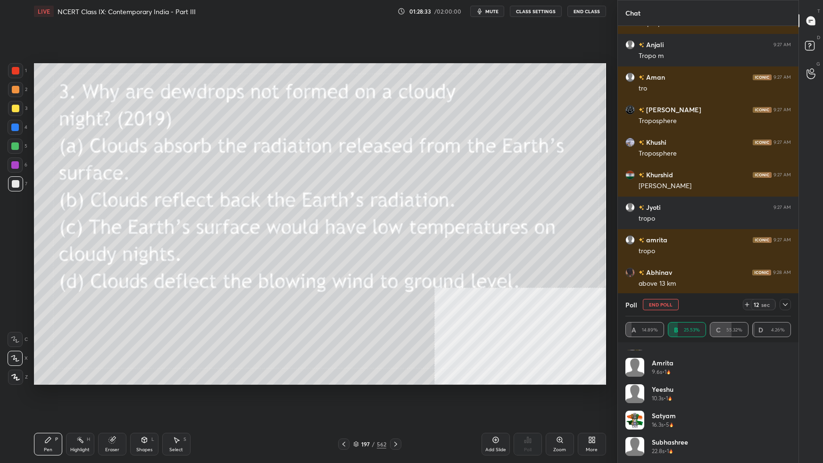
click at [629, 290] on icon at bounding box center [785, 305] width 8 height 8
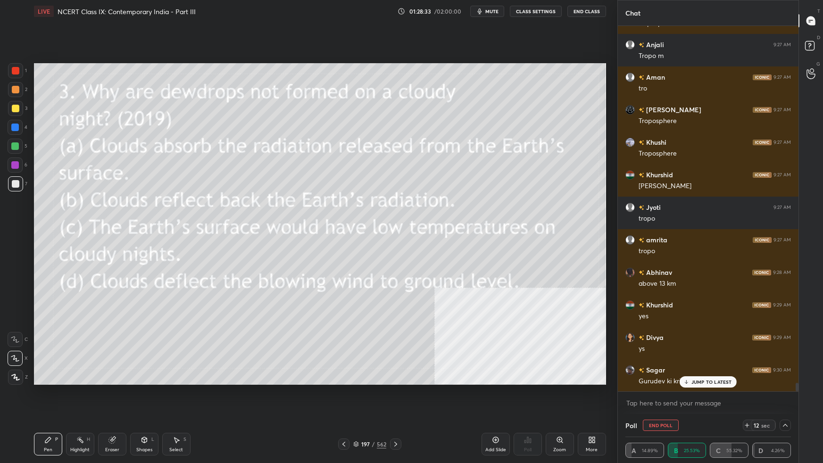
scroll to position [0, 0]
click at [629, 290] on p "JUMP TO LATEST" at bounding box center [711, 382] width 41 height 6
click at [629, 290] on icon at bounding box center [785, 426] width 8 height 8
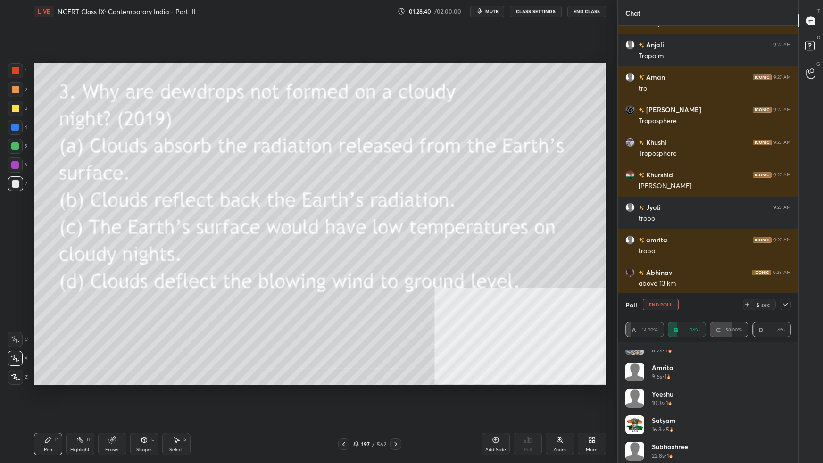
scroll to position [203, 0]
drag, startPoint x: 786, startPoint y: 305, endPoint x: 787, endPoint y: 319, distance: 14.2
click at [629, 290] on icon at bounding box center [785, 305] width 8 height 8
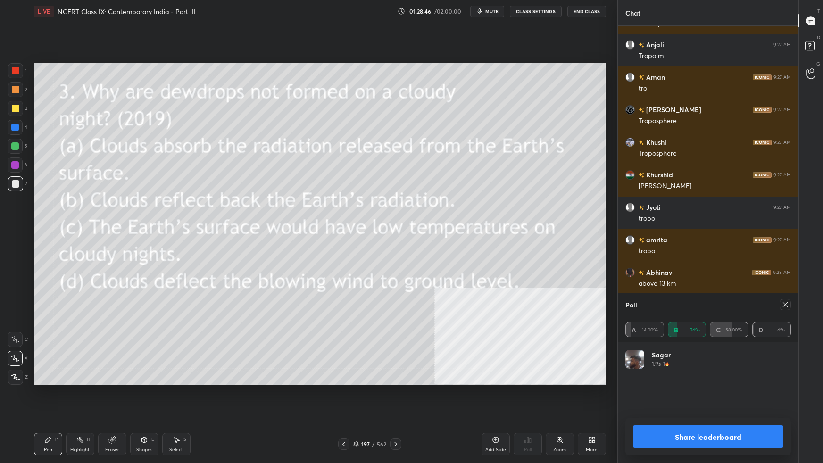
click at [629, 290] on icon at bounding box center [785, 305] width 8 height 8
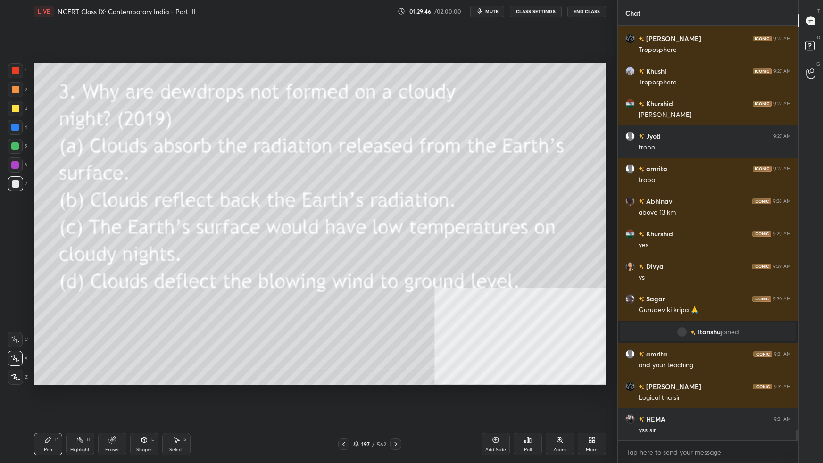
scroll to position [15196, 0]
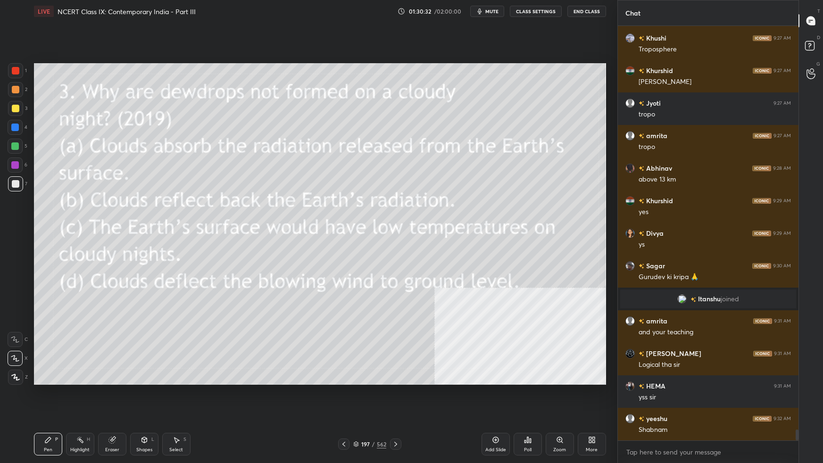
click at [491, 290] on div "Add Slide" at bounding box center [495, 444] width 28 height 23
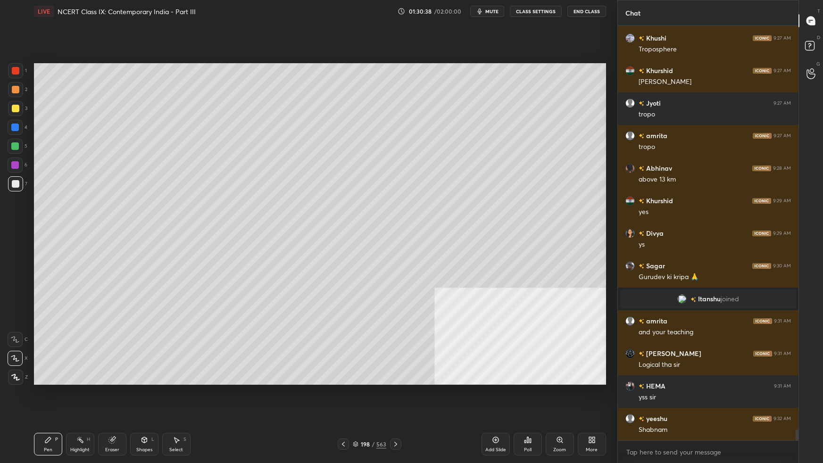
click at [17, 108] on div at bounding box center [16, 109] width 8 height 8
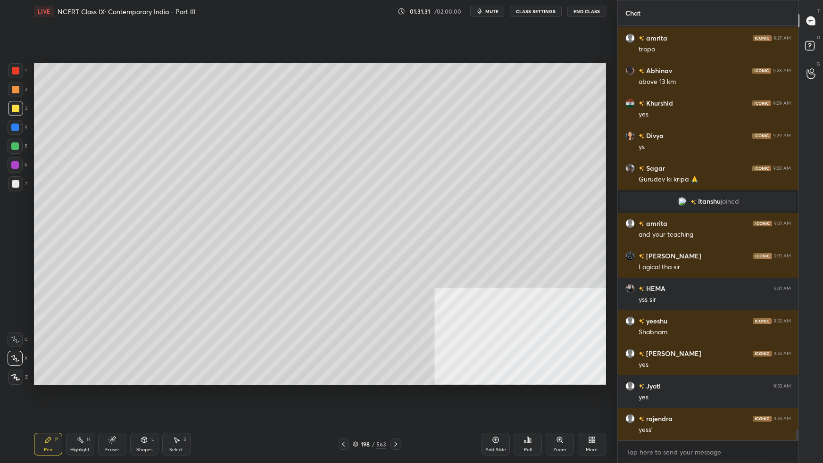
scroll to position [15326, 0]
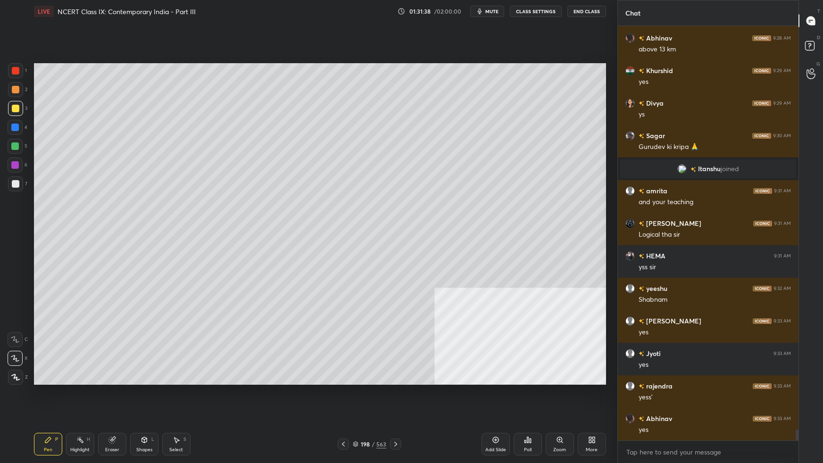
click at [496, 290] on div "Add Slide" at bounding box center [495, 444] width 28 height 23
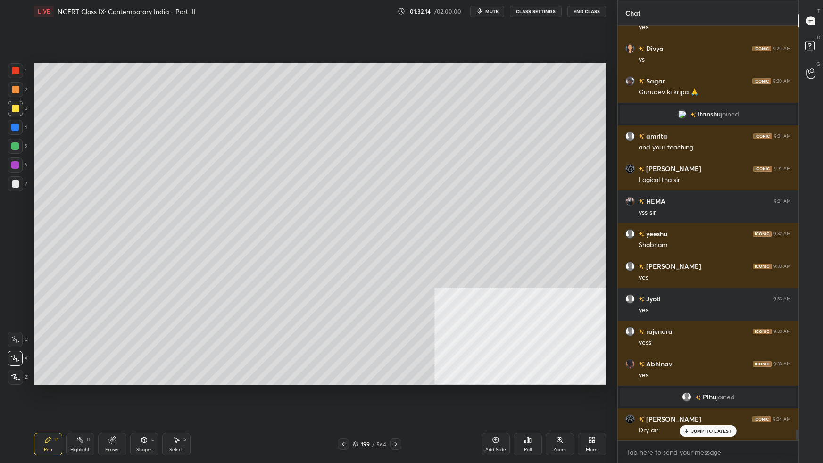
scroll to position [15333, 0]
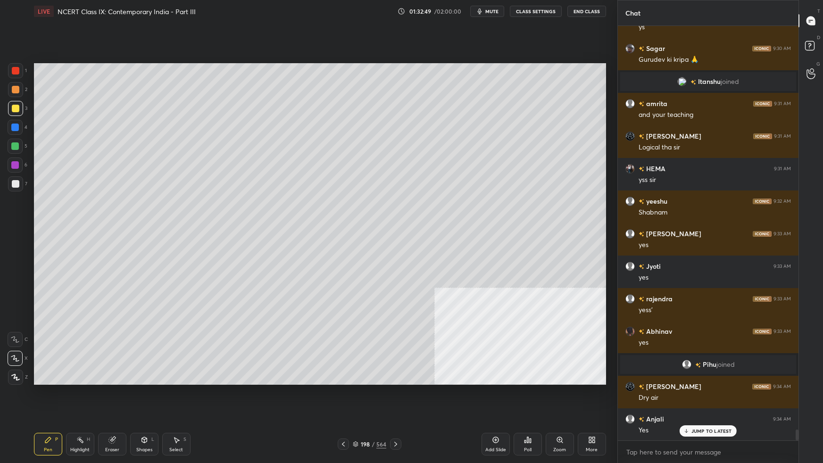
drag, startPoint x: 495, startPoint y: 438, endPoint x: 502, endPoint y: 434, distance: 7.8
click at [497, 290] on icon at bounding box center [496, 440] width 8 height 8
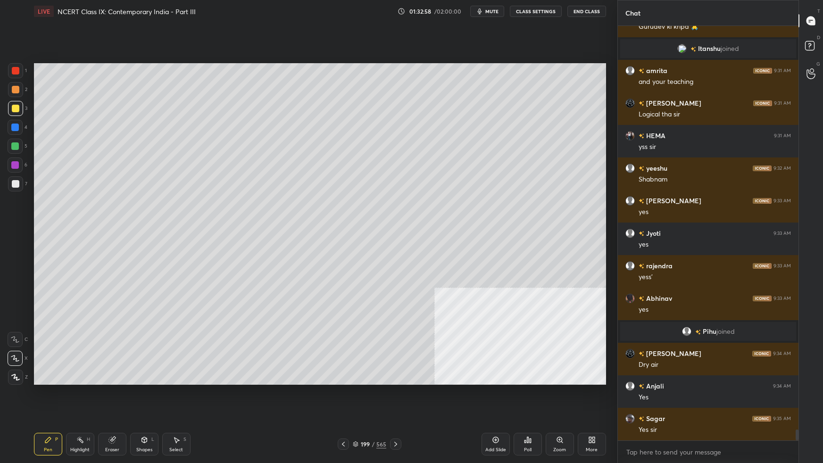
click at [16, 168] on div at bounding box center [15, 164] width 15 height 15
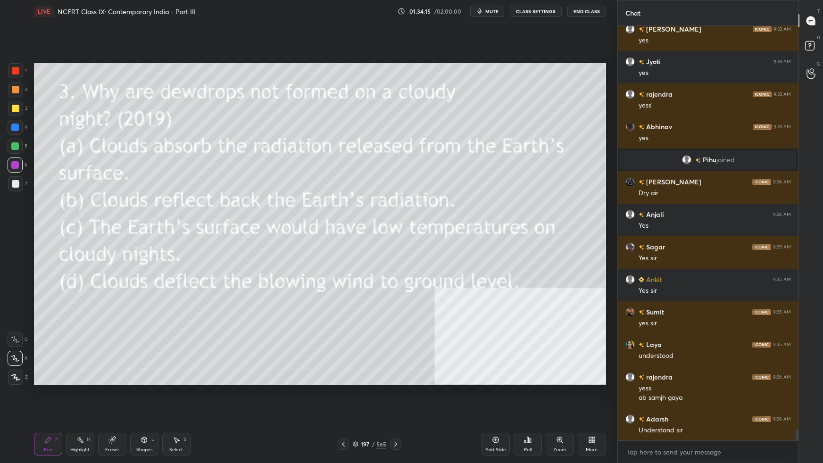
scroll to position [15570, 0]
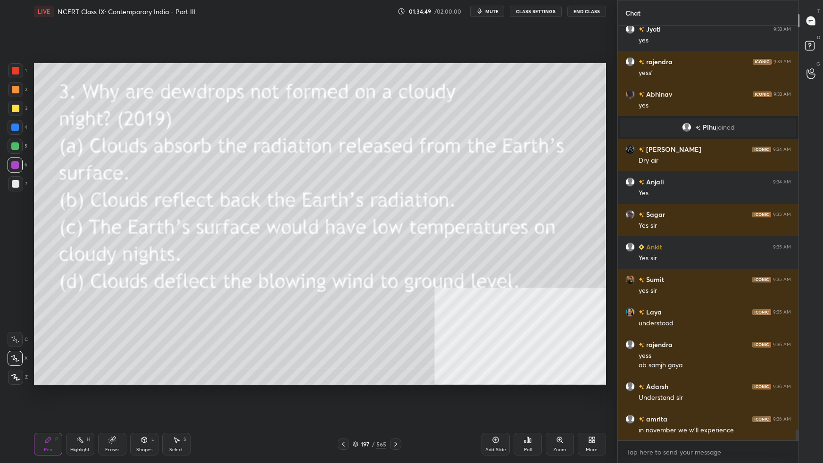
click at [357, 290] on icon at bounding box center [356, 444] width 6 height 6
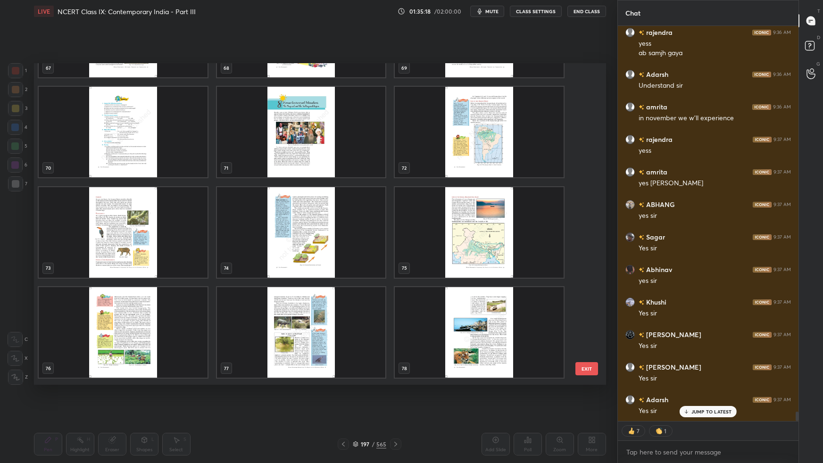
scroll to position [15914, 0]
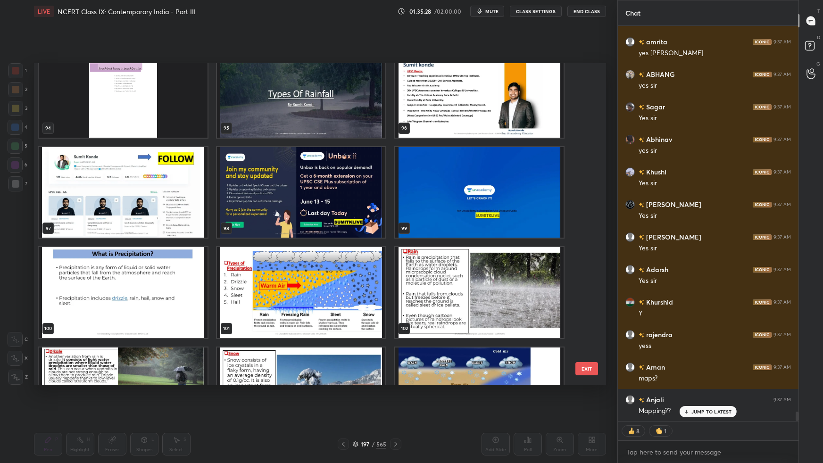
click at [275, 91] on img "grid" at bounding box center [300, 92] width 169 height 91
click at [276, 91] on img "grid" at bounding box center [300, 92] width 169 height 91
click at [278, 91] on img "grid" at bounding box center [300, 92] width 169 height 91
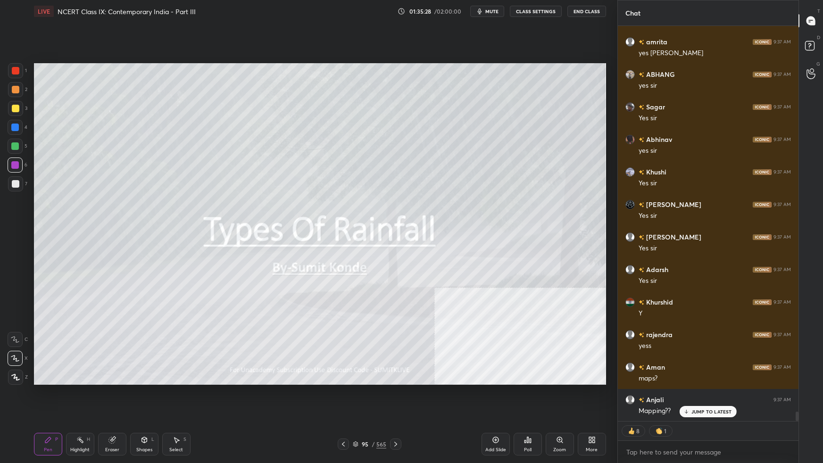
click at [278, 92] on div "88 89 90 91 92 93 94 95 96 97 98 99 100 101 102 103 104 105" at bounding box center [311, 224] width 555 height 322
click at [278, 94] on div "88 89 90 91 92 93 94 95 96 97 98 99 100 101 102 103 104 105" at bounding box center [311, 224] width 555 height 322
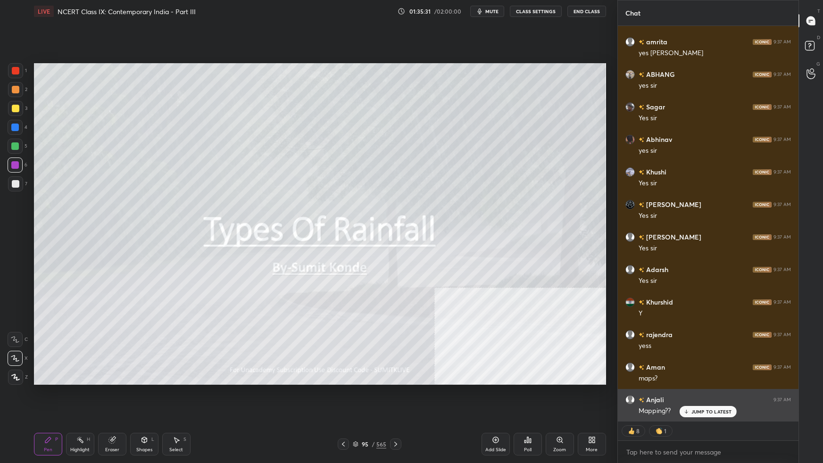
click at [629, 290] on p "JUMP TO LATEST" at bounding box center [711, 412] width 41 height 6
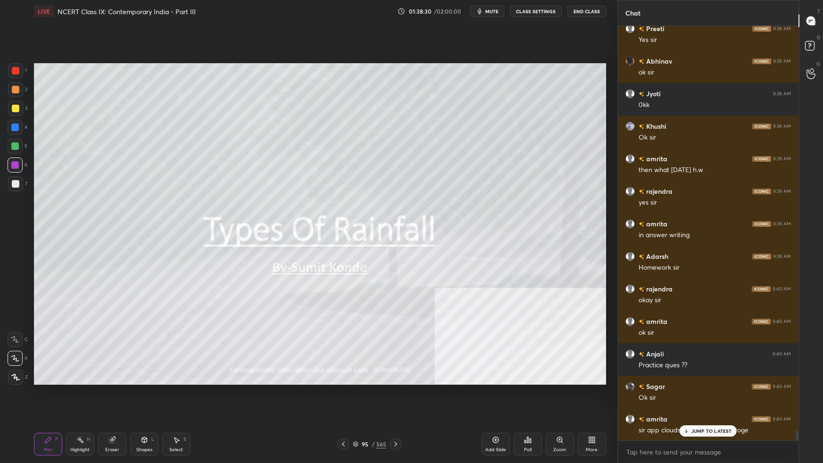
scroll to position [16620, 0]
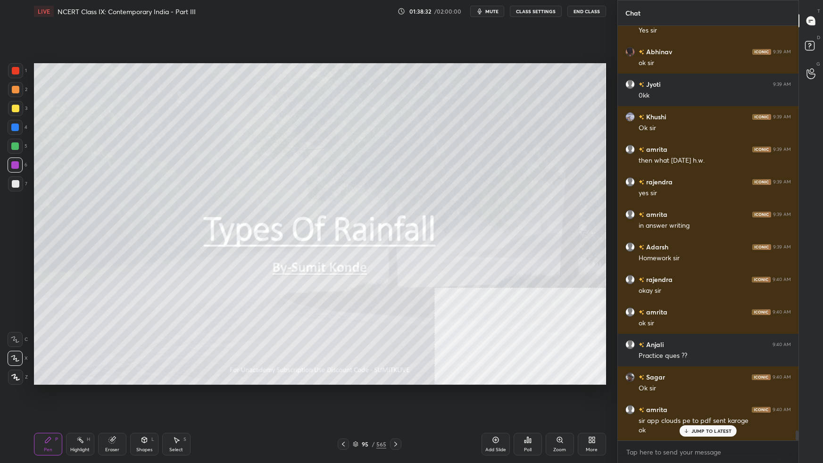
click at [587, 290] on div "More" at bounding box center [592, 444] width 28 height 23
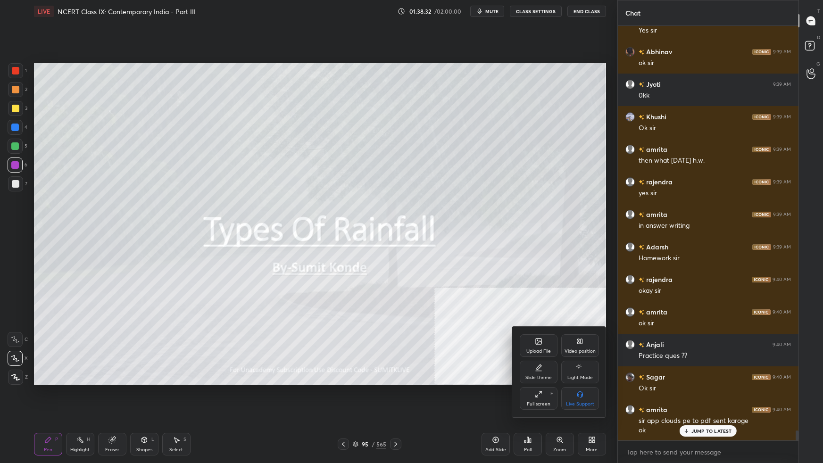
click at [546, 290] on div "Upload File" at bounding box center [538, 351] width 25 height 5
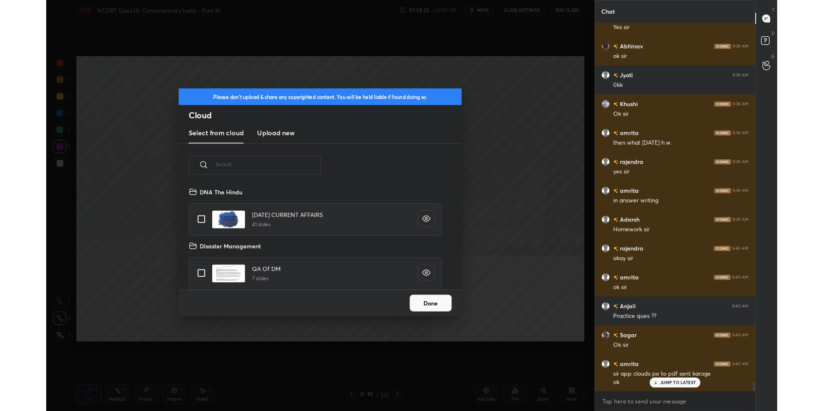
scroll to position [116, 302]
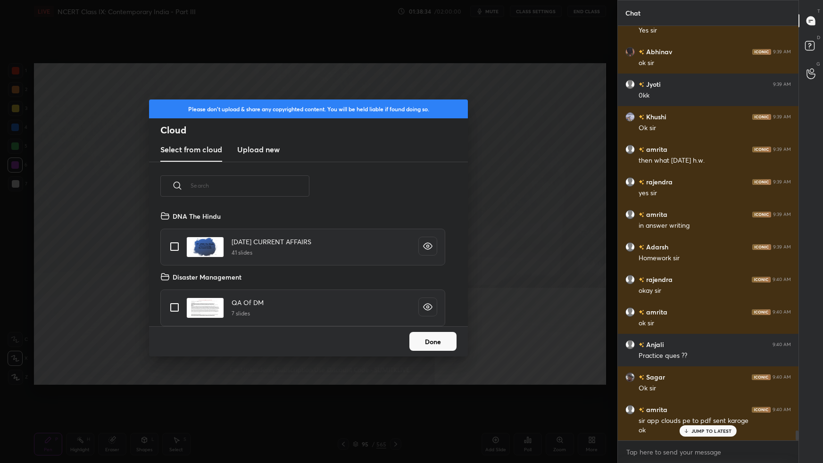
drag, startPoint x: 274, startPoint y: 153, endPoint x: 278, endPoint y: 157, distance: 5.3
click at [277, 155] on h3 "Upload new" at bounding box center [258, 149] width 42 height 11
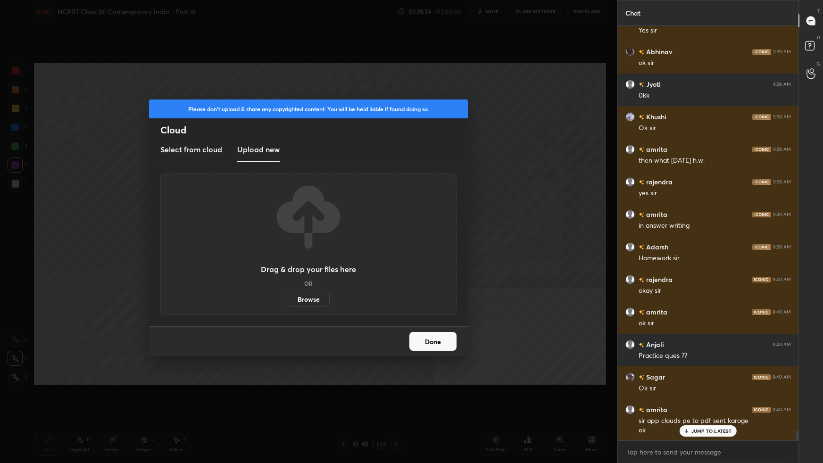
drag, startPoint x: 308, startPoint y: 299, endPoint x: 308, endPoint y: 246, distance: 52.8
click at [308, 290] on label "Browse" at bounding box center [309, 299] width 42 height 15
click at [288, 290] on input "Browse" at bounding box center [288, 299] width 0 height 15
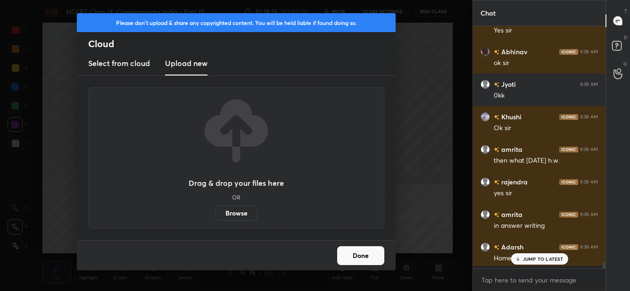
scroll to position [2, 3]
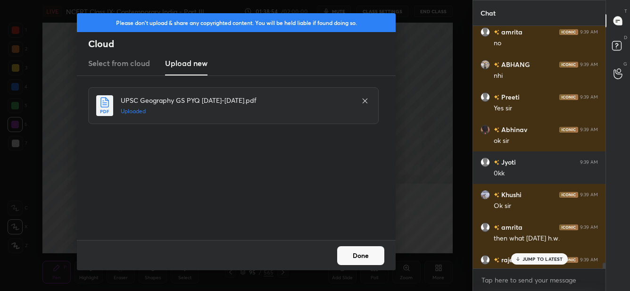
drag, startPoint x: 360, startPoint y: 251, endPoint x: 369, endPoint y: 254, distance: 8.9
click at [361, 252] on button "Done" at bounding box center [360, 255] width 47 height 19
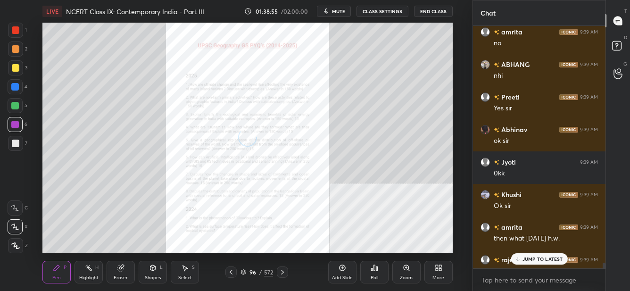
click at [543, 262] on p "JUMP TO LATEST" at bounding box center [542, 259] width 41 height 6
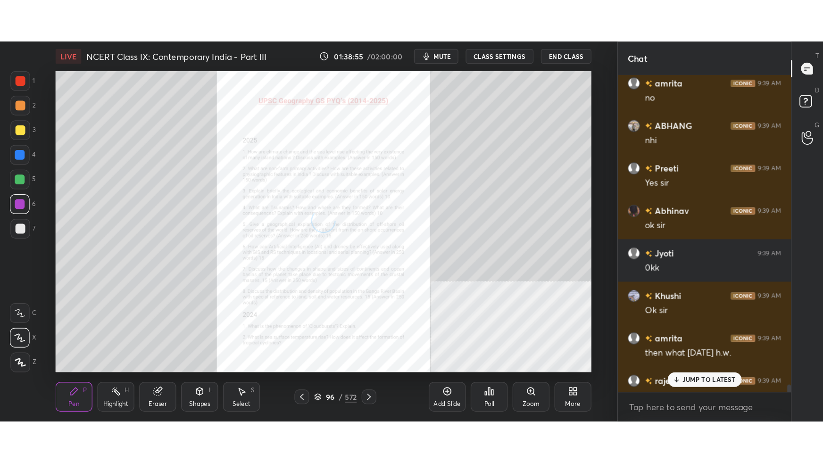
scroll to position [16471, 0]
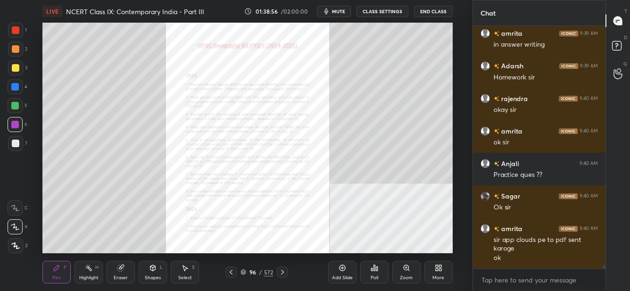
click at [442, 277] on div "More" at bounding box center [438, 277] width 12 height 5
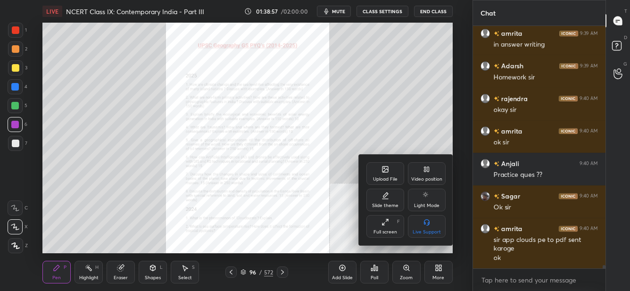
drag, startPoint x: 384, startPoint y: 231, endPoint x: 387, endPoint y: 284, distance: 53.8
click at [386, 231] on div "Full screen" at bounding box center [385, 232] width 24 height 5
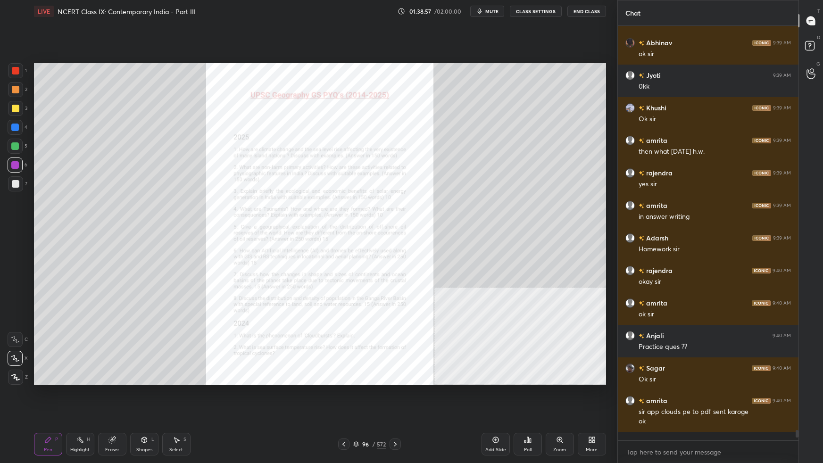
scroll to position [0, 0]
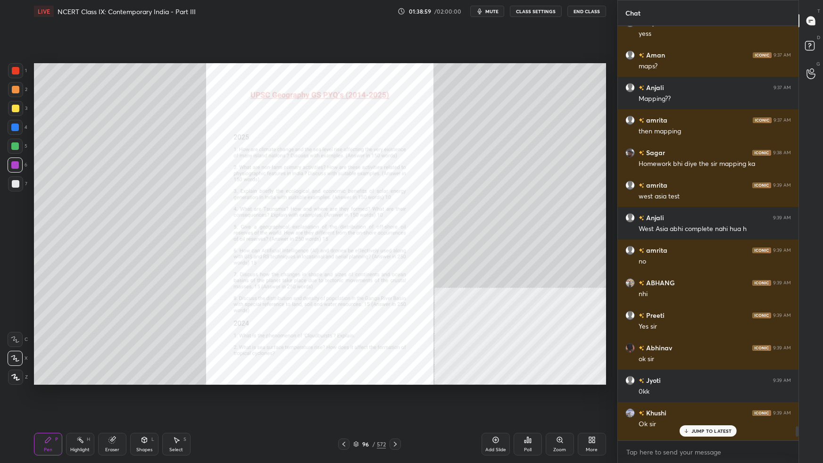
click at [629, 290] on p "JUMP TO LATEST" at bounding box center [711, 431] width 41 height 6
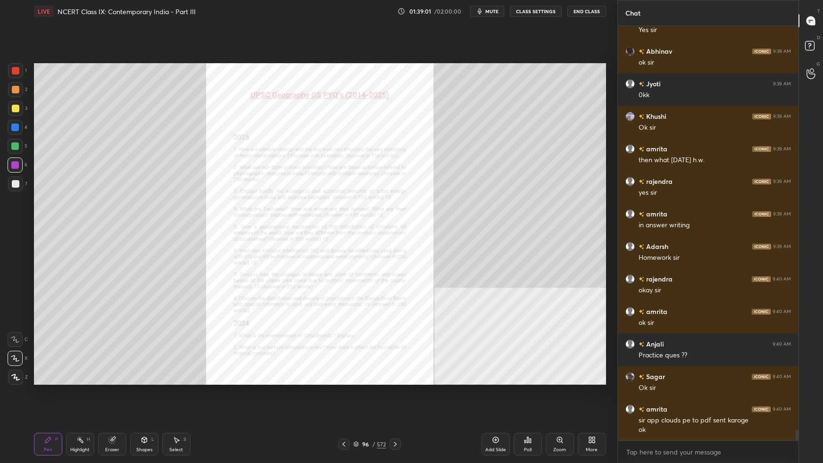
drag, startPoint x: 16, startPoint y: 73, endPoint x: 32, endPoint y: 84, distance: 20.0
click at [17, 74] on div at bounding box center [16, 71] width 8 height 8
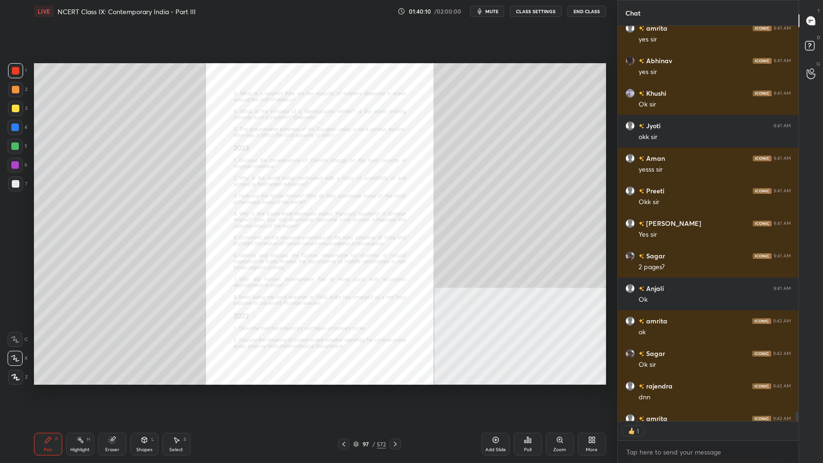
scroll to position [3, 2]
type textarea "x"
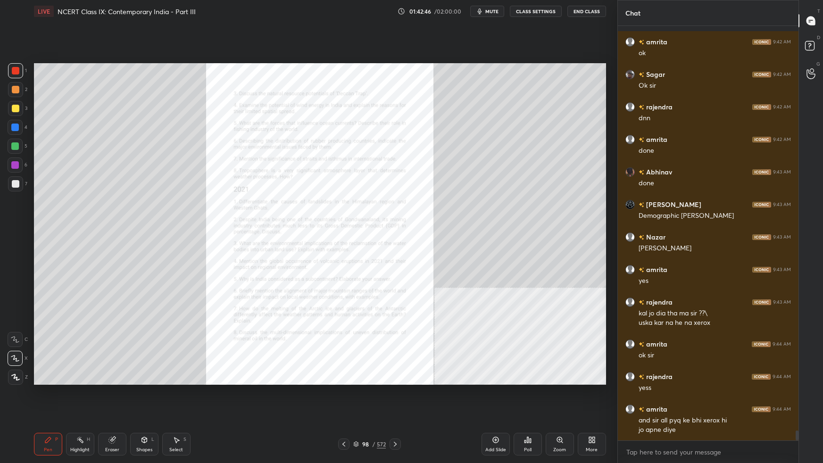
scroll to position [17071, 0]
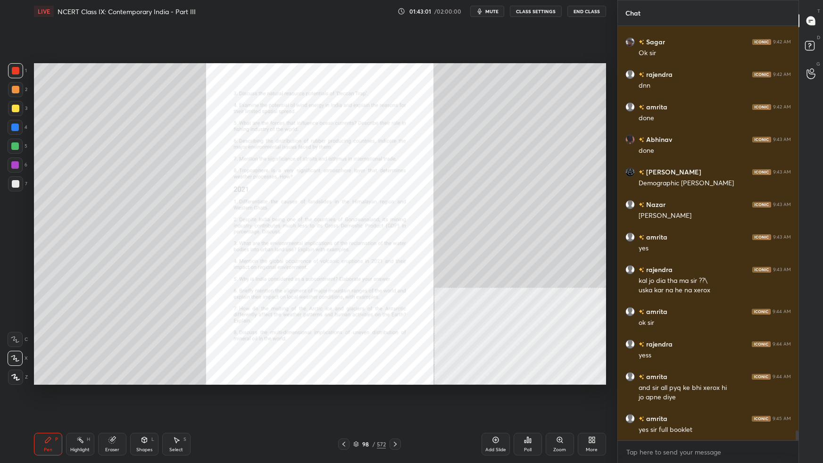
click at [472, 290] on div "Setting up your live class Poll for secs No correct answer Start poll" at bounding box center [319, 224] width 579 height 403
click at [457, 290] on div "Setting up your live class Poll for secs No correct answer Start poll" at bounding box center [319, 224] width 579 height 403
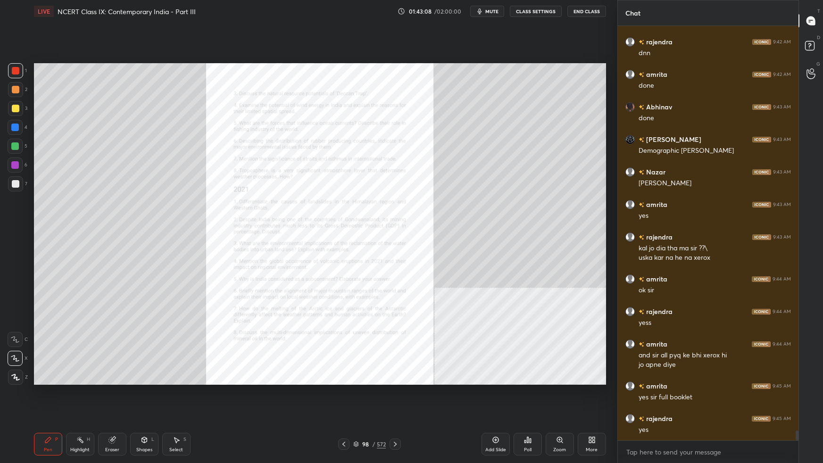
click at [458, 290] on div "Setting up your live class Poll for secs No correct answer Start poll" at bounding box center [319, 224] width 579 height 403
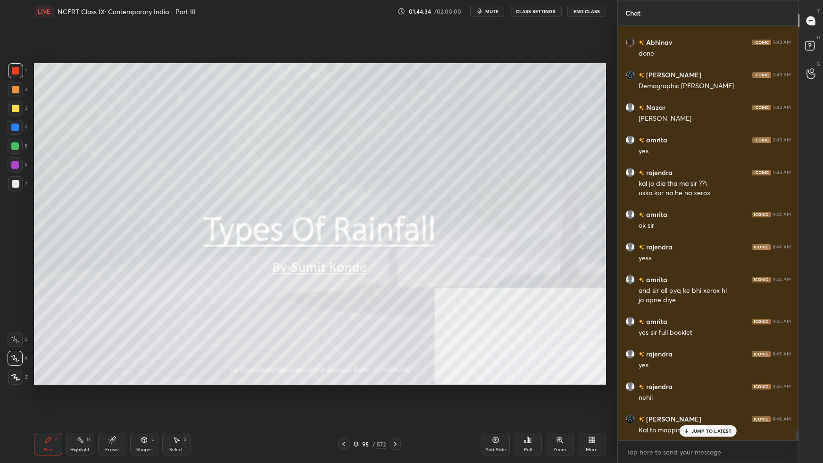
scroll to position [17191, 0]
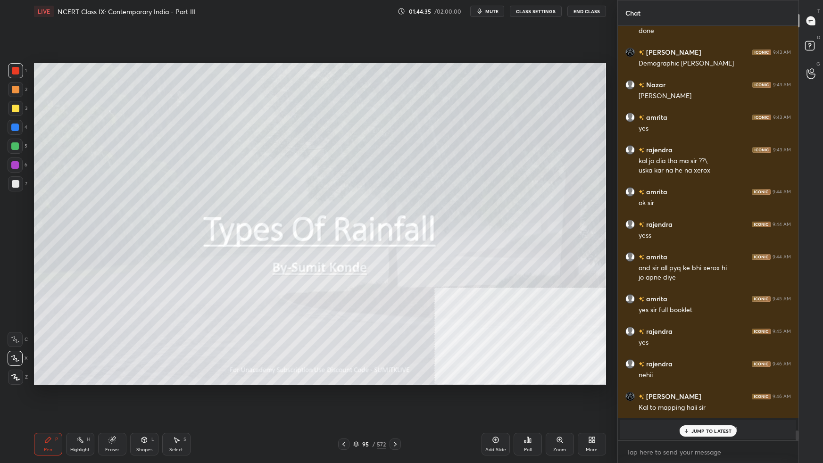
click at [629, 290] on p "JUMP TO LATEST" at bounding box center [711, 431] width 41 height 6
click at [17, 183] on div at bounding box center [16, 184] width 8 height 8
drag, startPoint x: 357, startPoint y: 444, endPoint x: 361, endPoint y: 447, distance: 5.0
click at [357, 290] on icon at bounding box center [356, 444] width 6 height 6
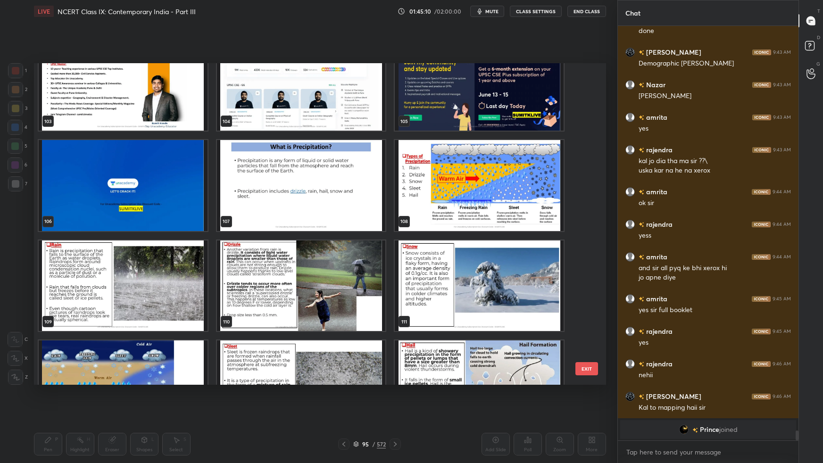
scroll to position [17223, 0]
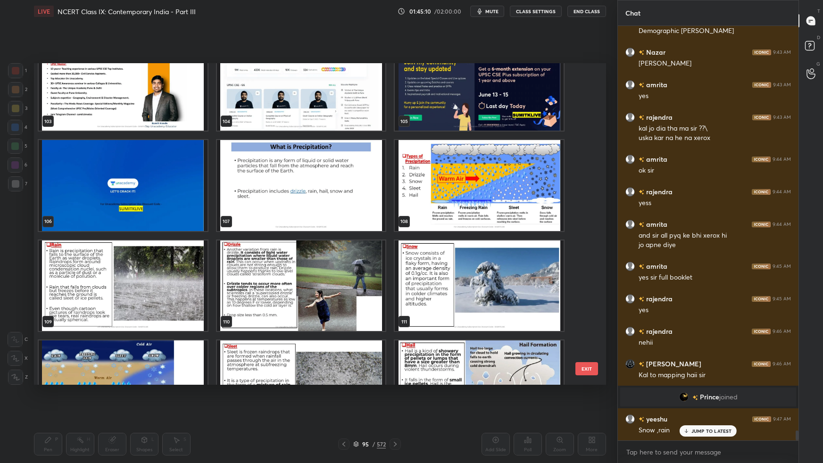
drag, startPoint x: 494, startPoint y: 12, endPoint x: 514, endPoint y: 14, distance: 19.9
click at [496, 11] on span "mute" at bounding box center [491, 11] width 13 height 7
click at [587, 14] on button "End Class" at bounding box center [586, 11] width 39 height 11
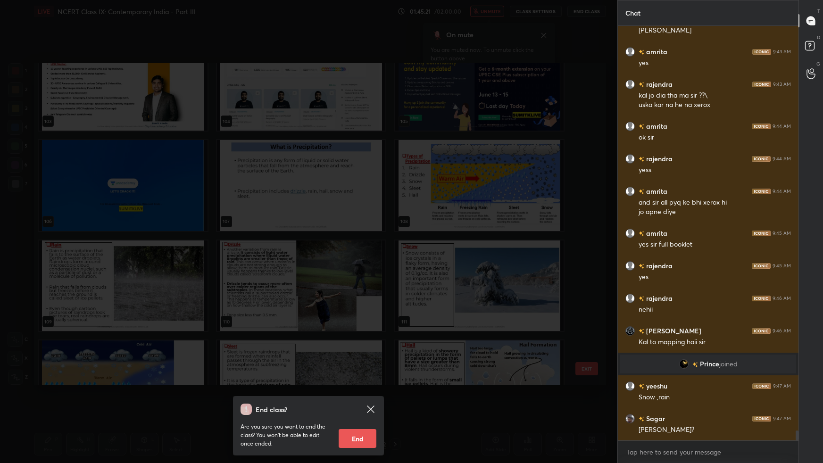
scroll to position [17289, 0]
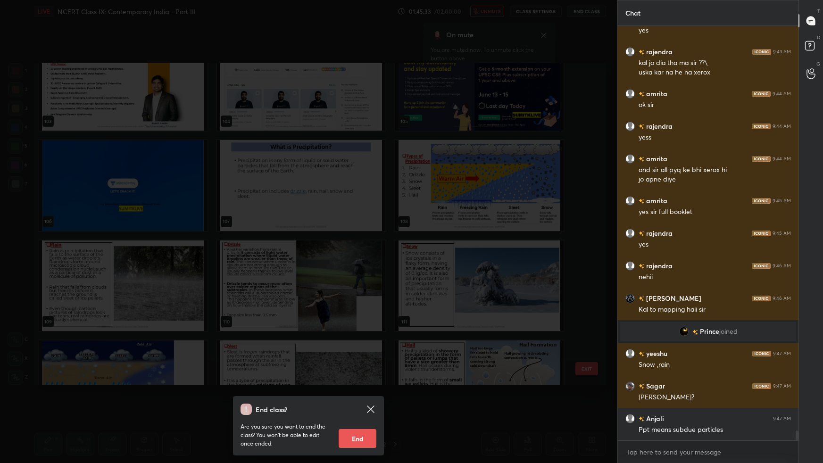
click at [438, 198] on div "End class? Are you sure you want to end the class? You won’t be able to edit on…" at bounding box center [308, 231] width 617 height 463
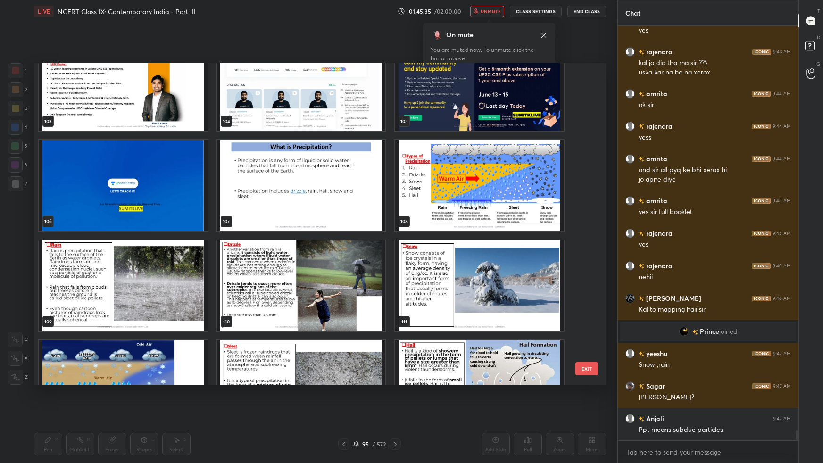
drag, startPoint x: 593, startPoint y: 370, endPoint x: 599, endPoint y: 360, distance: 12.0
click at [593, 290] on button "EXIT" at bounding box center [586, 368] width 23 height 13
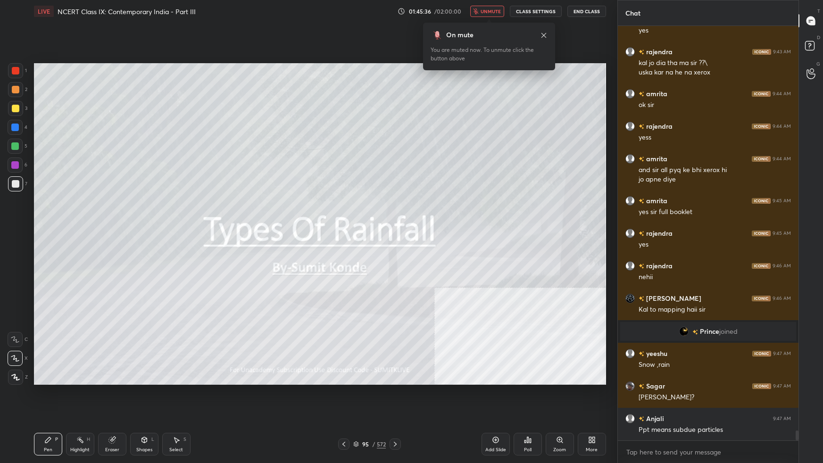
click at [496, 8] on button "unmute" at bounding box center [487, 11] width 34 height 11
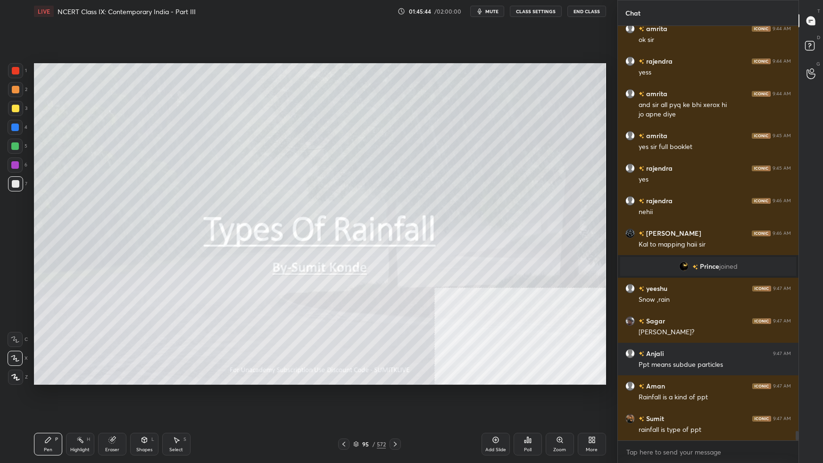
scroll to position [17386, 0]
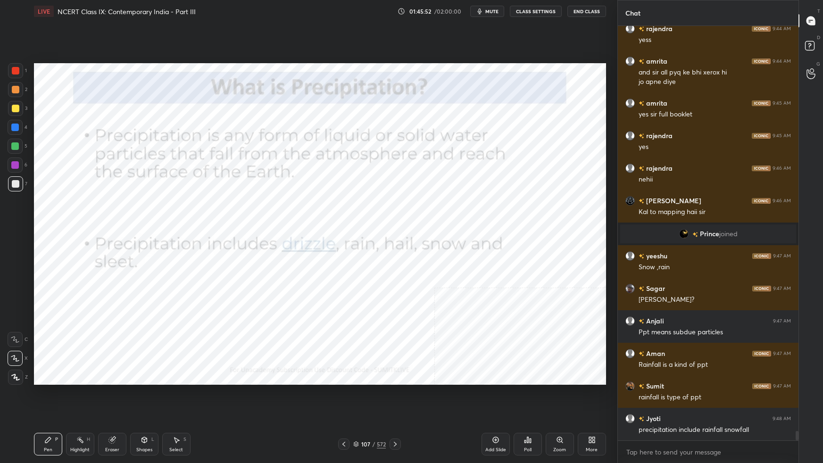
click at [17, 67] on div at bounding box center [16, 71] width 8 height 8
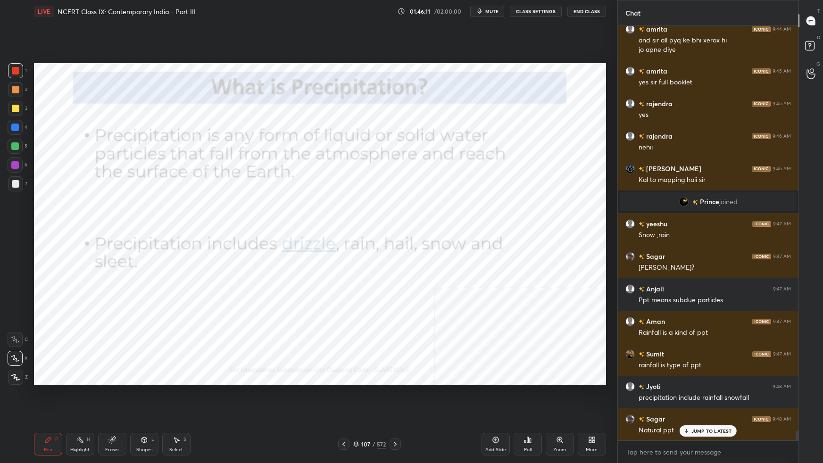
scroll to position [17459, 0]
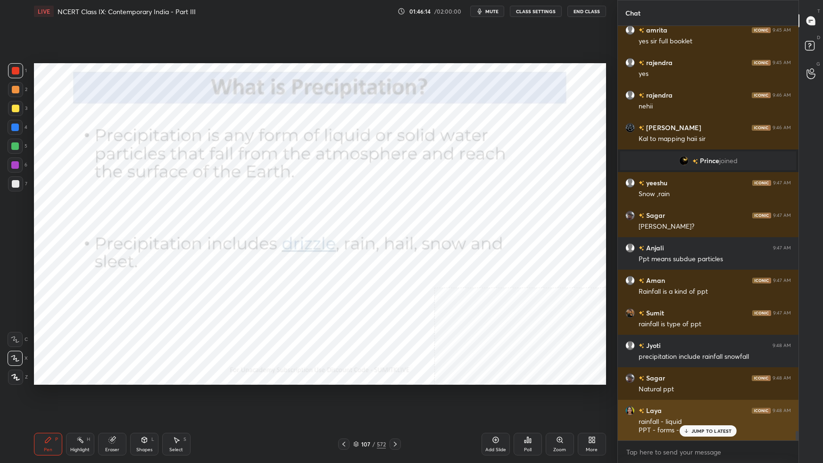
drag, startPoint x: 688, startPoint y: 429, endPoint x: 683, endPoint y: 430, distance: 4.7
click at [629, 290] on icon at bounding box center [686, 431] width 6 height 6
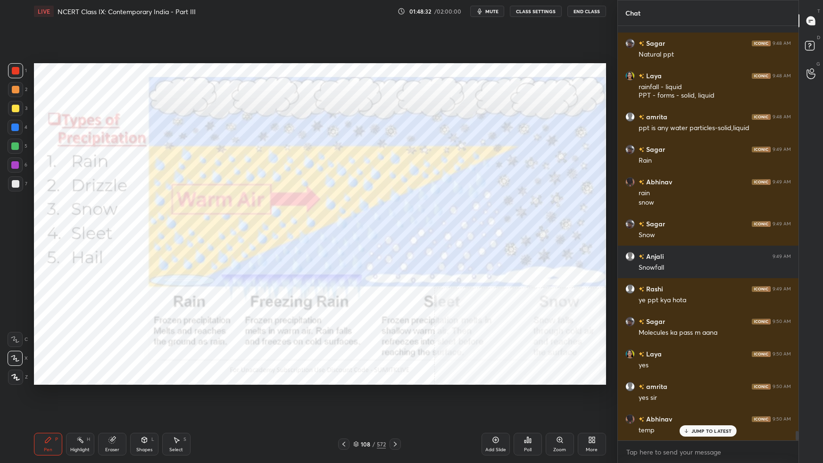
scroll to position [17827, 0]
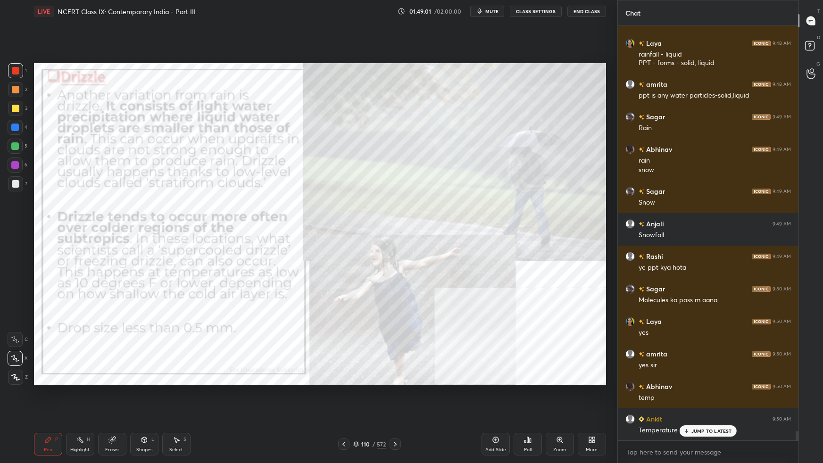
click at [629, 290] on p "JUMP TO LATEST" at bounding box center [711, 431] width 41 height 6
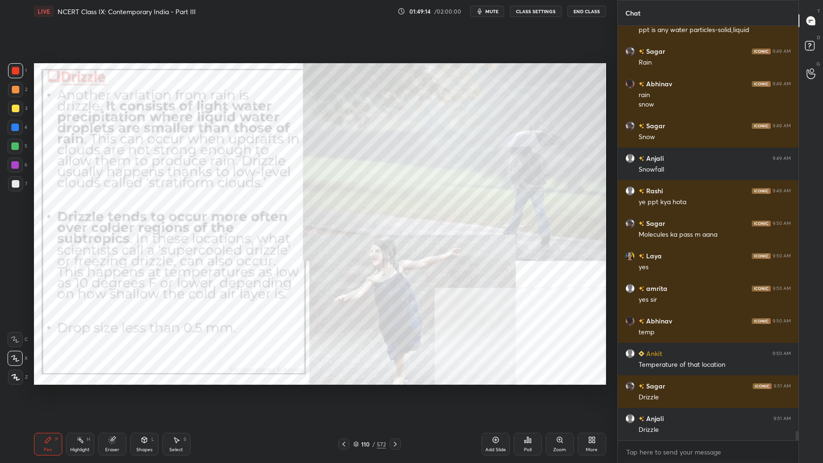
scroll to position [17925, 0]
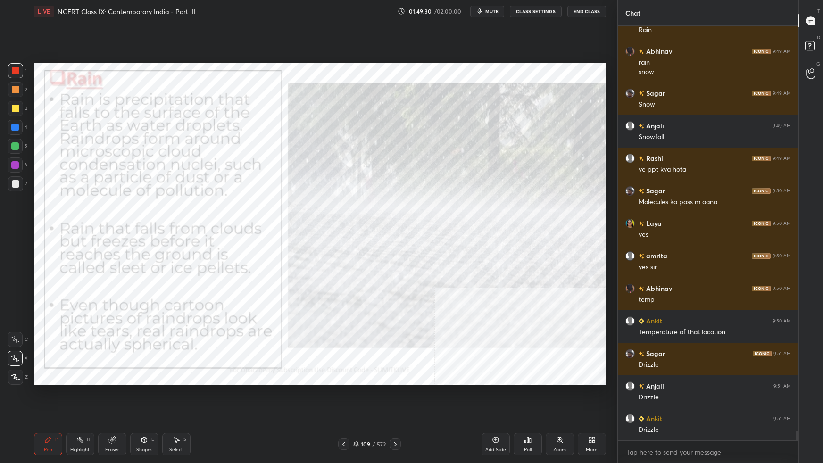
click at [532, 76] on div "Setting up your live class Poll for secs No correct answer Start poll" at bounding box center [319, 224] width 579 height 403
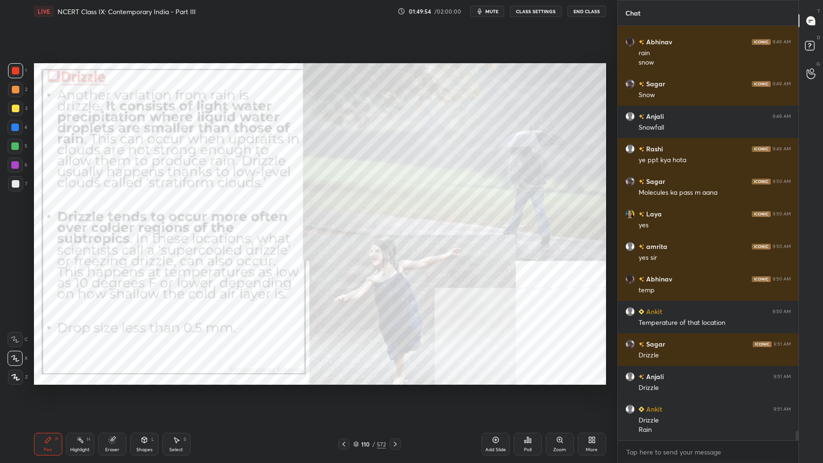
scroll to position [17967, 0]
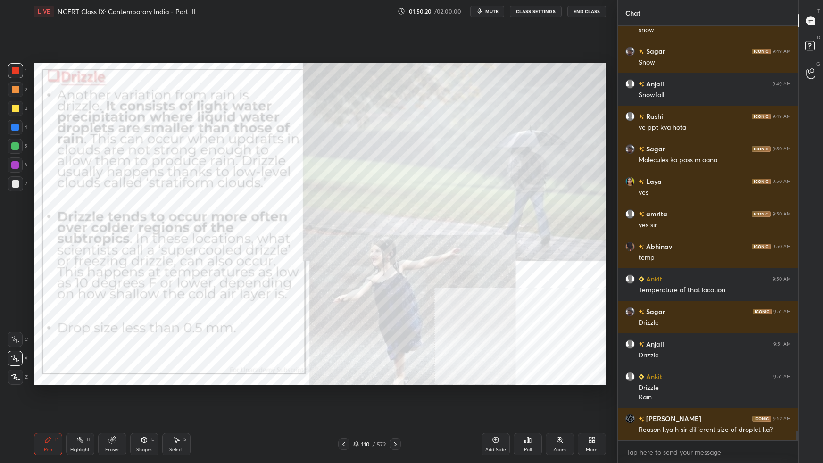
click at [495, 290] on div "Add Slide" at bounding box center [495, 444] width 28 height 23
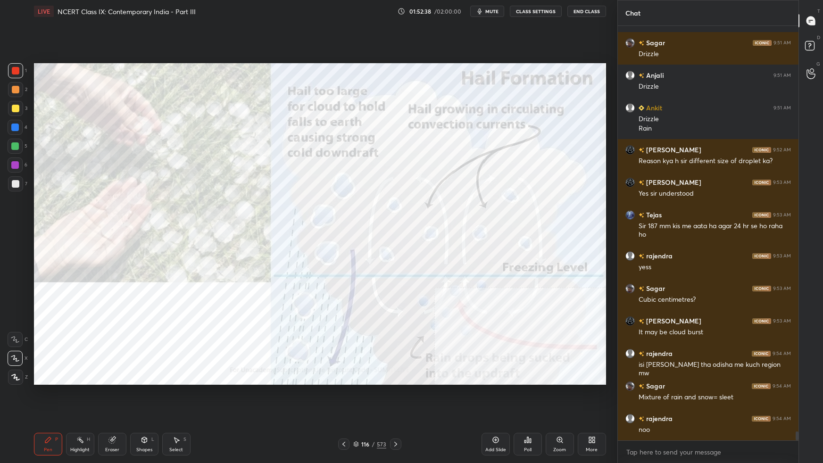
scroll to position [18268, 0]
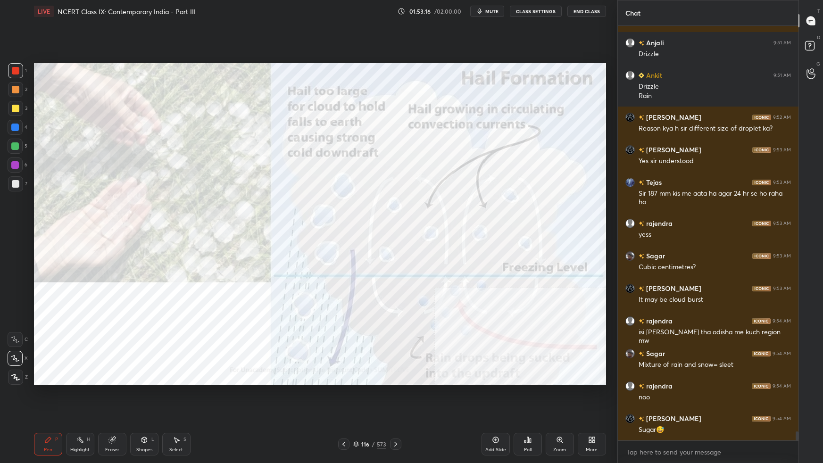
click at [496, 290] on icon at bounding box center [496, 440] width 8 height 8
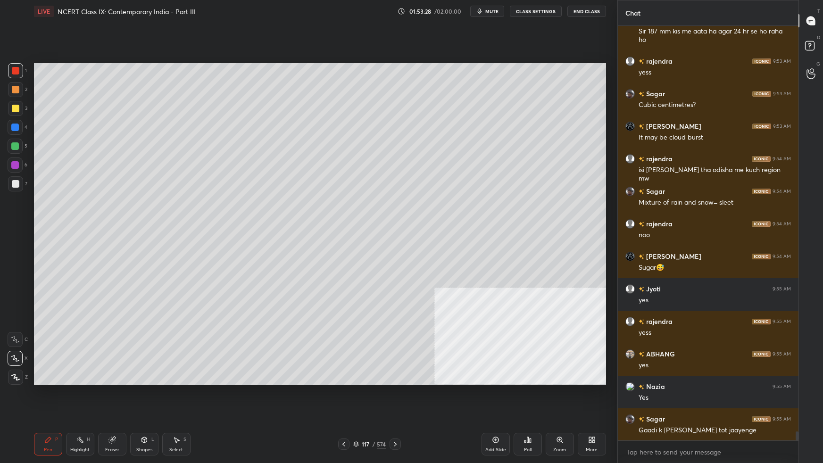
scroll to position [18463, 0]
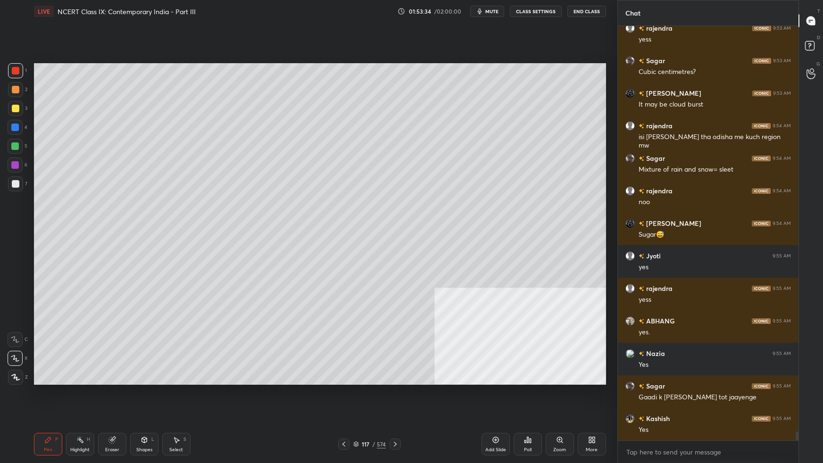
click at [17, 184] on div at bounding box center [16, 184] width 8 height 8
click at [530, 290] on div "Poll" at bounding box center [528, 449] width 8 height 5
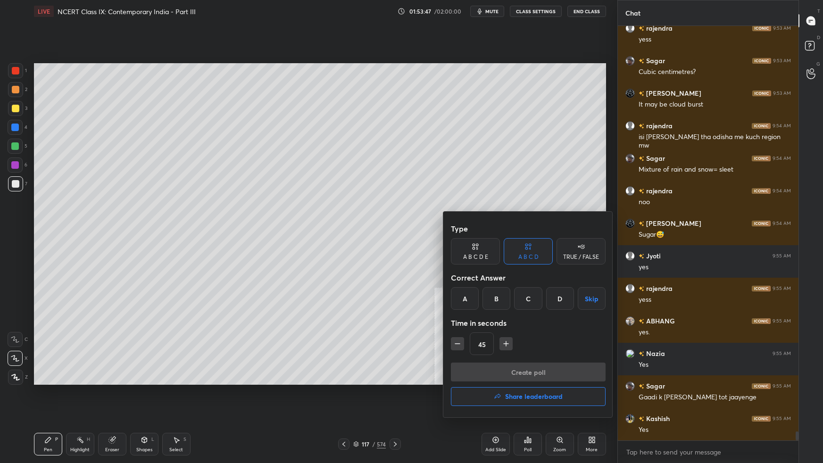
drag, startPoint x: 466, startPoint y: 298, endPoint x: 480, endPoint y: 305, distance: 15.8
click at [467, 290] on div "A" at bounding box center [465, 298] width 28 height 23
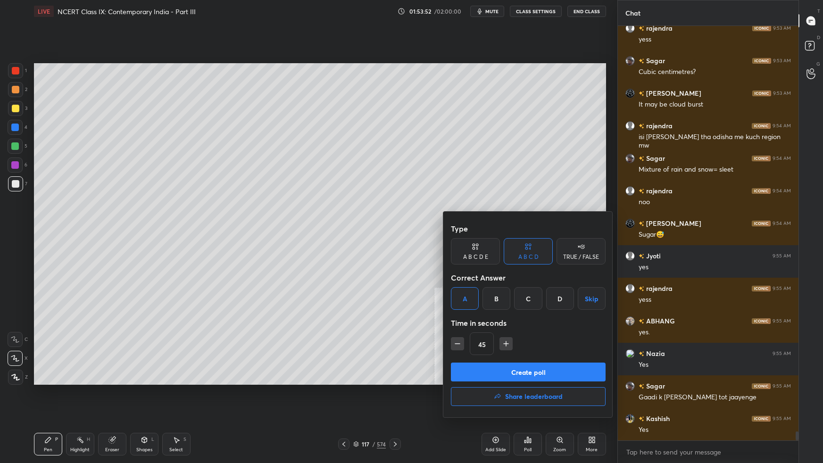
click at [463, 290] on div "45" at bounding box center [528, 343] width 155 height 23
click at [460, 290] on icon "button" at bounding box center [457, 343] width 9 height 9
type input "30"
click at [472, 290] on button "Create poll" at bounding box center [528, 372] width 155 height 19
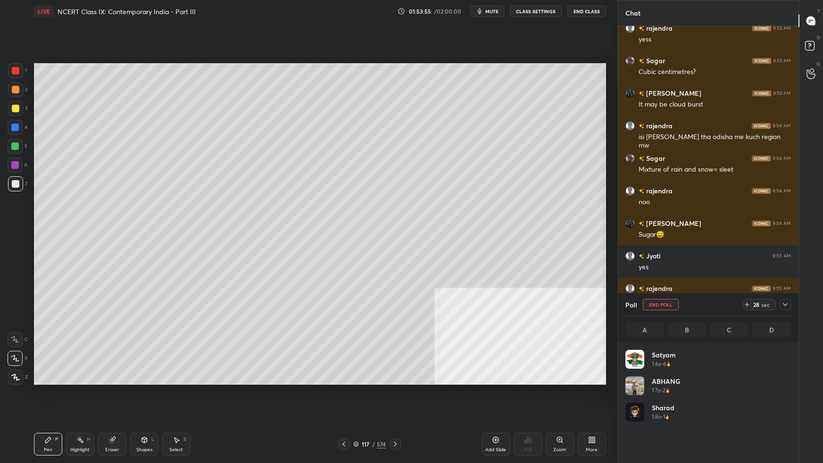
scroll to position [3, 2]
drag, startPoint x: 786, startPoint y: 306, endPoint x: 782, endPoint y: 309, distance: 5.3
click at [629, 290] on icon at bounding box center [785, 305] width 8 height 8
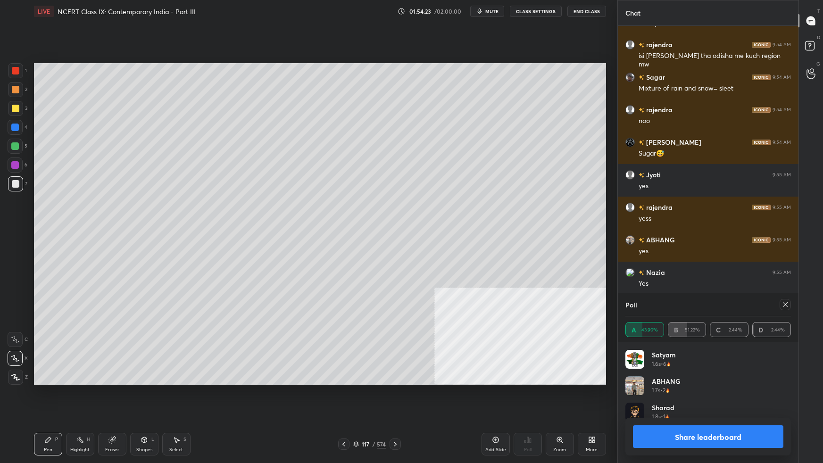
scroll to position [110, 163]
click at [629, 290] on icon at bounding box center [785, 305] width 8 height 8
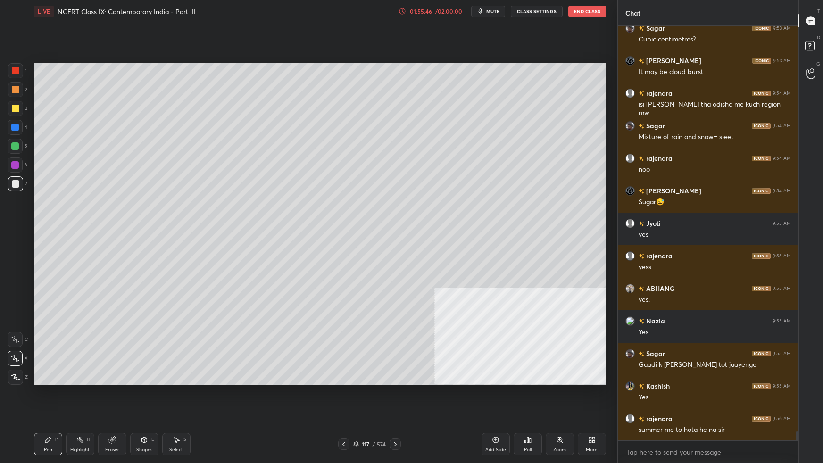
scroll to position [18528, 0]
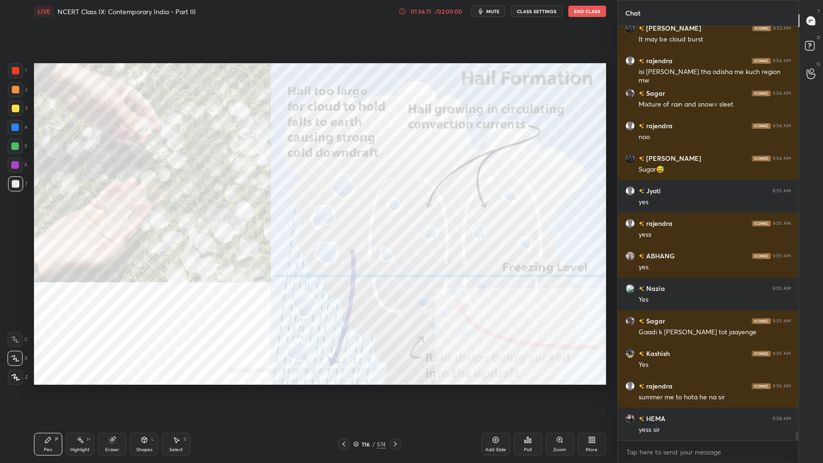
click at [595, 290] on div "More" at bounding box center [592, 444] width 28 height 23
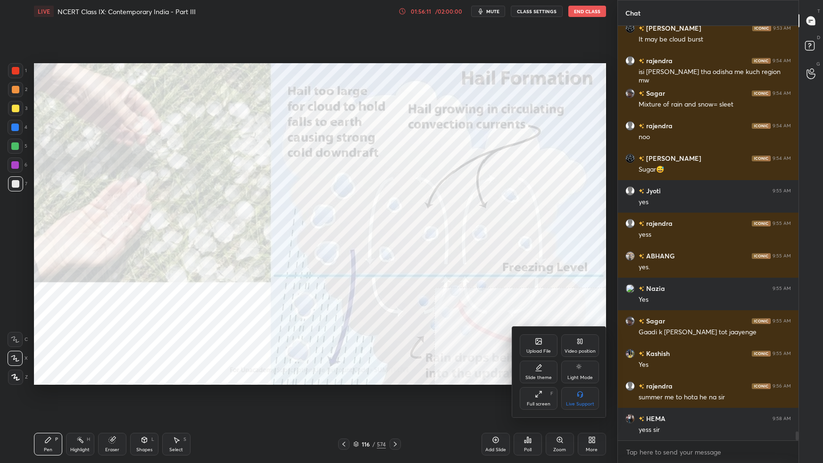
click at [583, 290] on div "Video position" at bounding box center [579, 351] width 31 height 5
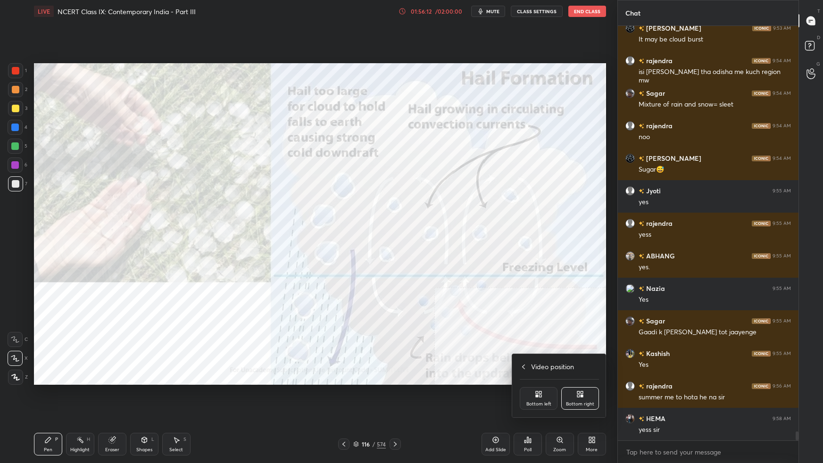
click at [525, 290] on div "Bottom left" at bounding box center [539, 398] width 38 height 23
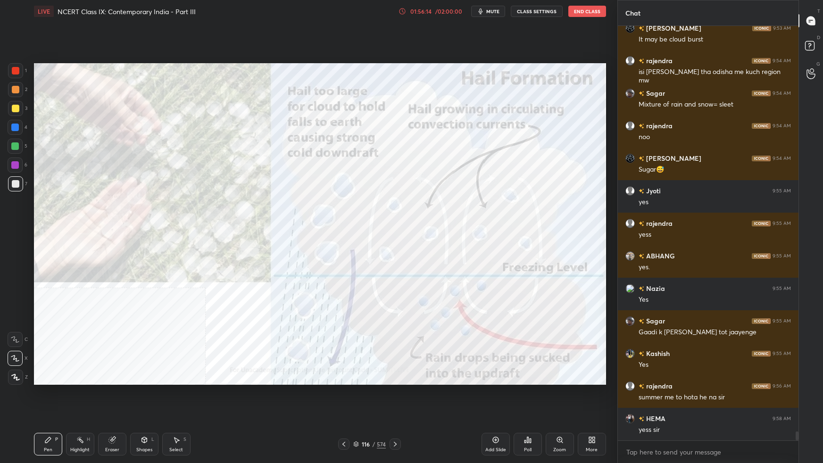
click at [17, 67] on div at bounding box center [16, 71] width 8 height 8
click at [477, 290] on div "Setting up your live class Poll for secs No correct answer Start poll" at bounding box center [319, 224] width 579 height 403
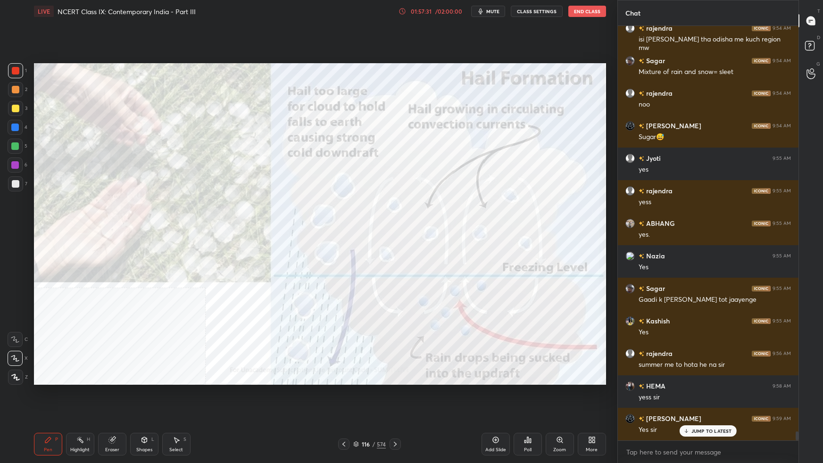
scroll to position [18583, 0]
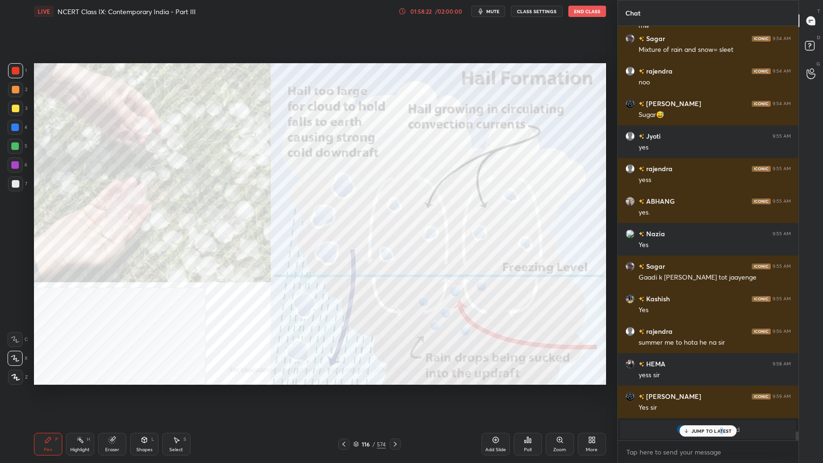
click at [629, 290] on p "JUMP TO LATEST" at bounding box center [711, 431] width 41 height 6
click at [590, 290] on div "More" at bounding box center [592, 444] width 28 height 23
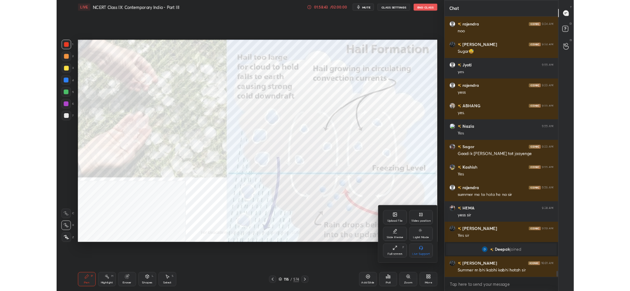
scroll to position [17898, 0]
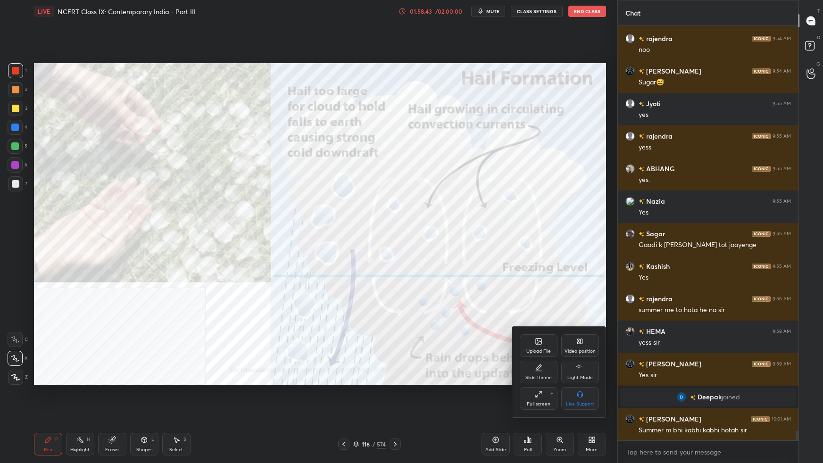
drag, startPoint x: 549, startPoint y: 396, endPoint x: 548, endPoint y: 344, distance: 51.9
click at [548, 290] on div "Full screen F" at bounding box center [539, 398] width 38 height 23
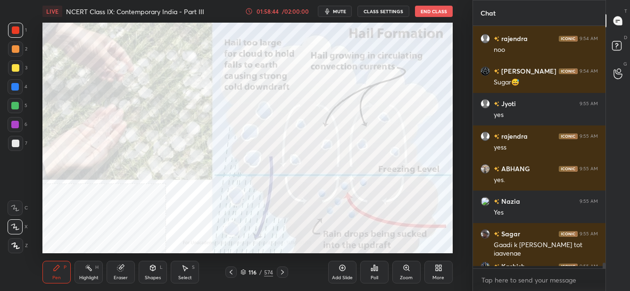
scroll to position [2, 3]
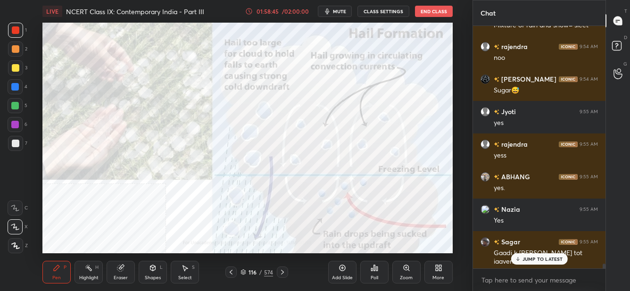
click at [440, 265] on icon at bounding box center [439, 268] width 8 height 8
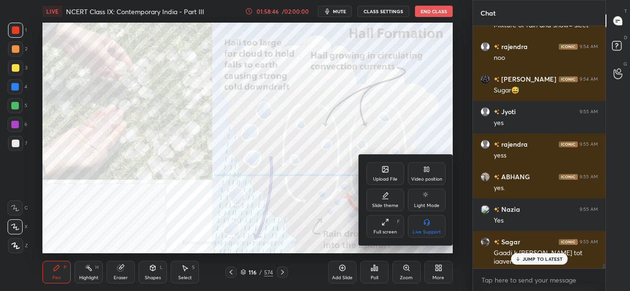
drag, startPoint x: 392, startPoint y: 228, endPoint x: 394, endPoint y: 281, distance: 53.3
click at [392, 230] on div "Full screen" at bounding box center [385, 232] width 24 height 5
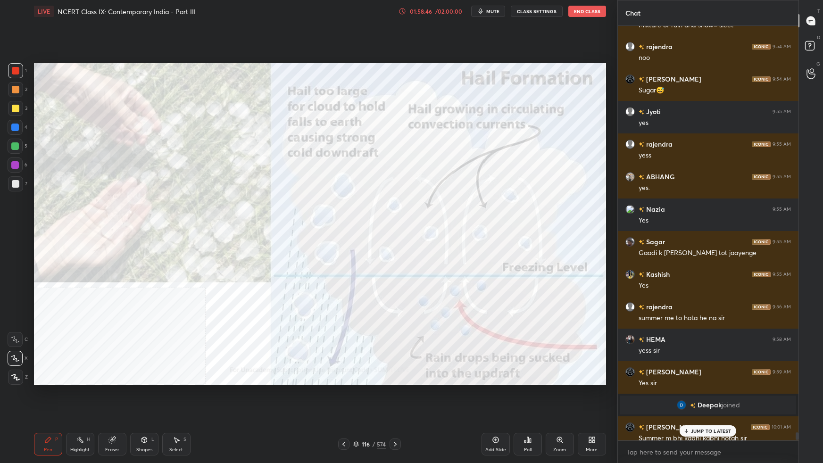
scroll to position [342, 178]
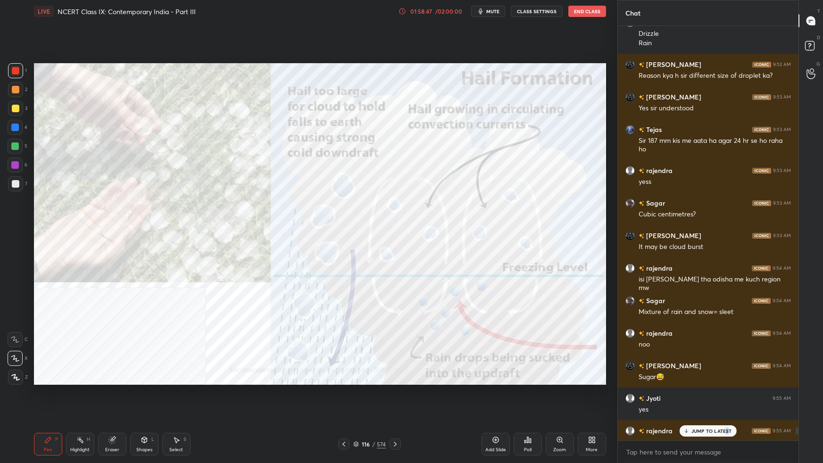
click at [629, 290] on p "JUMP TO LATEST" at bounding box center [711, 431] width 41 height 6
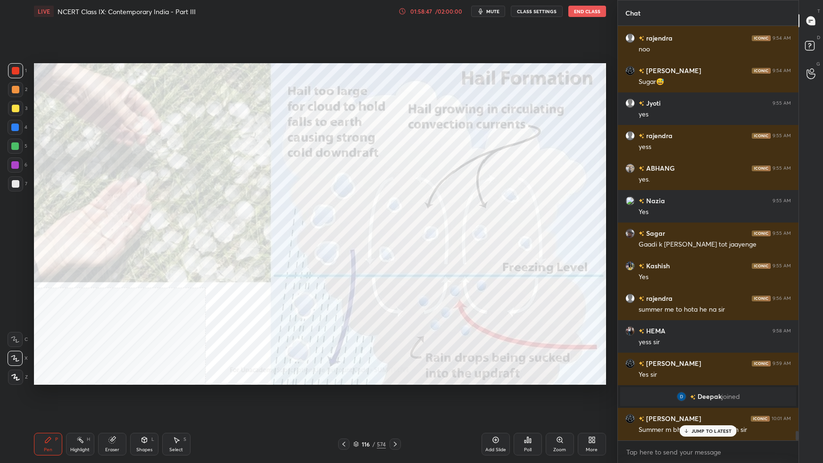
scroll to position [17994, 0]
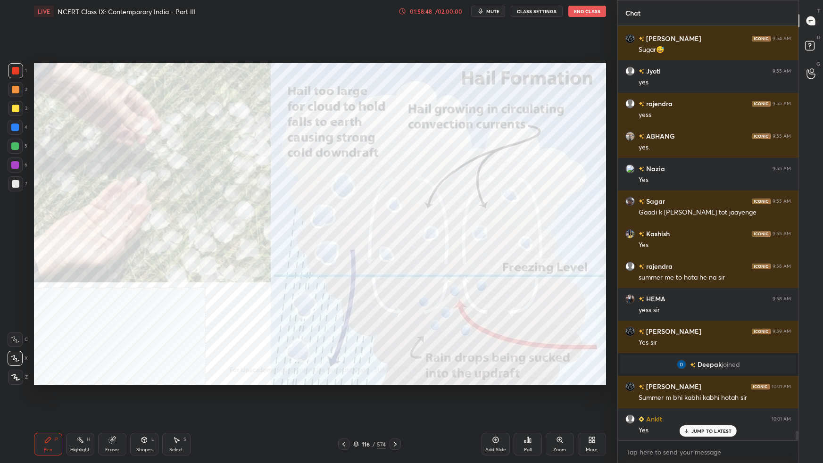
click at [629, 290] on div "JUMP TO LATEST" at bounding box center [707, 430] width 57 height 11
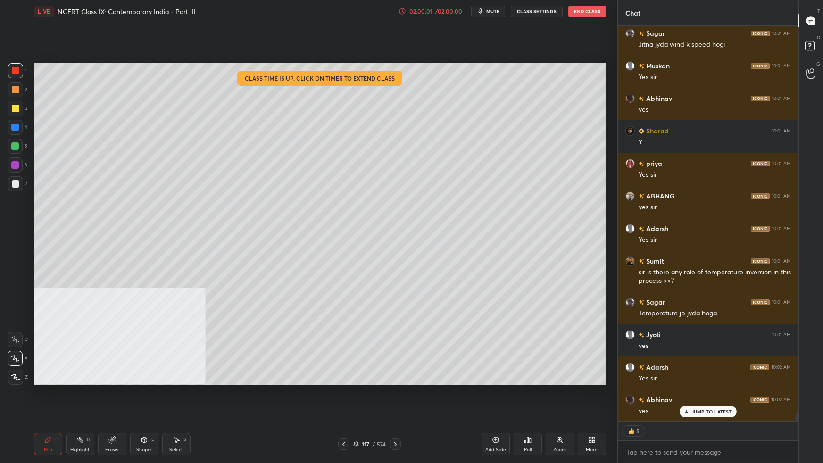
scroll to position [18453, 0]
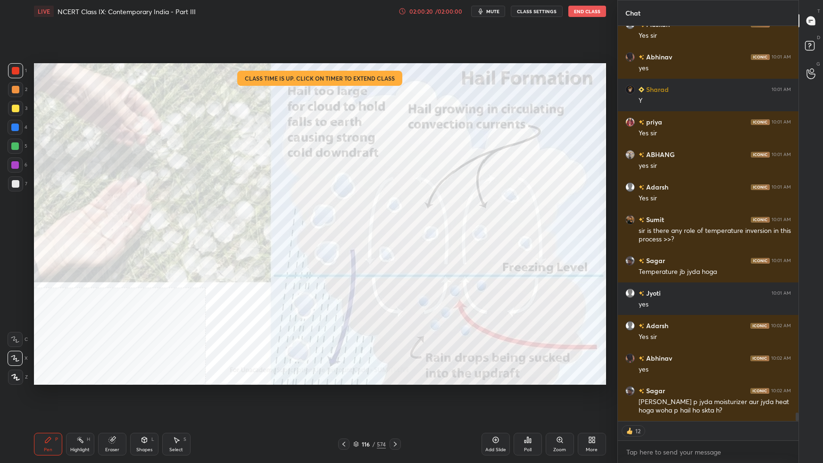
click at [497, 290] on div "Add Slide" at bounding box center [495, 444] width 28 height 23
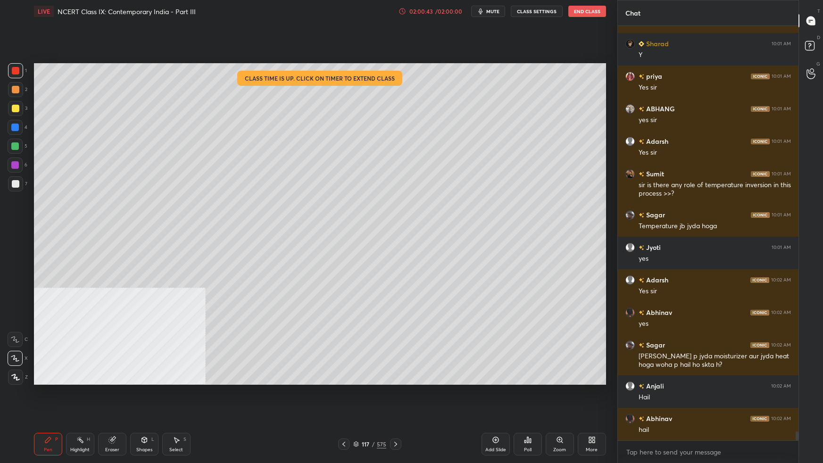
scroll to position [18531, 0]
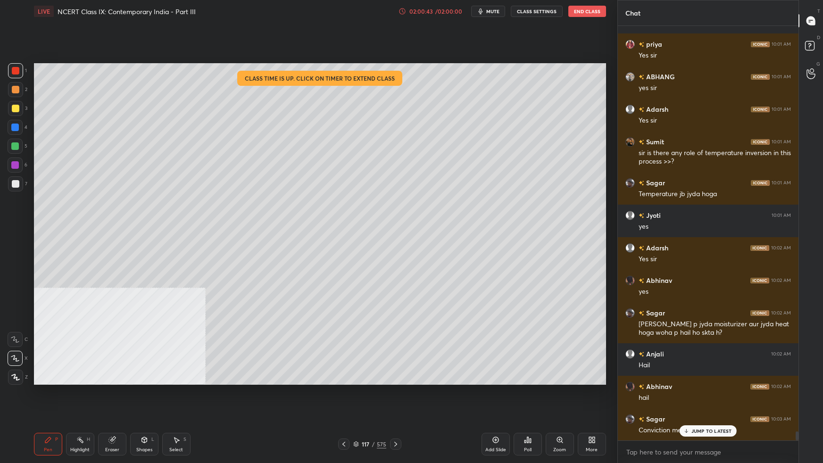
click at [610, 195] on div "1 2 3 4 5 6 7 C X Z C X Z E E Erase all H H LIVE NCERT Class IX: Contemporary I…" at bounding box center [308, 231] width 617 height 463
click at [357, 290] on icon at bounding box center [356, 444] width 6 height 6
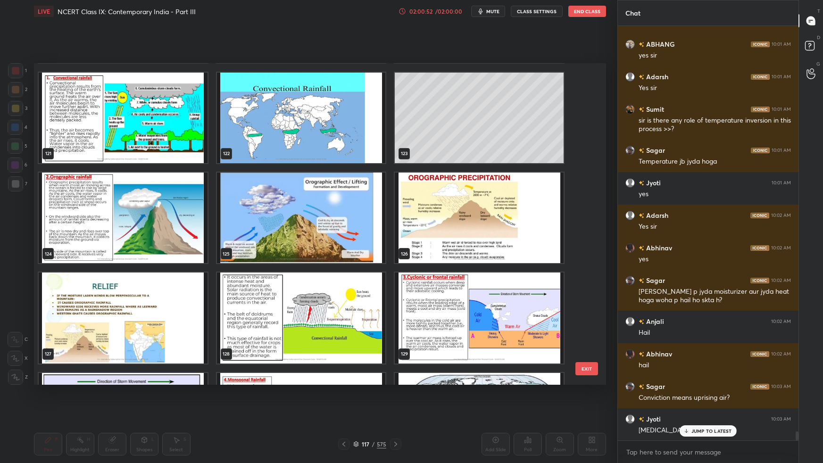
scroll to position [18596, 0]
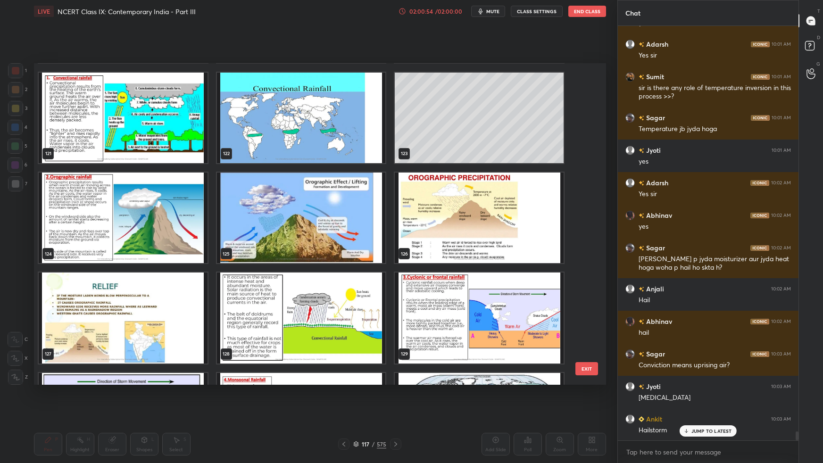
click at [307, 125] on img "grid" at bounding box center [300, 117] width 169 height 91
click at [307, 127] on img "grid" at bounding box center [300, 117] width 169 height 91
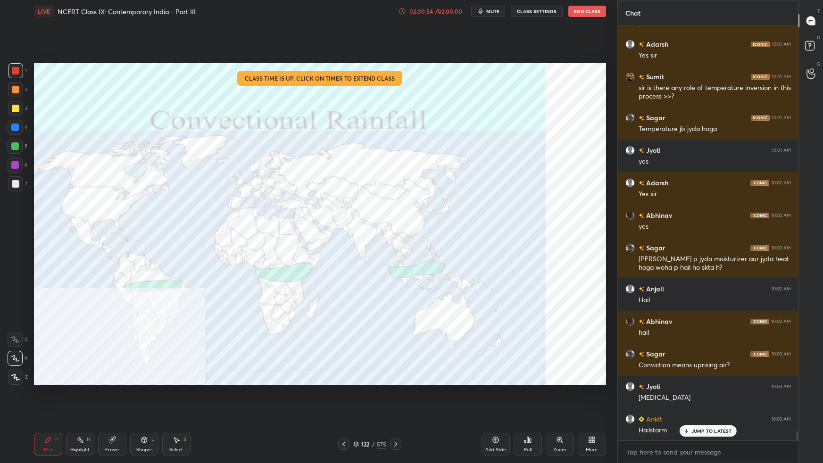
click at [309, 127] on img "grid" at bounding box center [300, 117] width 169 height 91
click at [310, 129] on img "grid" at bounding box center [300, 117] width 169 height 91
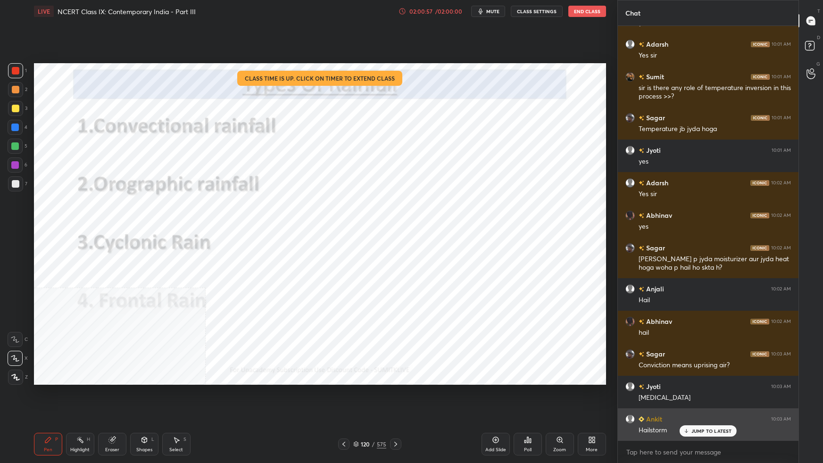
click at [629, 290] on div "JUMP TO LATEST" at bounding box center [707, 430] width 57 height 11
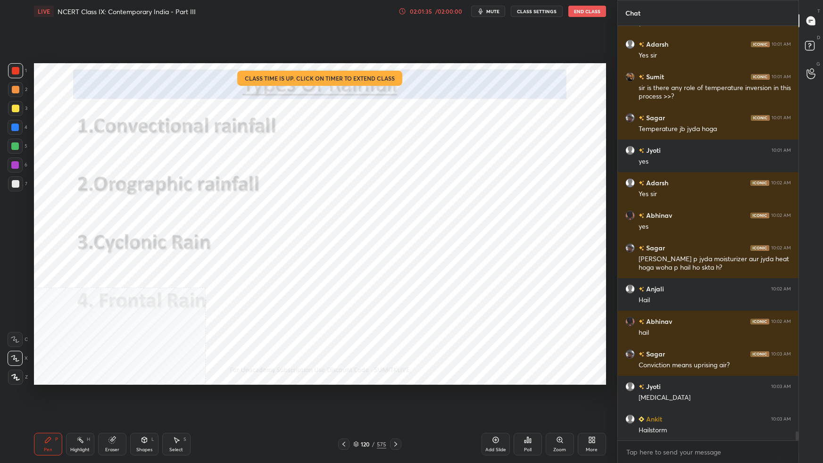
click at [609, 290] on div "Setting up your live class Class time is up. Click on timer to extend class Pol…" at bounding box center [319, 224] width 579 height 403
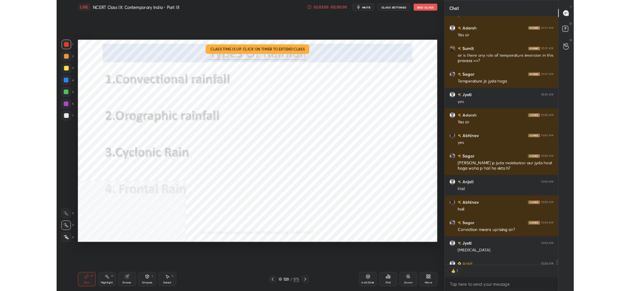
scroll to position [3, 2]
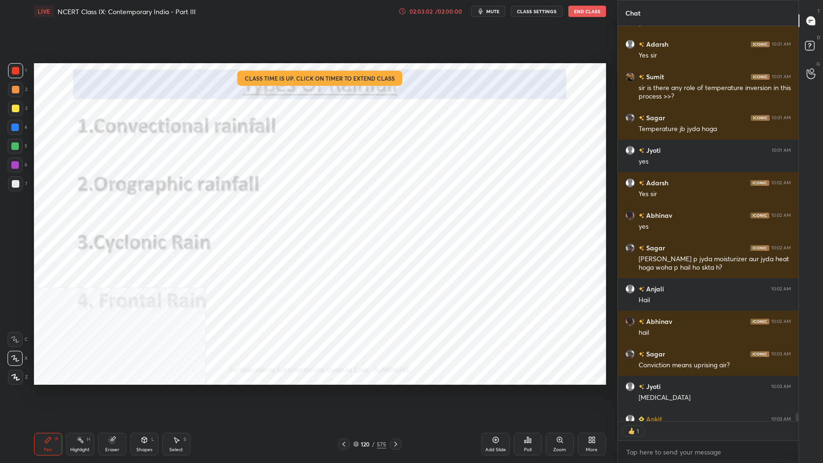
click at [588, 290] on div "More" at bounding box center [592, 444] width 28 height 23
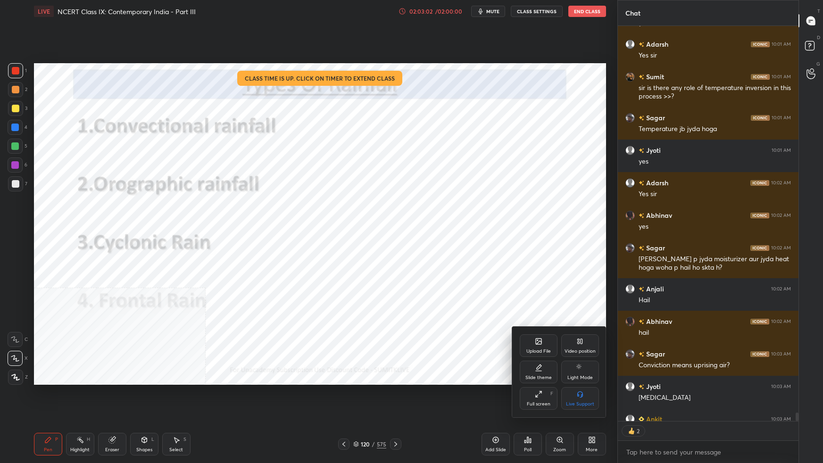
drag, startPoint x: 537, startPoint y: 400, endPoint x: 541, endPoint y: 350, distance: 50.2
click at [538, 290] on div "Full screen" at bounding box center [539, 404] width 24 height 5
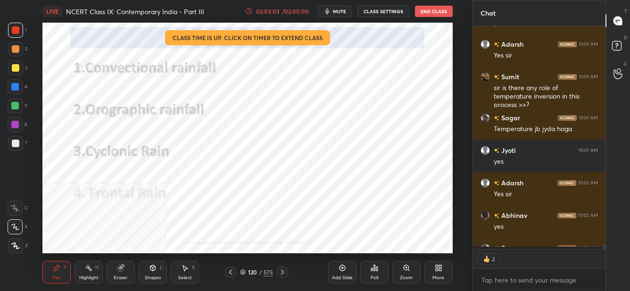
scroll to position [221, 130]
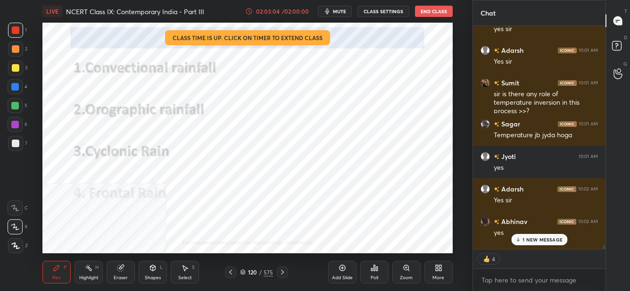
click at [553, 243] on div "1 NEW MESSAGE" at bounding box center [539, 239] width 56 height 11
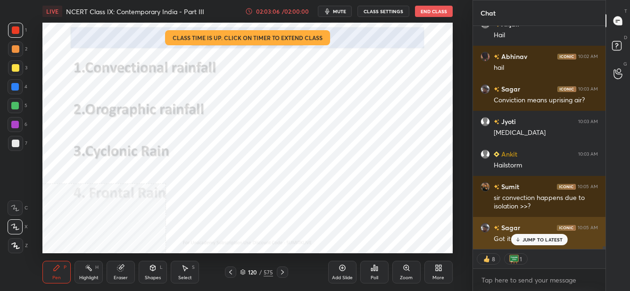
drag, startPoint x: 535, startPoint y: 240, endPoint x: 529, endPoint y: 244, distance: 6.1
click at [534, 240] on p "JUMP TO LATEST" at bounding box center [542, 240] width 41 height 6
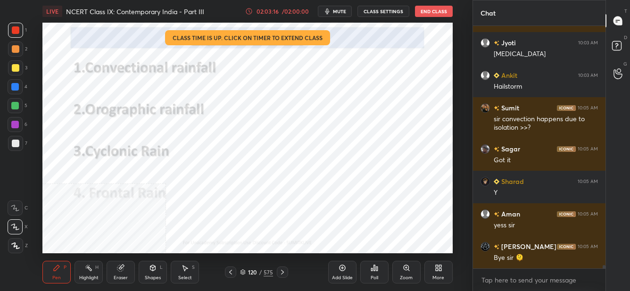
scroll to position [18688, 0]
click at [434, 275] on div "More" at bounding box center [438, 277] width 12 height 5
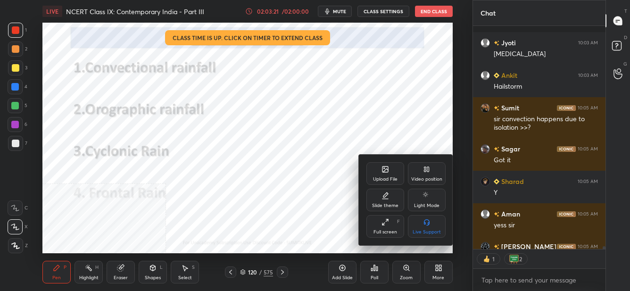
scroll to position [18740, 0]
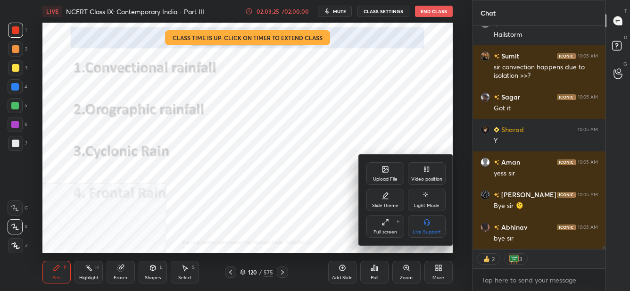
click at [381, 276] on div at bounding box center [315, 145] width 630 height 291
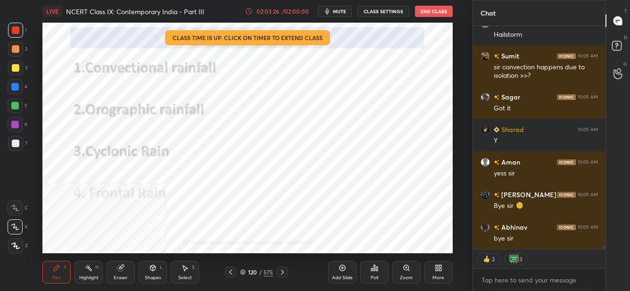
click at [380, 274] on div "Poll" at bounding box center [374, 272] width 28 height 23
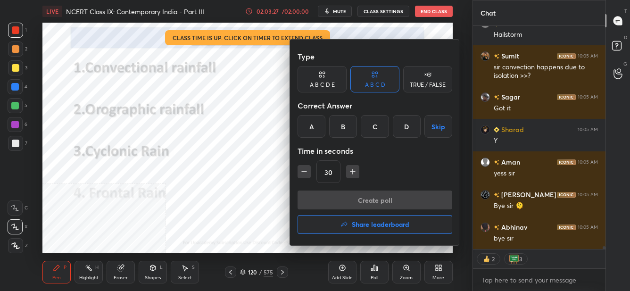
click at [377, 225] on h4 "Share leaderboard" at bounding box center [381, 224] width 58 height 7
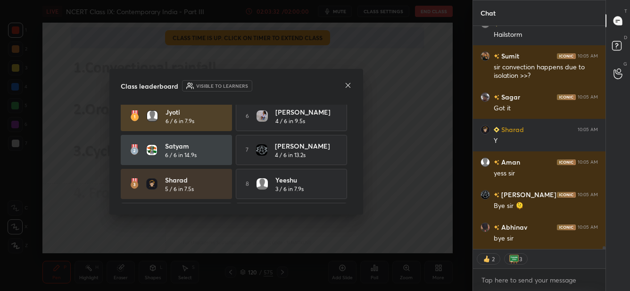
scroll to position [0, 0]
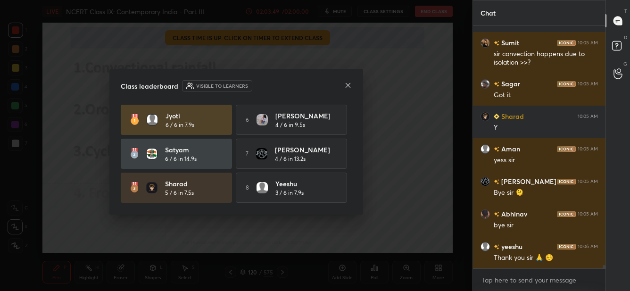
drag, startPoint x: 349, startPoint y: 141, endPoint x: 349, endPoint y: 131, distance: 9.4
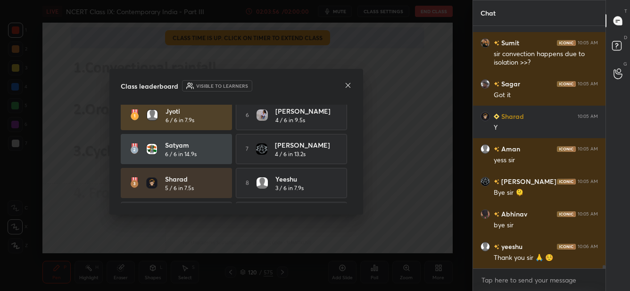
drag, startPoint x: 350, startPoint y: 136, endPoint x: 350, endPoint y: 141, distance: 4.7
click at [348, 141] on div "Jyoti 6 / 6 in 7.9s 6 [PERSON_NAME] 4 / 6 in 9.5s [PERSON_NAME] 6 / 6 in 14.9s …" at bounding box center [236, 154] width 231 height 99
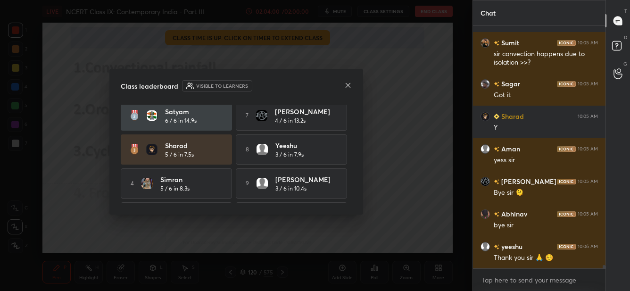
click at [349, 88] on icon at bounding box center [348, 86] width 8 height 8
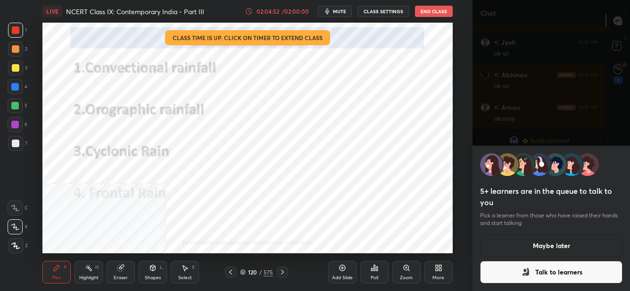
scroll to position [18955, 0]
click at [430, 14] on button "End Class" at bounding box center [434, 11] width 38 height 11
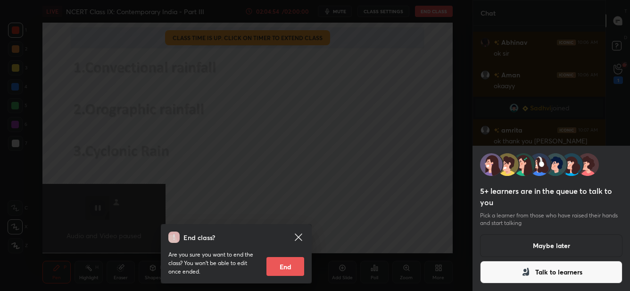
scroll to position [18987, 0]
click at [288, 268] on button "End" at bounding box center [285, 266] width 38 height 19
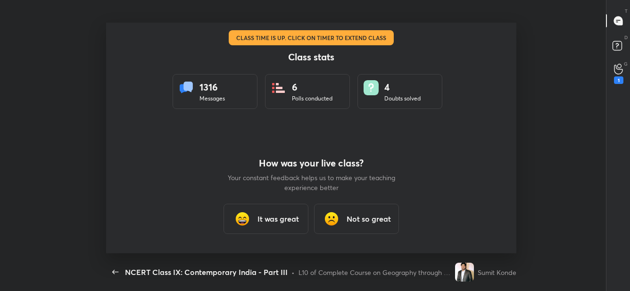
scroll to position [46917, 46581]
type textarea "x"
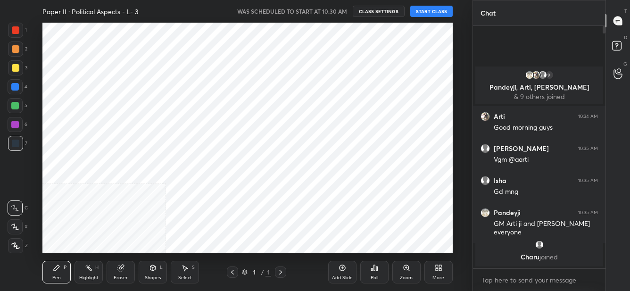
scroll to position [46917, 46676]
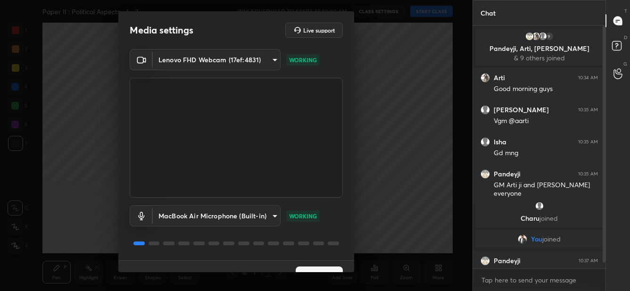
click at [324, 271] on button "Next" at bounding box center [319, 275] width 47 height 19
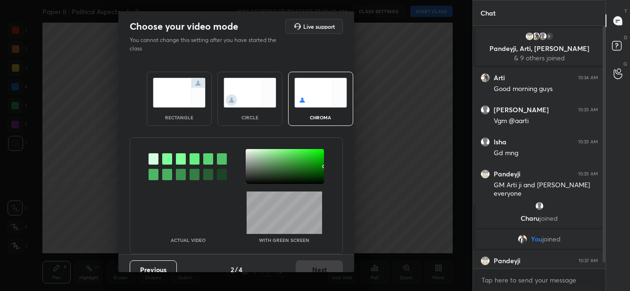
click at [165, 158] on div at bounding box center [167, 158] width 10 height 11
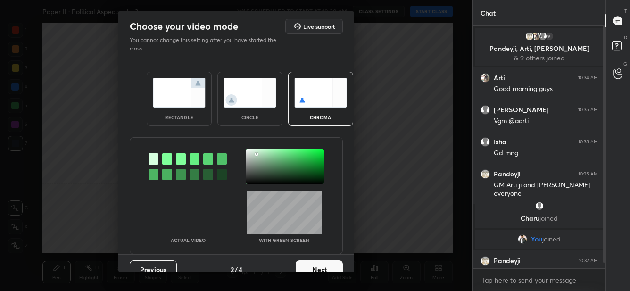
click at [254, 155] on div at bounding box center [285, 166] width 78 height 35
click at [313, 267] on button "Next" at bounding box center [319, 269] width 47 height 19
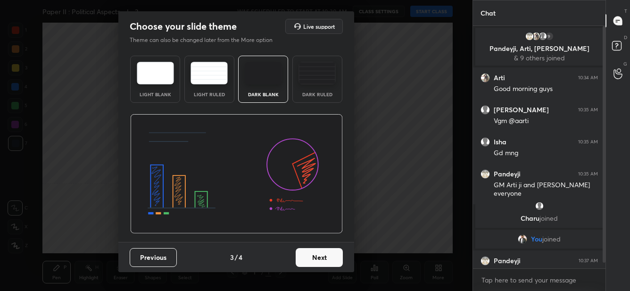
click at [319, 265] on div "Previous 3 / 4 Next" at bounding box center [236, 257] width 236 height 30
click at [322, 263] on button "Next" at bounding box center [319, 257] width 47 height 19
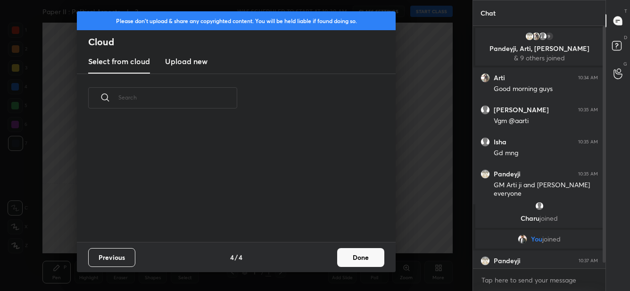
click at [361, 258] on button "Done" at bounding box center [360, 257] width 47 height 19
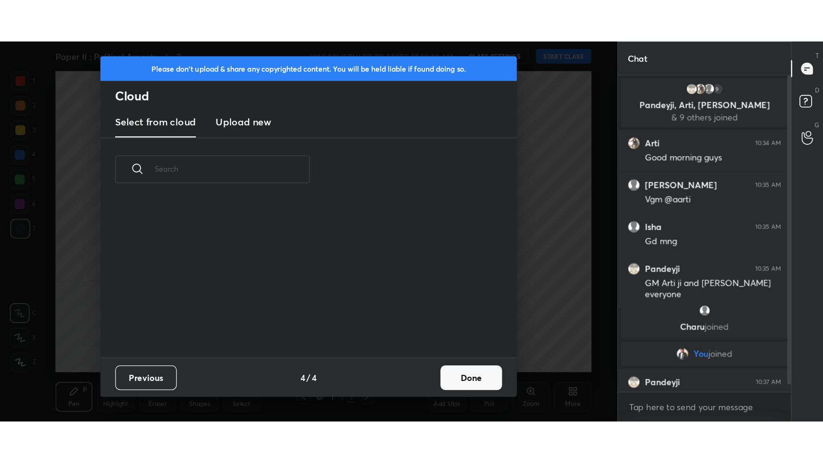
scroll to position [120, 302]
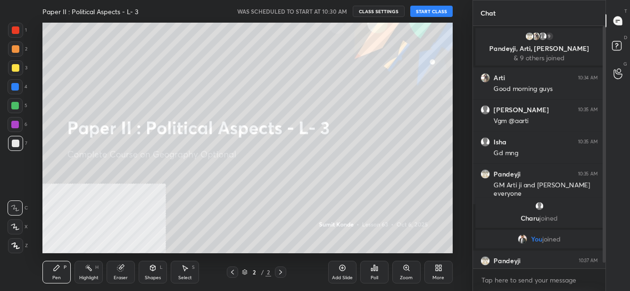
click at [430, 12] on button "START CLASS" at bounding box center [431, 11] width 42 height 11
click at [438, 270] on icon at bounding box center [439, 268] width 8 height 8
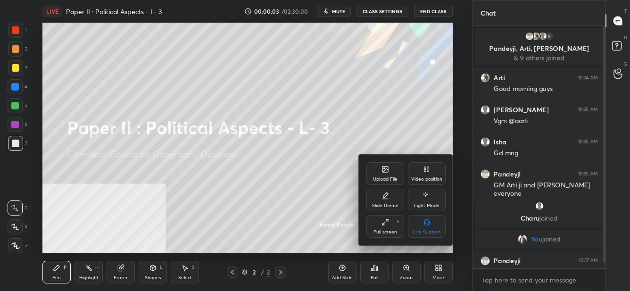
click at [390, 230] on div "Full screen" at bounding box center [385, 232] width 24 height 5
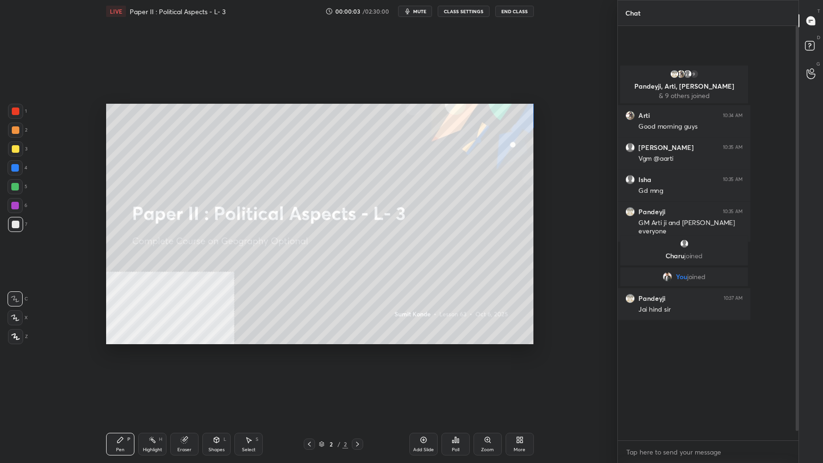
scroll to position [412, 178]
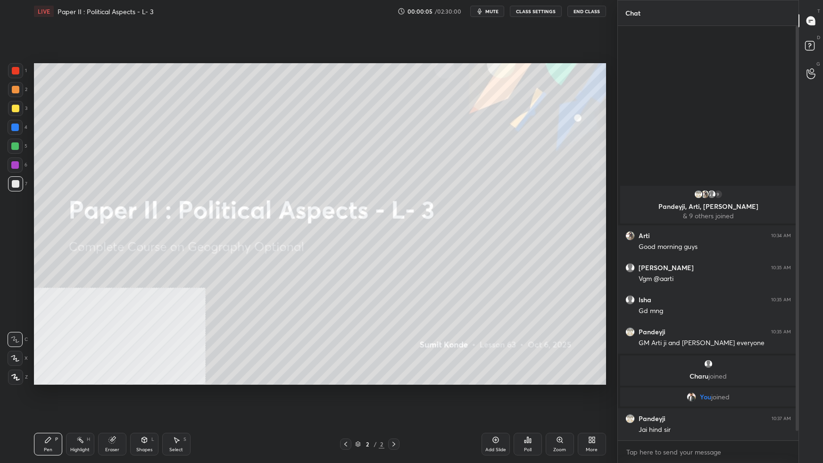
click at [503, 290] on div "Add Slide" at bounding box center [495, 449] width 21 height 5
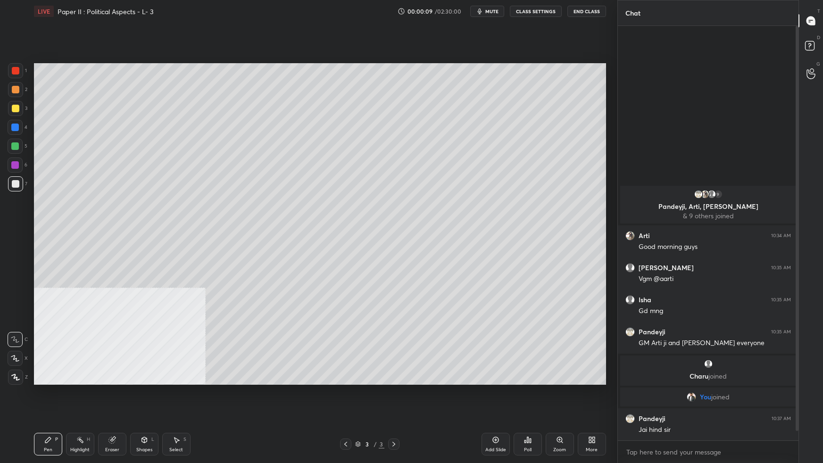
click at [590, 290] on div "More" at bounding box center [592, 444] width 28 height 23
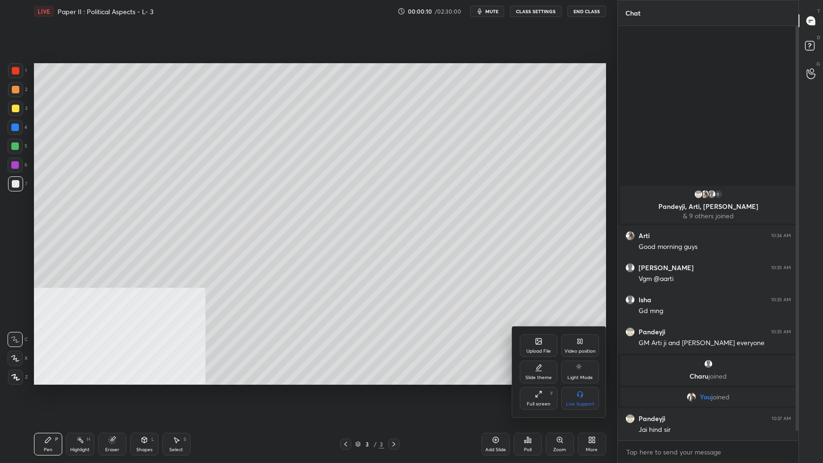
drag, startPoint x: 583, startPoint y: 338, endPoint x: 585, endPoint y: 345, distance: 7.2
click at [583, 290] on icon at bounding box center [580, 342] width 8 height 8
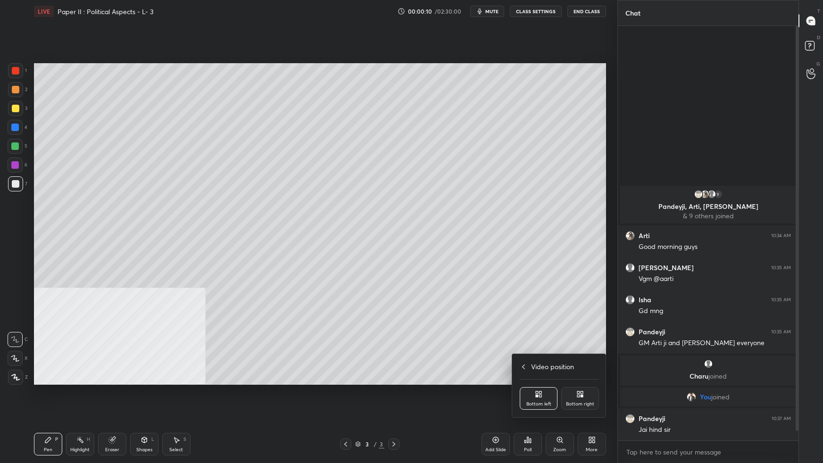
drag, startPoint x: 581, startPoint y: 394, endPoint x: 586, endPoint y: 392, distance: 5.3
click at [582, 290] on icon at bounding box center [580, 394] width 8 height 8
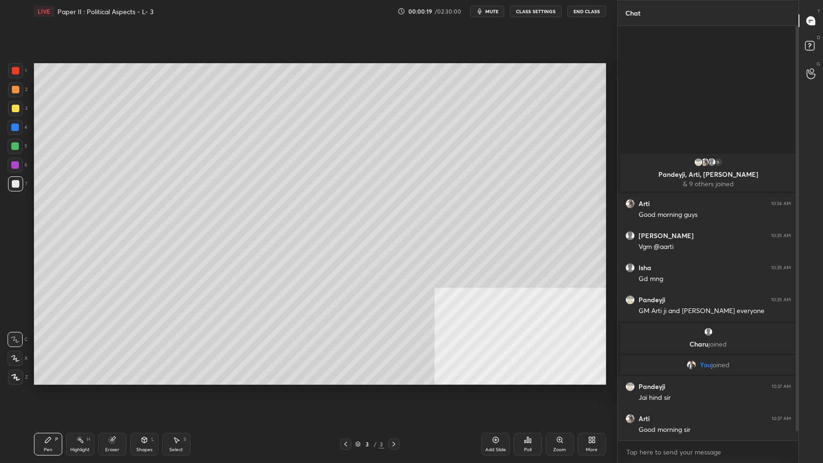
click at [598, 290] on div "More" at bounding box center [592, 444] width 28 height 23
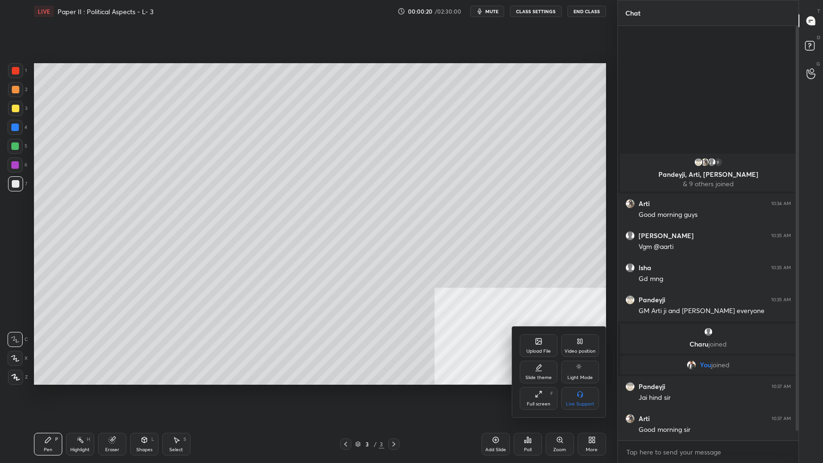
click at [538, 290] on icon at bounding box center [539, 342] width 6 height 6
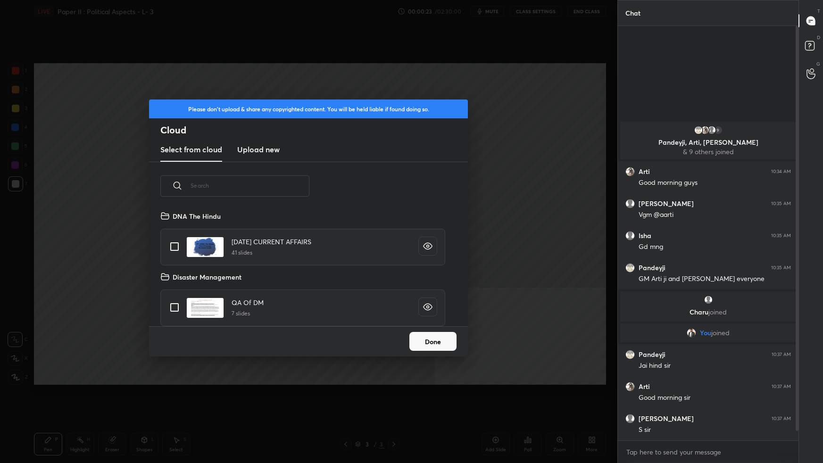
click at [269, 148] on h3 "Upload new" at bounding box center [258, 149] width 42 height 11
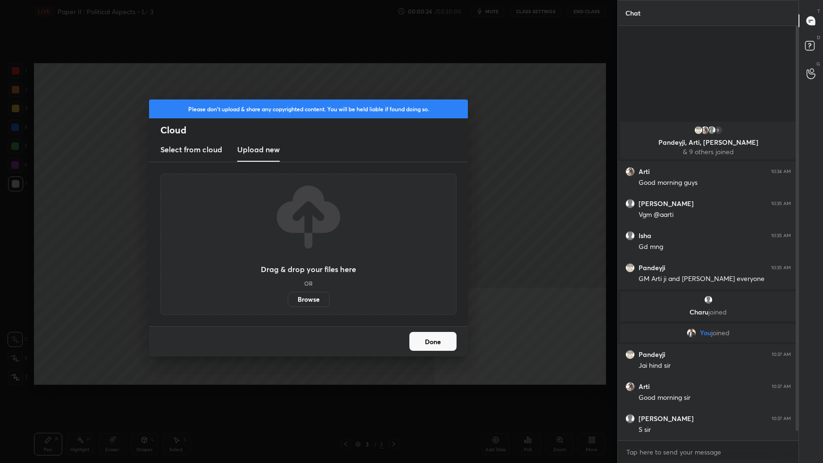
drag, startPoint x: 310, startPoint y: 298, endPoint x: 311, endPoint y: 245, distance: 52.3
click at [310, 290] on label "Browse" at bounding box center [309, 299] width 42 height 15
click at [288, 290] on input "Browse" at bounding box center [288, 299] width 0 height 15
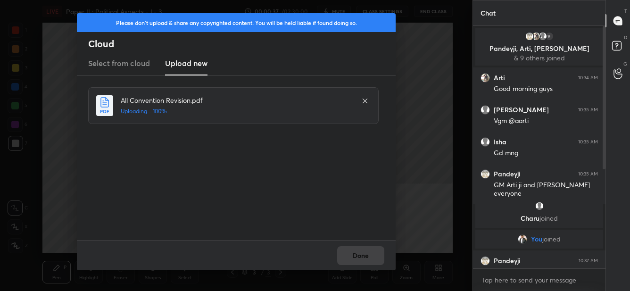
click at [357, 256] on div "Done" at bounding box center [236, 255] width 319 height 30
click at [361, 256] on button "Done" at bounding box center [360, 255] width 47 height 19
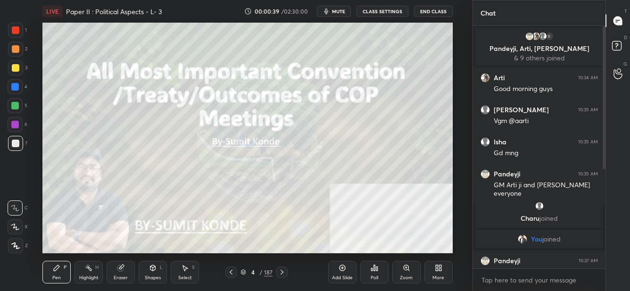
click at [450, 277] on div "More" at bounding box center [438, 272] width 28 height 23
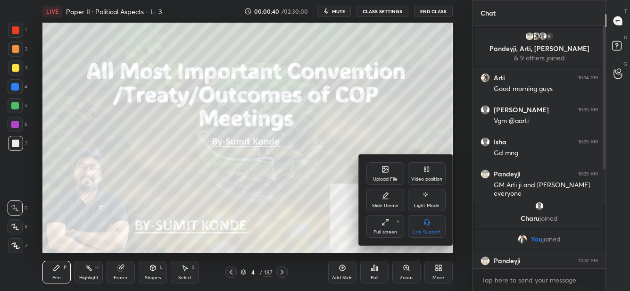
click at [392, 229] on div "Full screen F" at bounding box center [385, 226] width 38 height 23
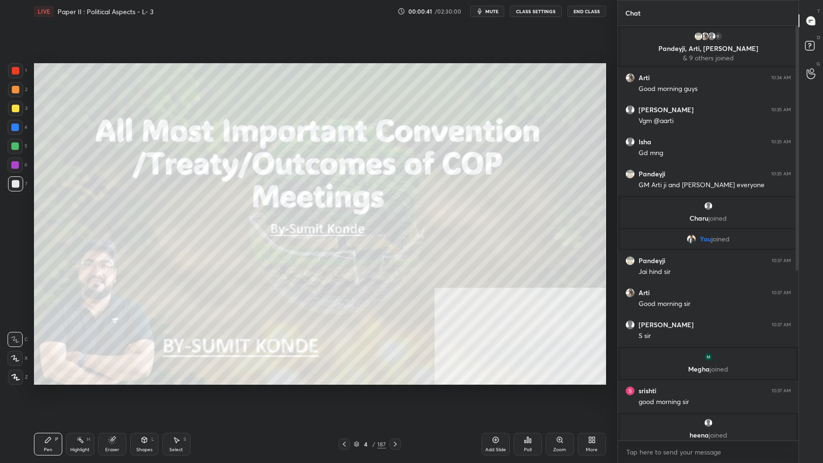
click at [396, 290] on icon at bounding box center [395, 444] width 8 height 8
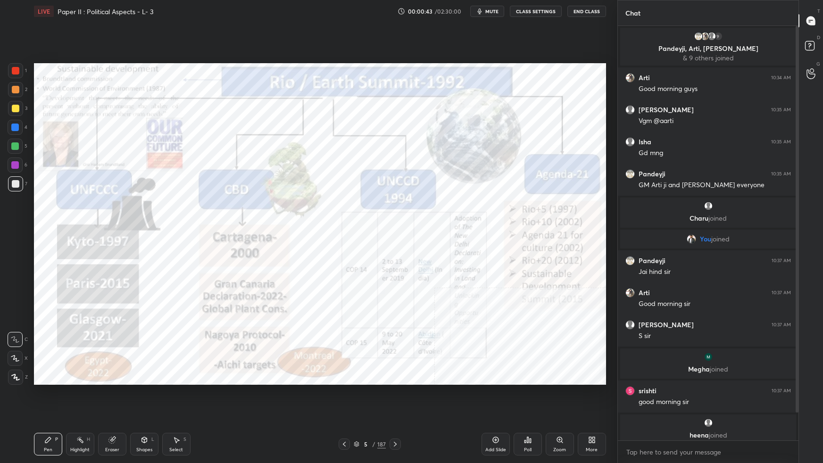
click at [599, 290] on div "More" at bounding box center [592, 444] width 28 height 23
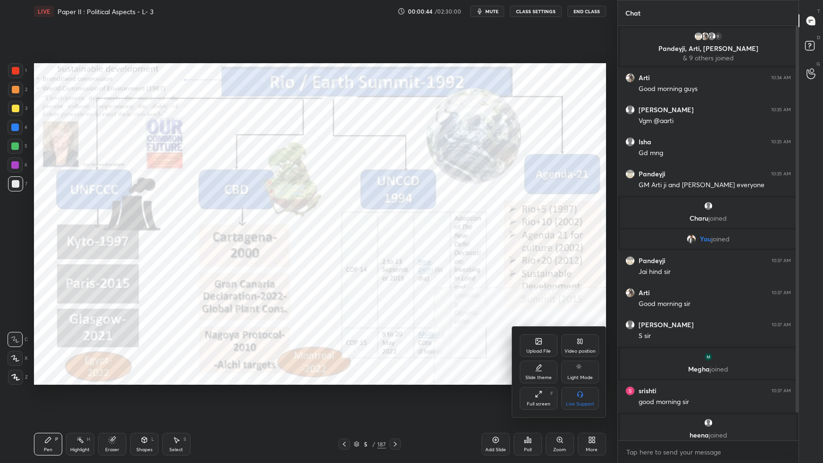
click at [501, 290] on div at bounding box center [411, 231] width 823 height 463
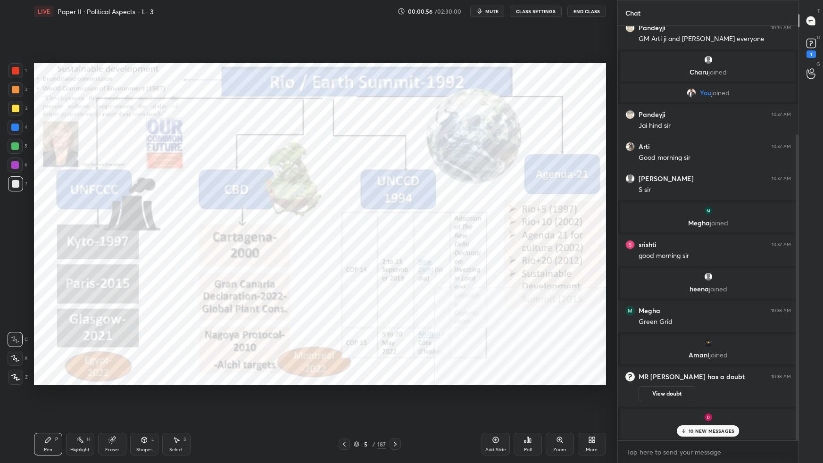
drag, startPoint x: 796, startPoint y: 331, endPoint x: 793, endPoint y: 422, distance: 91.1
click at [629, 290] on div at bounding box center [796, 233] width 6 height 414
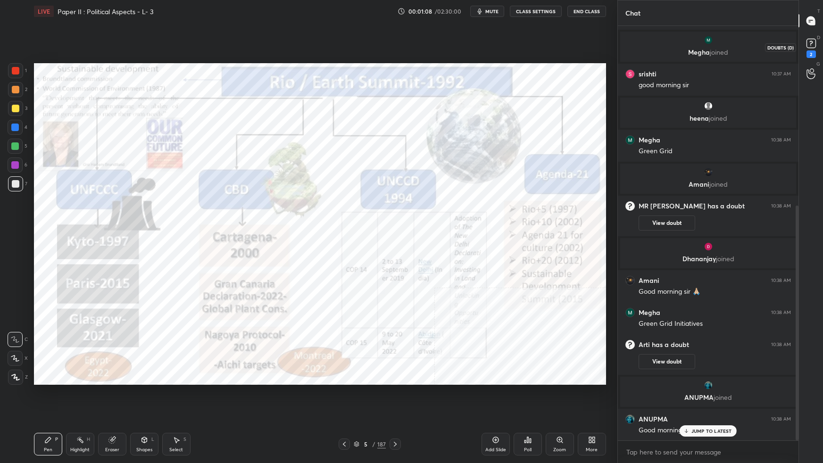
click at [629, 43] on rect at bounding box center [810, 43] width 9 height 9
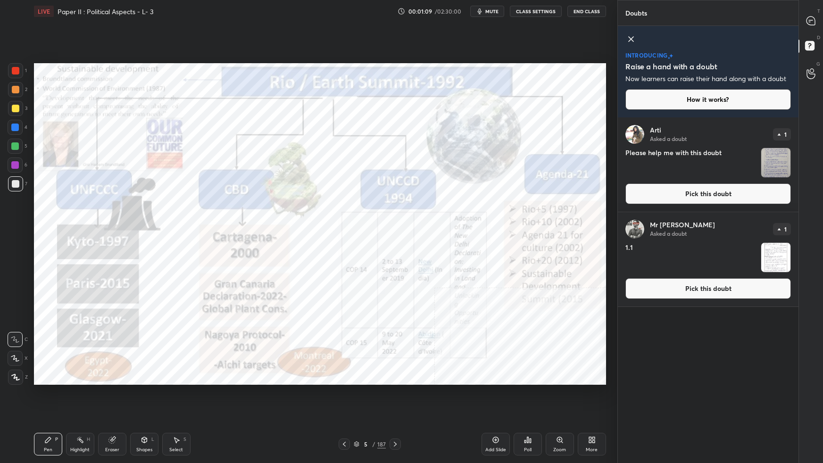
drag, startPoint x: 655, startPoint y: 290, endPoint x: 641, endPoint y: 294, distance: 14.2
click at [629, 290] on button "Pick this doubt" at bounding box center [707, 288] width 165 height 21
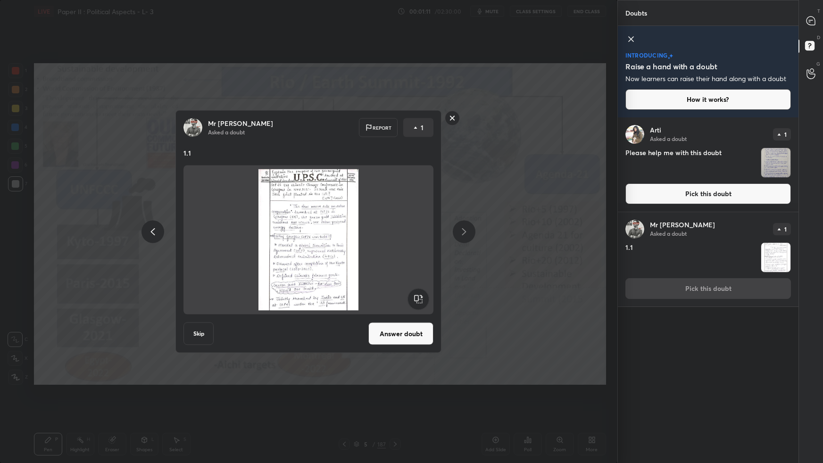
click at [409, 290] on button "Answer doubt" at bounding box center [400, 333] width 65 height 23
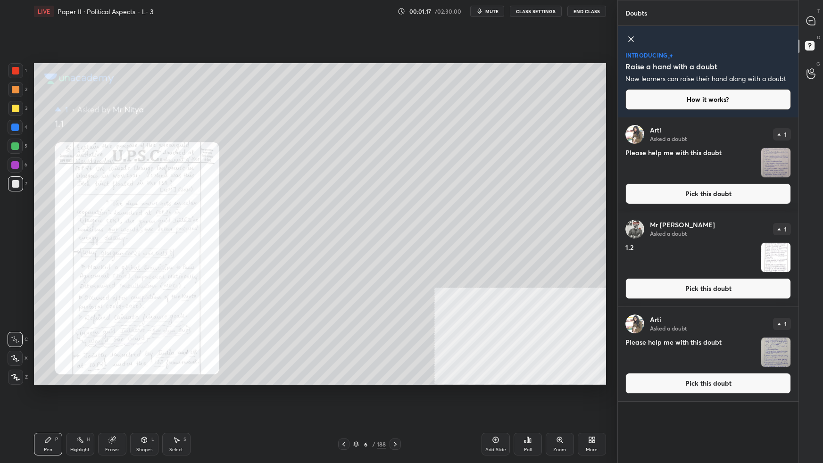
drag, startPoint x: 660, startPoint y: 286, endPoint x: 649, endPoint y: 294, distance: 13.8
click at [629, 287] on button "Pick this doubt" at bounding box center [707, 288] width 165 height 21
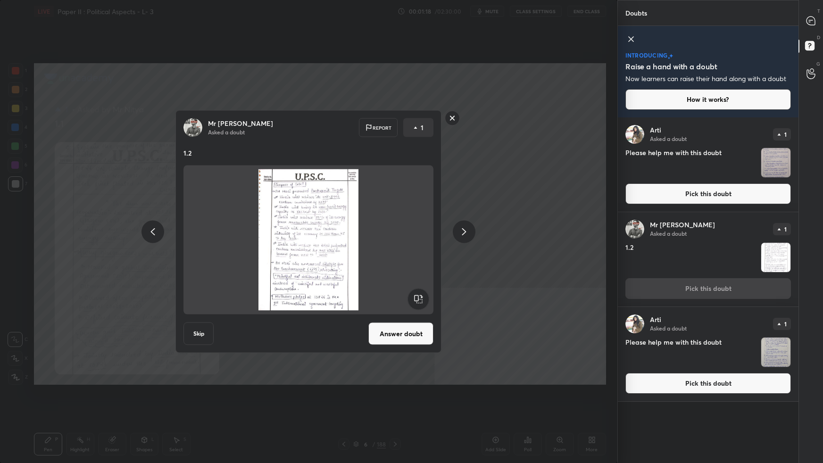
click at [412, 290] on button "Answer doubt" at bounding box center [400, 333] width 65 height 23
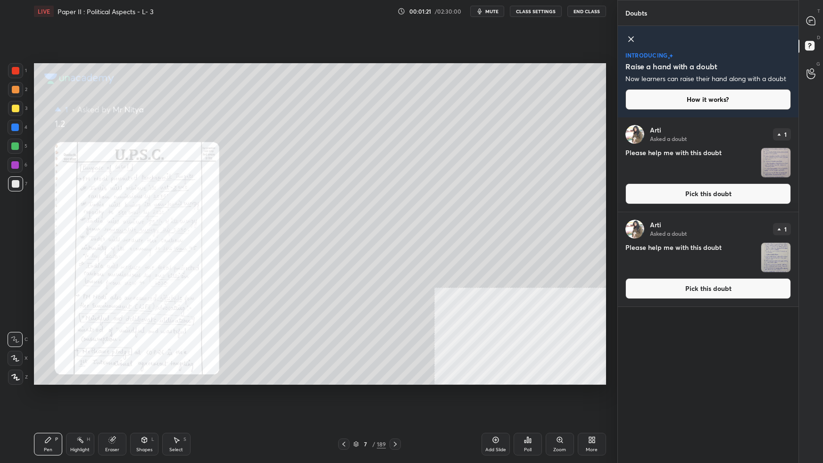
drag, startPoint x: 654, startPoint y: 286, endPoint x: 650, endPoint y: 287, distance: 4.8
click at [629, 286] on button "Pick this doubt" at bounding box center [707, 288] width 165 height 21
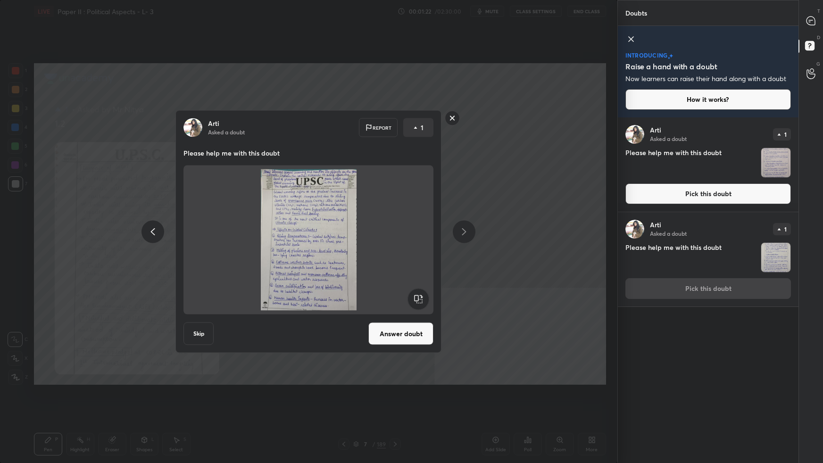
click at [419, 290] on button "Answer doubt" at bounding box center [400, 333] width 65 height 23
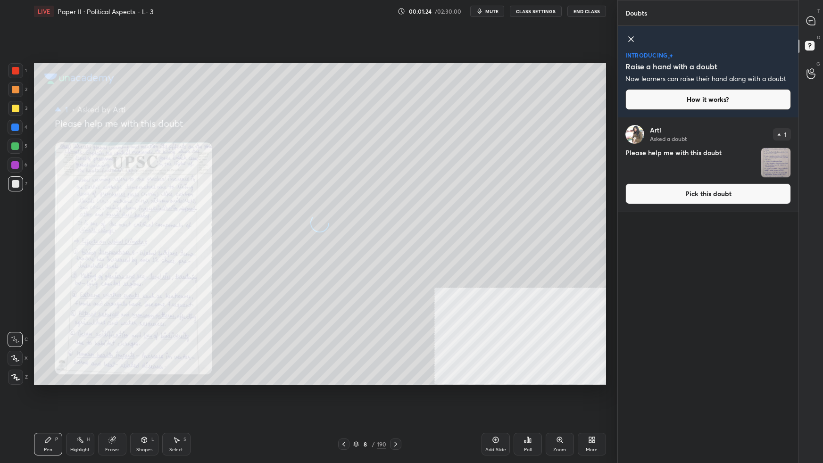
click at [629, 197] on button "Pick this doubt" at bounding box center [707, 193] width 165 height 21
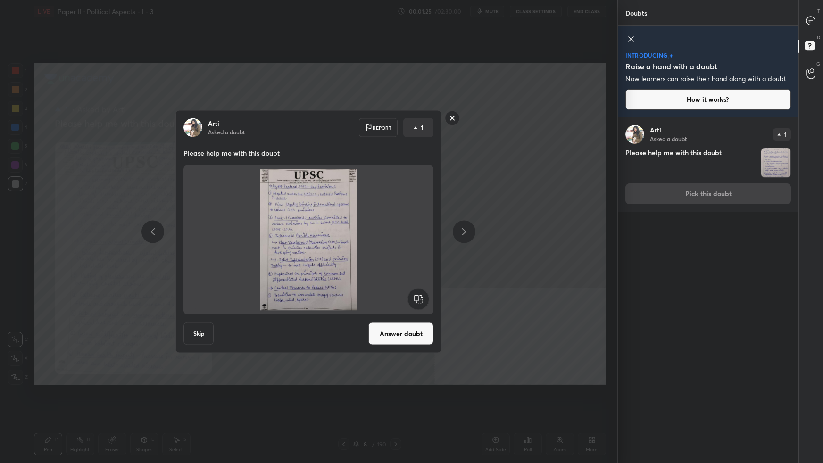
click at [420, 290] on button "Answer doubt" at bounding box center [400, 333] width 65 height 23
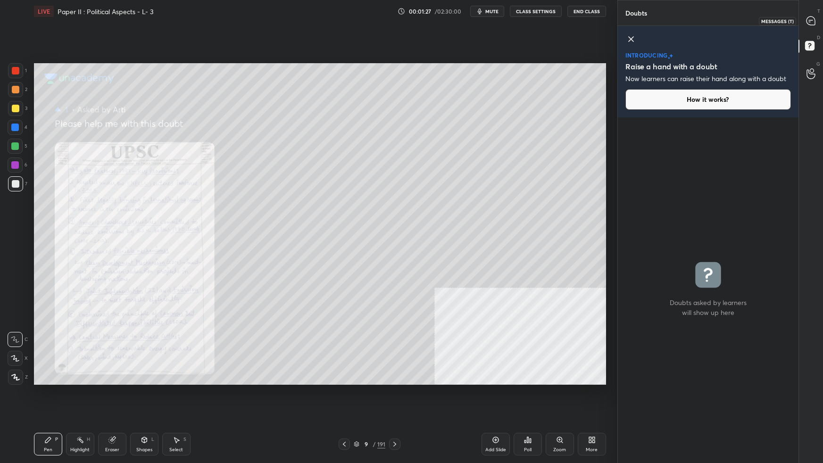
click at [629, 22] on icon at bounding box center [810, 21] width 8 height 8
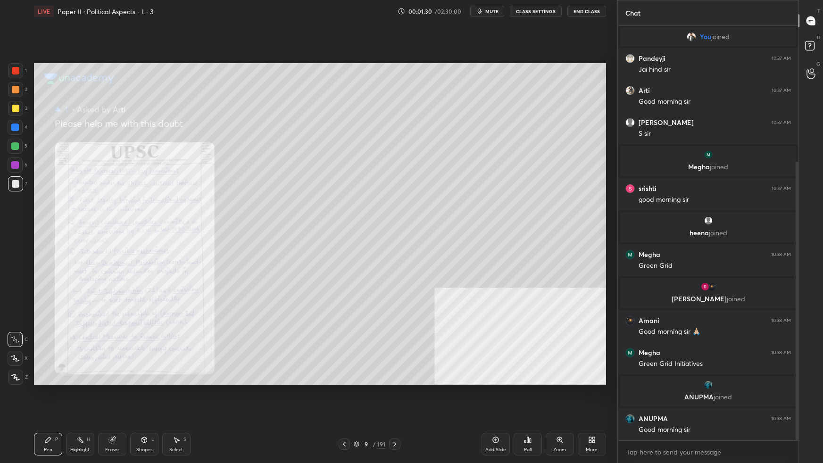
scroll to position [242, 0]
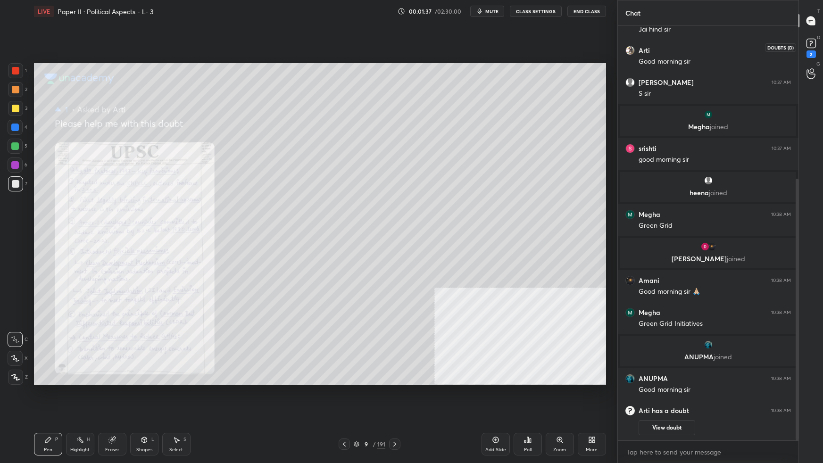
click at [629, 45] on icon at bounding box center [811, 43] width 14 height 14
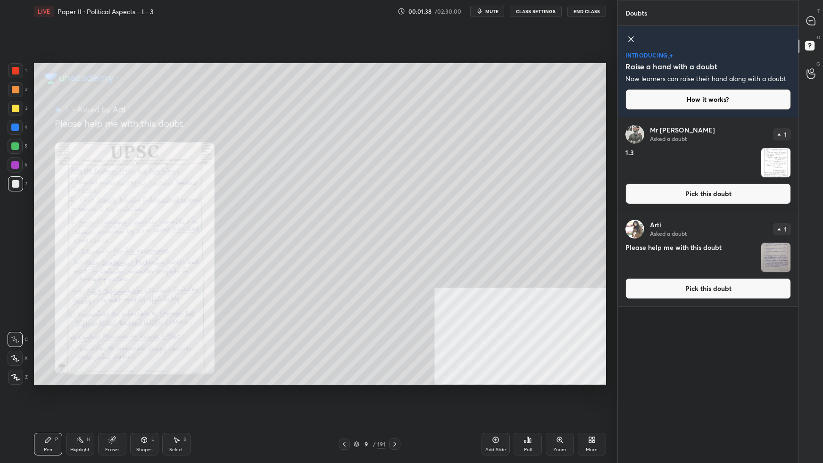
drag, startPoint x: 681, startPoint y: 290, endPoint x: 670, endPoint y: 290, distance: 11.8
click at [629, 290] on button "Pick this doubt" at bounding box center [707, 288] width 165 height 21
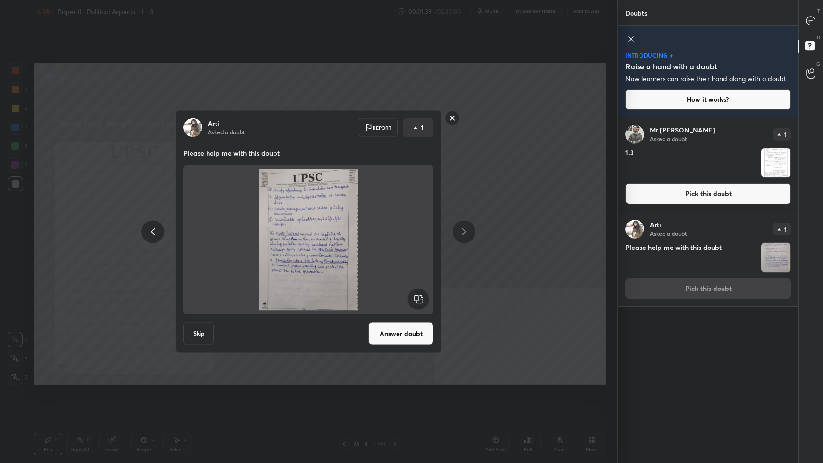
click at [413, 290] on button "Answer doubt" at bounding box center [400, 333] width 65 height 23
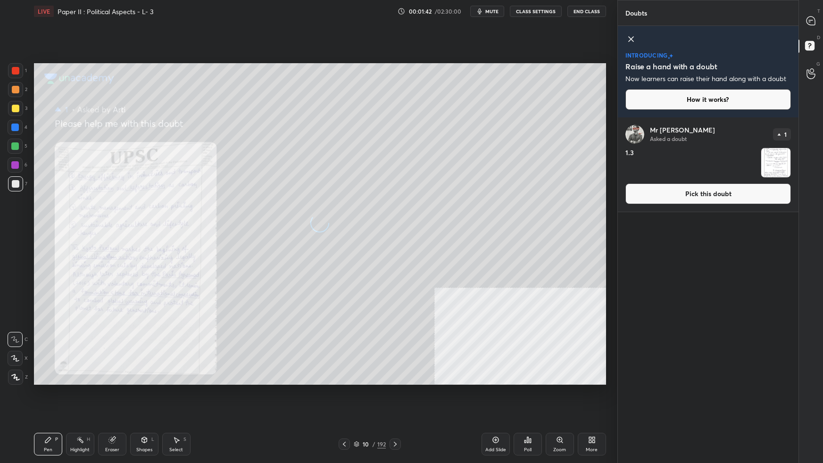
click at [343, 290] on icon at bounding box center [344, 444] width 8 height 8
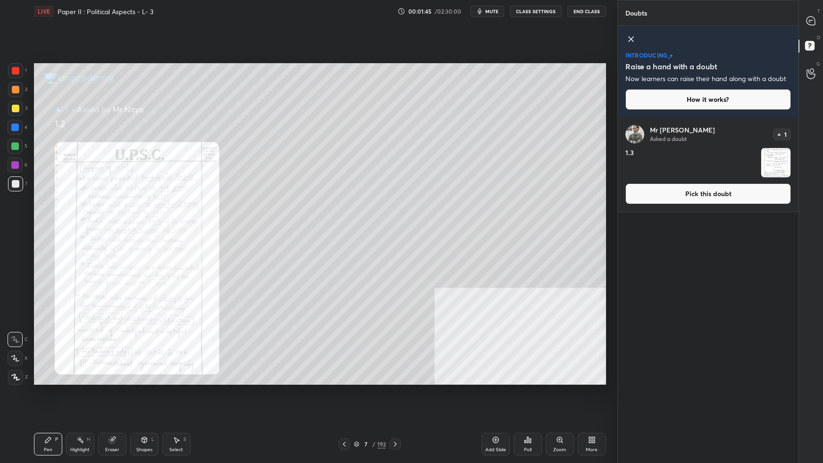
drag, startPoint x: 640, startPoint y: 198, endPoint x: 633, endPoint y: 203, distance: 9.4
click at [629, 197] on button "Pick this doubt" at bounding box center [707, 193] width 165 height 21
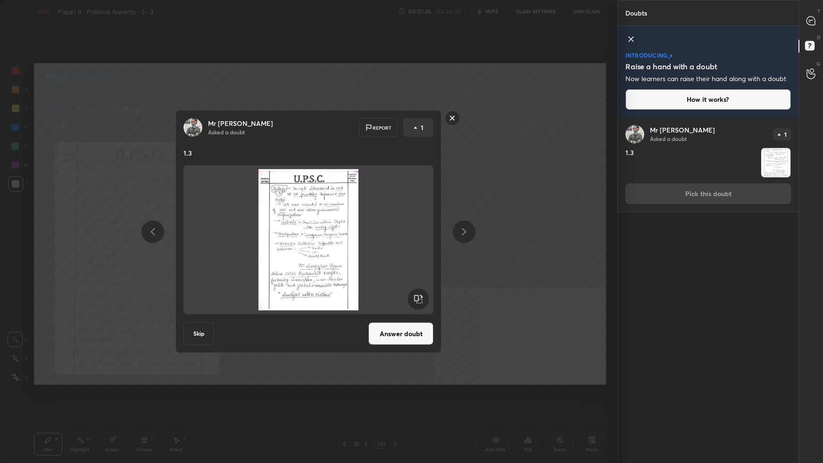
drag, startPoint x: 413, startPoint y: 332, endPoint x: 418, endPoint y: 324, distance: 9.1
click at [413, 290] on button "Answer doubt" at bounding box center [400, 333] width 65 height 23
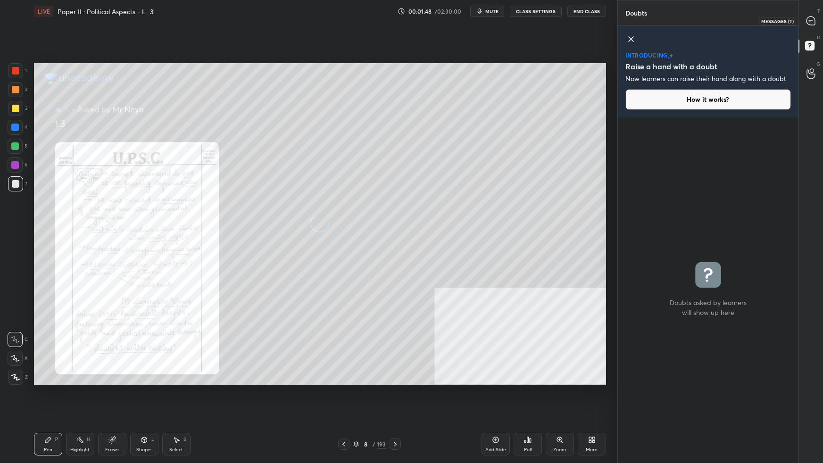
click at [629, 25] on icon at bounding box center [811, 21] width 10 height 10
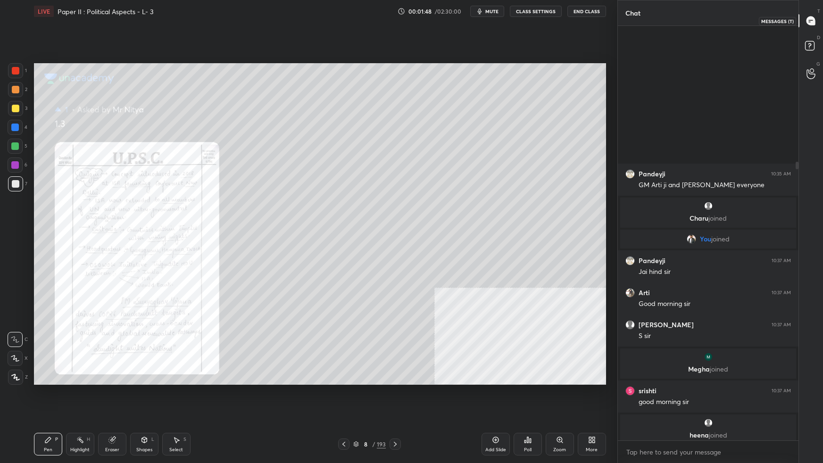
scroll to position [412, 178]
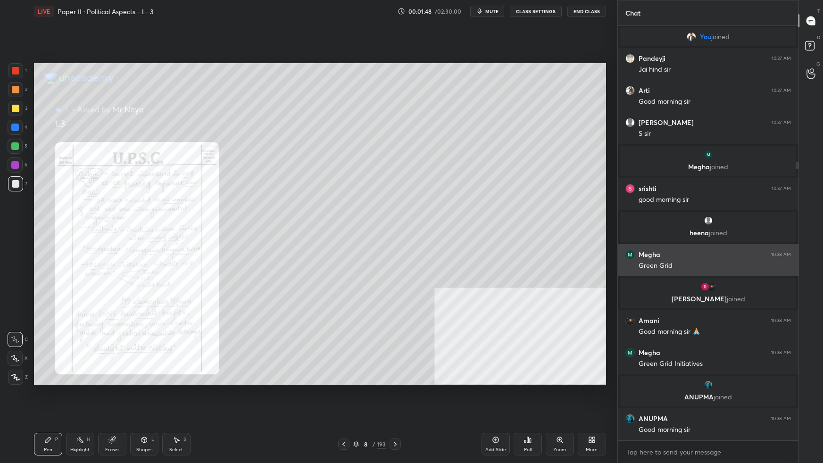
click at [629, 232] on div "Pandeyji 10:35 AM GM Arti ji and Jai hind everyone Charu joined You joined Pand…" at bounding box center [708, 132] width 181 height 617
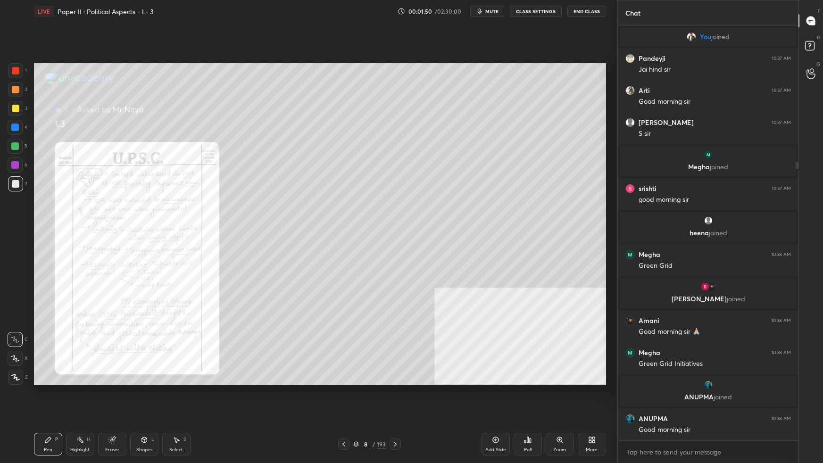
drag, startPoint x: 650, startPoint y: 298, endPoint x: 642, endPoint y: 297, distance: 7.6
click at [629, 290] on p "Dhananjay, Amani joined" at bounding box center [708, 299] width 165 height 8
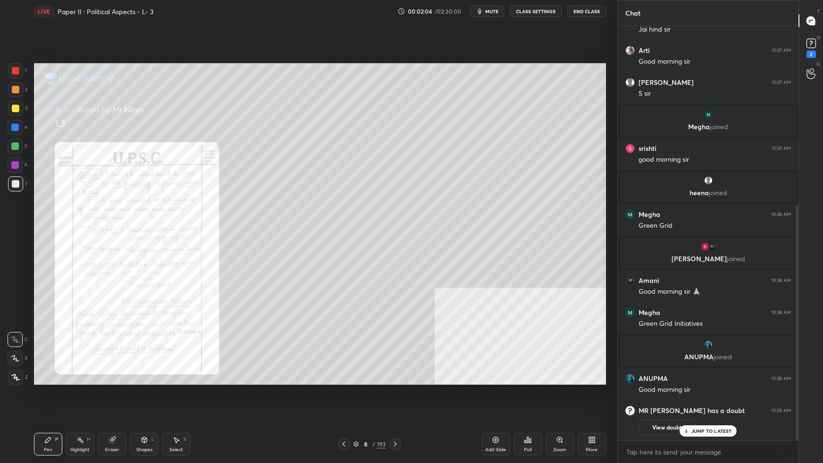
scroll to position [317, 0]
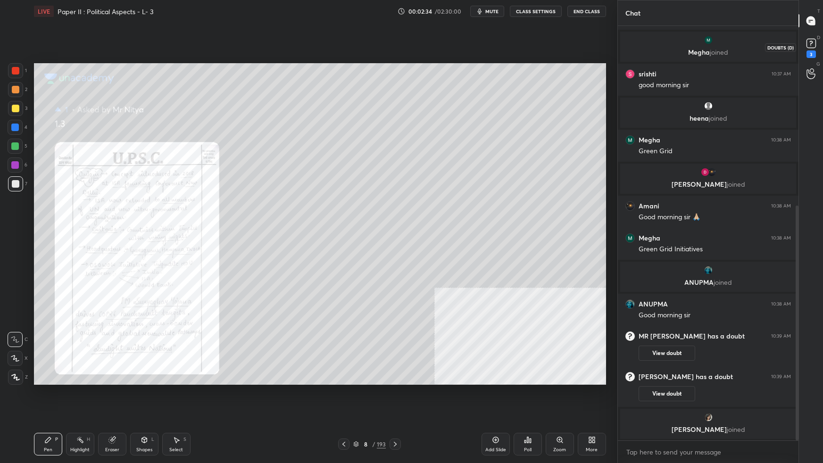
click at [629, 44] on rect at bounding box center [810, 43] width 9 height 9
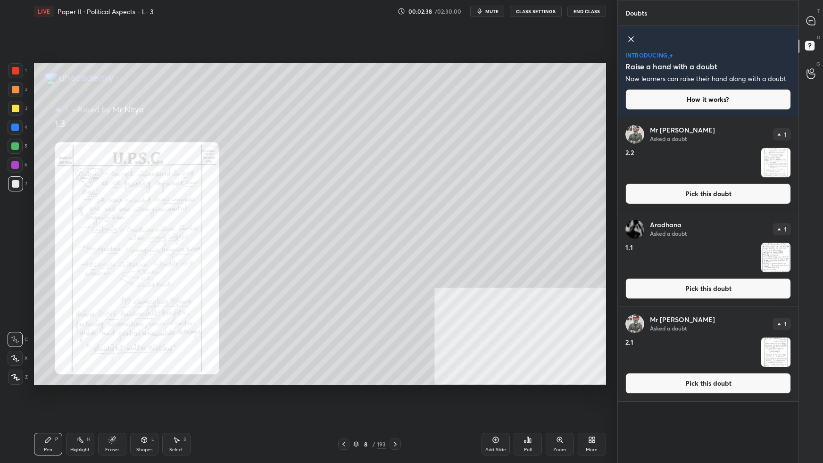
drag, startPoint x: 646, startPoint y: 382, endPoint x: 632, endPoint y: 380, distance: 13.9
click at [629, 290] on button "Pick this doubt" at bounding box center [707, 383] width 165 height 21
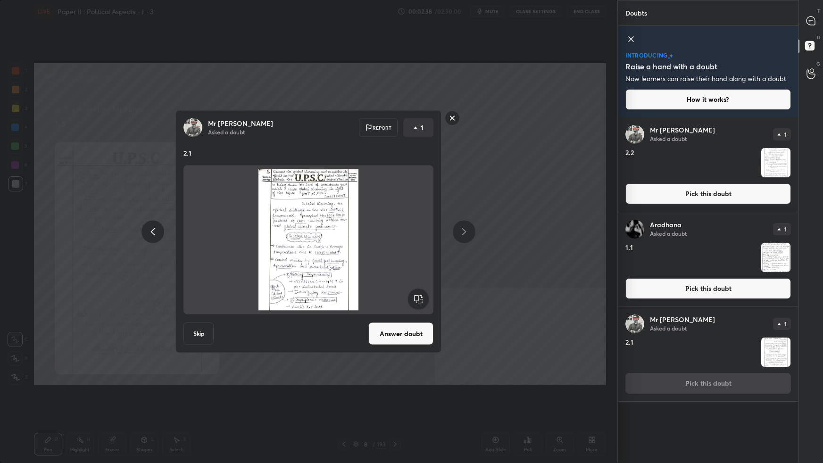
click at [390, 290] on button "Answer doubt" at bounding box center [400, 333] width 65 height 23
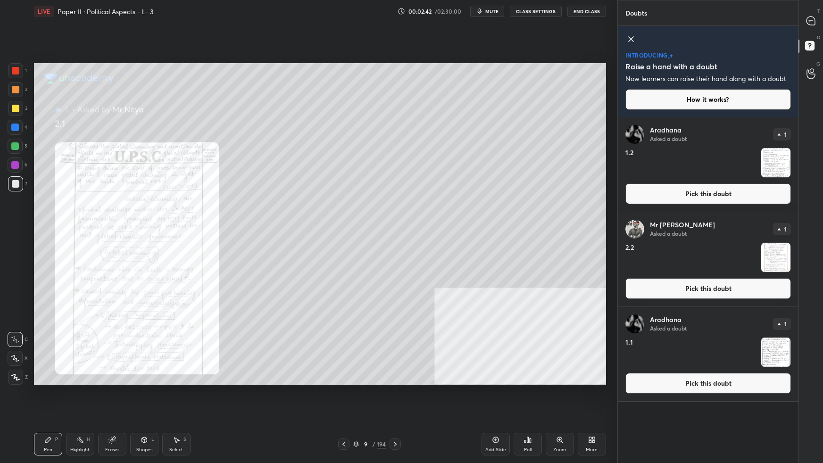
drag, startPoint x: 649, startPoint y: 292, endPoint x: 643, endPoint y: 297, distance: 7.4
click at [629, 290] on button "Pick this doubt" at bounding box center [707, 288] width 165 height 21
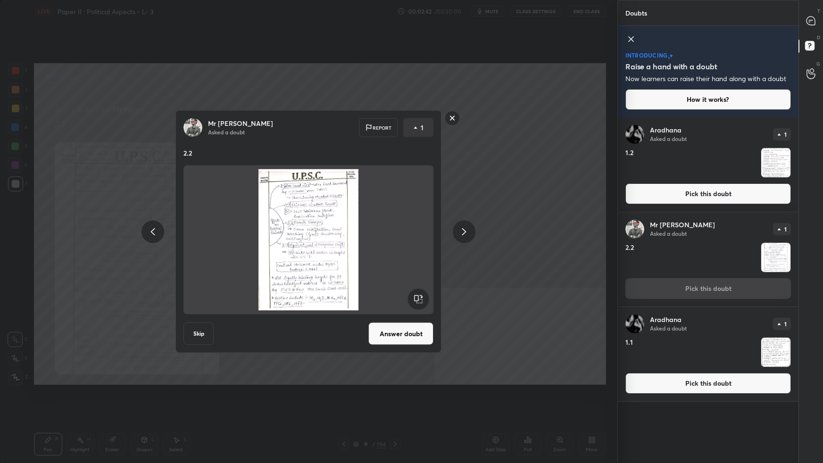
click at [412, 290] on button "Answer doubt" at bounding box center [400, 333] width 65 height 23
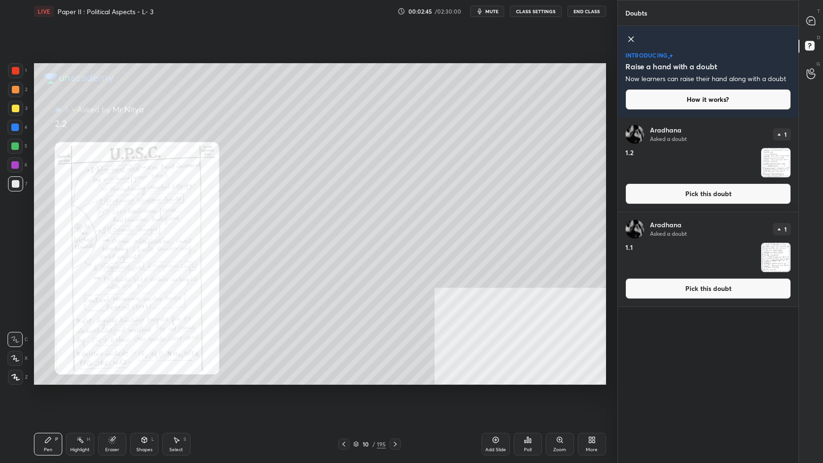
click at [629, 283] on button "Pick this doubt" at bounding box center [707, 288] width 165 height 21
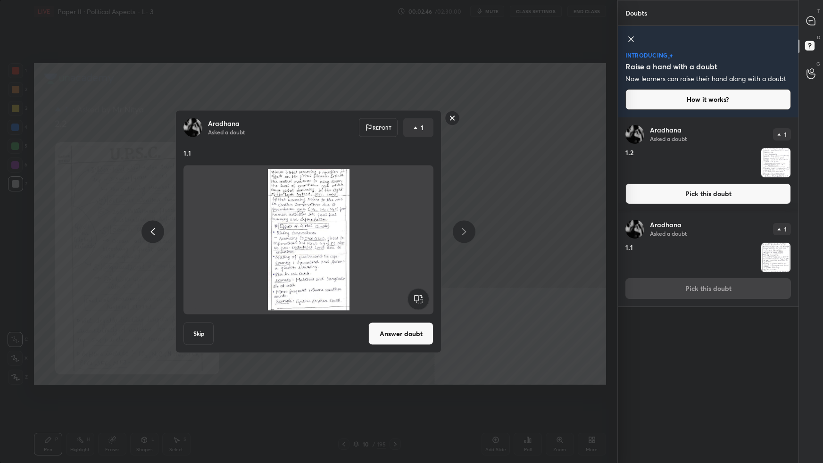
drag, startPoint x: 414, startPoint y: 332, endPoint x: 424, endPoint y: 325, distance: 12.2
click at [415, 290] on button "Answer doubt" at bounding box center [400, 333] width 65 height 23
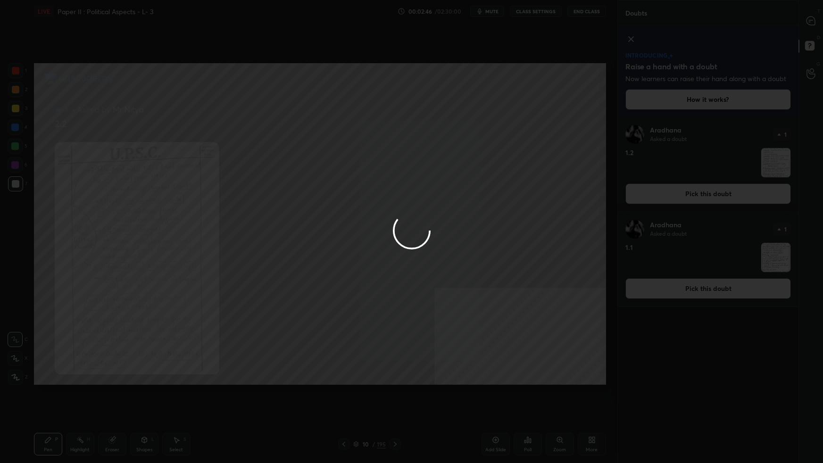
click at [629, 160] on div at bounding box center [411, 231] width 823 height 463
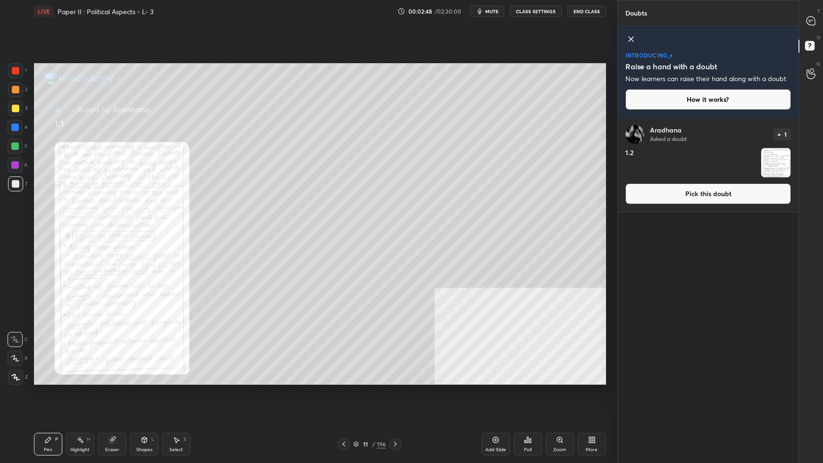
drag, startPoint x: 695, startPoint y: 195, endPoint x: 682, endPoint y: 205, distance: 16.5
click at [629, 195] on button "Pick this doubt" at bounding box center [707, 193] width 165 height 21
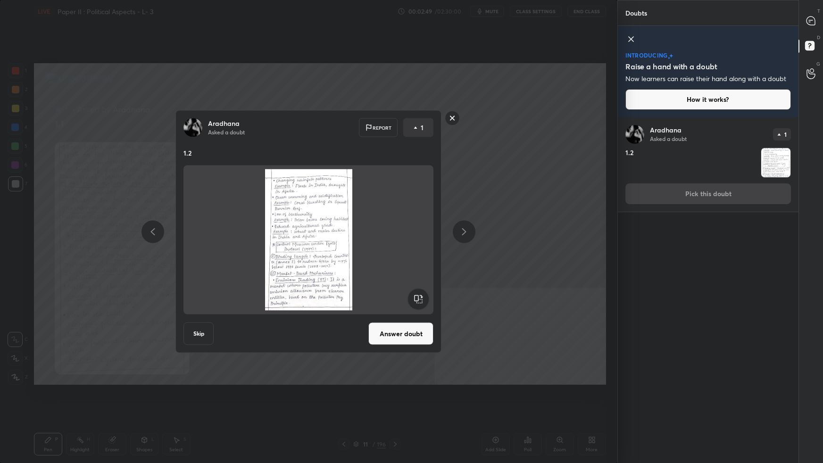
drag, startPoint x: 407, startPoint y: 340, endPoint x: 419, endPoint y: 331, distance: 14.5
click at [407, 290] on button "Answer doubt" at bounding box center [400, 333] width 65 height 23
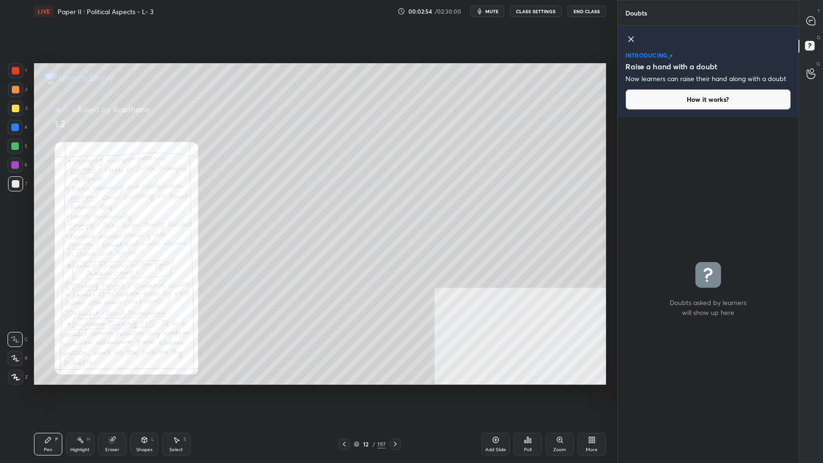
click at [583, 13] on button "End Class" at bounding box center [586, 11] width 39 height 11
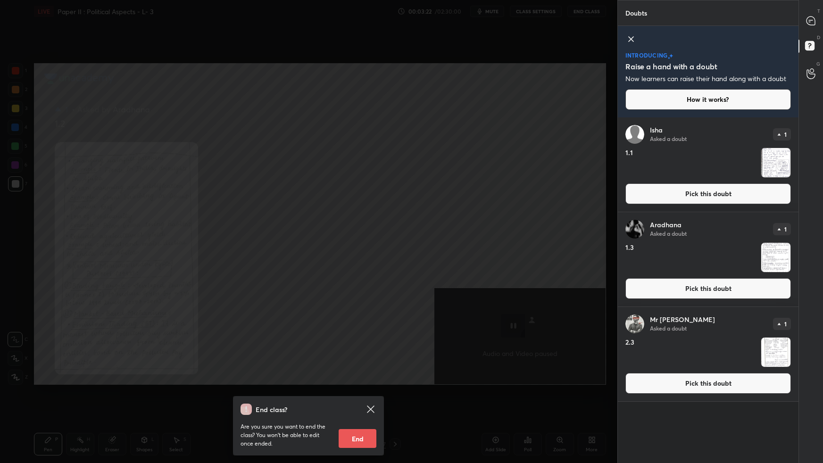
click at [518, 143] on div "End class? Are you sure you want to end the class? You won’t be able to edit on…" at bounding box center [308, 231] width 617 height 463
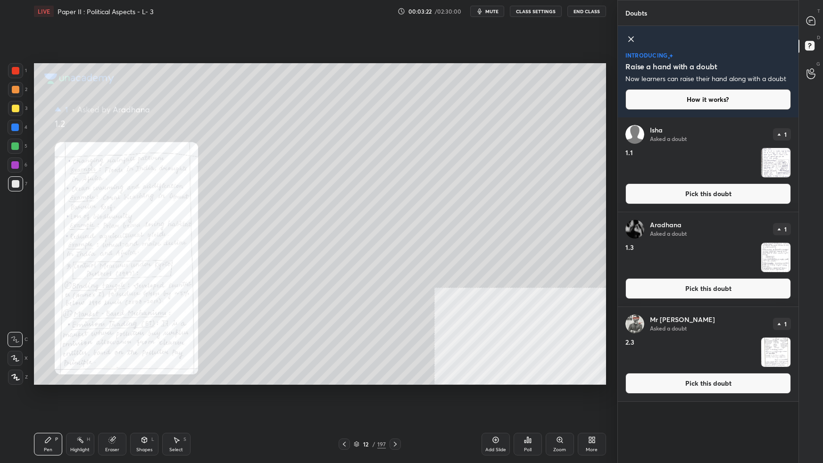
click at [629, 154] on div "1 2 3 4 5 6 7 C X Z C X Z E E Erase all H H LIVE Paper II : Political Aspects -…" at bounding box center [411, 231] width 823 height 463
click at [629, 290] on div "Aradhana Asked a doubt 1 1.3 Pick this doubt" at bounding box center [708, 259] width 181 height 94
drag, startPoint x: 675, startPoint y: 289, endPoint x: 628, endPoint y: 312, distance: 52.5
click at [629, 289] on button "Pick this doubt" at bounding box center [707, 288] width 165 height 21
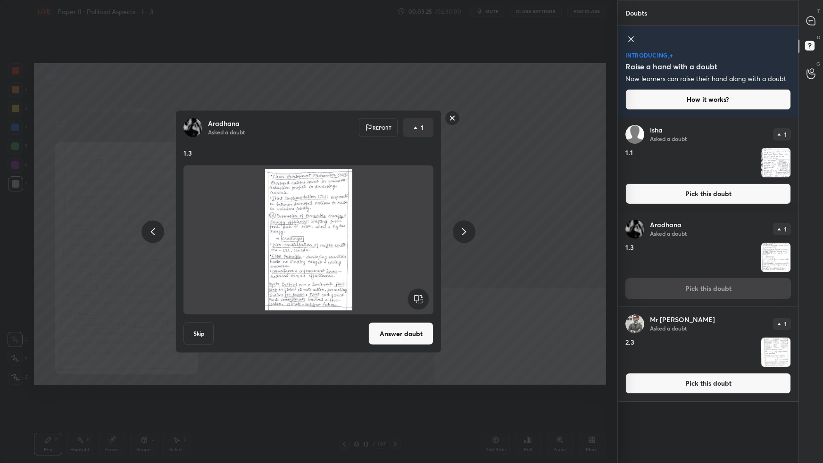
drag, startPoint x: 397, startPoint y: 332, endPoint x: 405, endPoint y: 332, distance: 8.0
click at [397, 290] on button "Answer doubt" at bounding box center [400, 333] width 65 height 23
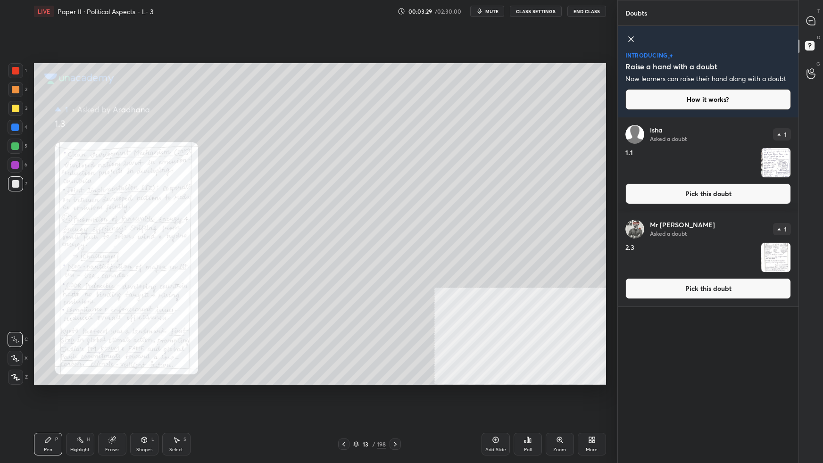
drag, startPoint x: 652, startPoint y: 194, endPoint x: 621, endPoint y: 219, distance: 39.5
click at [629, 195] on button "Pick this doubt" at bounding box center [707, 193] width 165 height 21
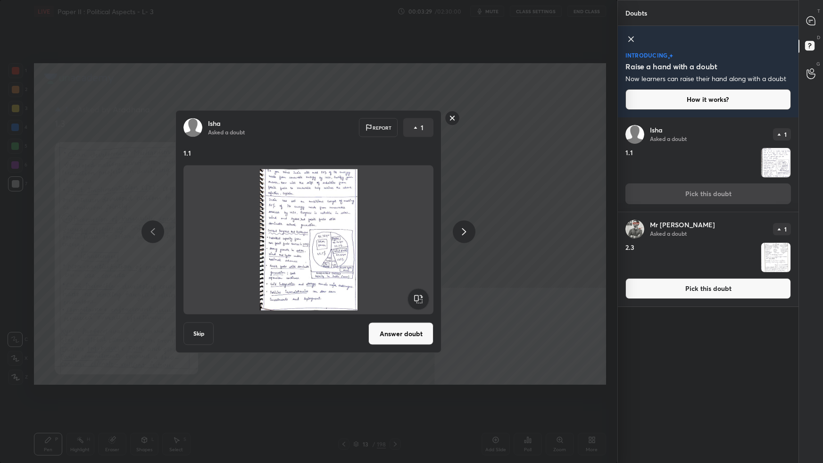
click at [422, 290] on button "Answer doubt" at bounding box center [400, 333] width 65 height 23
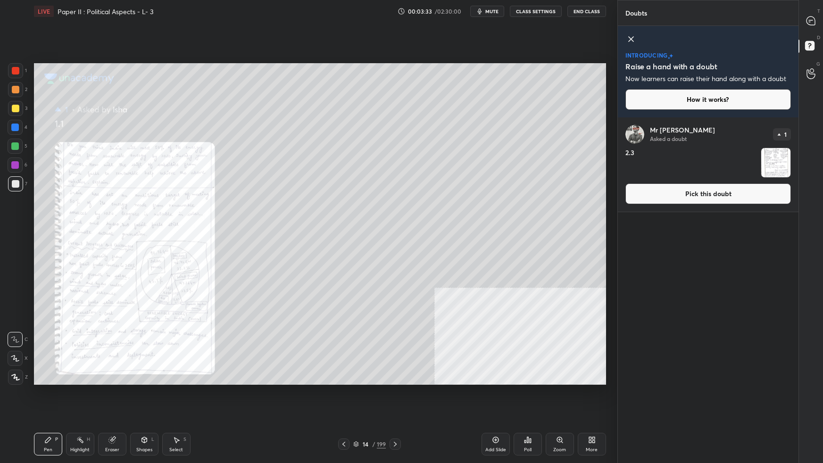
click at [346, 290] on icon at bounding box center [344, 444] width 8 height 8
click at [347, 290] on icon at bounding box center [344, 444] width 8 height 8
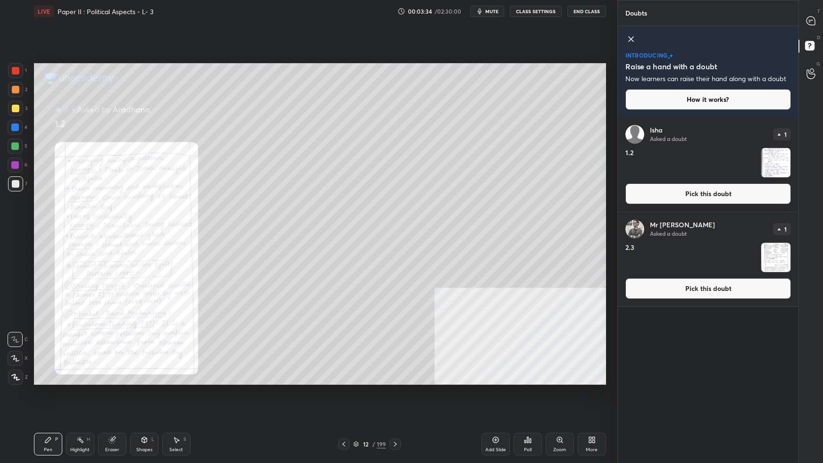
click at [348, 290] on div at bounding box center [343, 443] width 11 height 11
click at [349, 290] on div at bounding box center [343, 443] width 11 height 11
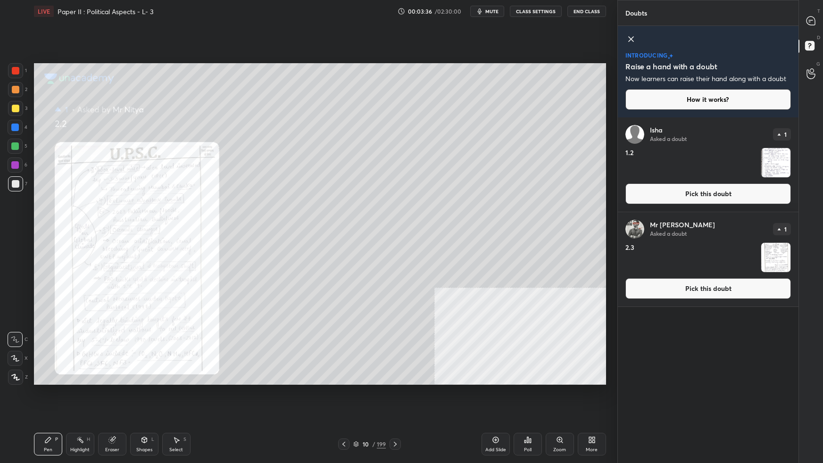
click at [629, 289] on button "Pick this doubt" at bounding box center [707, 288] width 165 height 21
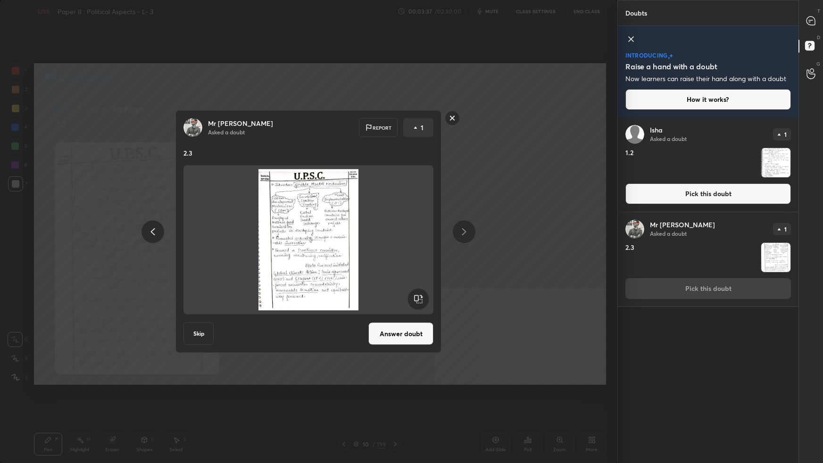
drag, startPoint x: 397, startPoint y: 335, endPoint x: 420, endPoint y: 332, distance: 22.8
click at [397, 290] on button "Answer doubt" at bounding box center [400, 333] width 65 height 23
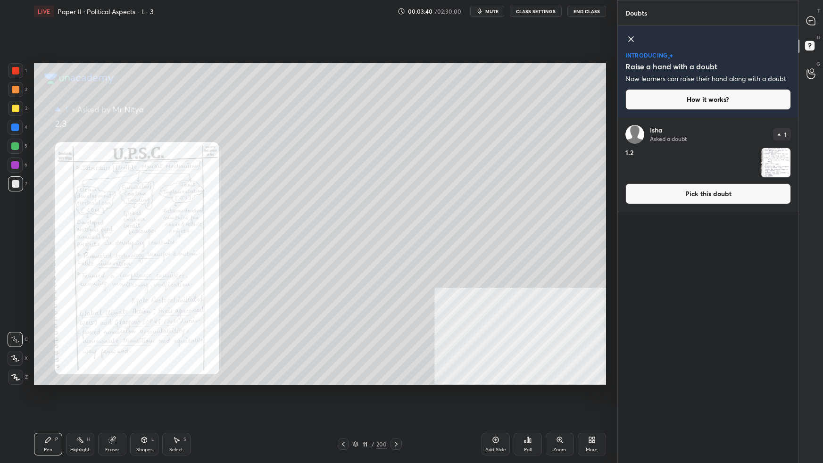
drag, startPoint x: 661, startPoint y: 195, endPoint x: 637, endPoint y: 225, distance: 39.2
click at [629, 197] on button "Pick this doubt" at bounding box center [707, 193] width 165 height 21
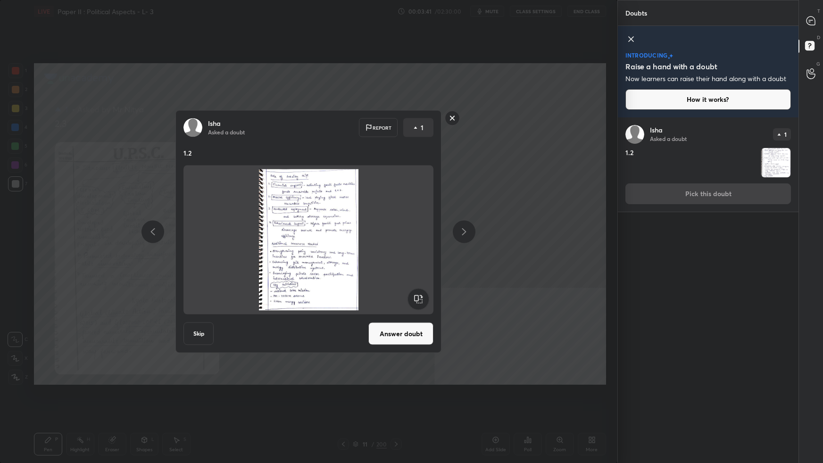
click at [427, 290] on button "Answer doubt" at bounding box center [400, 333] width 65 height 23
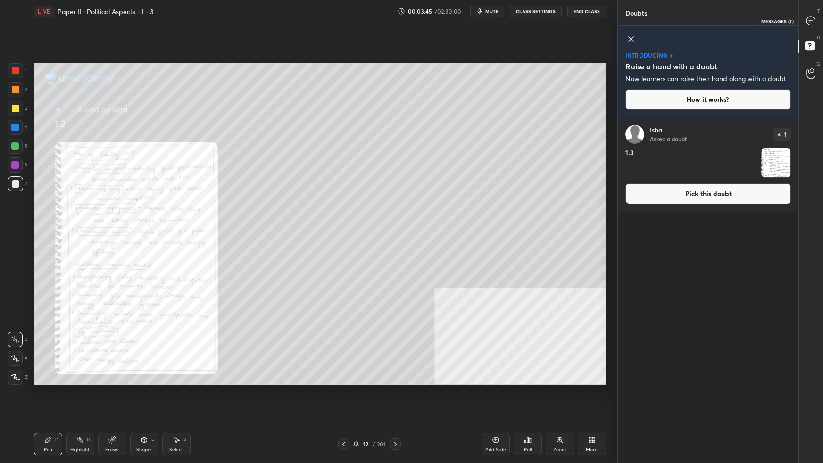
drag, startPoint x: 810, startPoint y: 21, endPoint x: 801, endPoint y: 44, distance: 24.5
click at [629, 23] on icon at bounding box center [810, 21] width 8 height 8
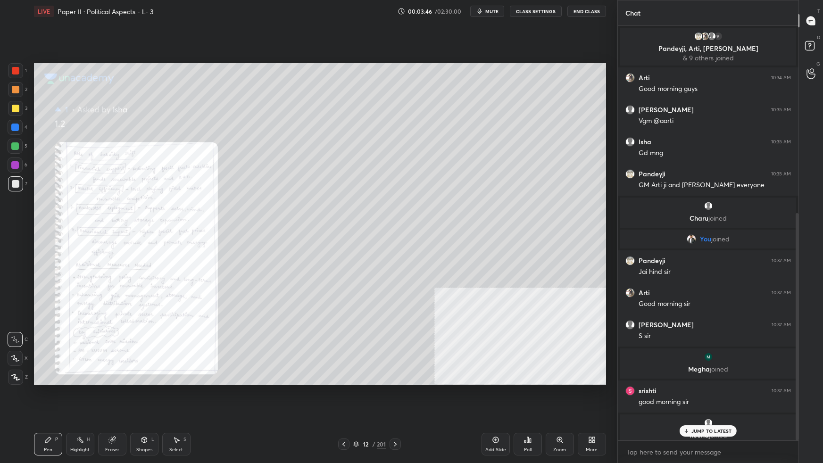
scroll to position [412, 178]
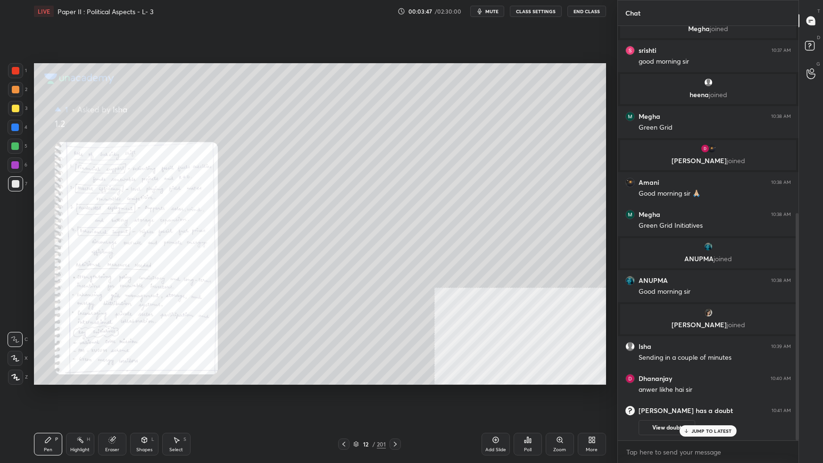
click at [629, 290] on p "JUMP TO LATEST" at bounding box center [711, 431] width 41 height 6
click at [15, 70] on div at bounding box center [16, 71] width 8 height 8
drag, startPoint x: 16, startPoint y: 355, endPoint x: 27, endPoint y: 349, distance: 13.1
click at [17, 290] on div at bounding box center [15, 358] width 15 height 15
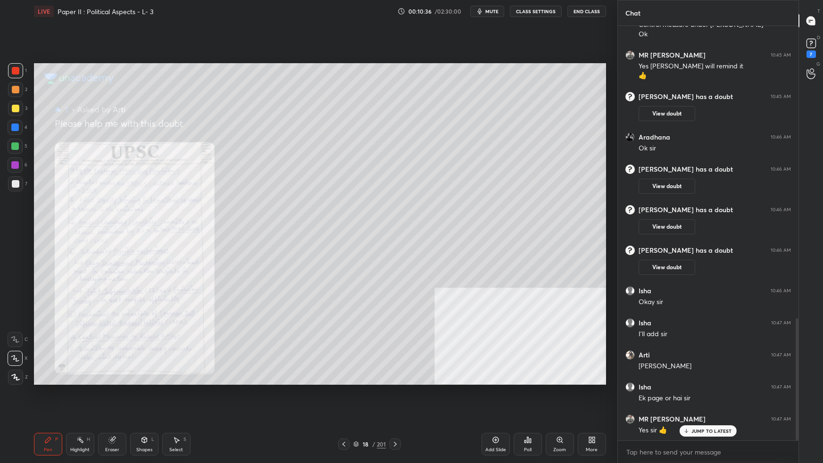
scroll to position [1024, 0]
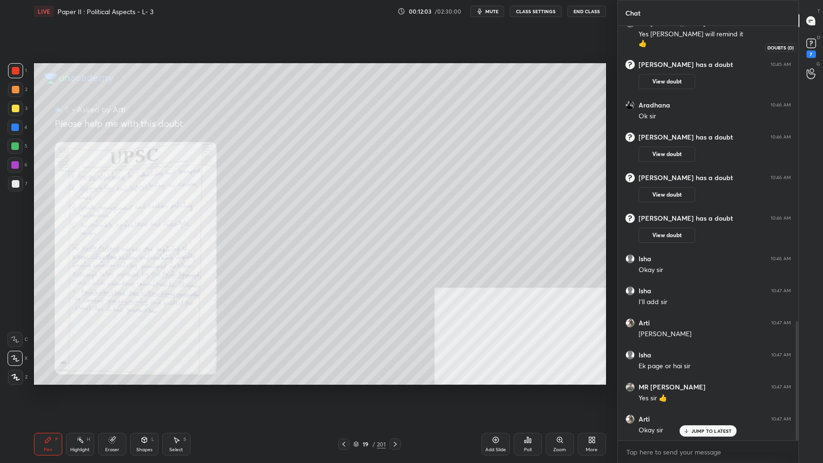
click at [629, 43] on icon at bounding box center [811, 43] width 14 height 14
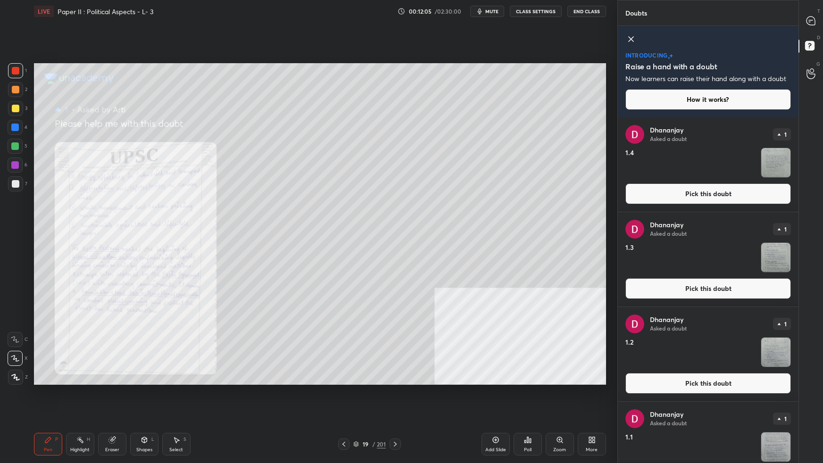
click at [629, 190] on button "Pick this doubt" at bounding box center [707, 193] width 165 height 21
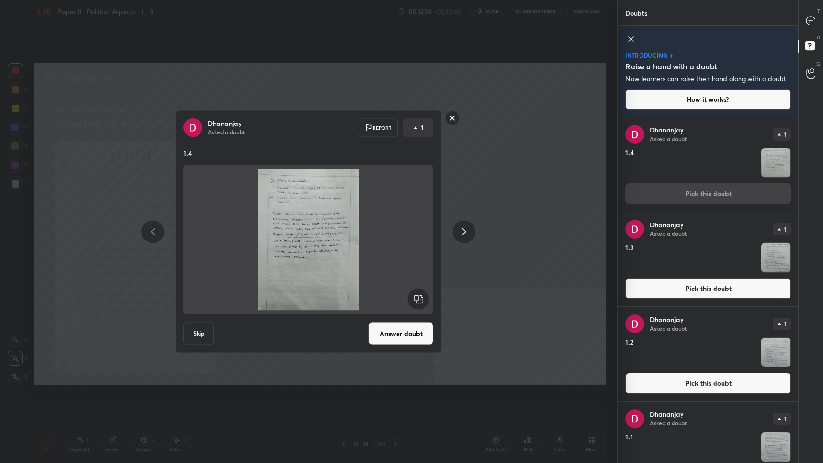
click at [419, 290] on button "Answer doubt" at bounding box center [400, 333] width 65 height 23
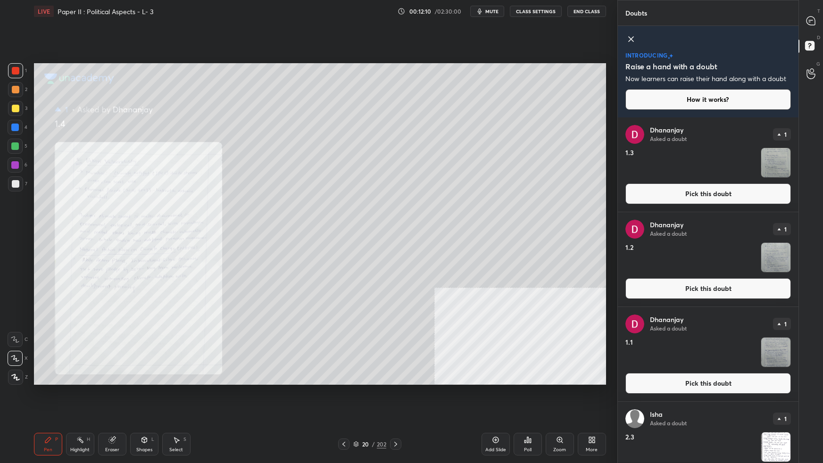
click at [629, 194] on button "Pick this doubt" at bounding box center [707, 193] width 165 height 21
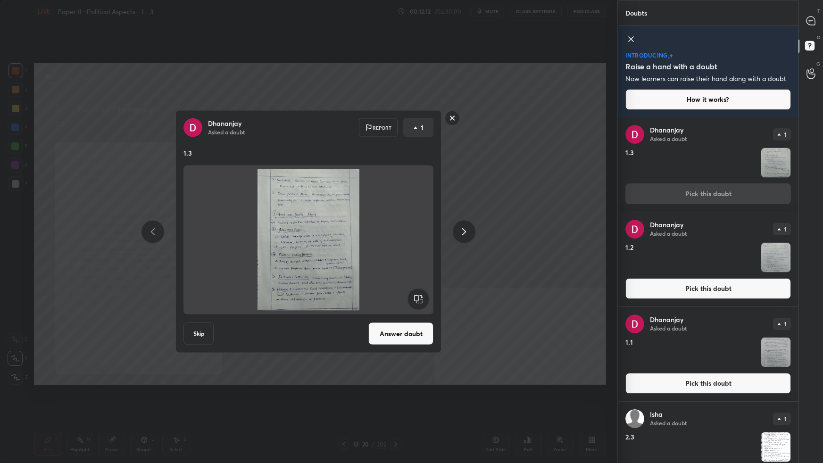
click at [419, 290] on button "Answer doubt" at bounding box center [400, 333] width 65 height 23
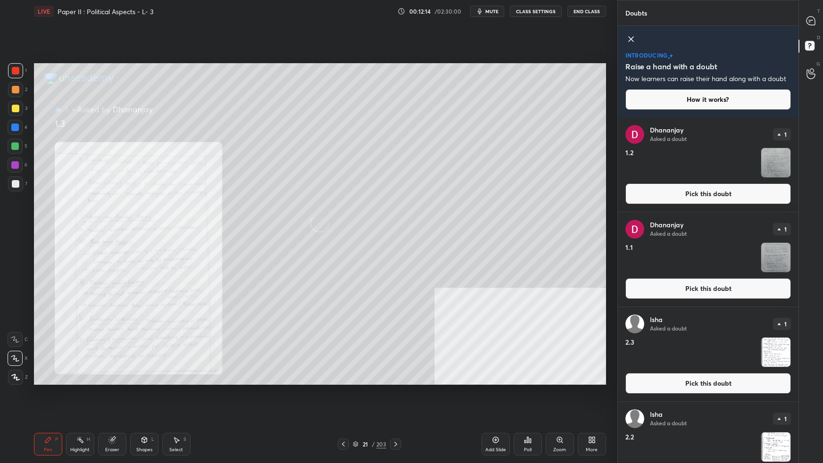
drag, startPoint x: 661, startPoint y: 196, endPoint x: 631, endPoint y: 213, distance: 34.6
click at [629, 197] on button "Pick this doubt" at bounding box center [707, 193] width 165 height 21
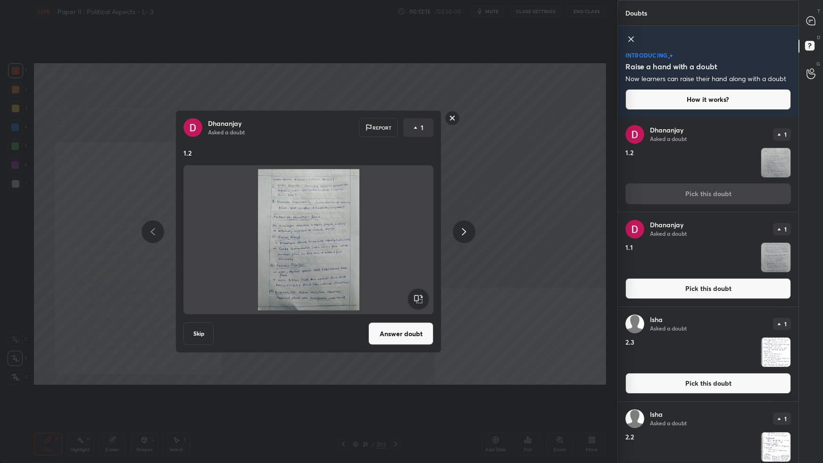
click at [405, 290] on button "Answer doubt" at bounding box center [400, 333] width 65 height 23
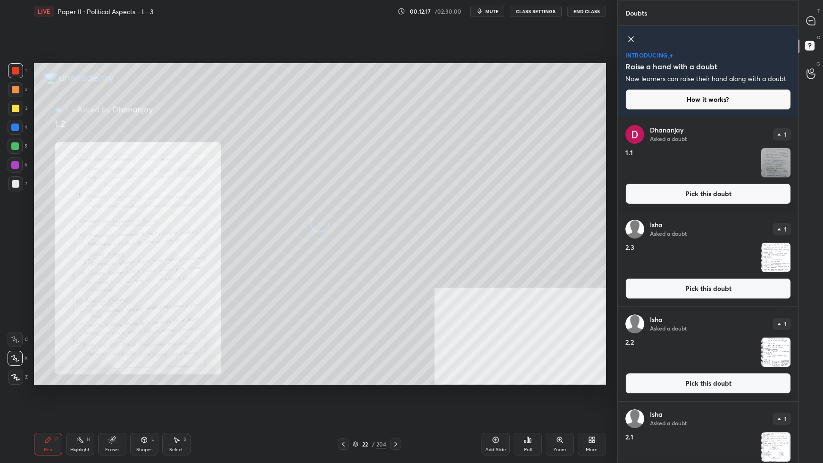
click at [629, 192] on button "Pick this doubt" at bounding box center [707, 193] width 165 height 21
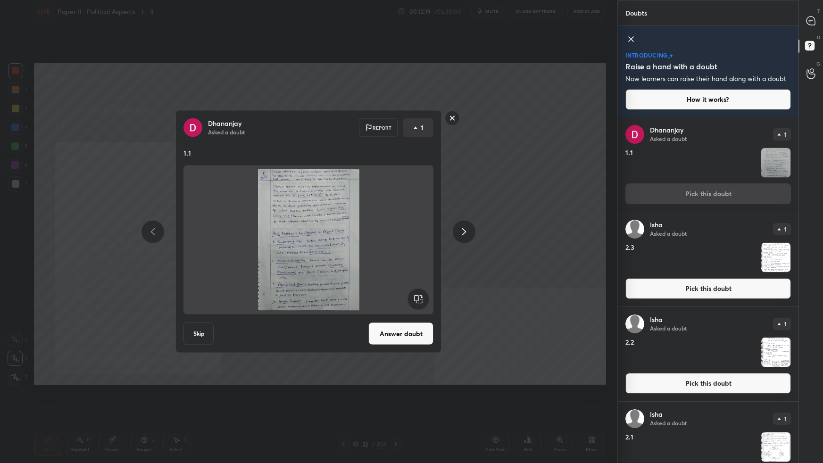
click at [416, 290] on button "Answer doubt" at bounding box center [400, 333] width 65 height 23
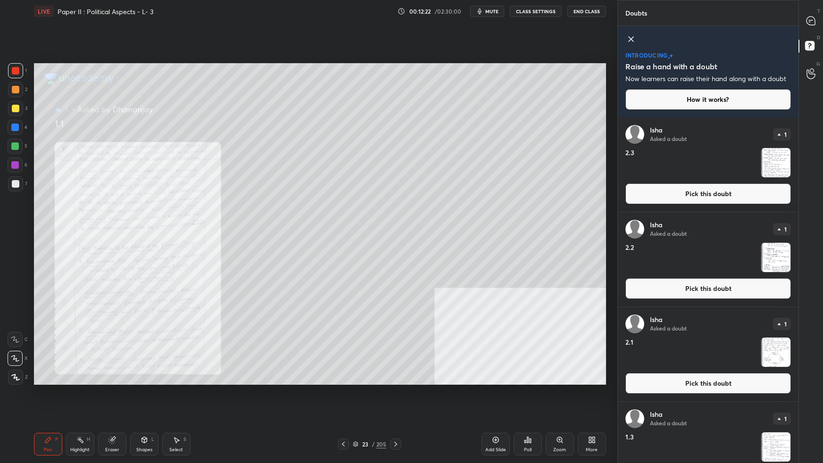
click at [629, 196] on button "Pick this doubt" at bounding box center [707, 193] width 165 height 21
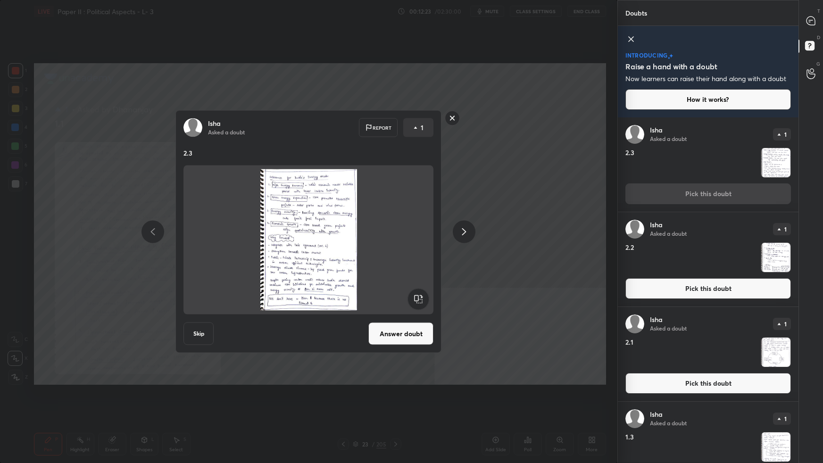
click at [399, 290] on button "Answer doubt" at bounding box center [400, 333] width 65 height 23
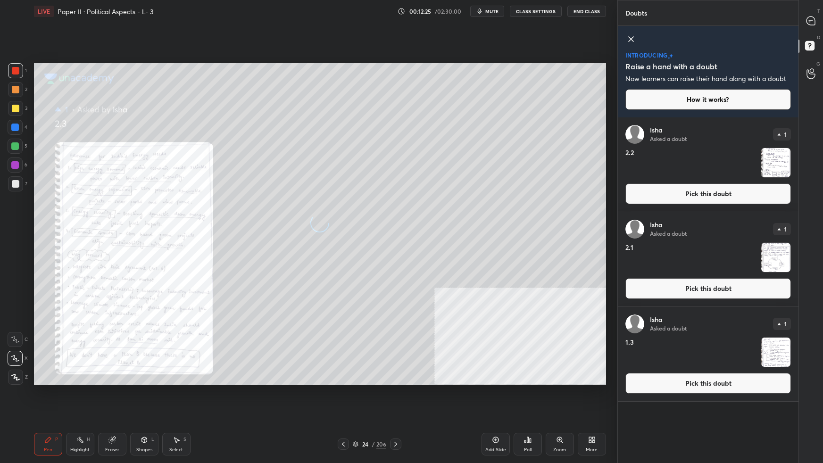
drag, startPoint x: 649, startPoint y: 195, endPoint x: 637, endPoint y: 207, distance: 17.7
click at [629, 196] on button "Pick this doubt" at bounding box center [707, 193] width 165 height 21
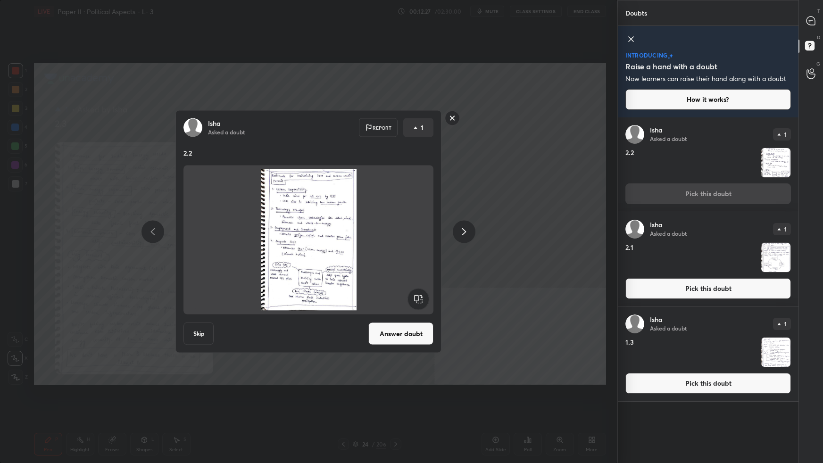
drag, startPoint x: 406, startPoint y: 340, endPoint x: 410, endPoint y: 337, distance: 5.3
click at [407, 290] on button "Answer doubt" at bounding box center [400, 333] width 65 height 23
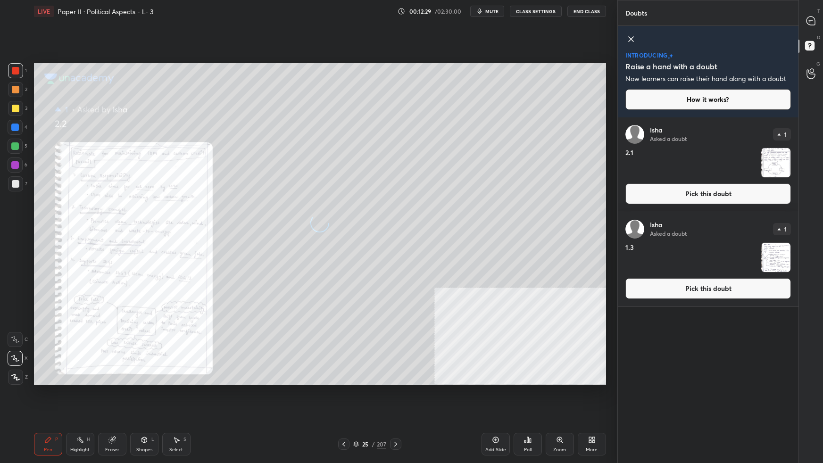
drag, startPoint x: 658, startPoint y: 197, endPoint x: 645, endPoint y: 208, distance: 18.1
click at [629, 199] on button "Pick this doubt" at bounding box center [707, 193] width 165 height 21
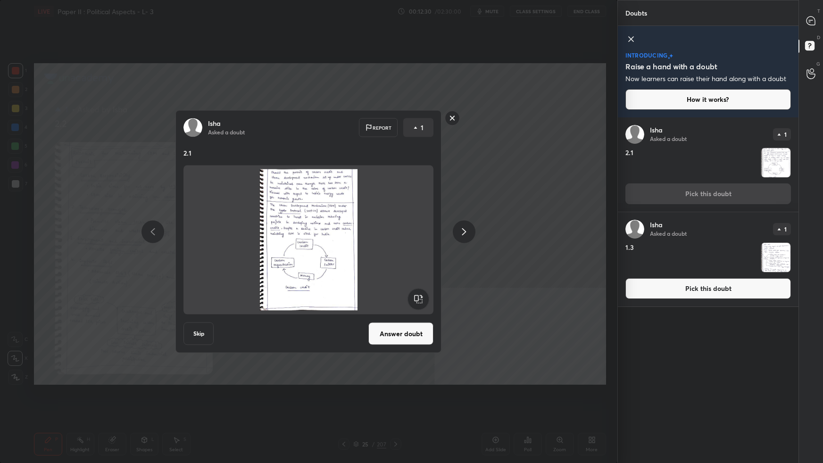
drag, startPoint x: 411, startPoint y: 334, endPoint x: 416, endPoint y: 330, distance: 6.4
click at [411, 290] on button "Answer doubt" at bounding box center [400, 333] width 65 height 23
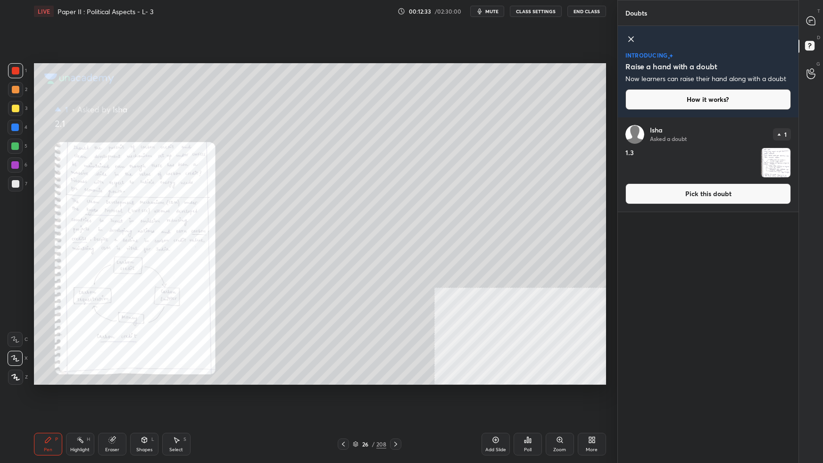
drag, startPoint x: 651, startPoint y: 193, endPoint x: 636, endPoint y: 207, distance: 19.7
click at [629, 194] on button "Pick this doubt" at bounding box center [707, 193] width 165 height 21
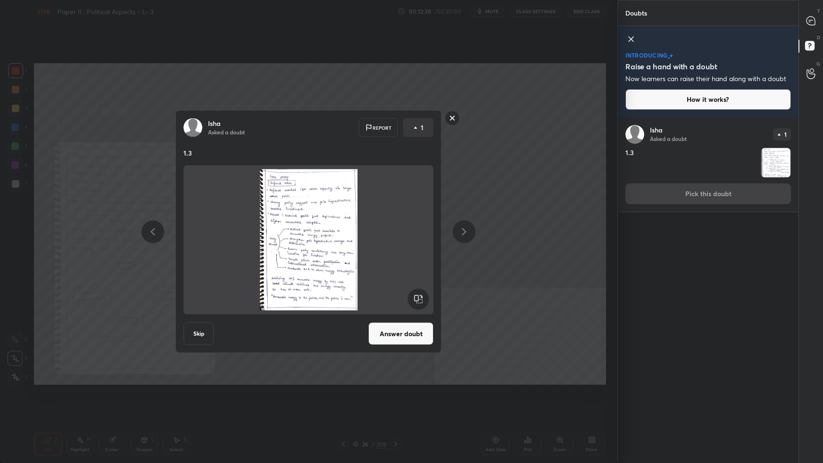
click at [428, 290] on button "Answer doubt" at bounding box center [400, 333] width 65 height 23
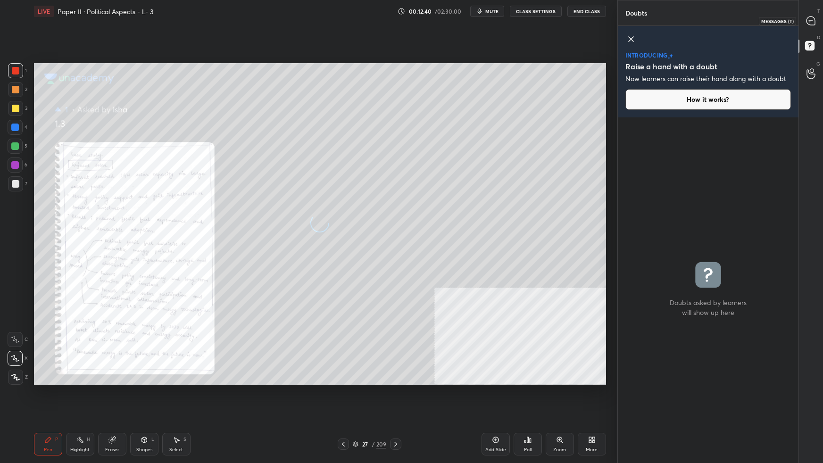
click at [629, 24] on icon at bounding box center [810, 21] width 8 height 8
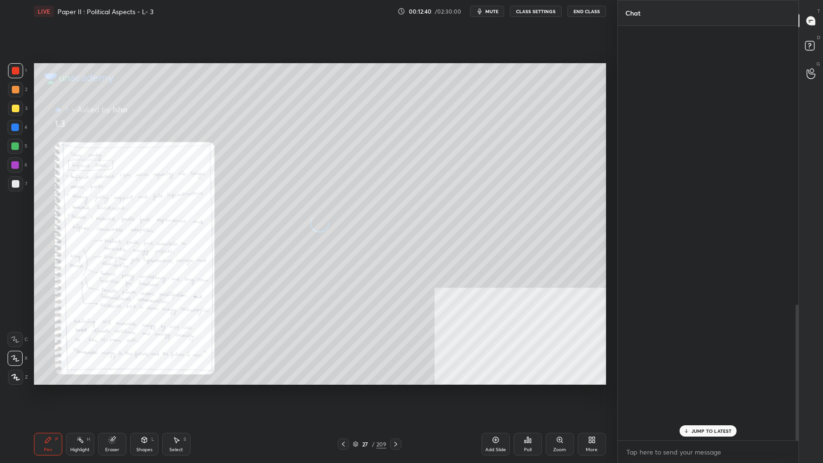
scroll to position [412, 178]
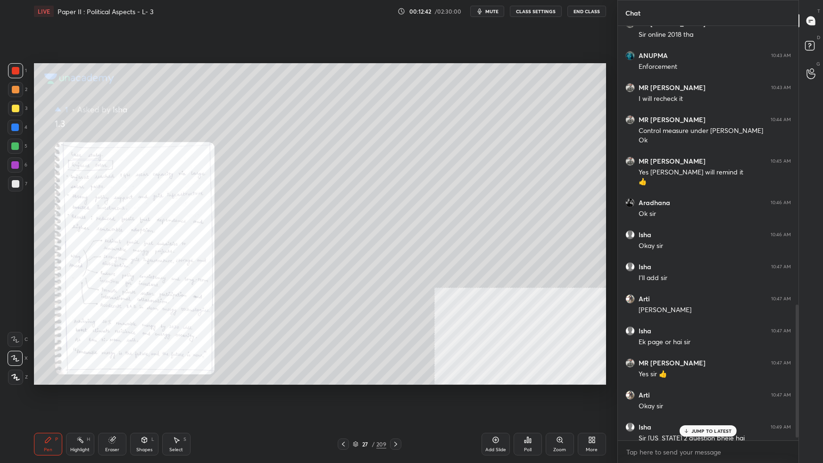
click at [629, 290] on p "JUMP TO LATEST" at bounding box center [711, 431] width 41 height 6
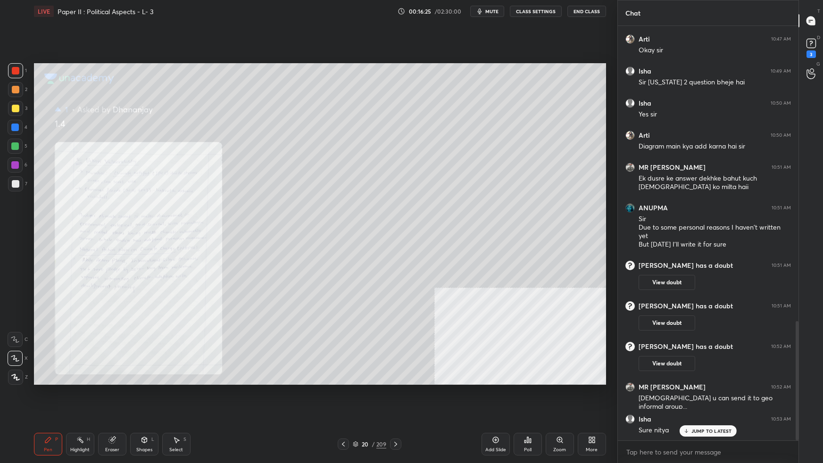
scroll to position [1057, 0]
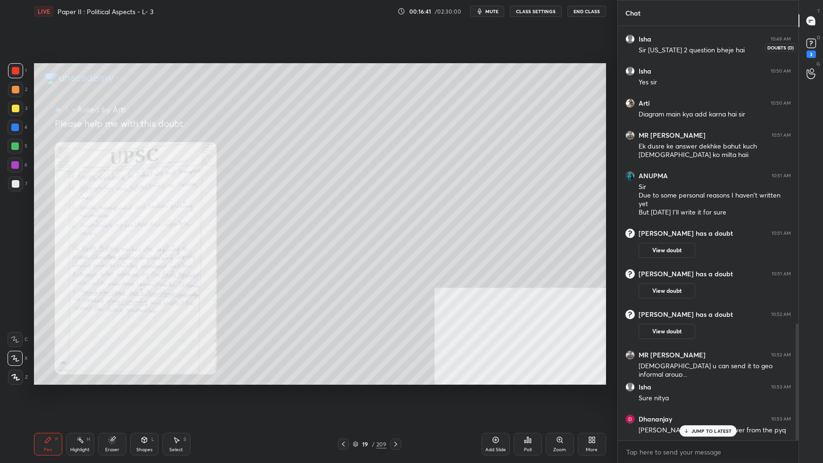
click at [629, 44] on rect at bounding box center [810, 43] width 9 height 9
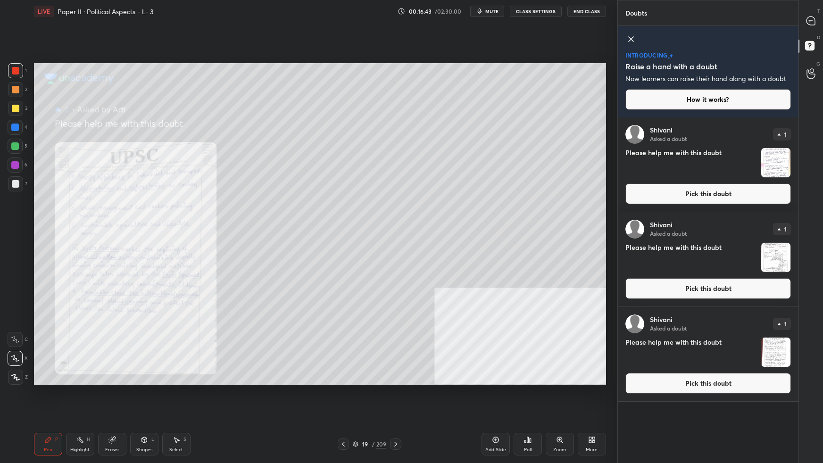
drag, startPoint x: 674, startPoint y: 199, endPoint x: 671, endPoint y: 205, distance: 5.9
click at [629, 199] on button "Pick this doubt" at bounding box center [707, 193] width 165 height 21
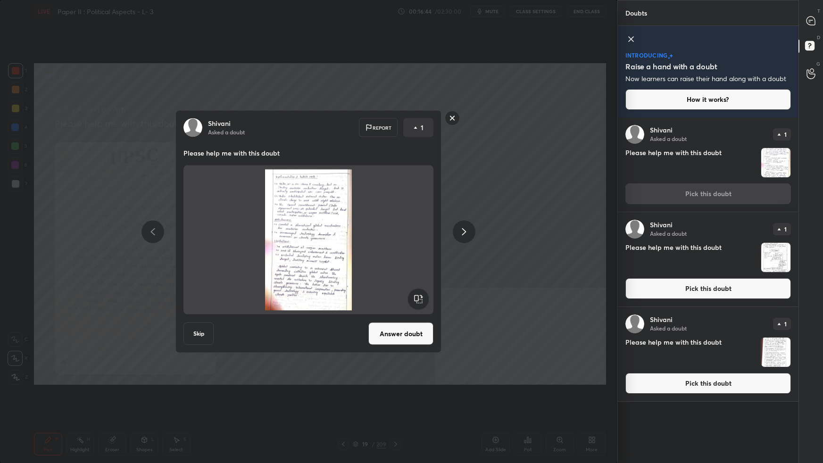
click at [405, 290] on button "Answer doubt" at bounding box center [400, 333] width 65 height 23
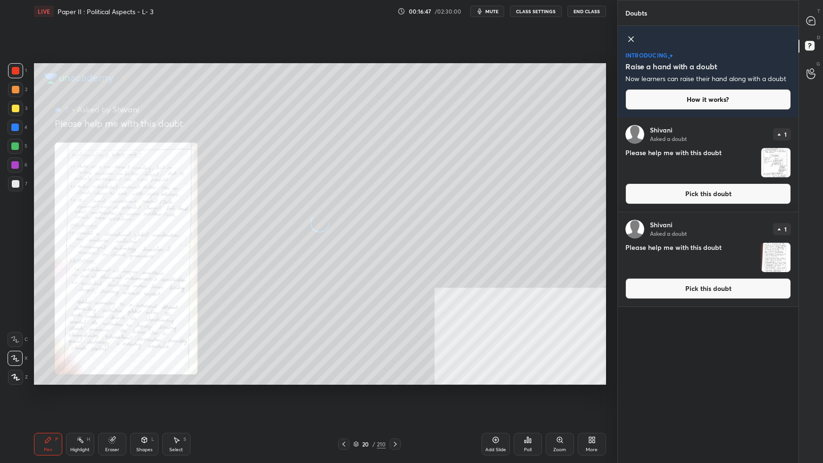
click at [629, 196] on button "Pick this doubt" at bounding box center [707, 193] width 165 height 21
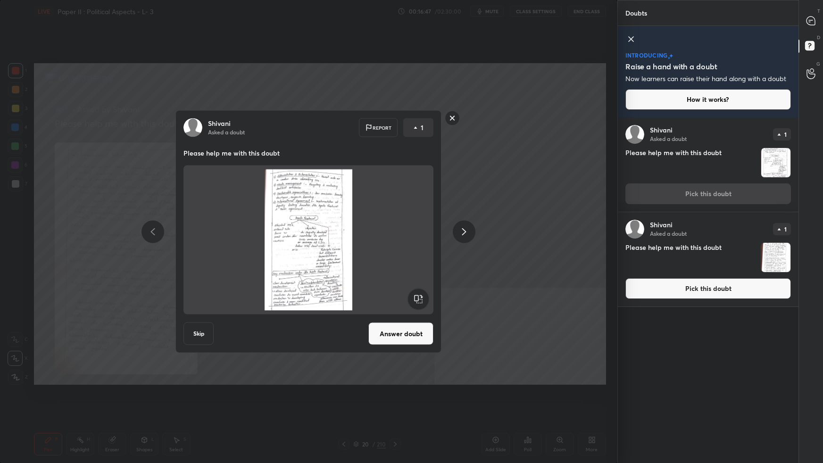
drag, startPoint x: 421, startPoint y: 339, endPoint x: 444, endPoint y: 325, distance: 26.6
click at [421, 290] on button "Answer doubt" at bounding box center [400, 333] width 65 height 23
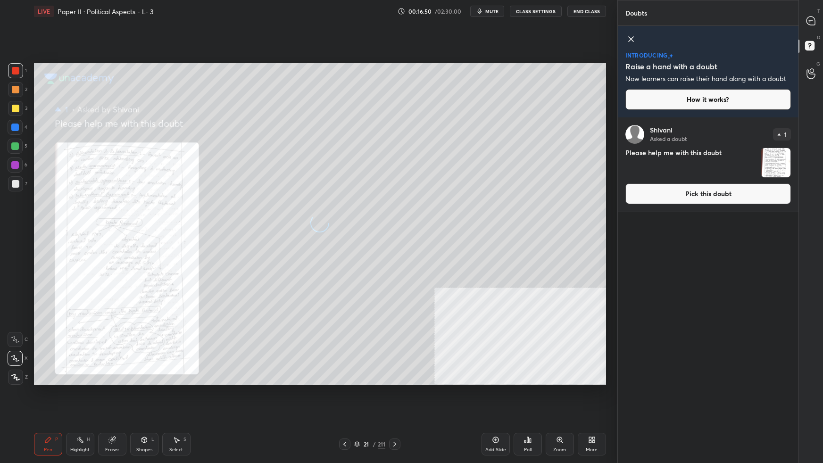
drag, startPoint x: 677, startPoint y: 192, endPoint x: 637, endPoint y: 214, distance: 45.4
click at [629, 193] on button "Pick this doubt" at bounding box center [707, 193] width 165 height 21
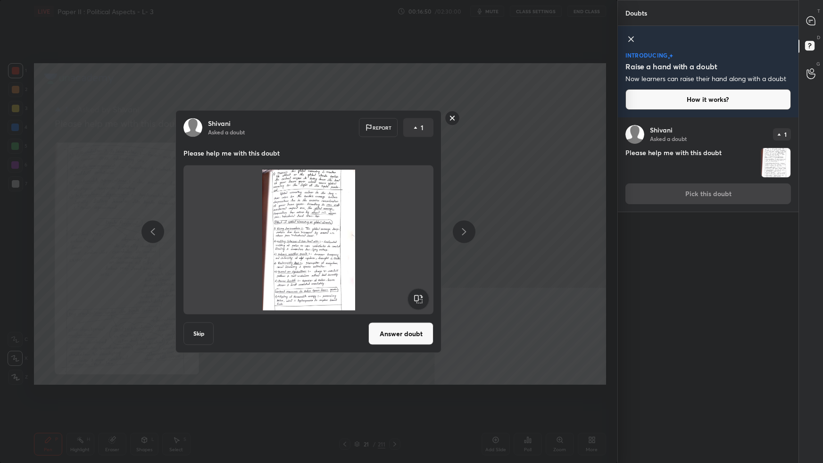
click at [416, 290] on button "Answer doubt" at bounding box center [400, 333] width 65 height 23
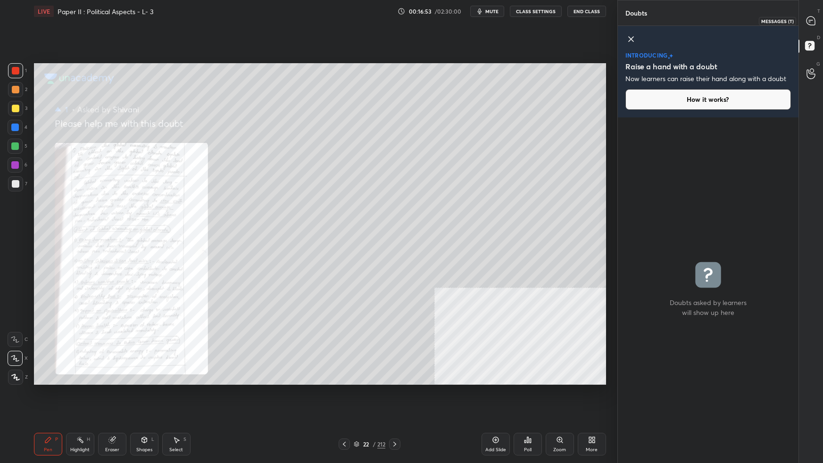
click at [629, 23] on icon at bounding box center [810, 21] width 8 height 8
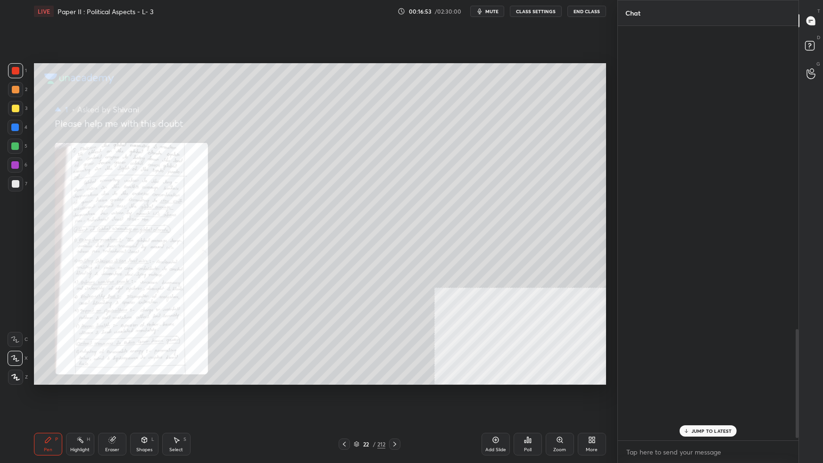
scroll to position [412, 178]
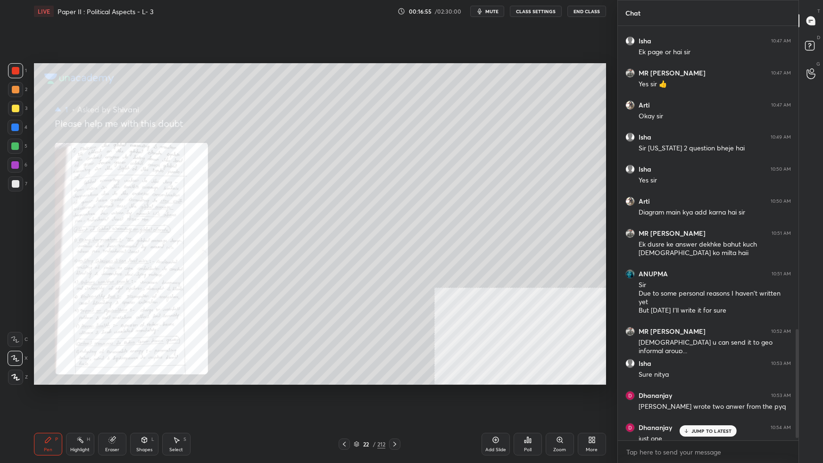
click at [629, 290] on p "JUMP TO LATEST" at bounding box center [711, 431] width 41 height 6
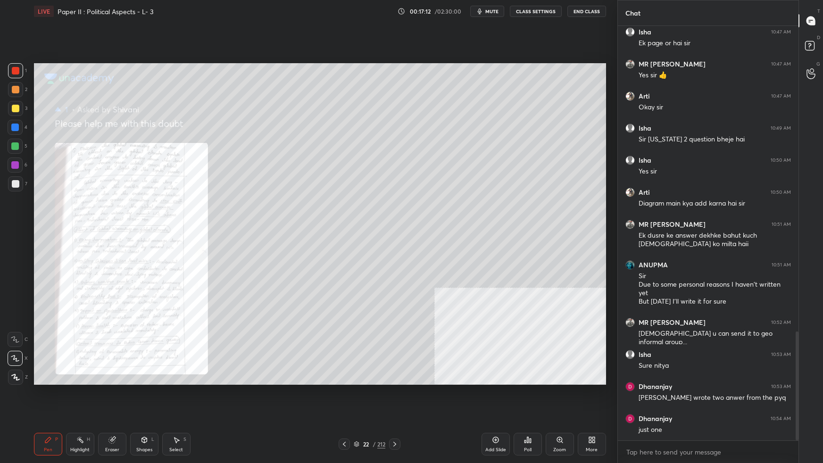
scroll to position [1174, 0]
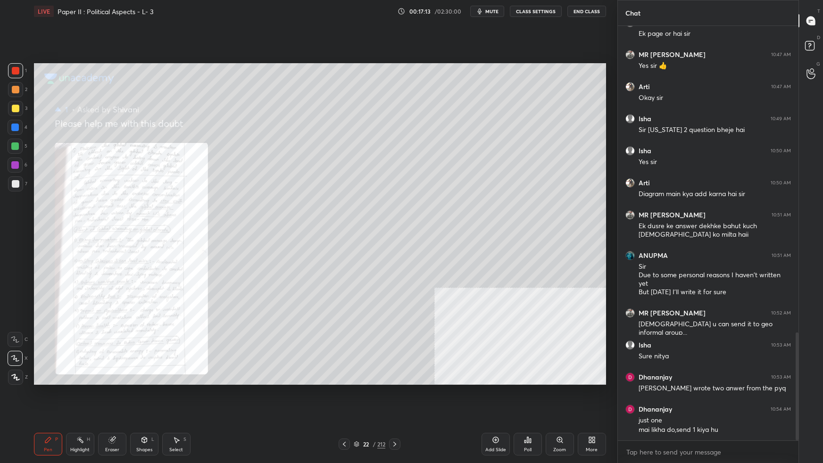
click at [562, 290] on div "Zoom" at bounding box center [559, 449] width 13 height 5
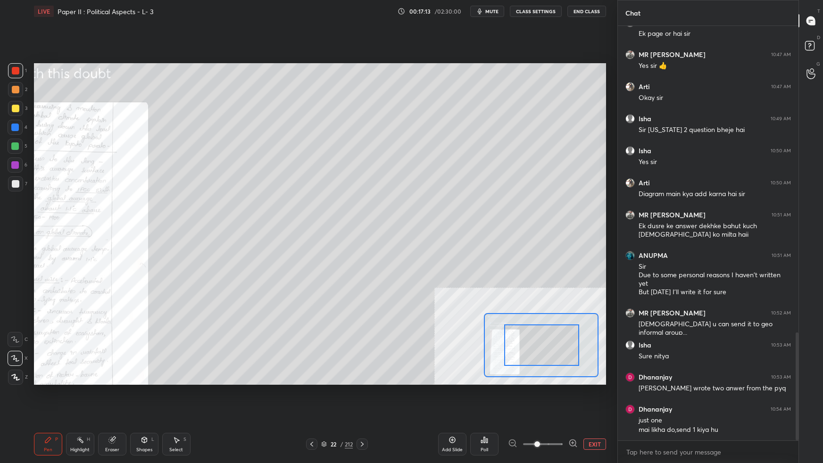
drag, startPoint x: 542, startPoint y: 354, endPoint x: 534, endPoint y: 356, distance: 8.4
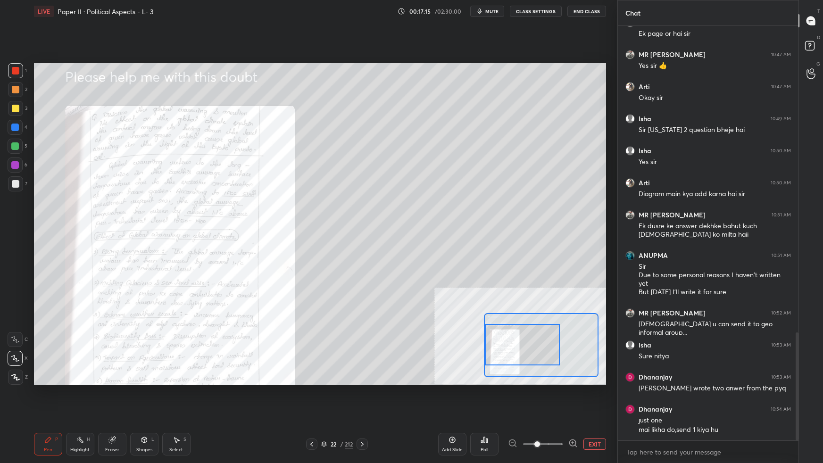
drag, startPoint x: 529, startPoint y: 357, endPoint x: 515, endPoint y: 356, distance: 14.7
click at [515, 290] on div at bounding box center [522, 344] width 75 height 41
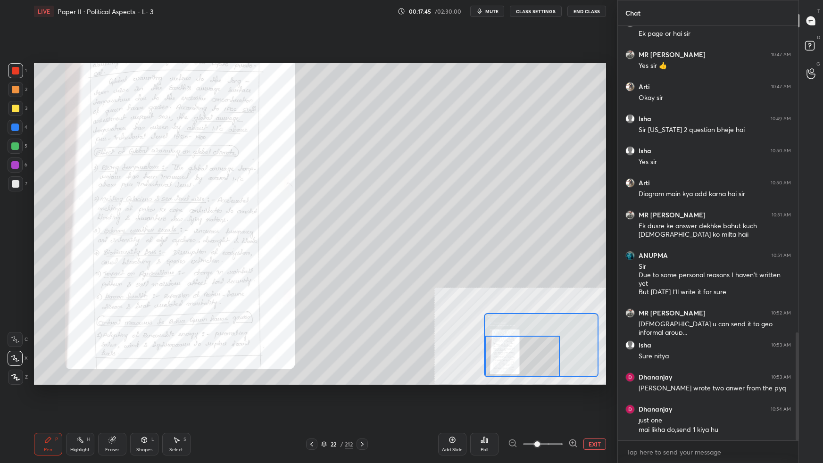
drag, startPoint x: 520, startPoint y: 337, endPoint x: 493, endPoint y: 350, distance: 29.5
click at [517, 290] on div at bounding box center [522, 356] width 75 height 41
click at [360, 290] on icon at bounding box center [362, 444] width 8 height 8
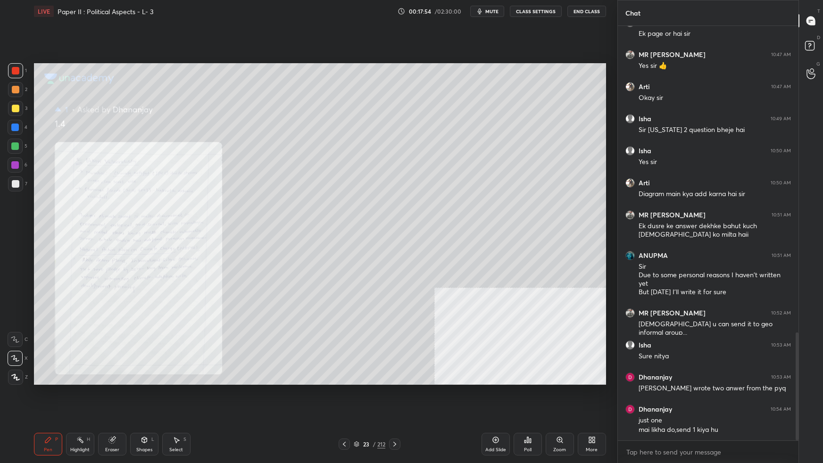
click at [344, 290] on icon at bounding box center [344, 444] width 3 height 5
click at [344, 290] on icon at bounding box center [344, 444] width 8 height 8
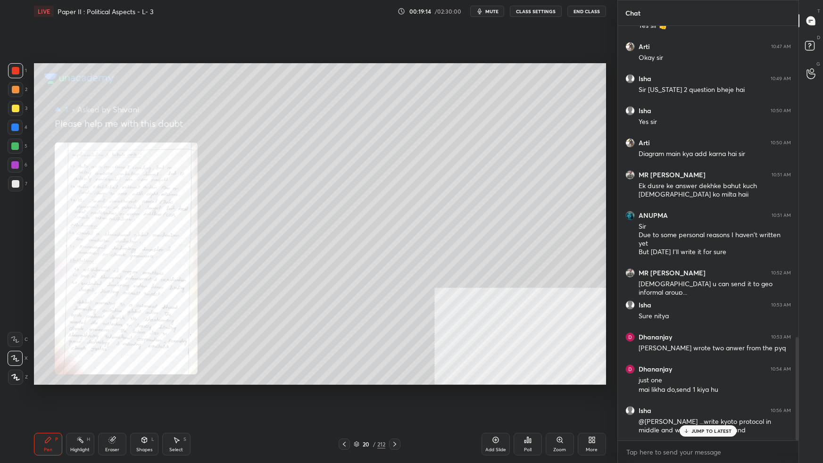
scroll to position [1246, 0]
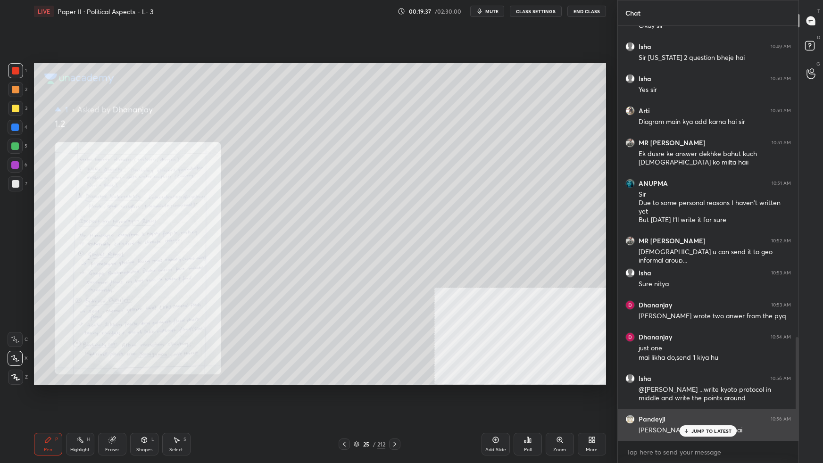
click at [629, 290] on div "JUMP TO LATEST" at bounding box center [707, 430] width 57 height 11
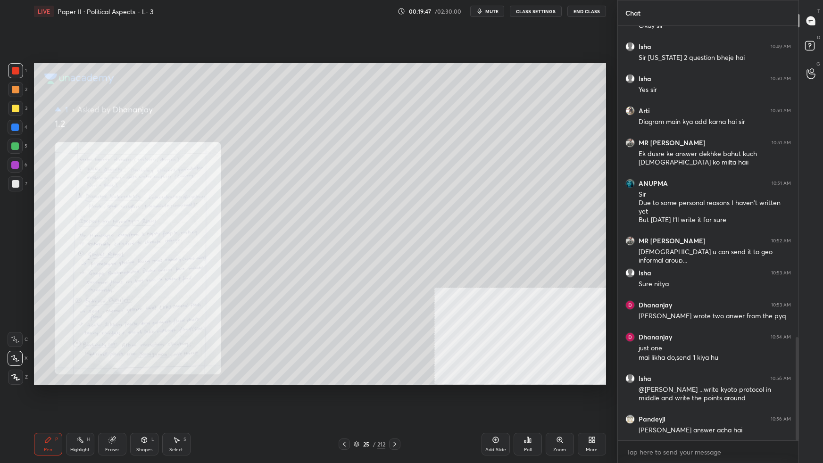
drag, startPoint x: 355, startPoint y: 447, endPoint x: 360, endPoint y: 446, distance: 4.8
click at [356, 290] on div "25 / 212" at bounding box center [370, 444] width 32 height 8
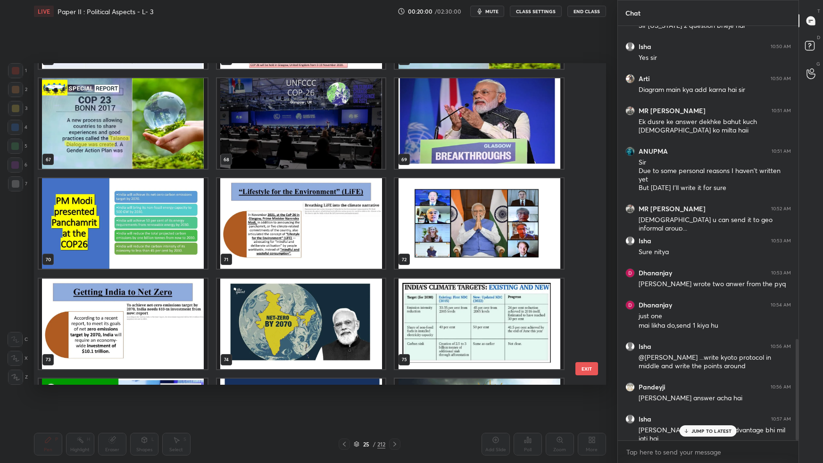
scroll to position [2205, 0]
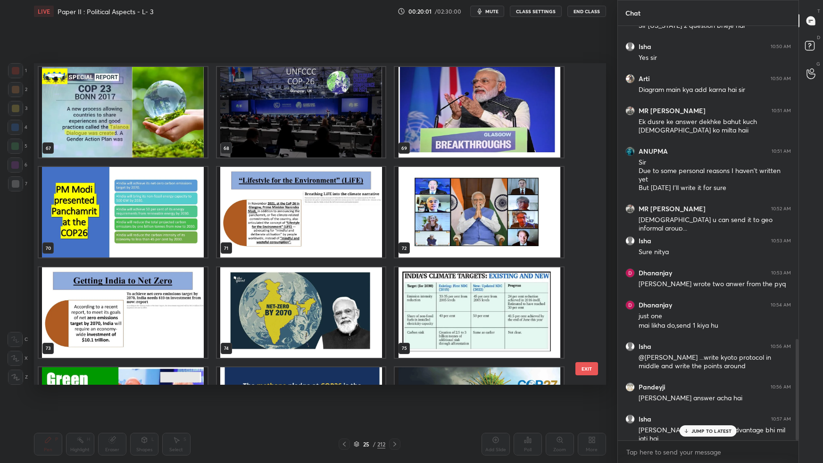
click at [312, 290] on img "grid" at bounding box center [300, 312] width 169 height 91
click at [313, 290] on img "grid" at bounding box center [300, 312] width 169 height 91
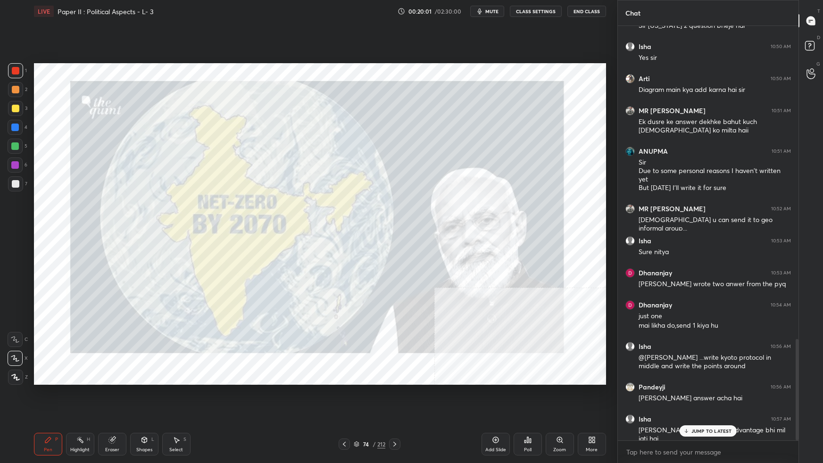
click at [314, 290] on img "grid" at bounding box center [300, 312] width 169 height 91
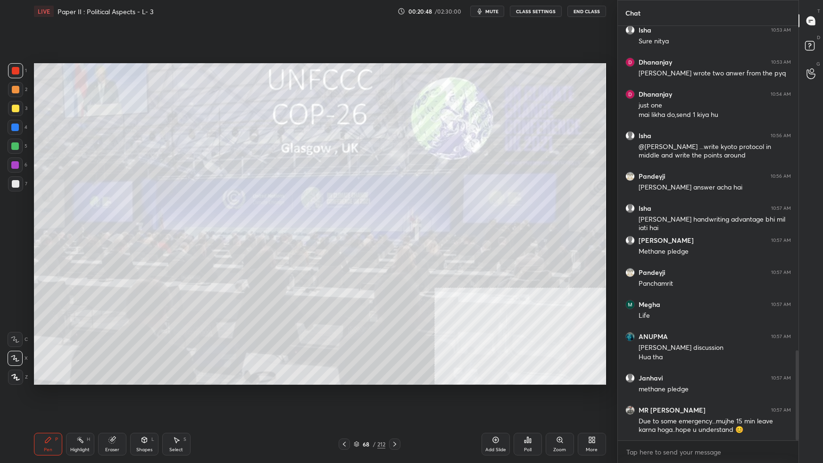
scroll to position [1520, 0]
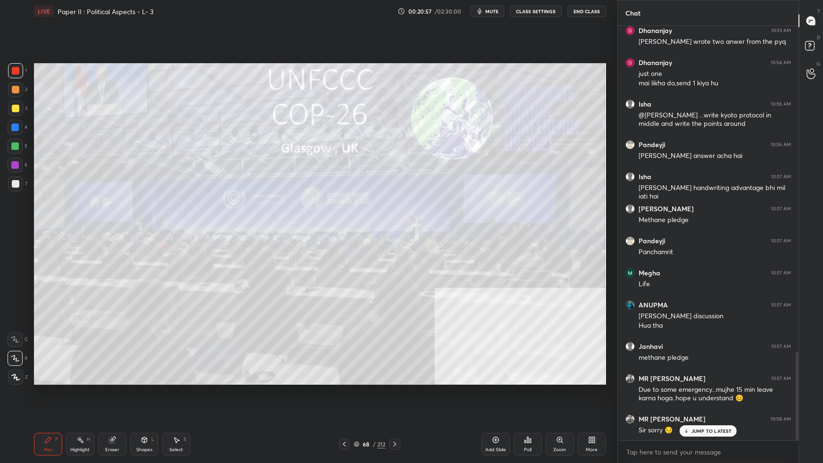
click at [15, 108] on div at bounding box center [16, 109] width 8 height 8
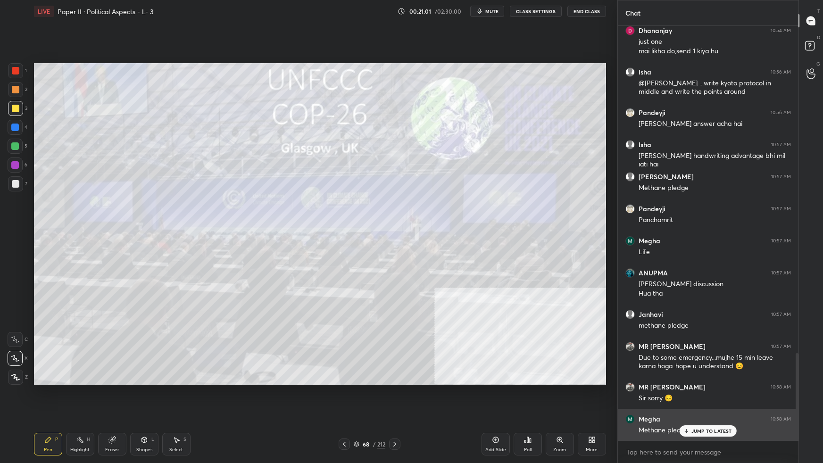
click at [629, 290] on p "JUMP TO LATEST" at bounding box center [711, 431] width 41 height 6
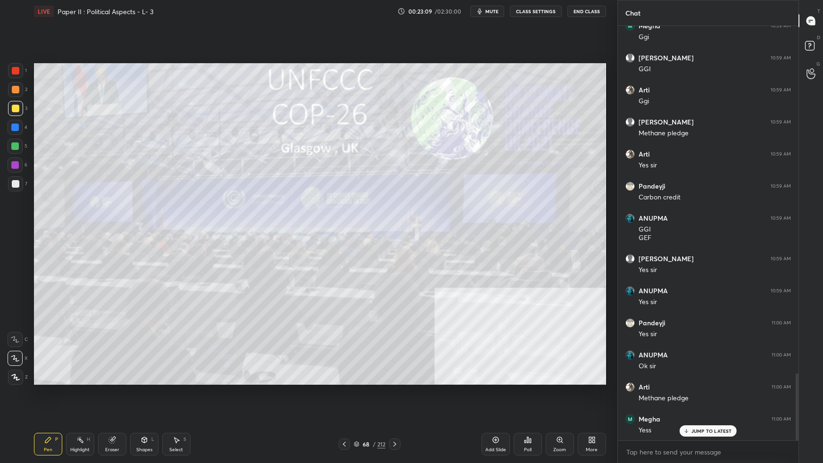
scroll to position [2146, 0]
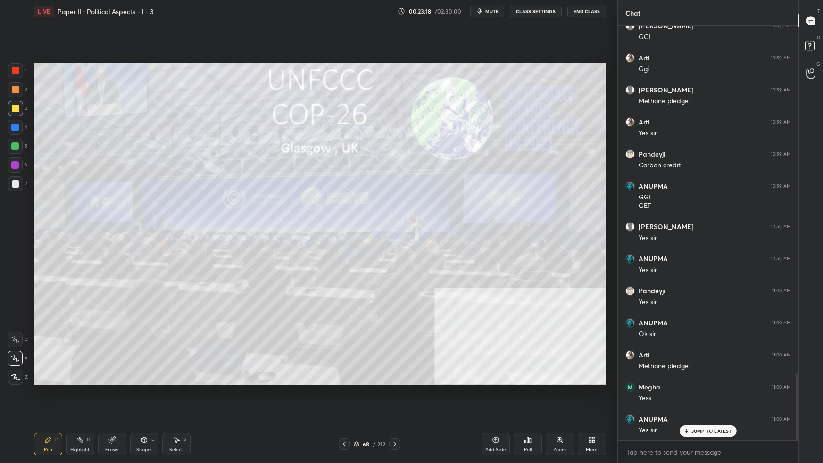
click at [357, 290] on icon at bounding box center [357, 444] width 6 height 6
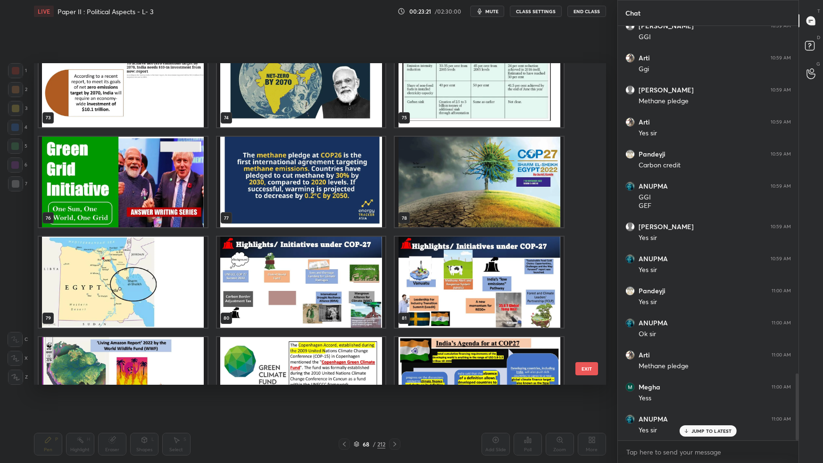
scroll to position [2423, 0]
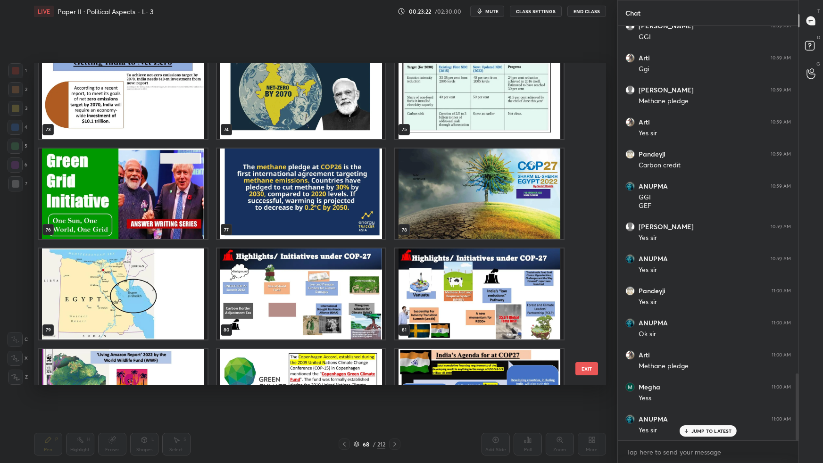
click at [537, 191] on img "grid" at bounding box center [479, 194] width 169 height 91
click at [537, 193] on img "grid" at bounding box center [479, 194] width 169 height 91
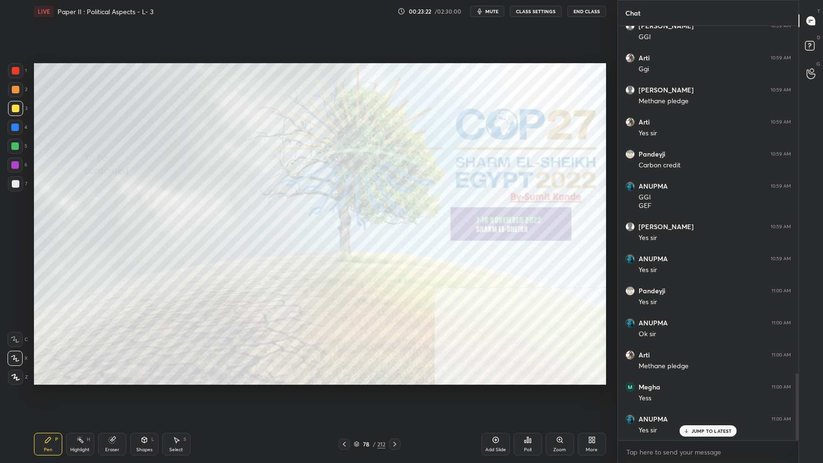
click at [537, 193] on img "grid" at bounding box center [479, 194] width 169 height 91
click at [537, 194] on img "grid" at bounding box center [479, 194] width 169 height 91
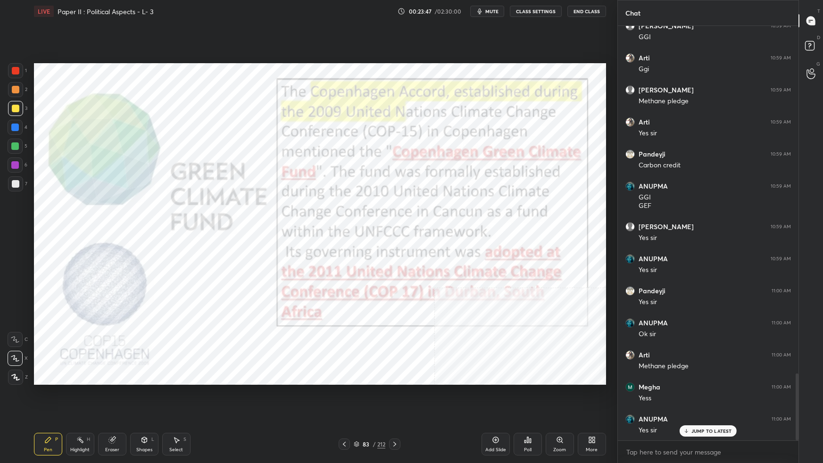
drag, startPoint x: 18, startPoint y: 70, endPoint x: 28, endPoint y: 74, distance: 10.4
click at [19, 70] on div at bounding box center [15, 70] width 15 height 15
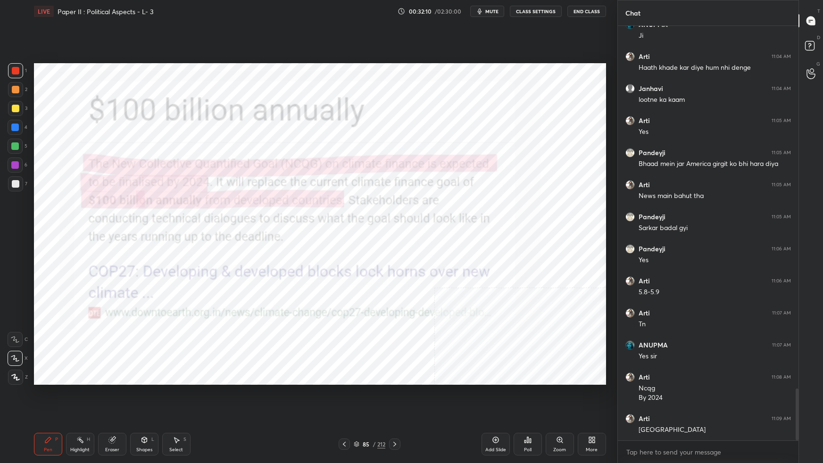
scroll to position [2925, 0]
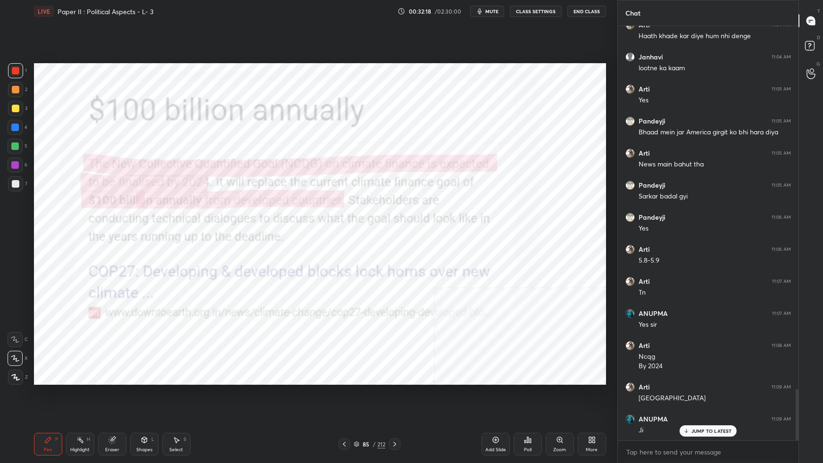
click at [358, 290] on icon at bounding box center [356, 444] width 5 height 1
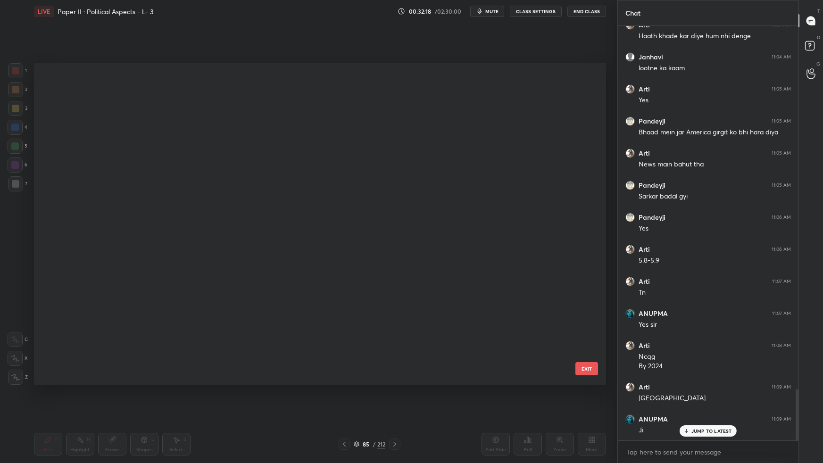
scroll to position [319, 567]
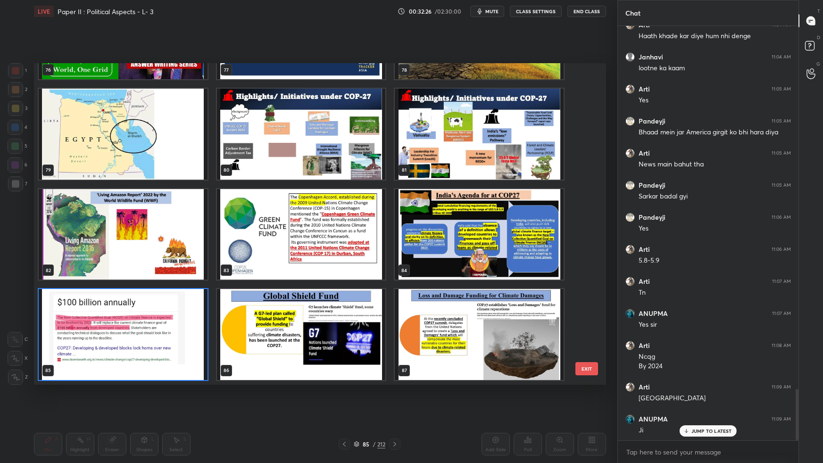
click at [341, 149] on img "grid" at bounding box center [300, 134] width 169 height 91
click at [342, 149] on img "grid" at bounding box center [300, 134] width 169 height 91
click at [343, 150] on img "grid" at bounding box center [300, 134] width 169 height 91
click at [344, 151] on img "grid" at bounding box center [300, 134] width 169 height 91
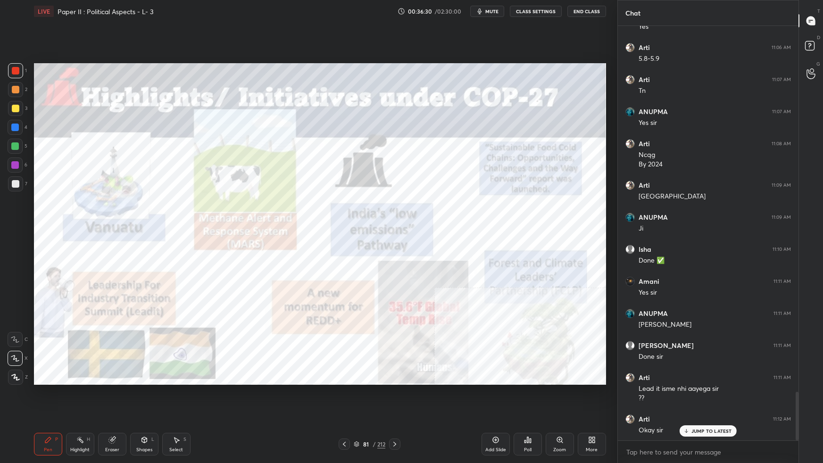
scroll to position [3159, 0]
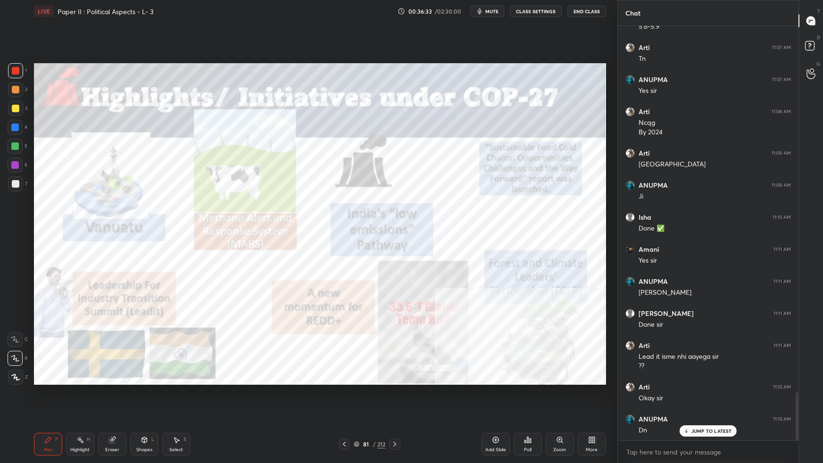
click at [358, 290] on icon at bounding box center [357, 444] width 6 height 6
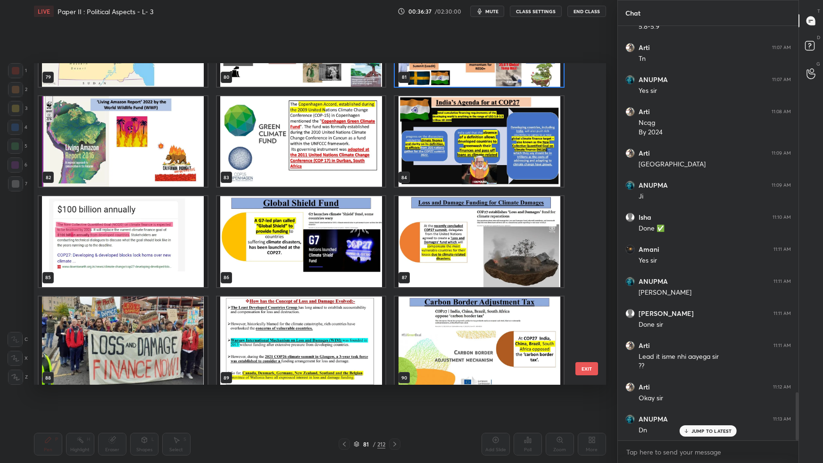
scroll to position [2687, 0]
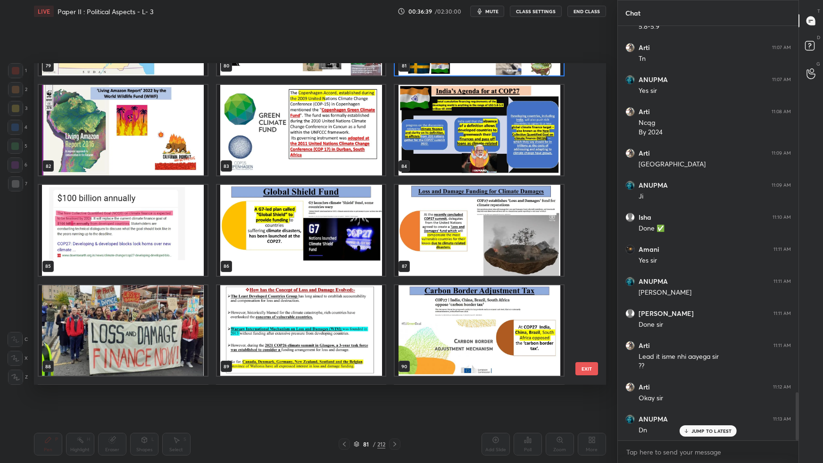
click at [334, 250] on img "grid" at bounding box center [300, 230] width 169 height 91
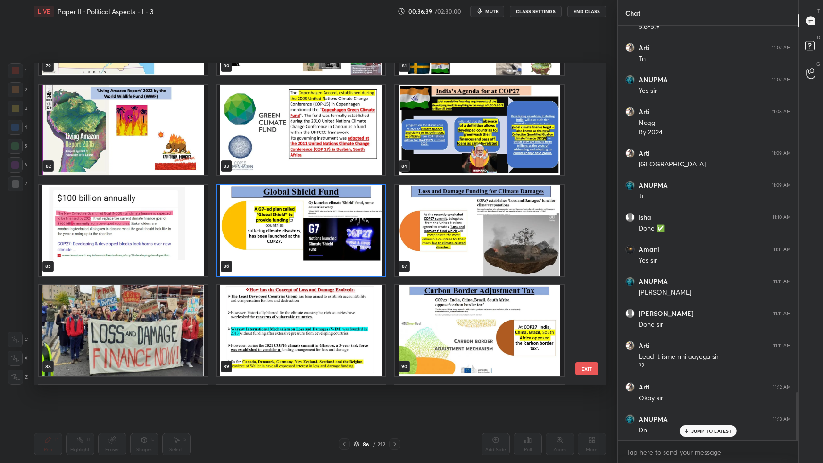
click at [334, 253] on img "grid" at bounding box center [300, 230] width 169 height 91
click at [335, 255] on img "grid" at bounding box center [300, 230] width 169 height 91
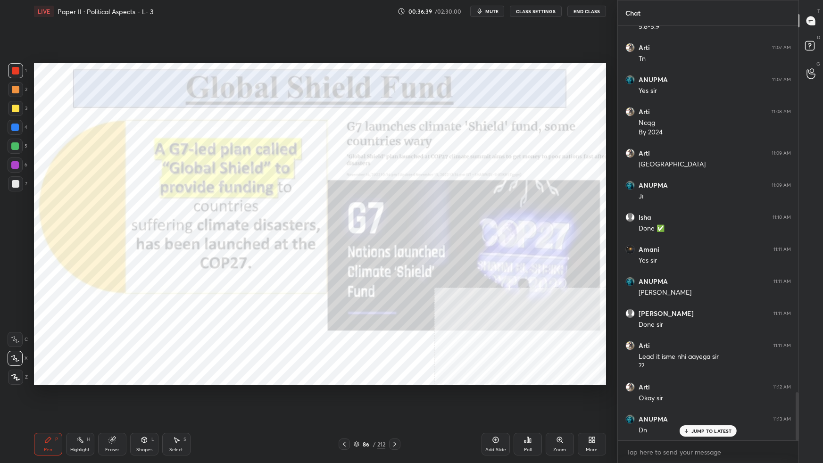
click at [336, 256] on img "grid" at bounding box center [300, 230] width 169 height 91
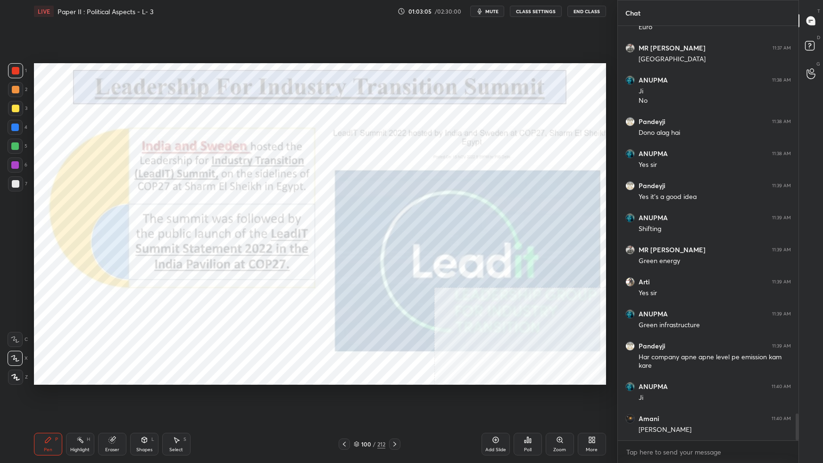
scroll to position [5968, 0]
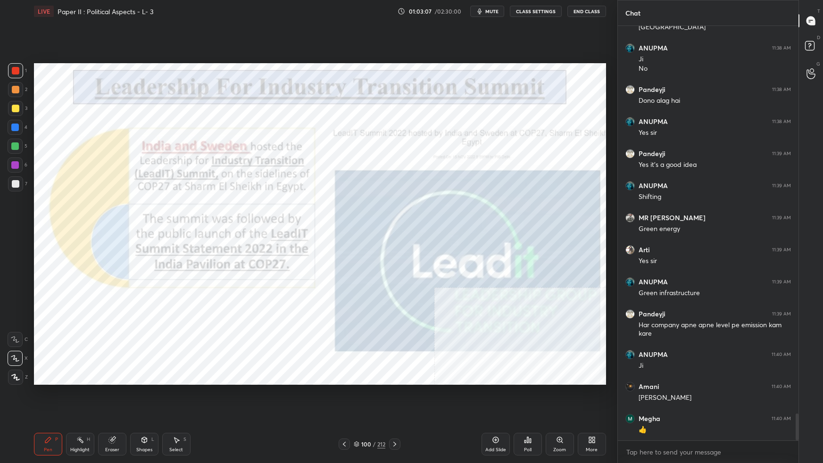
click at [358, 290] on icon at bounding box center [357, 444] width 6 height 6
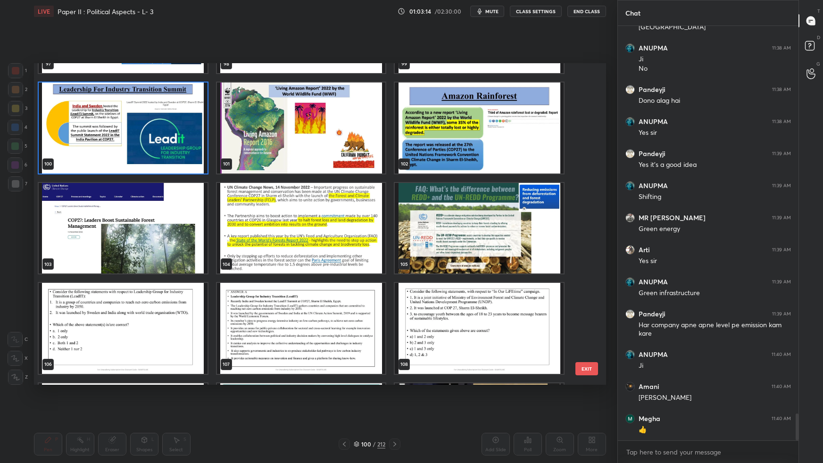
scroll to position [5999, 0]
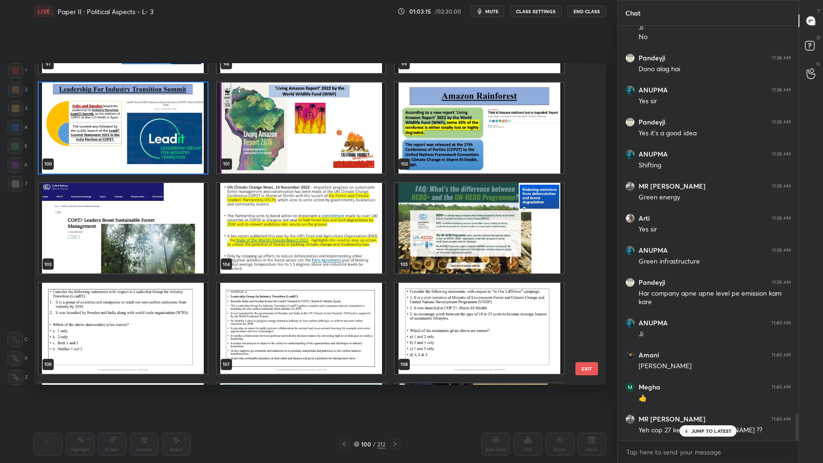
click at [184, 248] on img "grid" at bounding box center [123, 228] width 169 height 91
click at [185, 249] on img "grid" at bounding box center [123, 228] width 169 height 91
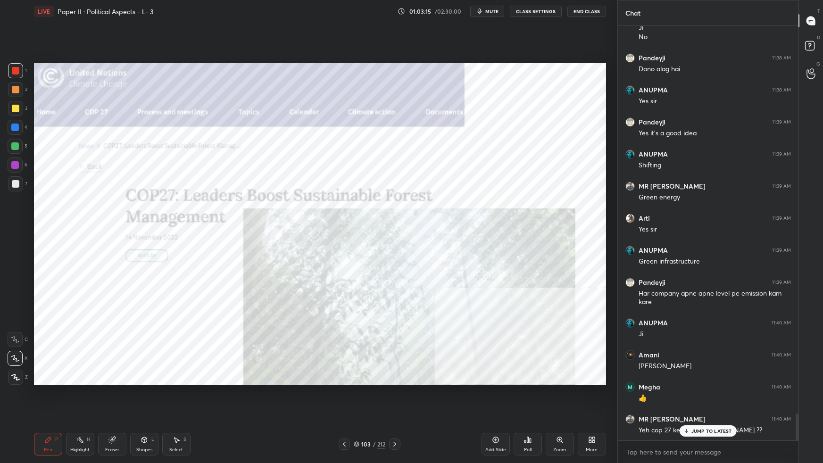
click at [186, 249] on img "grid" at bounding box center [123, 228] width 169 height 91
click at [187, 250] on img "grid" at bounding box center [123, 228] width 169 height 91
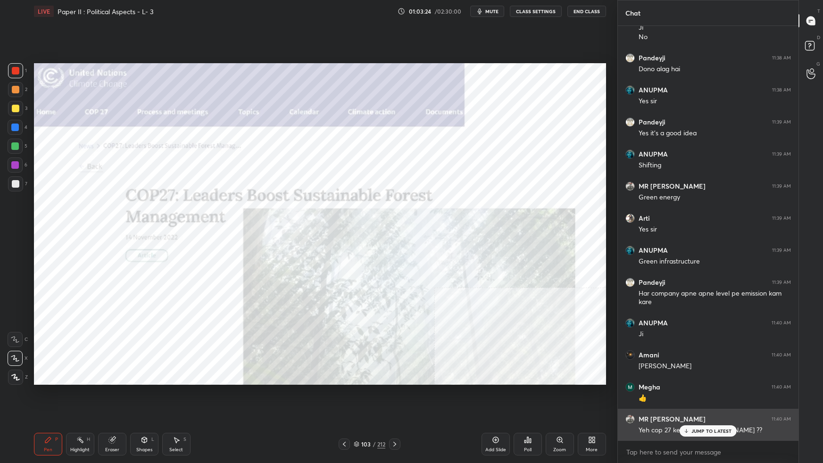
click at [629, 290] on div "JUMP TO LATEST" at bounding box center [707, 430] width 57 height 11
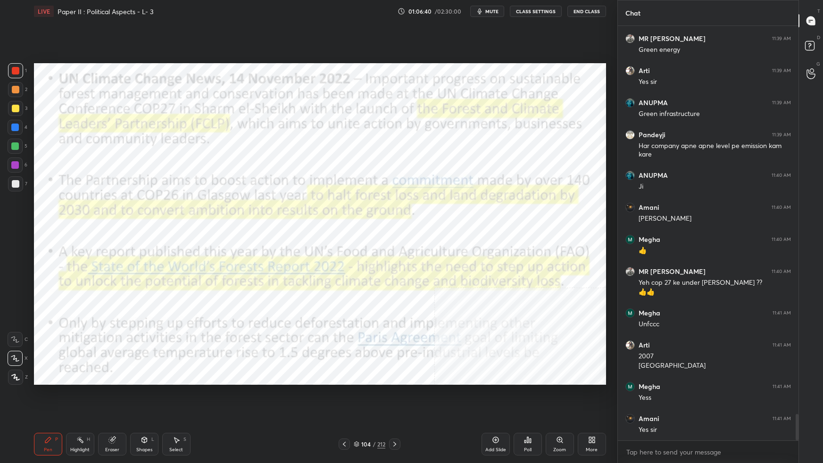
scroll to position [6178, 0]
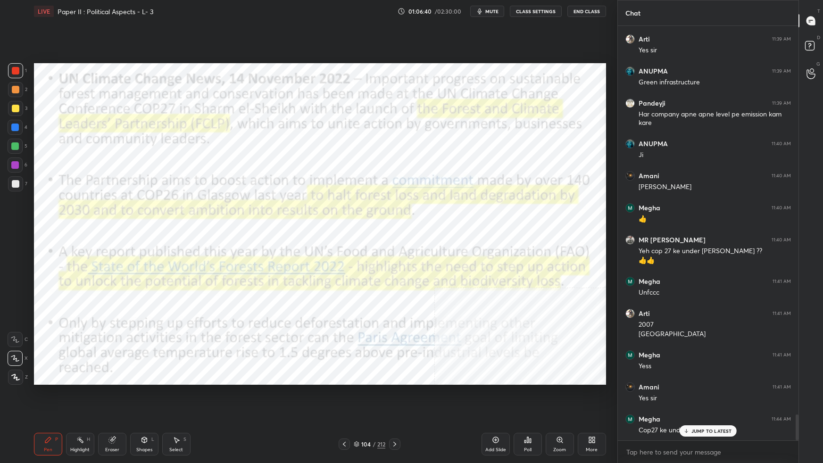
click at [359, 290] on div "104 / 212" at bounding box center [370, 444] width 32 height 8
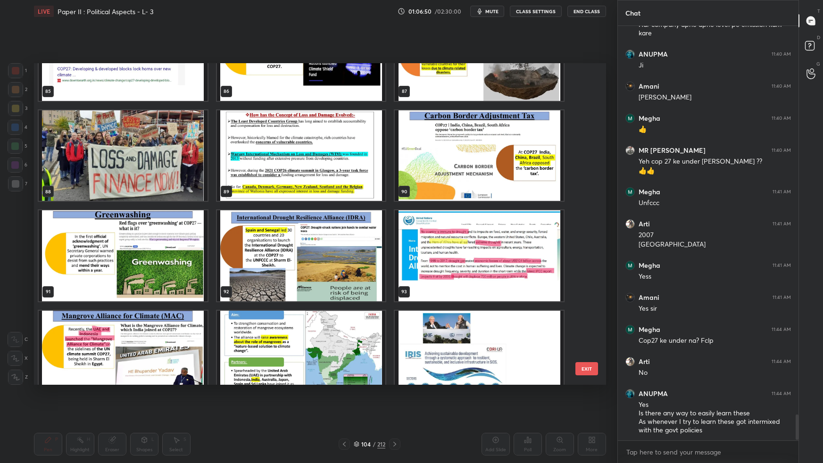
scroll to position [2885, 0]
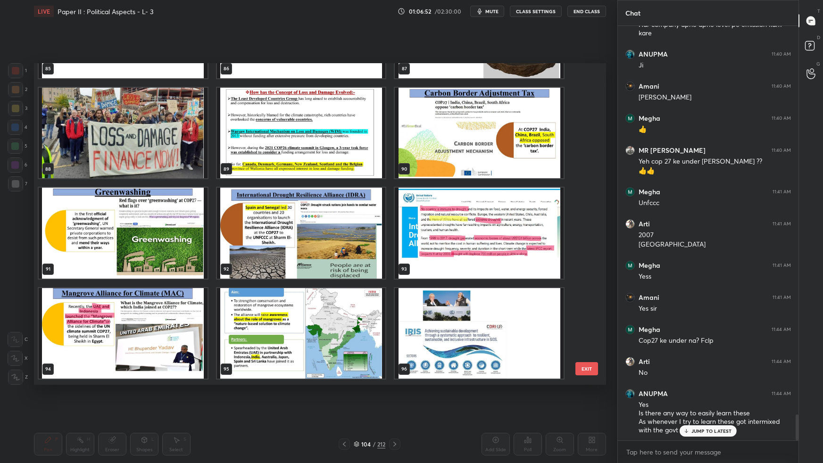
click at [157, 248] on img "grid" at bounding box center [123, 233] width 169 height 91
click at [158, 248] on img "grid" at bounding box center [123, 233] width 169 height 91
click at [159, 248] on img "grid" at bounding box center [123, 233] width 169 height 91
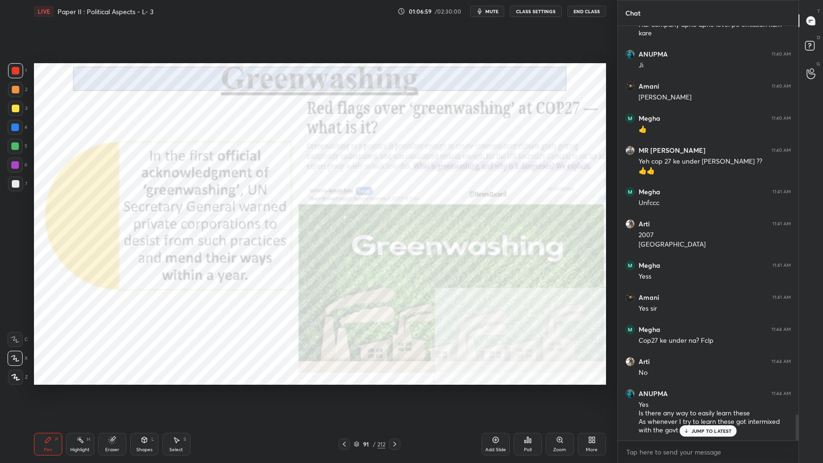
drag, startPoint x: 488, startPoint y: 11, endPoint x: 533, endPoint y: 6, distance: 45.0
click at [489, 11] on span "mute" at bounding box center [491, 11] width 13 height 7
click at [582, 11] on button "End Class" at bounding box center [586, 11] width 39 height 11
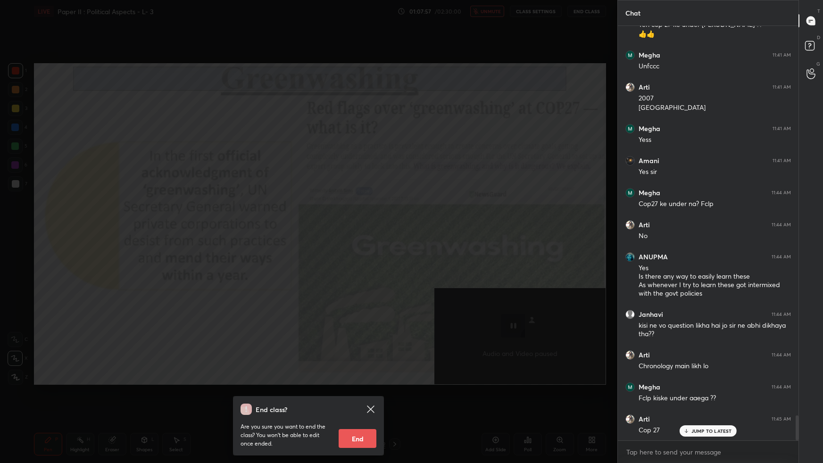
scroll to position [6437, 0]
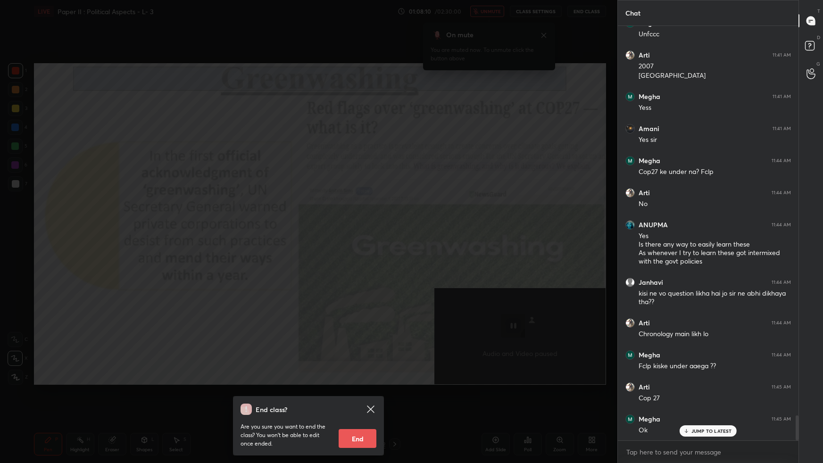
click at [424, 150] on div "End class? Are you sure you want to end the class? You won’t be able to edit on…" at bounding box center [308, 231] width 617 height 463
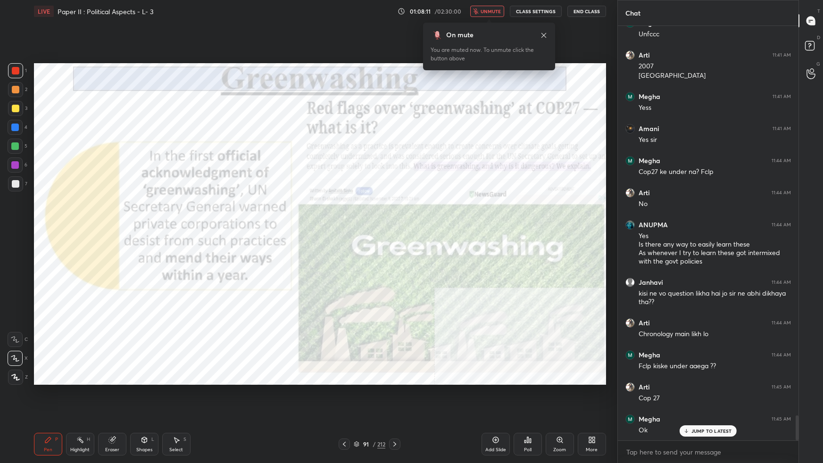
drag, startPoint x: 490, startPoint y: 424, endPoint x: 489, endPoint y: 10, distance: 414.4
click at [488, 10] on span "unmute" at bounding box center [490, 11] width 20 height 7
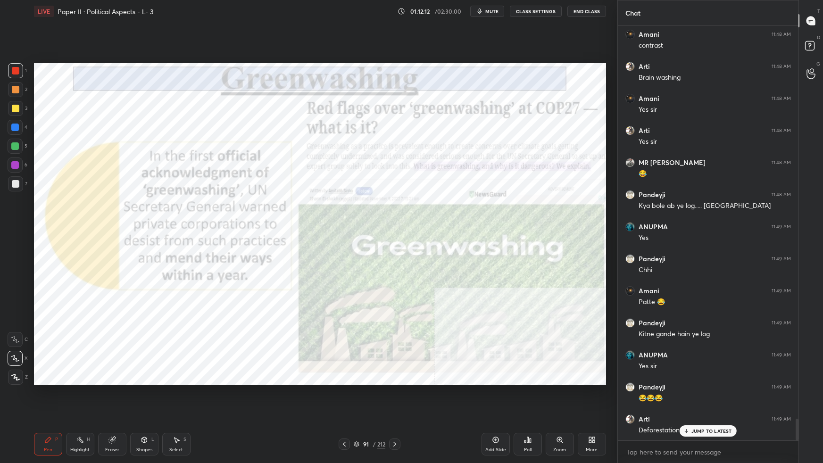
scroll to position [7497, 0]
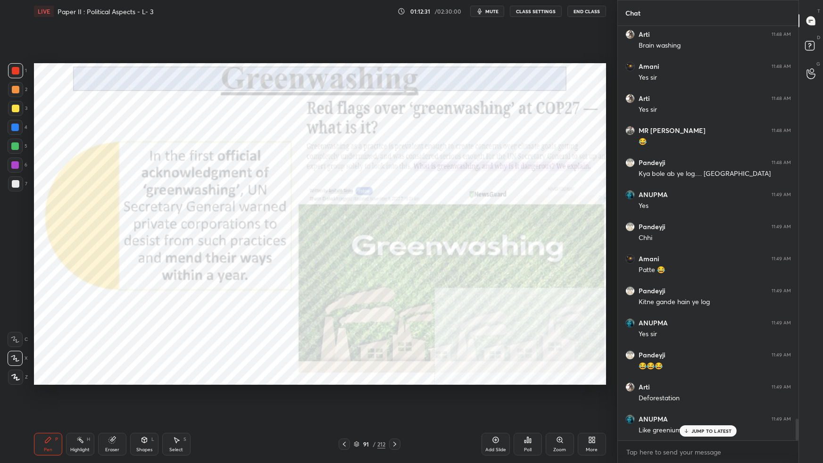
click at [358, 290] on icon at bounding box center [357, 444] width 6 height 6
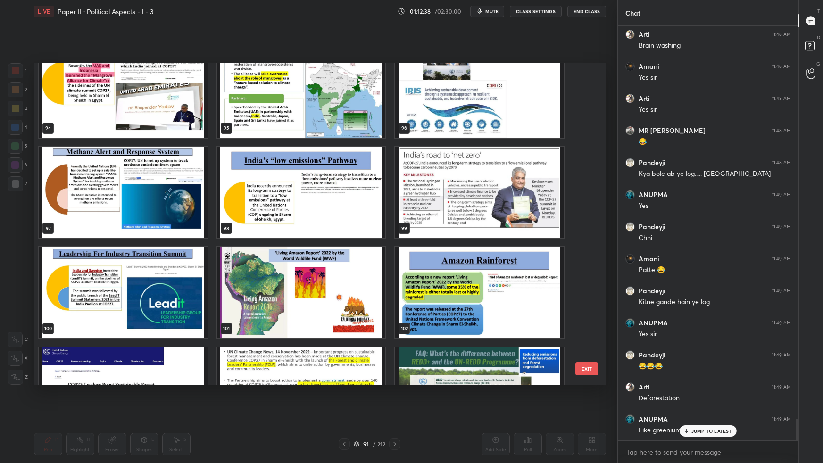
scroll to position [3159, 0]
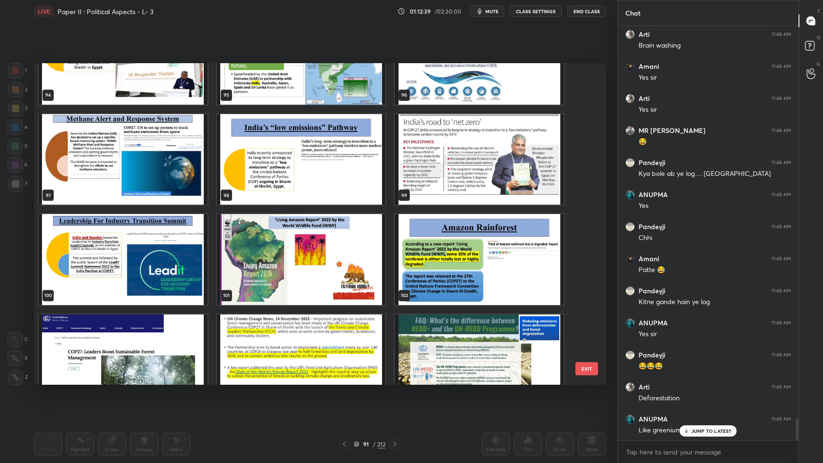
click at [339, 171] on img "grid" at bounding box center [300, 159] width 169 height 91
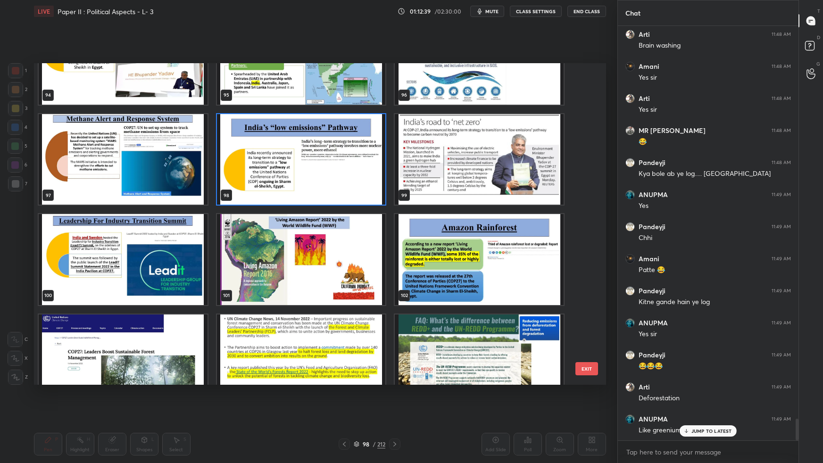
click at [339, 173] on img "grid" at bounding box center [300, 159] width 169 height 91
click at [339, 174] on img "grid" at bounding box center [300, 159] width 169 height 91
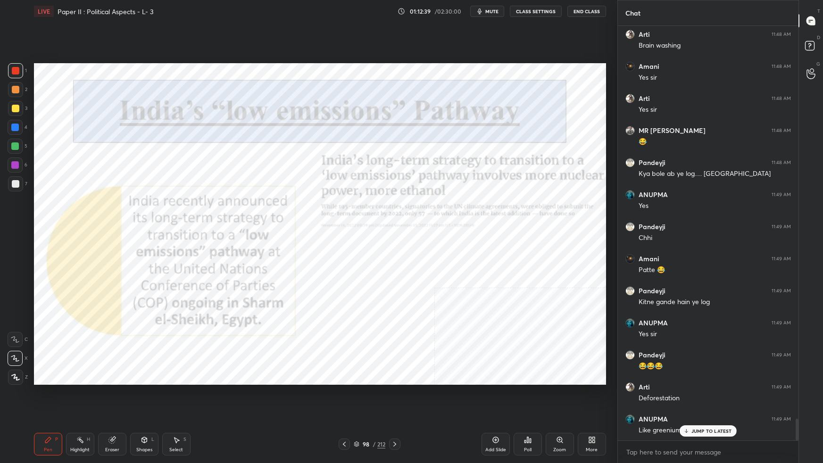
click at [340, 174] on img "grid" at bounding box center [300, 159] width 169 height 91
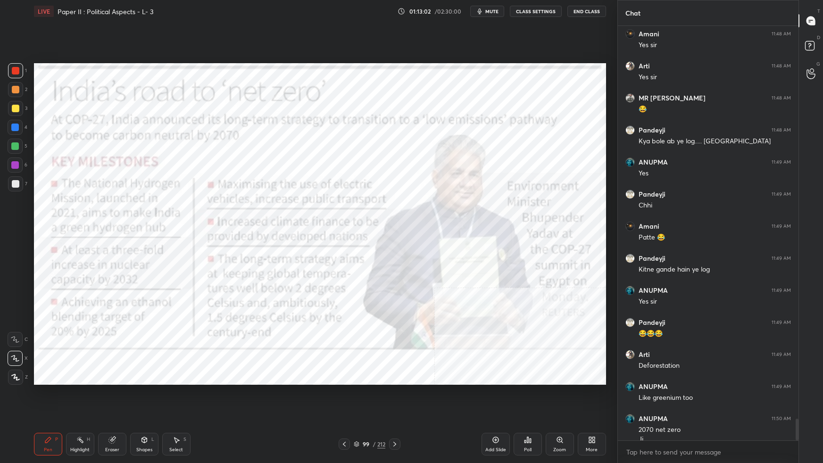
scroll to position [7539, 0]
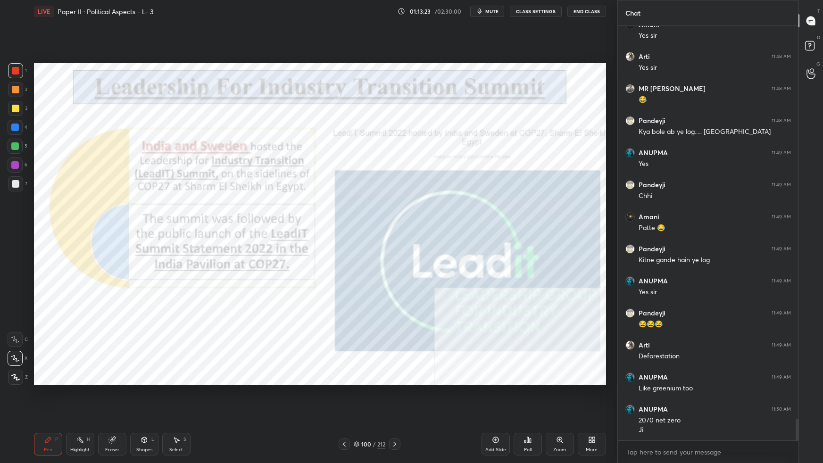
click at [359, 290] on div "100 / 212" at bounding box center [370, 443] width 62 height 11
drag, startPoint x: 355, startPoint y: 443, endPoint x: 361, endPoint y: 437, distance: 8.0
click at [355, 290] on icon at bounding box center [357, 444] width 6 height 6
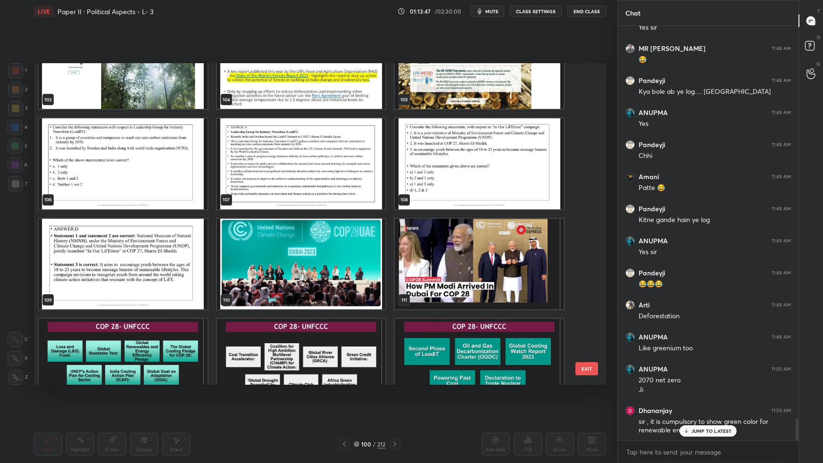
scroll to position [3400, 0]
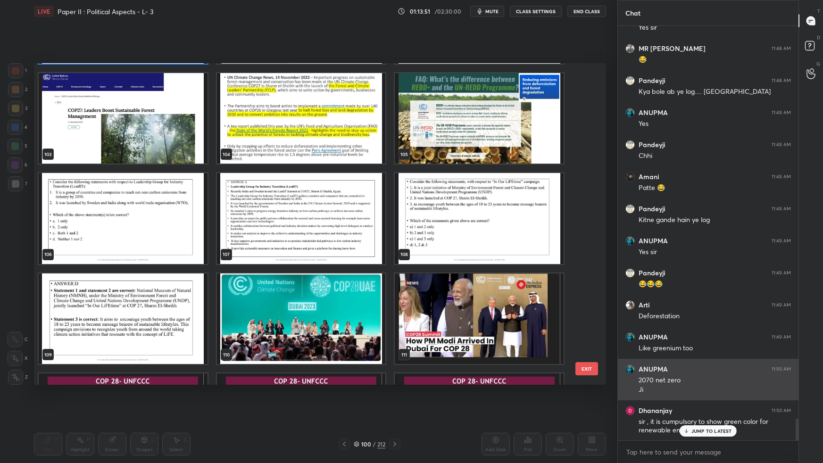
drag, startPoint x: 590, startPoint y: 372, endPoint x: 622, endPoint y: 383, distance: 34.6
click at [592, 290] on button "EXIT" at bounding box center [586, 368] width 23 height 13
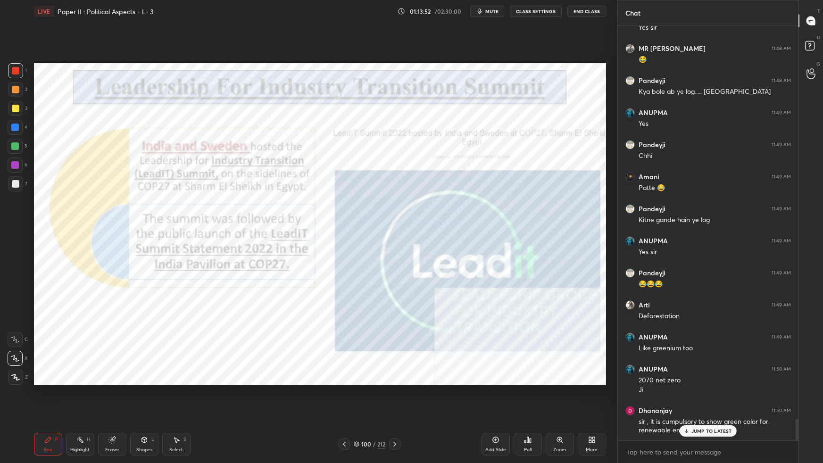
click at [629, 290] on p "JUMP TO LATEST" at bounding box center [711, 431] width 41 height 6
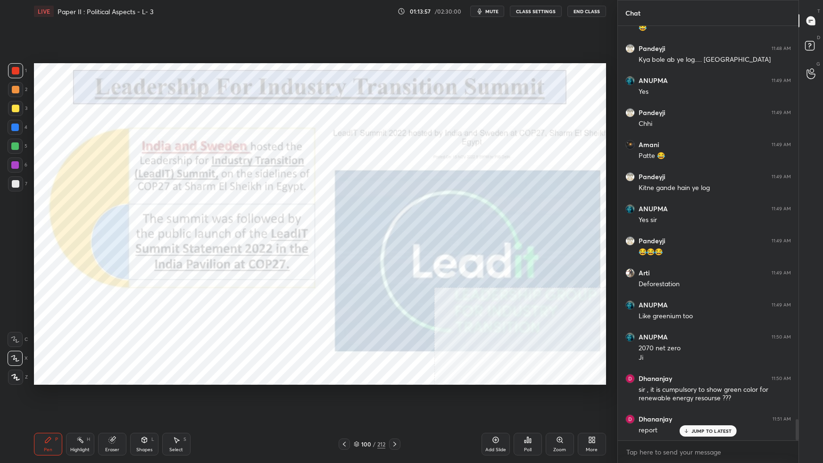
click at [578, 290] on div "More" at bounding box center [592, 444] width 28 height 23
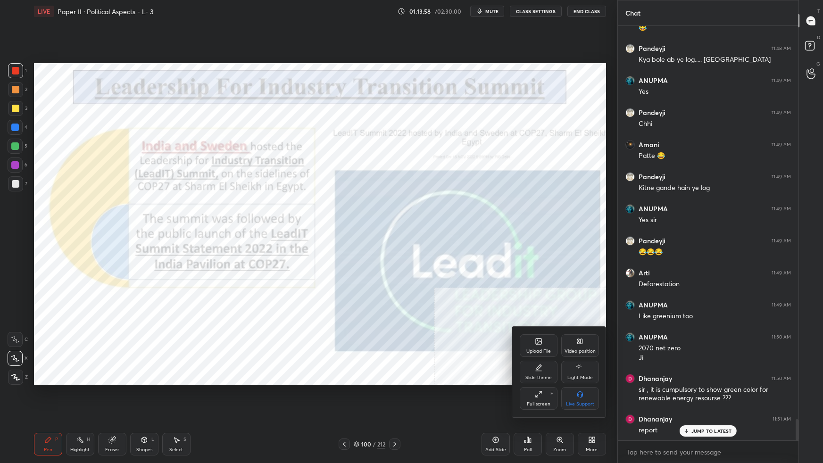
click at [360, 290] on div at bounding box center [411, 231] width 823 height 463
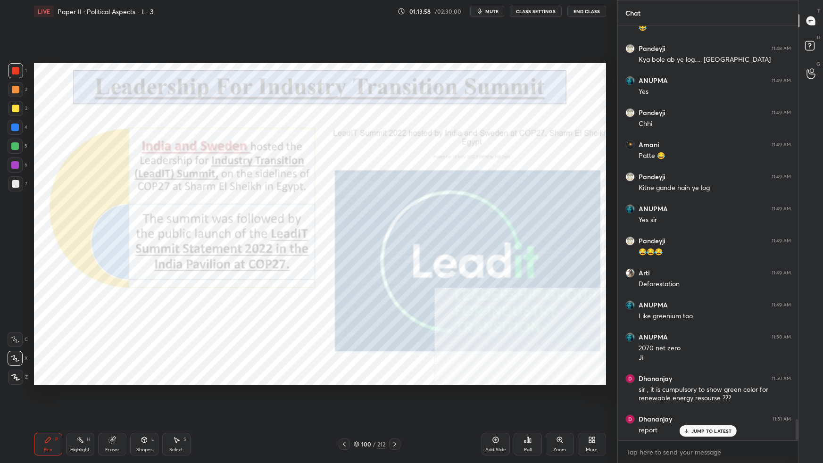
click at [358, 290] on icon at bounding box center [356, 445] width 5 height 1
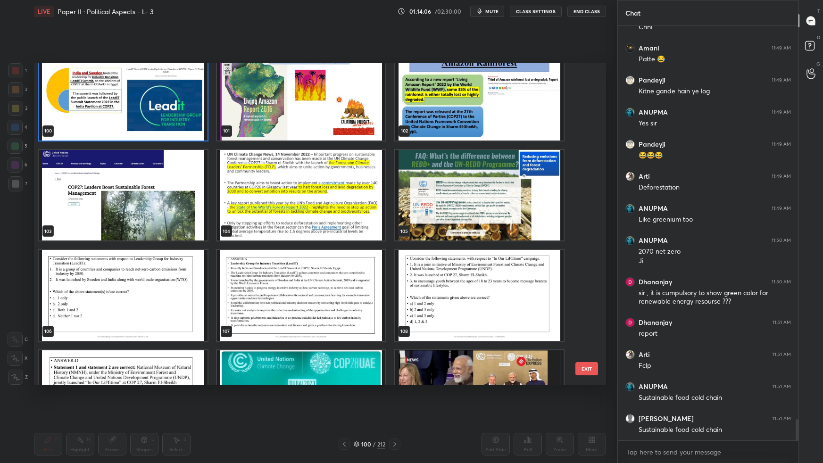
scroll to position [3301, 0]
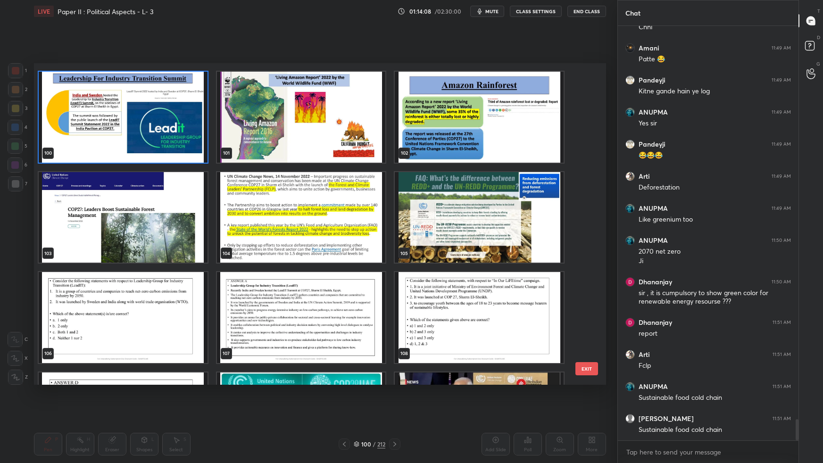
click at [520, 141] on img "grid" at bounding box center [479, 117] width 169 height 91
click at [521, 142] on img "grid" at bounding box center [479, 117] width 169 height 91
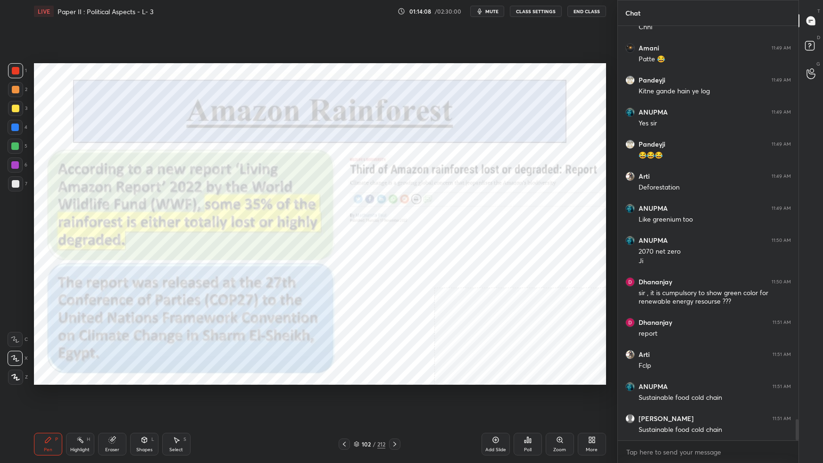
click at [521, 143] on img "grid" at bounding box center [479, 117] width 169 height 91
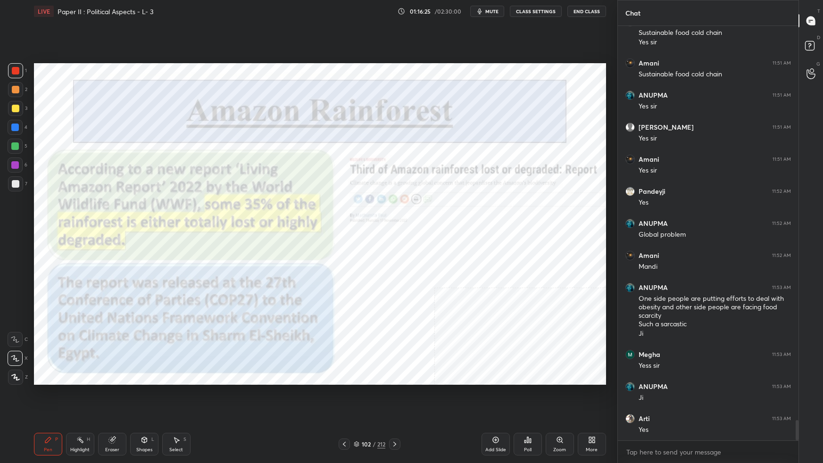
scroll to position [8136, 0]
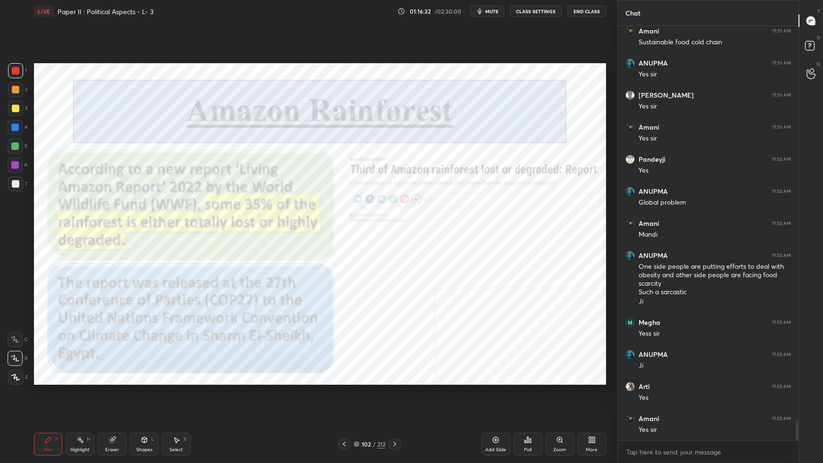
drag, startPoint x: 356, startPoint y: 443, endPoint x: 361, endPoint y: 439, distance: 6.4
click at [356, 290] on icon at bounding box center [357, 444] width 6 height 6
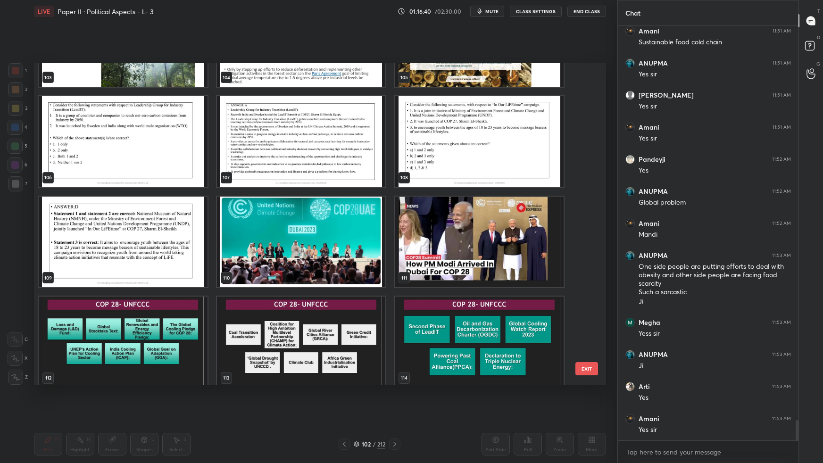
scroll to position [3466, 0]
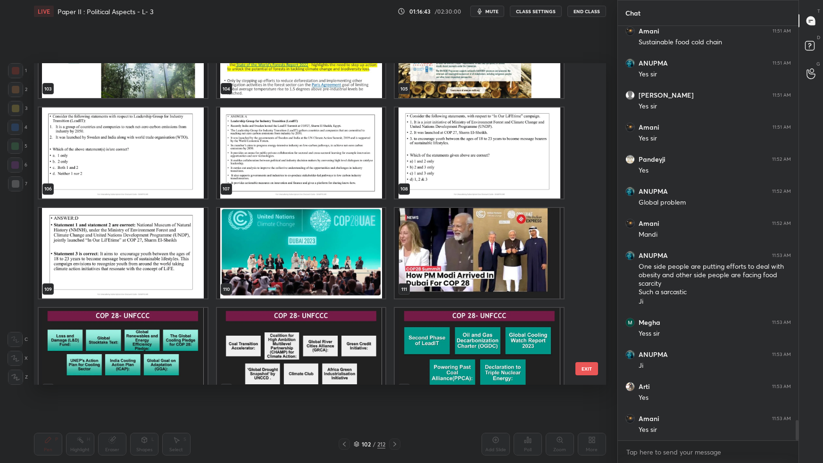
click at [278, 262] on img "grid" at bounding box center [300, 253] width 169 height 91
click at [278, 263] on img "grid" at bounding box center [300, 253] width 169 height 91
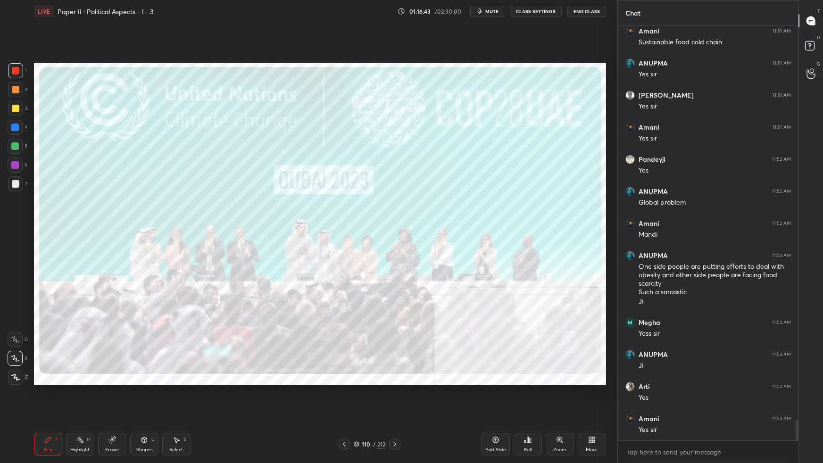
click at [279, 264] on img "grid" at bounding box center [300, 253] width 169 height 91
click at [279, 265] on img "grid" at bounding box center [300, 253] width 169 height 91
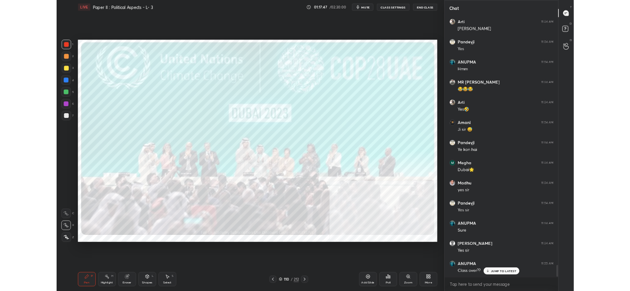
scroll to position [8681, 0]
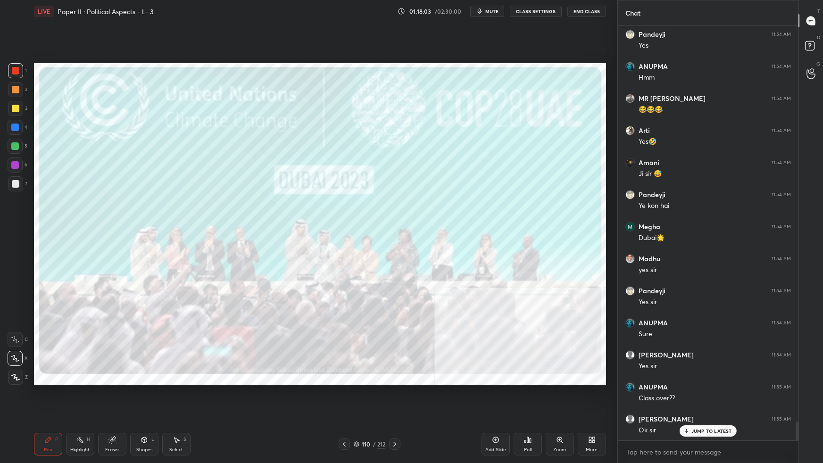
click at [590, 290] on div "More" at bounding box center [592, 449] width 12 height 5
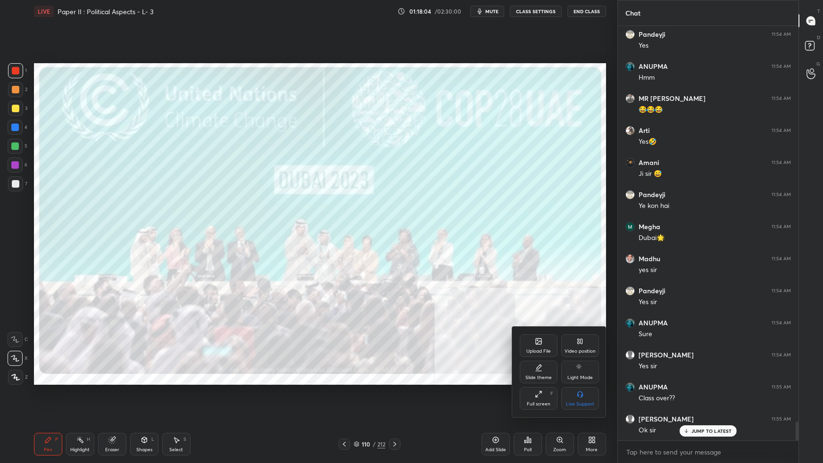
click at [537, 290] on icon at bounding box center [539, 394] width 8 height 8
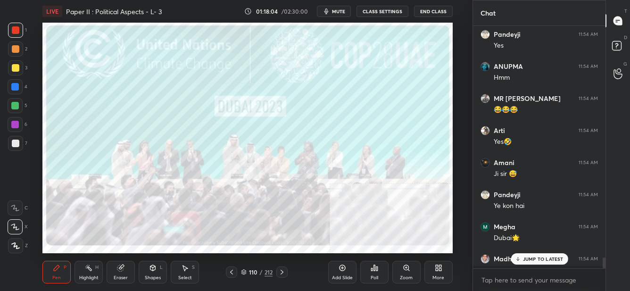
scroll to position [3, 3]
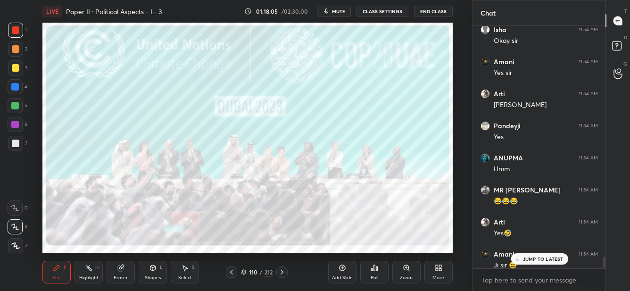
click at [549, 261] on p "JUMP TO LATEST" at bounding box center [542, 259] width 41 height 6
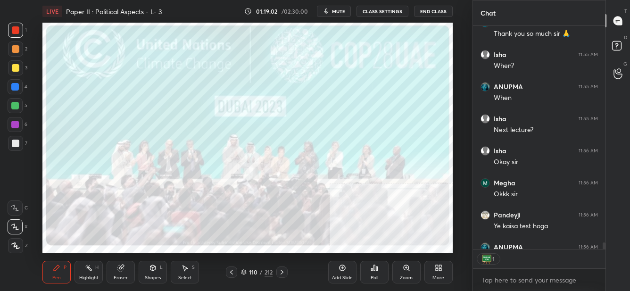
scroll to position [8238, 0]
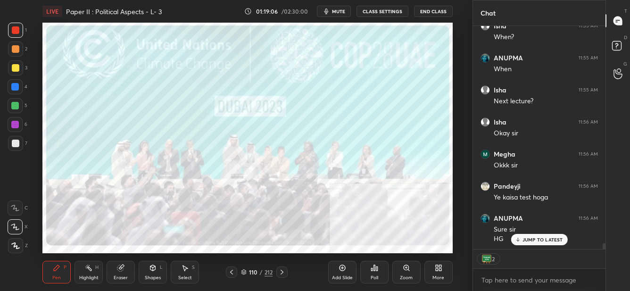
click at [346, 273] on div "Add Slide" at bounding box center [342, 272] width 28 height 23
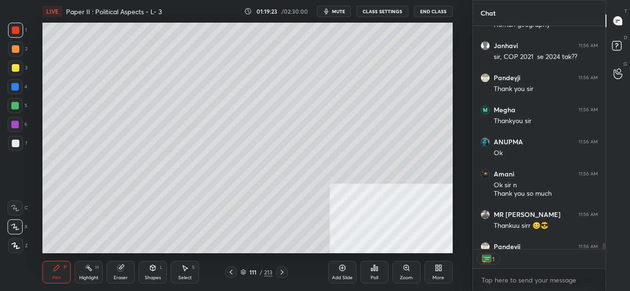
scroll to position [8513, 0]
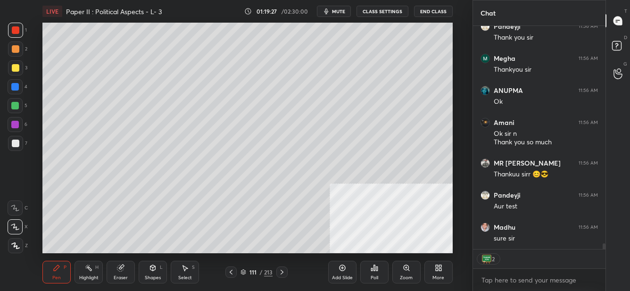
drag, startPoint x: 341, startPoint y: 12, endPoint x: 381, endPoint y: 4, distance: 41.0
click at [342, 11] on span "mute" at bounding box center [338, 11] width 13 height 7
click at [440, 12] on button "End Class" at bounding box center [433, 11] width 39 height 11
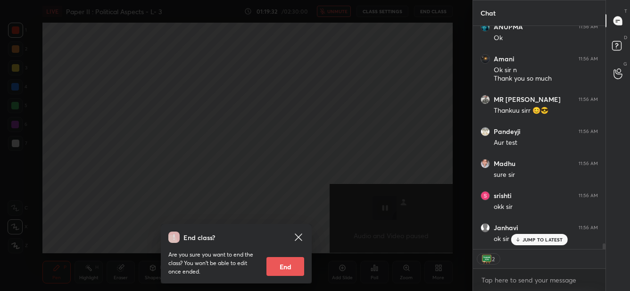
scroll to position [8609, 0]
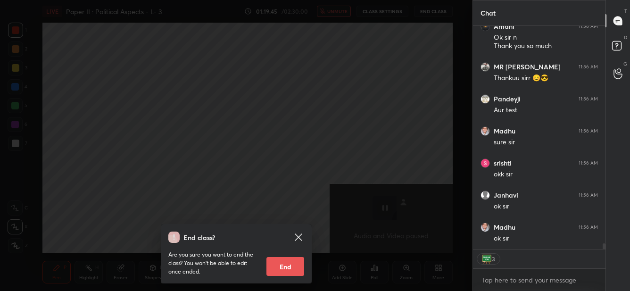
type textarea "x"
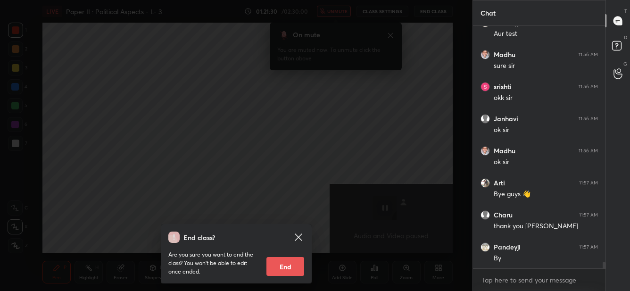
scroll to position [8718, 0]
